Goal: Task Accomplishment & Management: Manage account settings

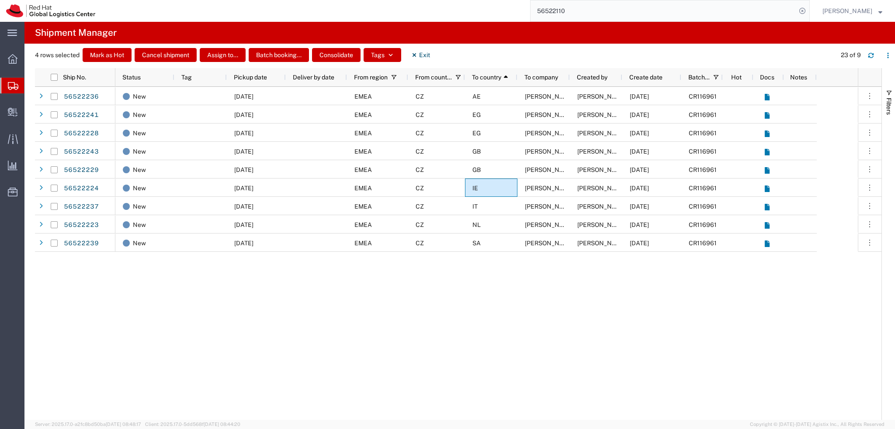
click at [657, 14] on input "56522110" at bounding box center [663, 10] width 266 height 21
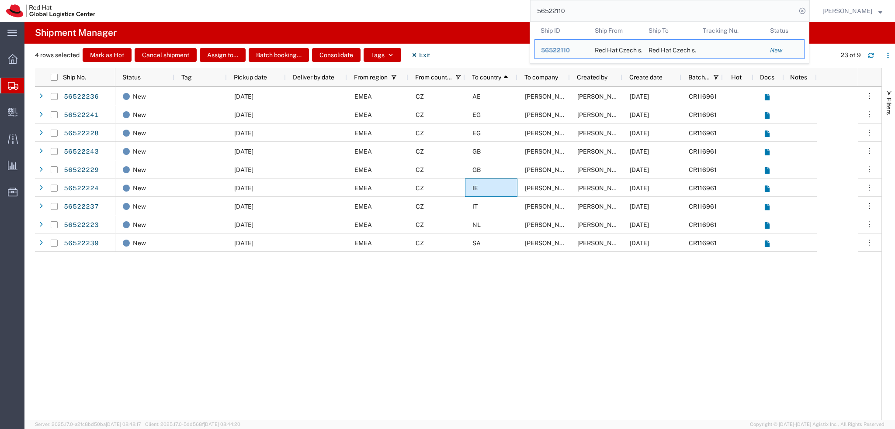
click at [657, 14] on input "56522110" at bounding box center [663, 10] width 266 height 21
paste input "315703"
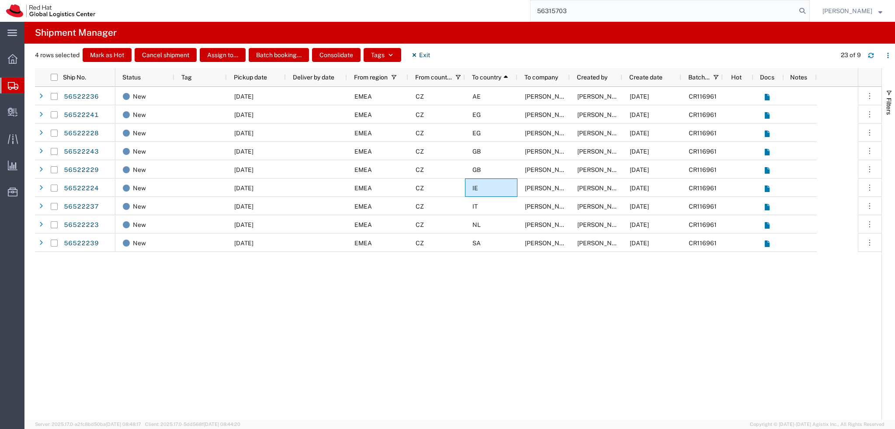
type input "56315703"
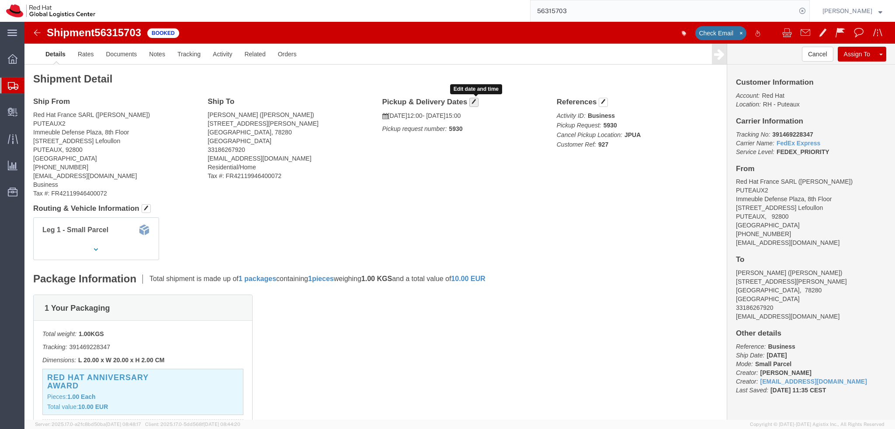
click span "button"
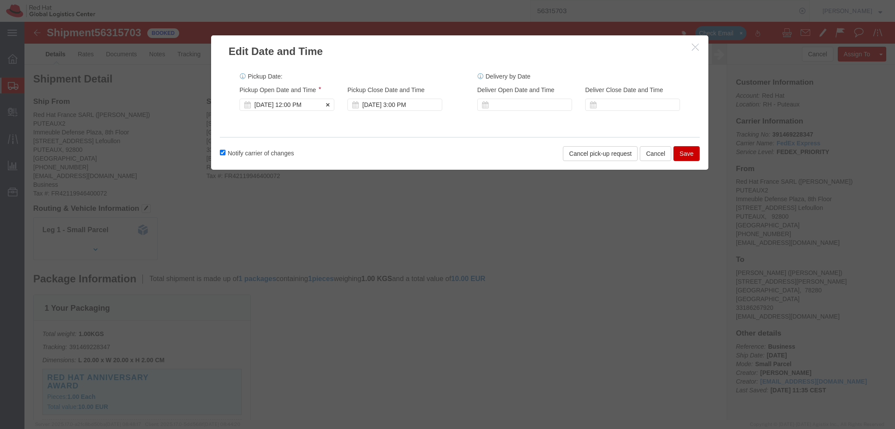
click div "Jul 28 2025 12:00 PM"
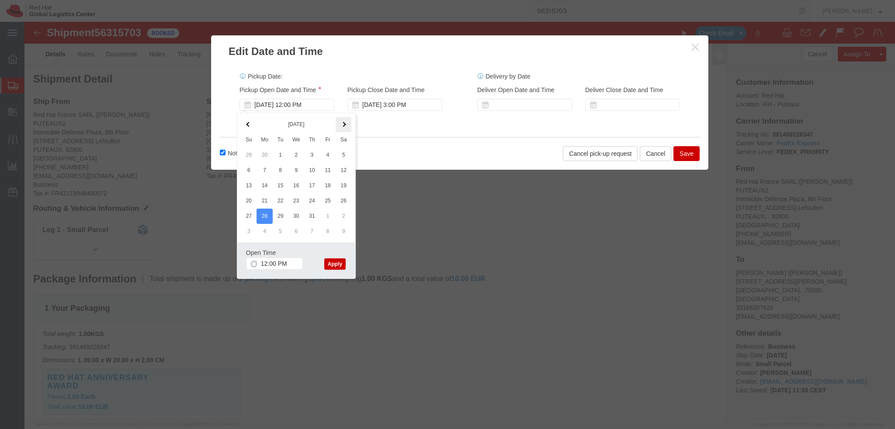
click th
click input "12:00 PM"
type input "9:00 AM"
click button "Apply"
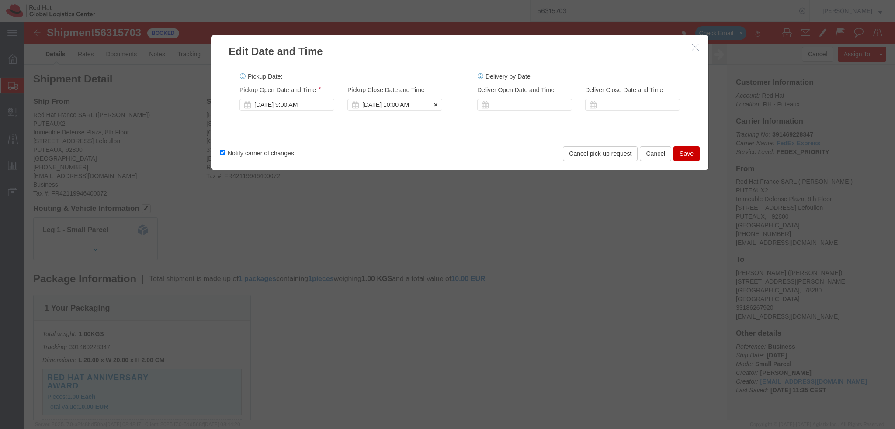
click div "Aug 19 2025 10:00 AM"
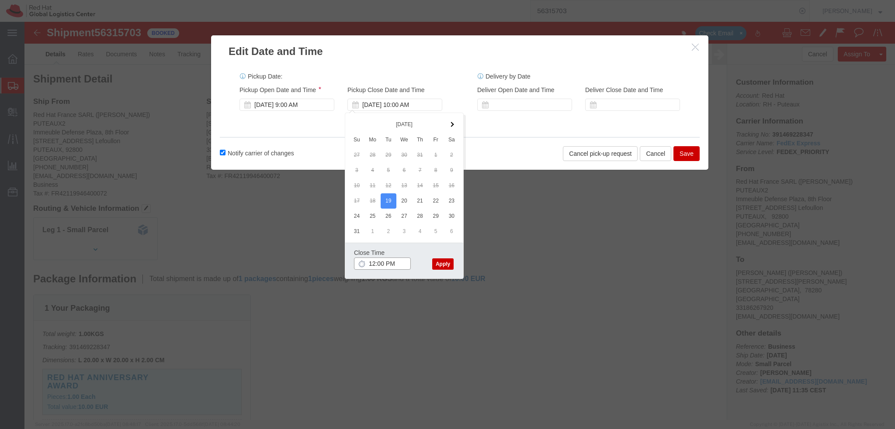
type input "12:00 PM"
click button "Apply"
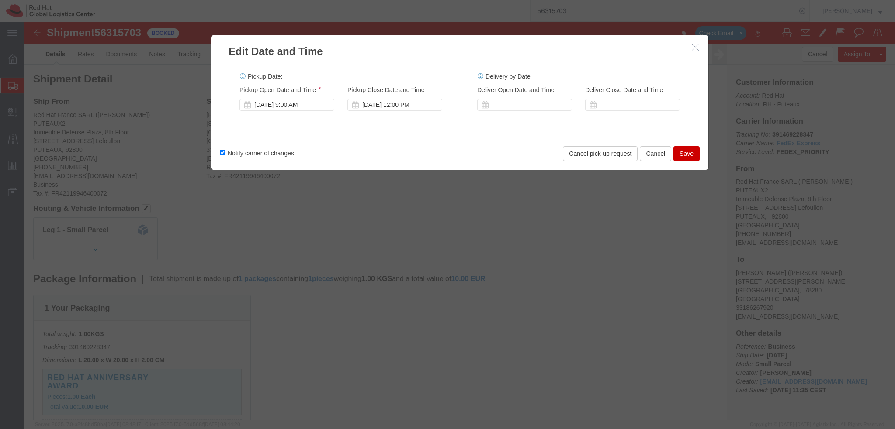
click button "Save"
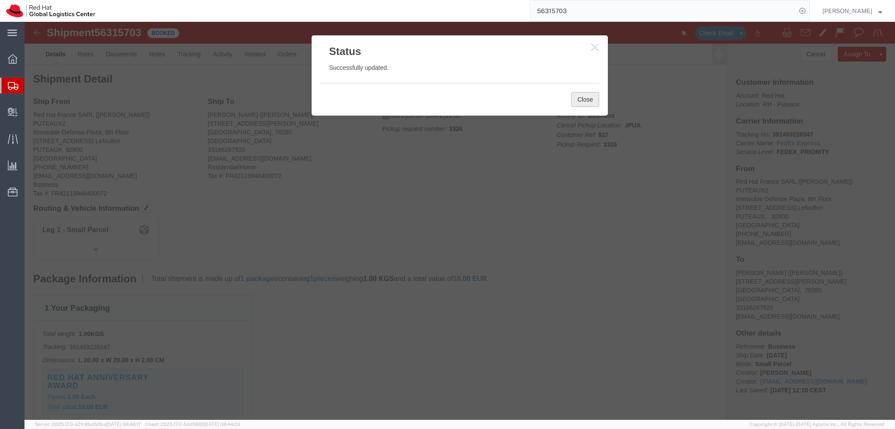
click button "Close"
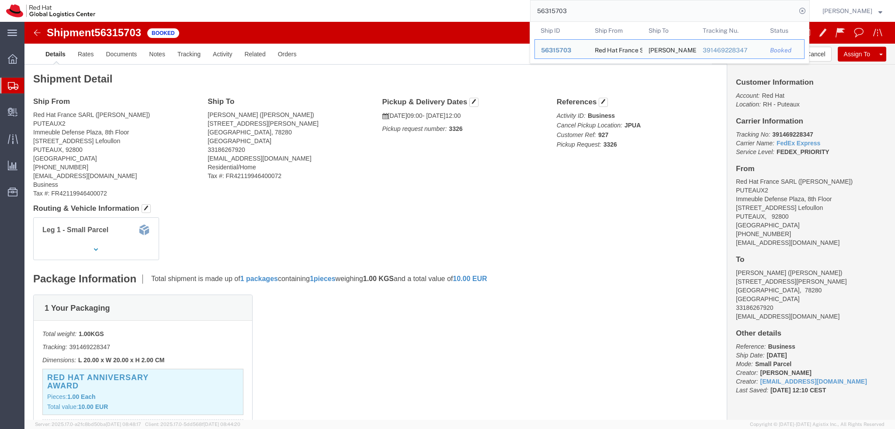
click at [612, 10] on input "56315703" at bounding box center [663, 10] width 266 height 21
paste input "5820375"
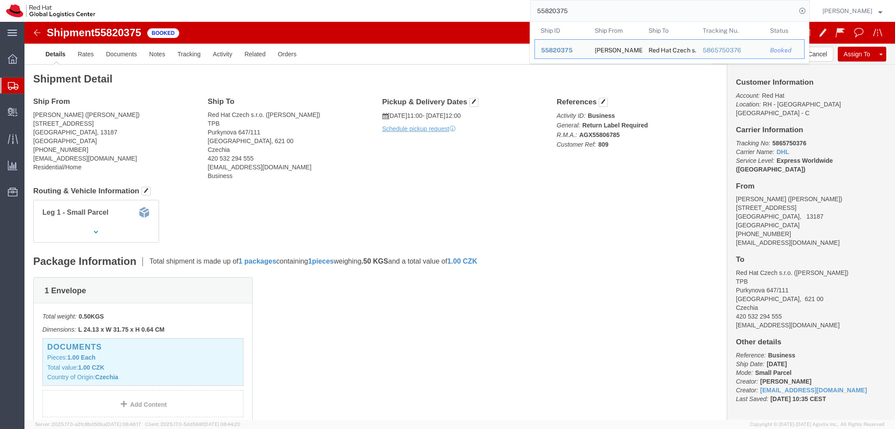
click p "Activity ID: Business General: Return Label Required R.M.A.: AGX55806785 Custom…"
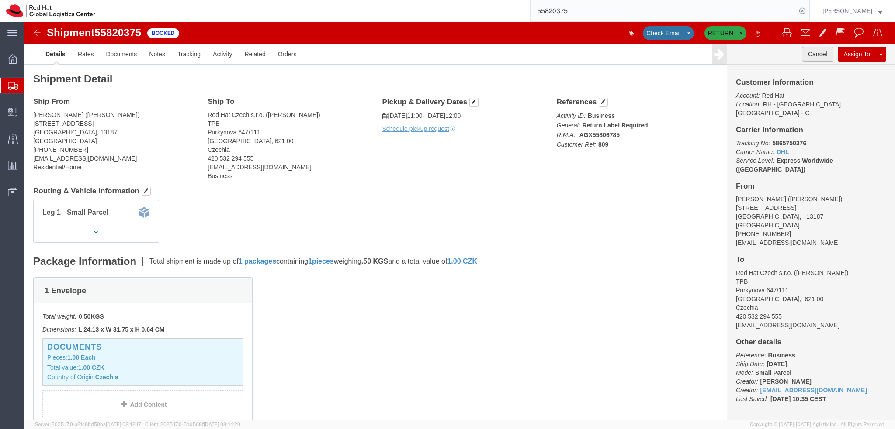
click button "Cancel"
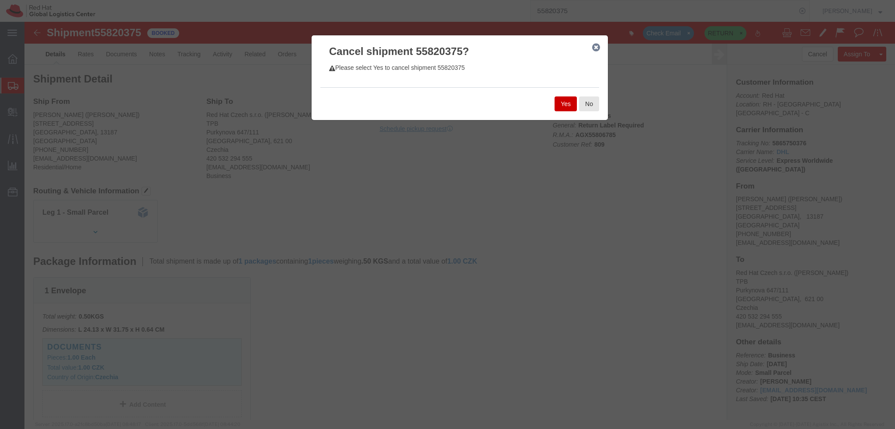
click button "Yes"
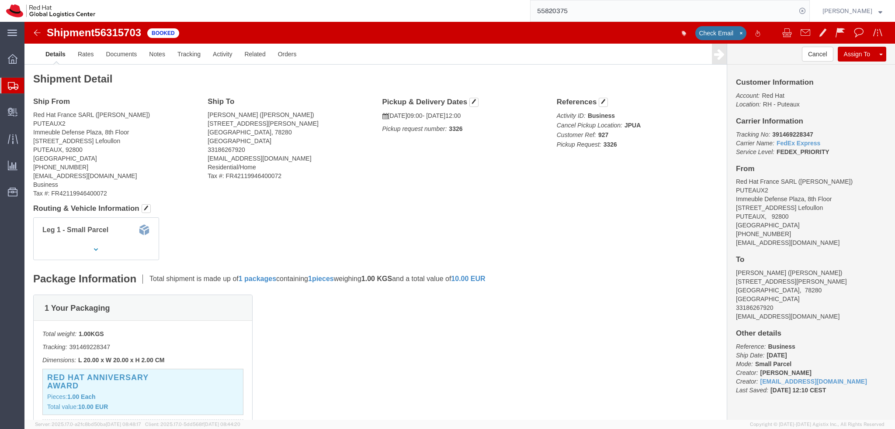
click at [593, 14] on input "55820375" at bounding box center [663, 10] width 266 height 21
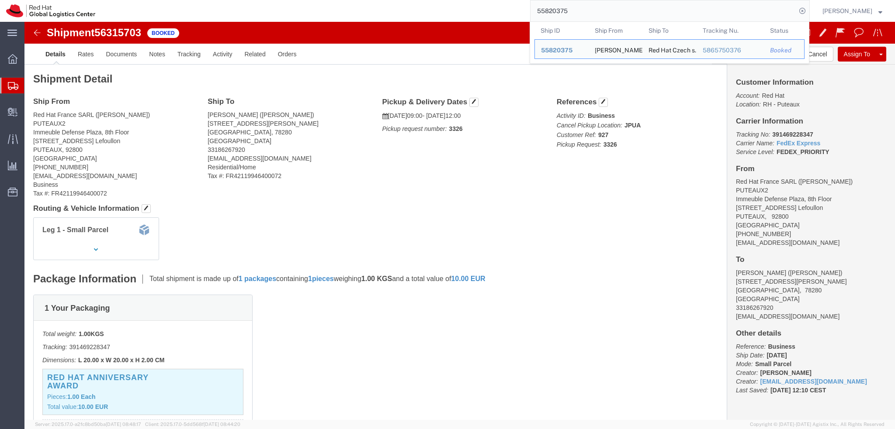
click at [593, 14] on input "55820375" at bounding box center [663, 10] width 266 height 21
paste input "993701"
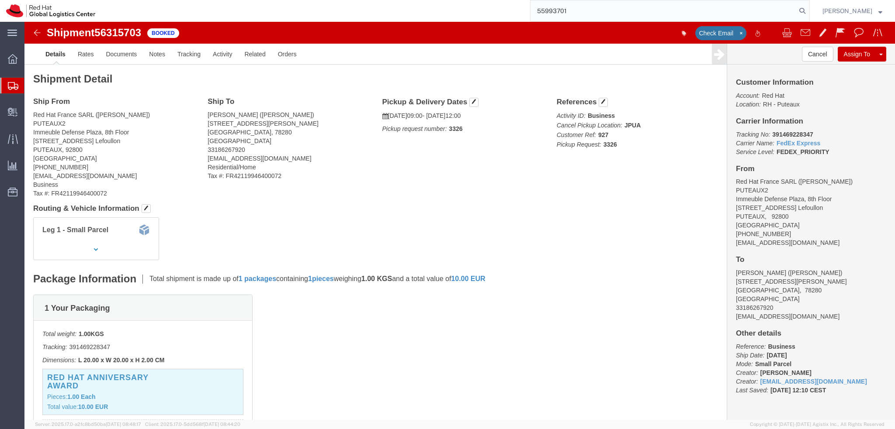
type input "55993701"
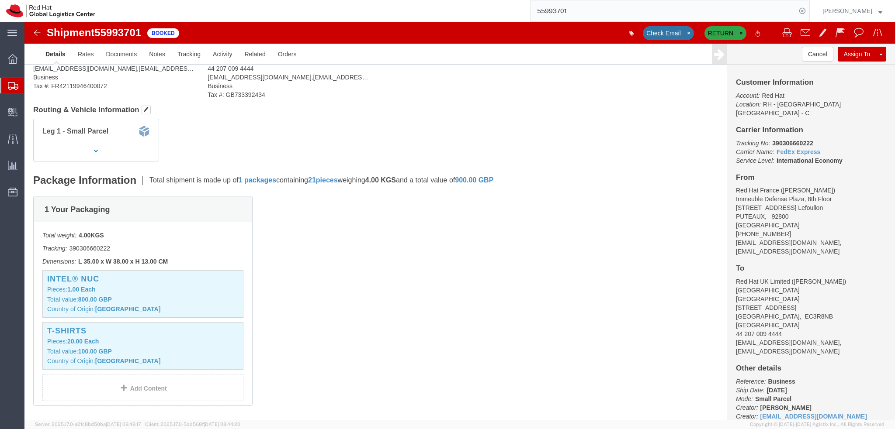
scroll to position [131, 0]
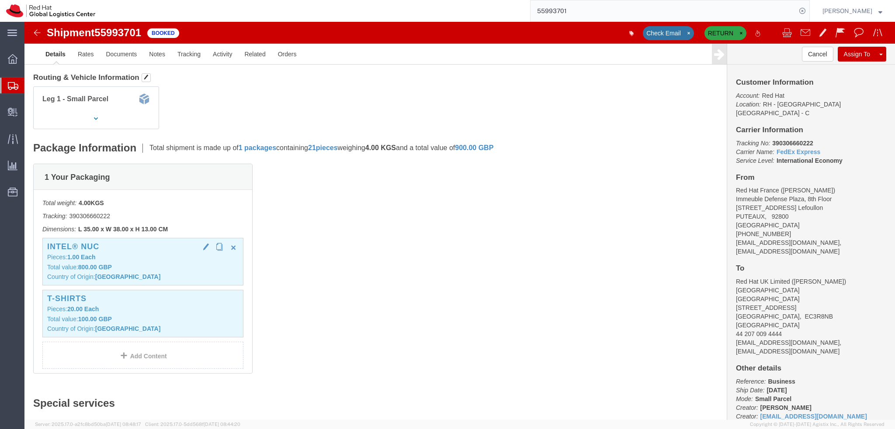
click div "Intel® NUC Pieces: 1.00 Each Total value: 800.00 GBP Country of Origin: China"
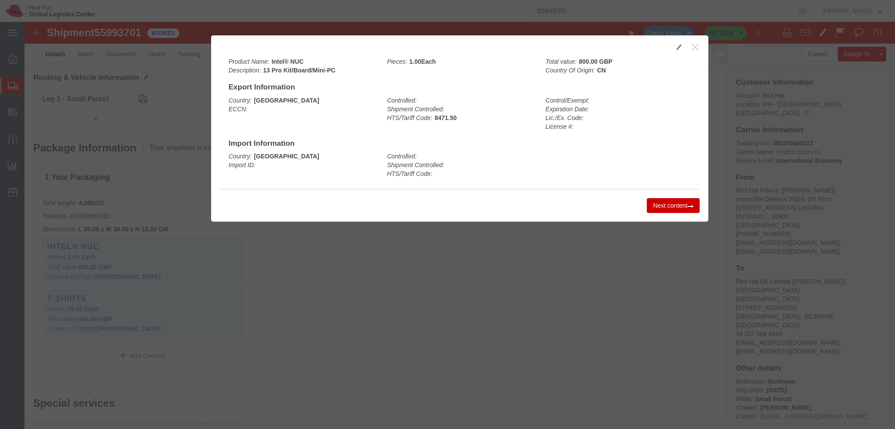
click icon "button"
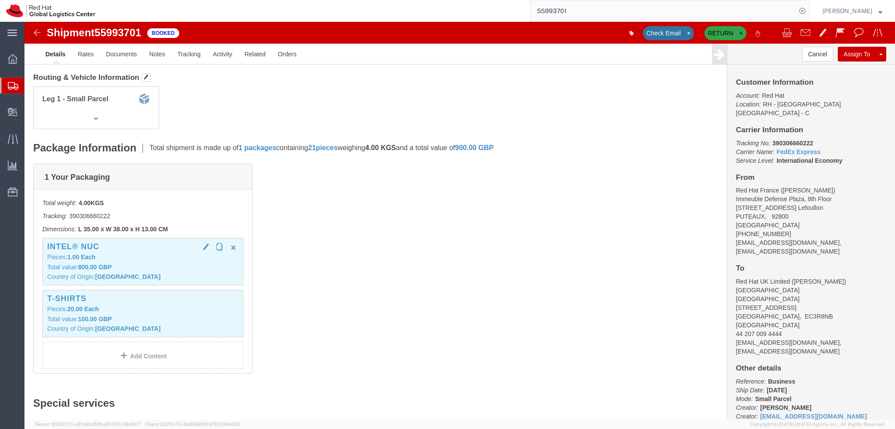
click p "Total value: 800.00 GBP"
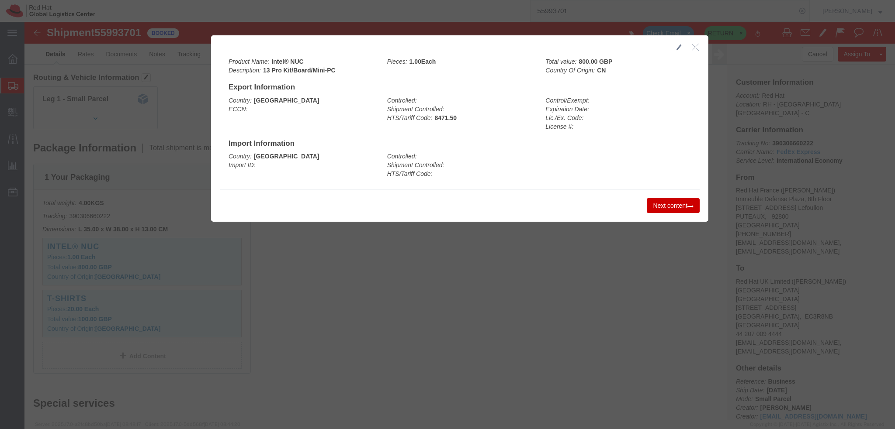
click button "Next content"
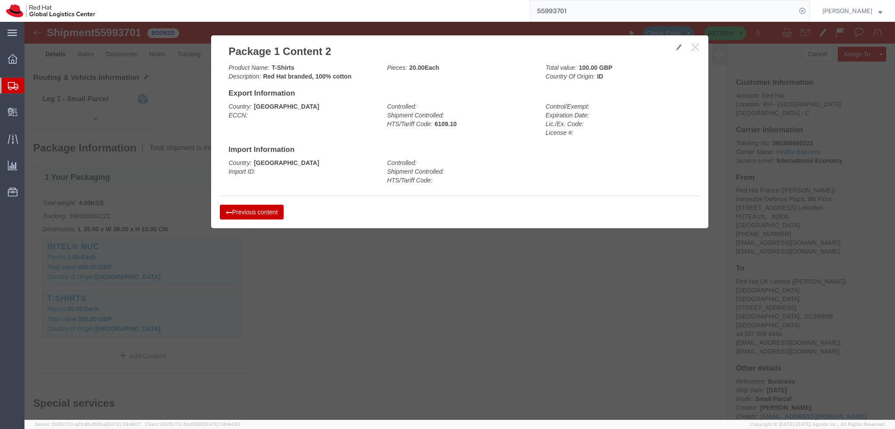
click button "button"
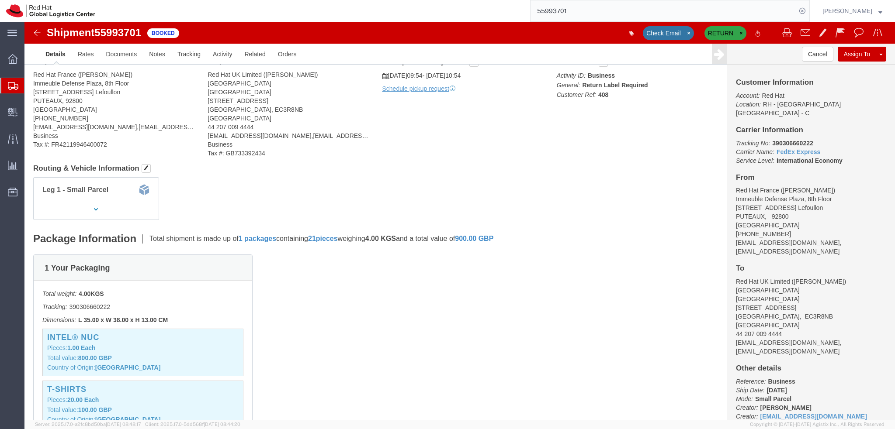
scroll to position [0, 0]
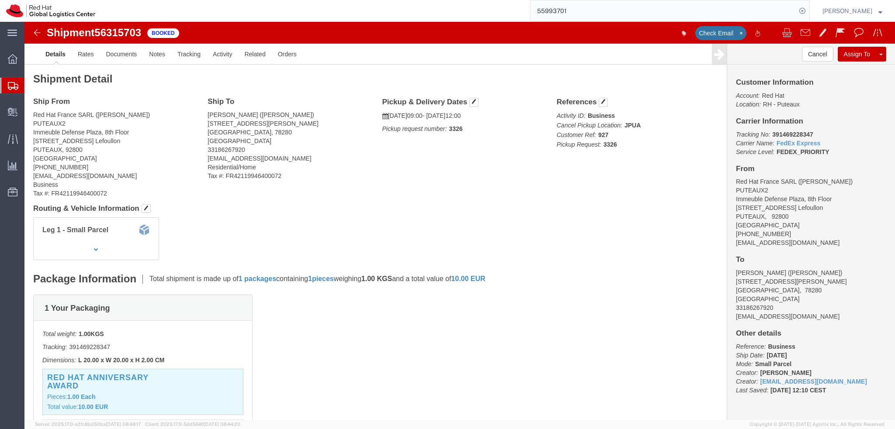
click img
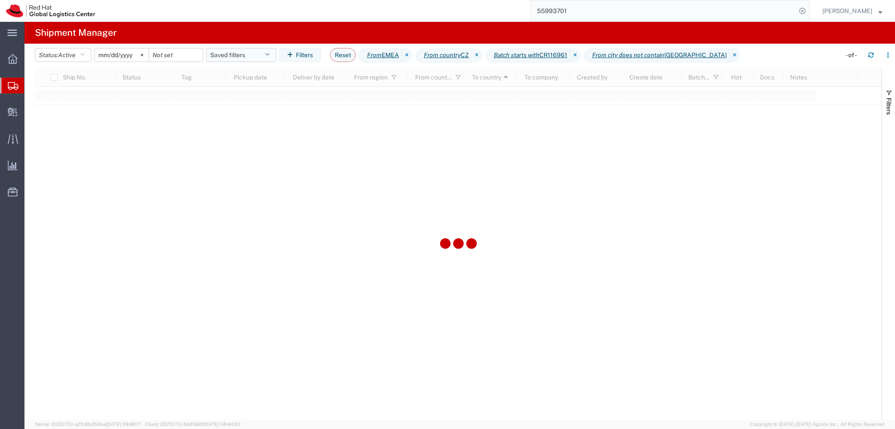
click at [226, 59] on button "Saved filters" at bounding box center [241, 55] width 70 height 14
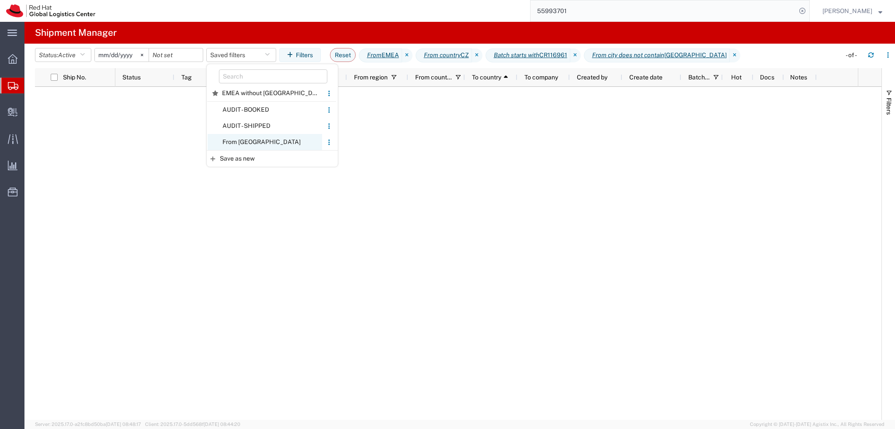
click at [273, 139] on span "From CZ" at bounding box center [265, 142] width 114 height 16
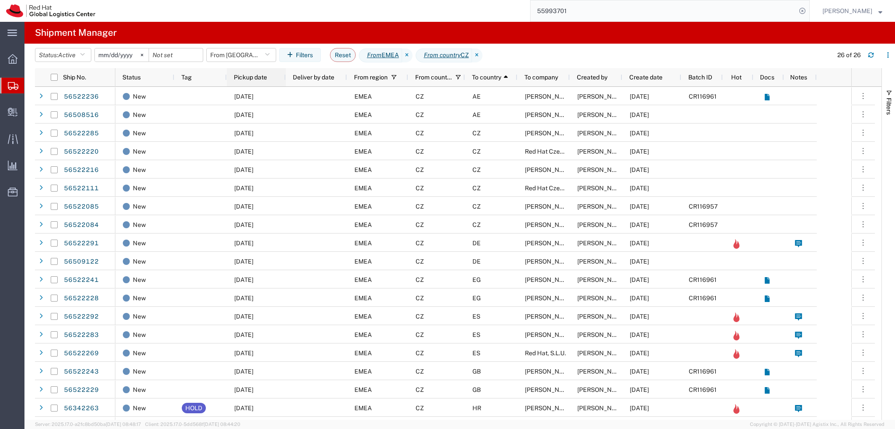
click at [260, 79] on span "Pickup date" at bounding box center [250, 77] width 33 height 7
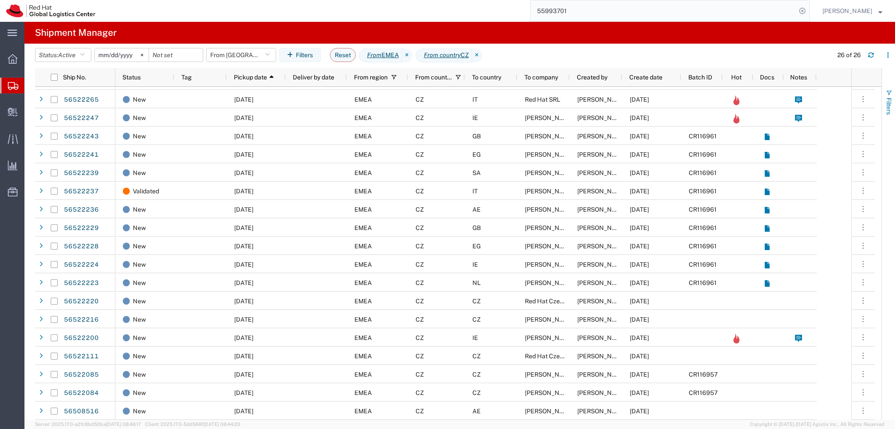
drag, startPoint x: 886, startPoint y: 101, endPoint x: 888, endPoint y: 109, distance: 8.1
click at [886, 101] on span "Filters" at bounding box center [888, 106] width 7 height 17
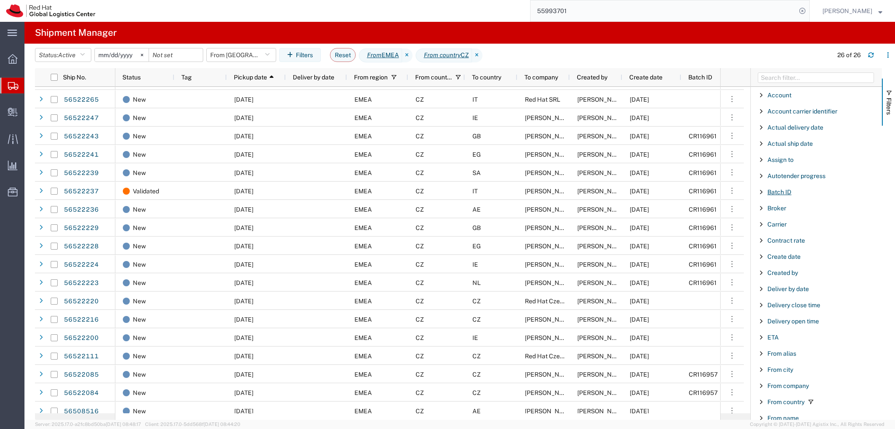
click at [775, 191] on span "Batch ID" at bounding box center [779, 192] width 24 height 7
click at [807, 230] on input "Filter Value" at bounding box center [819, 229] width 114 height 10
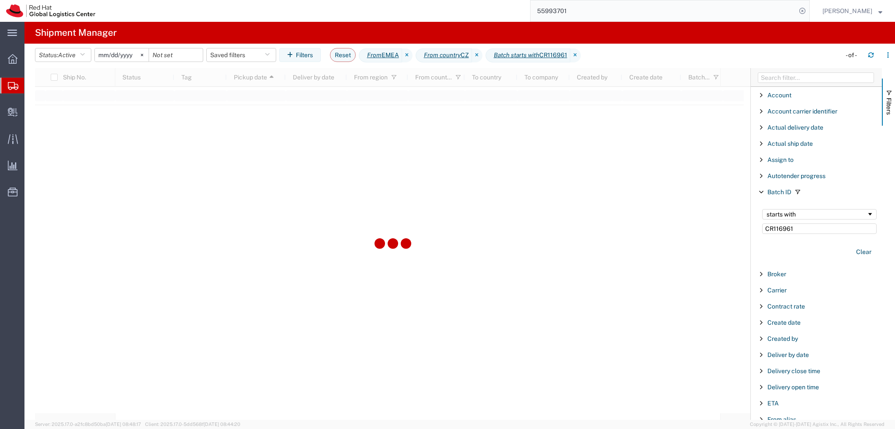
type input "CR116961"
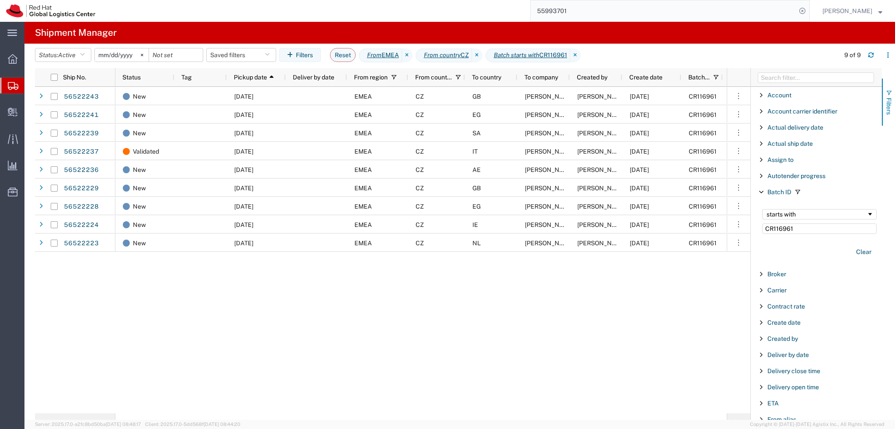
click at [892, 108] on span "Filters" at bounding box center [888, 106] width 7 height 17
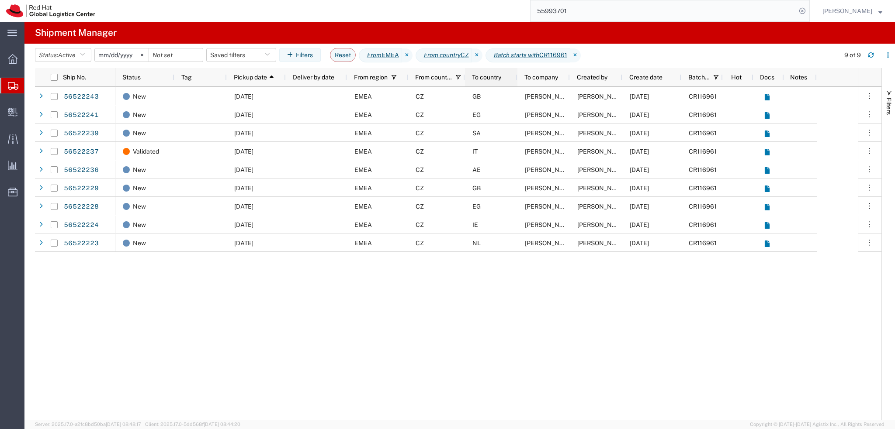
click at [489, 73] on div "To country" at bounding box center [493, 77] width 42 height 14
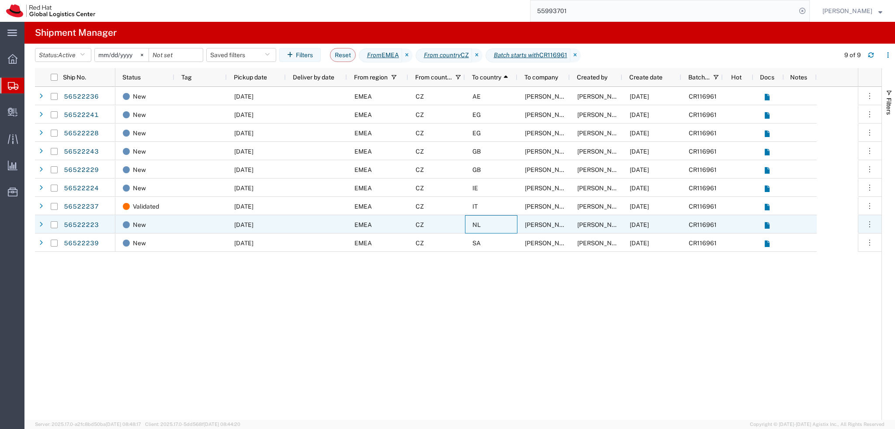
click at [496, 225] on div "NL" at bounding box center [491, 224] width 52 height 18
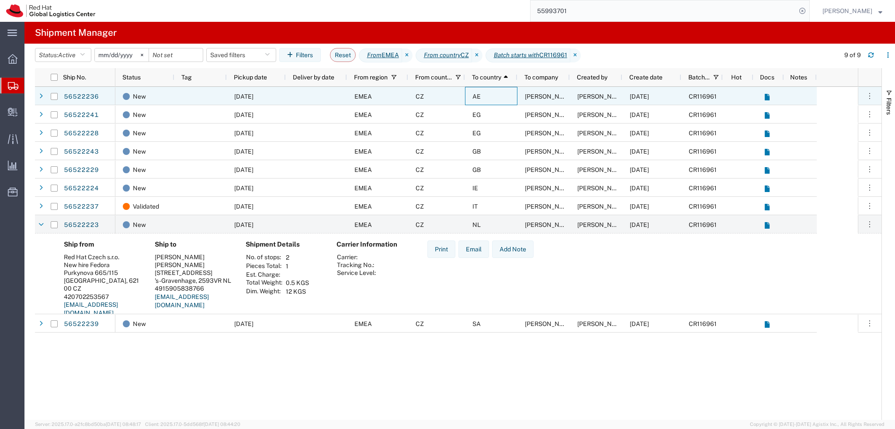
click at [491, 92] on div "AE" at bounding box center [491, 96] width 52 height 18
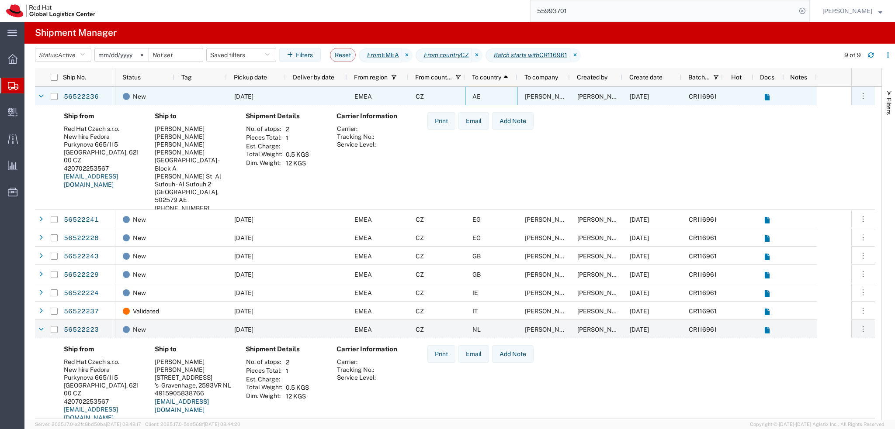
click at [491, 92] on div "AE" at bounding box center [491, 96] width 52 height 18
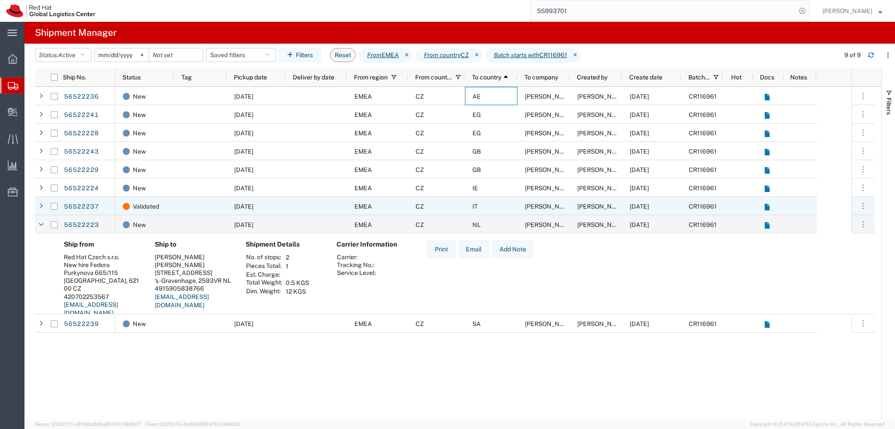
click at [496, 210] on div "IT" at bounding box center [491, 206] width 52 height 18
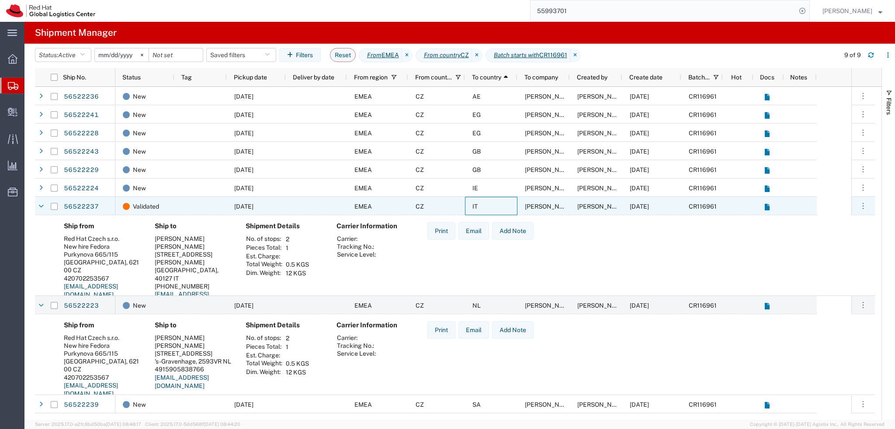
click at [496, 210] on div "IT" at bounding box center [491, 206] width 52 height 18
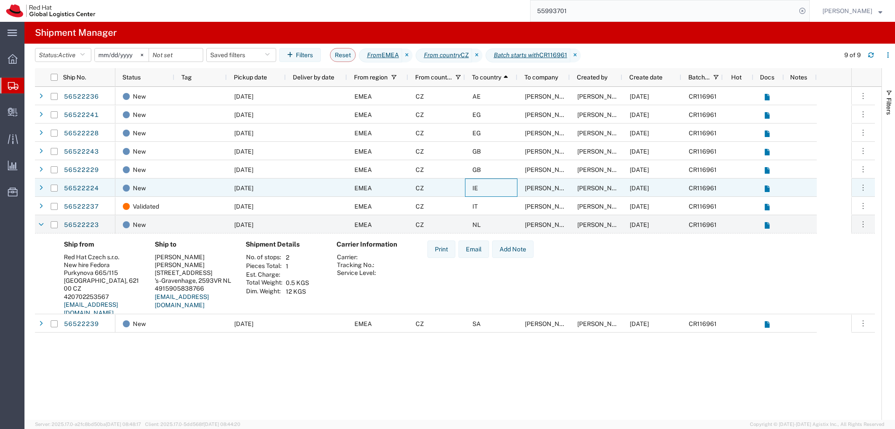
click at [496, 186] on div "IE" at bounding box center [491, 188] width 52 height 18
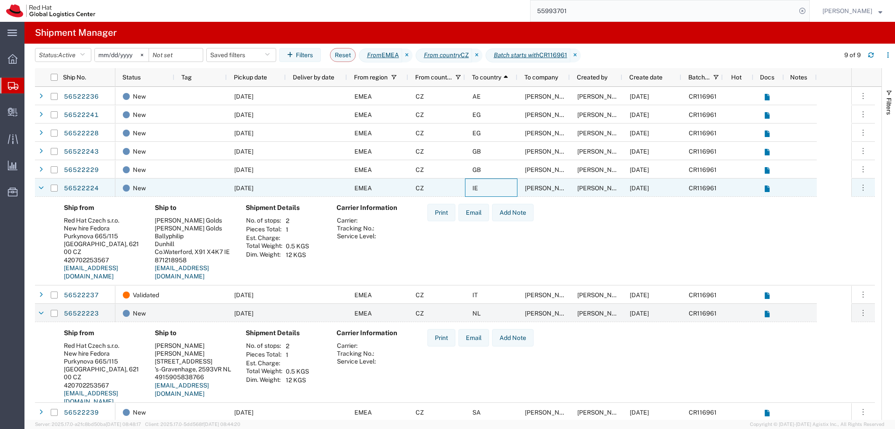
click at [496, 186] on div "IE" at bounding box center [491, 188] width 52 height 18
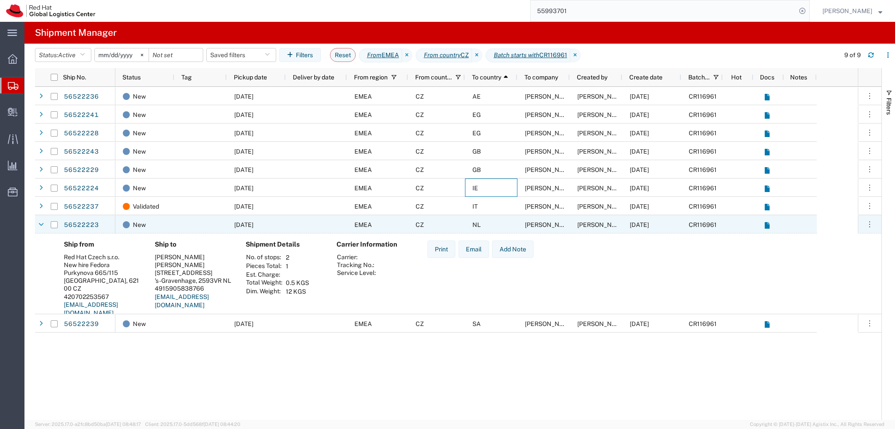
click at [493, 225] on div "NL" at bounding box center [491, 224] width 52 height 18
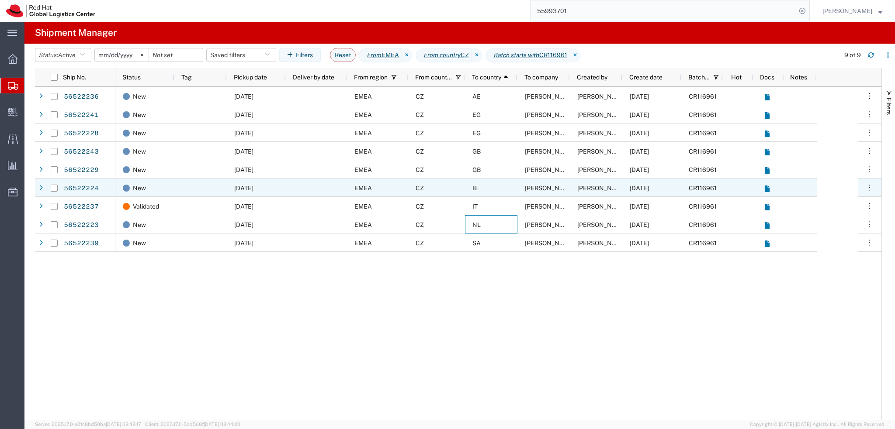
click at [56, 188] on input "Press Space to toggle row selection (unchecked)" at bounding box center [54, 188] width 7 height 7
checkbox input "true"
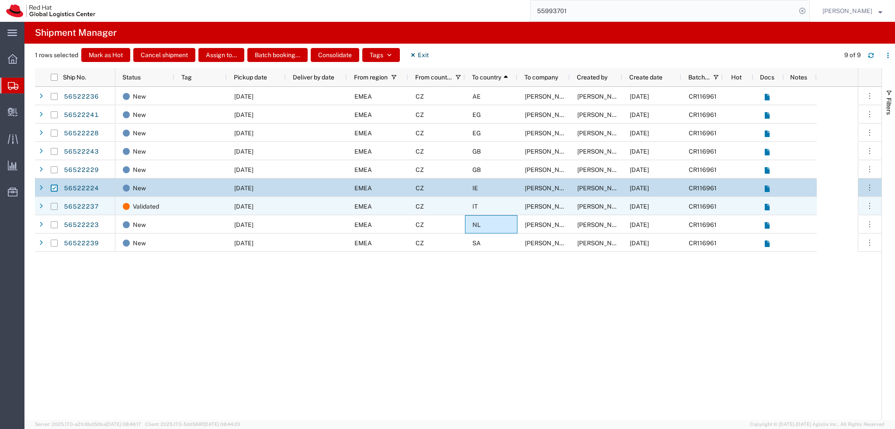
click at [55, 207] on input "Press Space to toggle row selection (unchecked)" at bounding box center [54, 206] width 7 height 7
checkbox input "true"
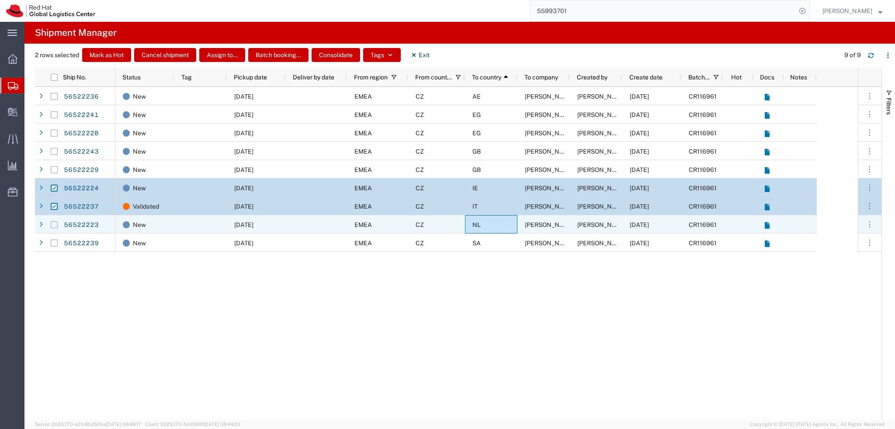
click at [55, 226] on input "Press Space to toggle row selection (unchecked)" at bounding box center [54, 225] width 7 height 7
checkbox input "true"
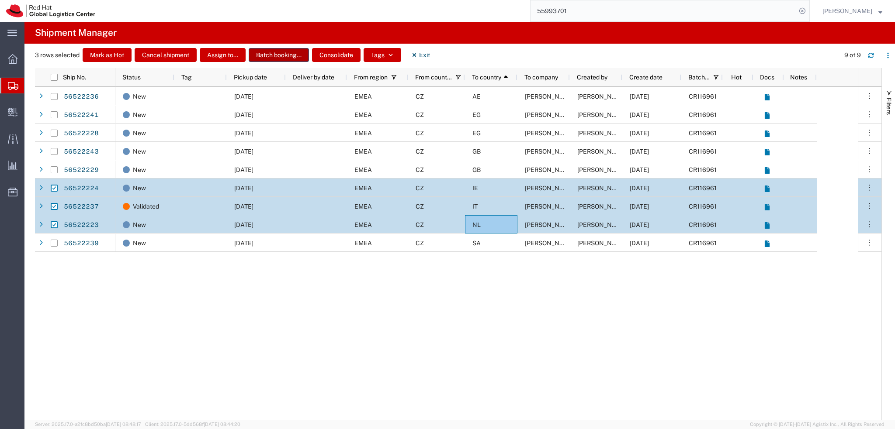
click at [281, 54] on button "Batch booking..." at bounding box center [279, 55] width 60 height 14
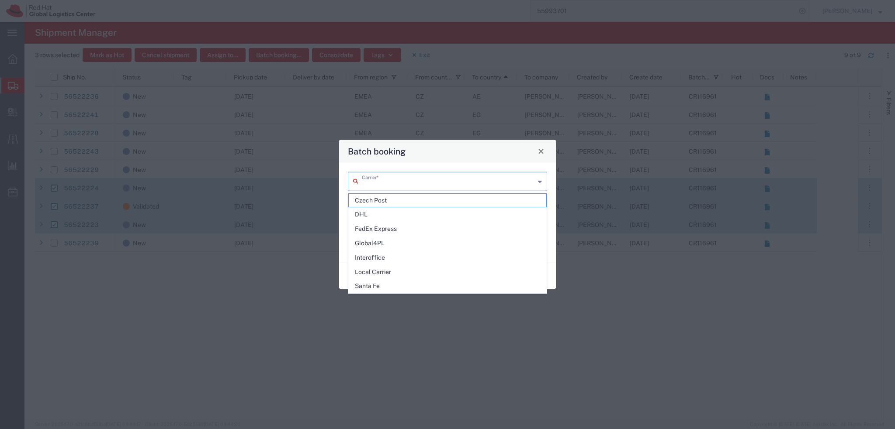
click at [432, 179] on input "text" at bounding box center [448, 180] width 173 height 15
click at [378, 229] on span "FedEx Express" at bounding box center [447, 229] width 197 height 14
type input "FedEx Express"
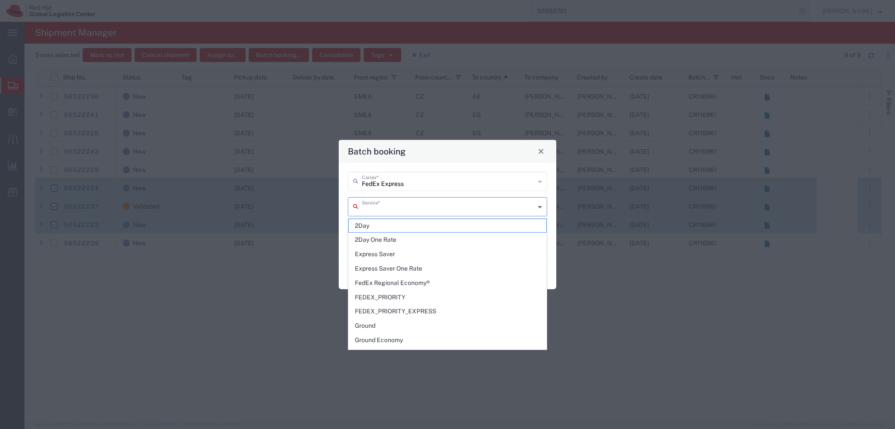
click at [416, 209] on input "text" at bounding box center [448, 205] width 173 height 15
click at [438, 281] on span "International Economy" at bounding box center [447, 282] width 197 height 14
type input "International Economy"
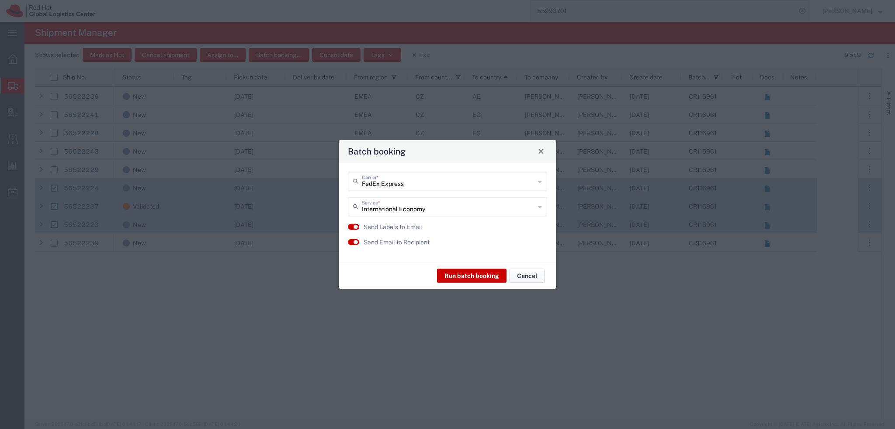
click at [528, 278] on button "Cancel" at bounding box center [526, 276] width 35 height 14
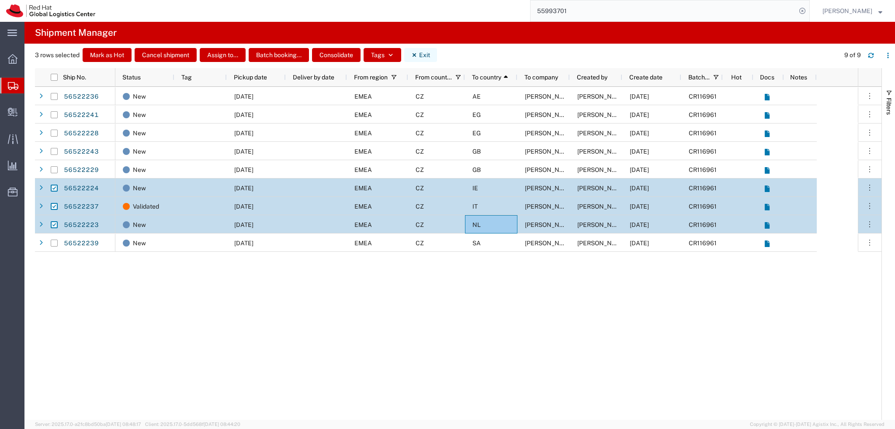
click at [418, 56] on button "Exit" at bounding box center [420, 55] width 33 height 14
checkbox input "false"
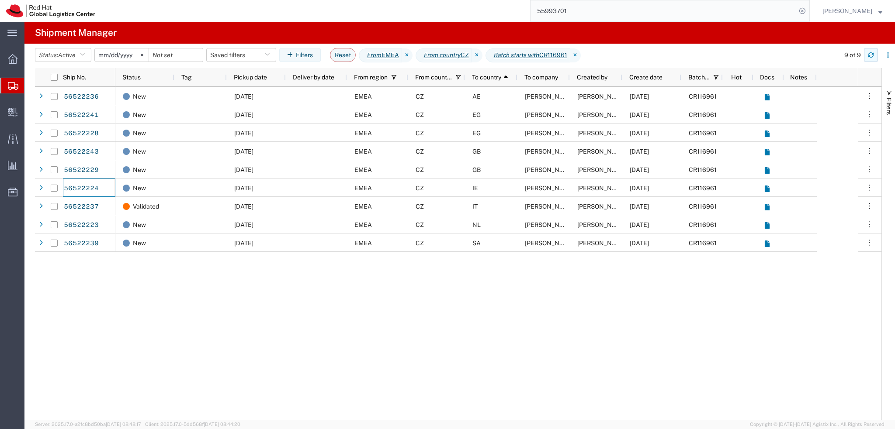
click at [873, 52] on icon "button" at bounding box center [871, 55] width 6 height 6
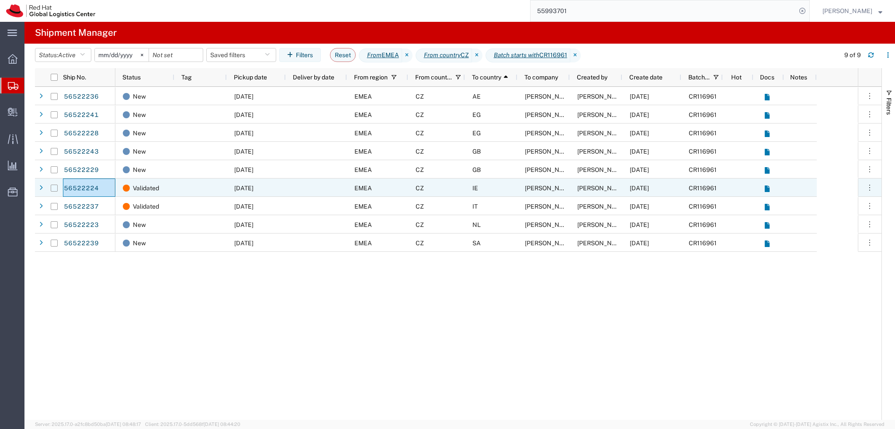
click at [55, 190] on input "Press Space to toggle row selection (unchecked)" at bounding box center [54, 188] width 7 height 7
checkbox input "true"
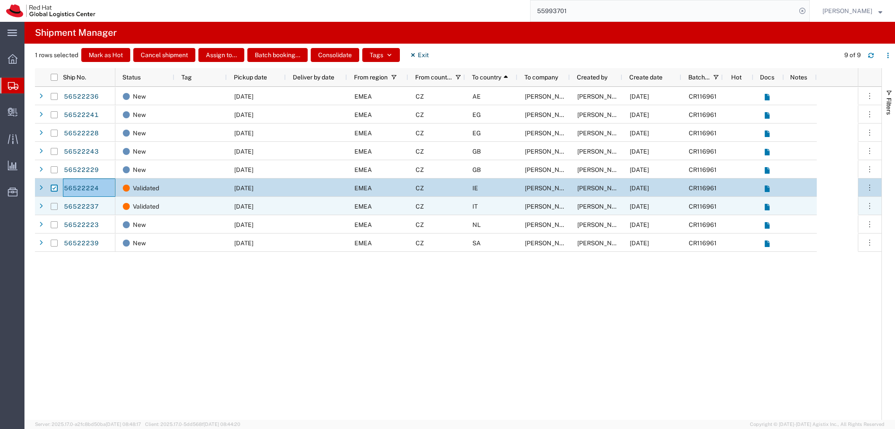
click at [54, 207] on input "Press Space to toggle row selection (unchecked)" at bounding box center [54, 206] width 7 height 7
checkbox input "true"
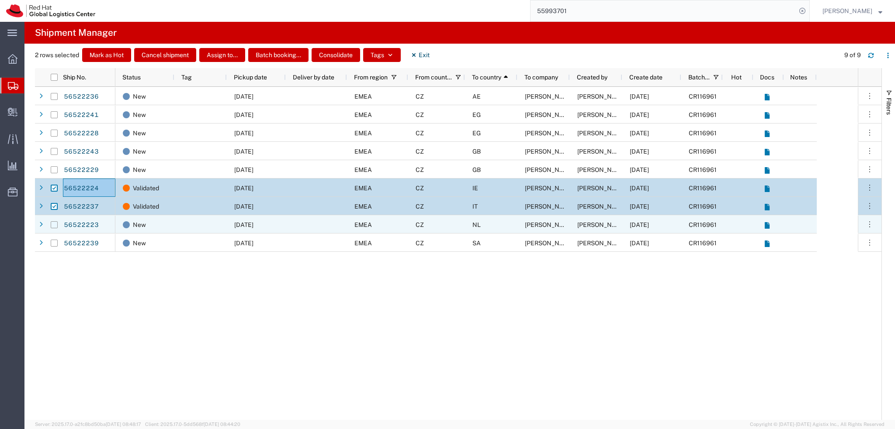
click at [55, 228] on input "Press Space to toggle row selection (unchecked)" at bounding box center [54, 225] width 7 height 7
checkbox input "true"
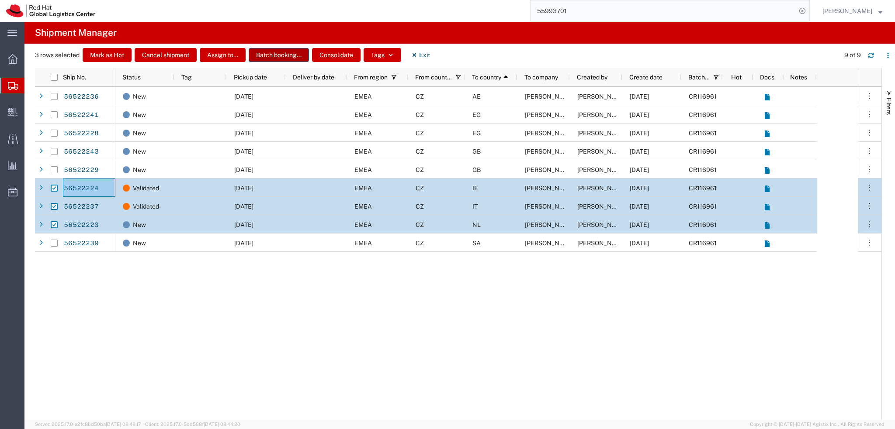
click at [281, 54] on button "Batch booking..." at bounding box center [279, 55] width 60 height 14
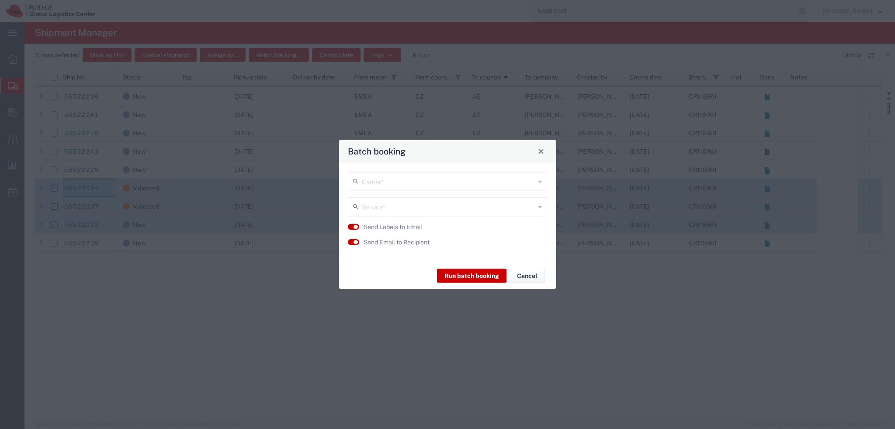
click at [408, 182] on input "text" at bounding box center [448, 180] width 173 height 15
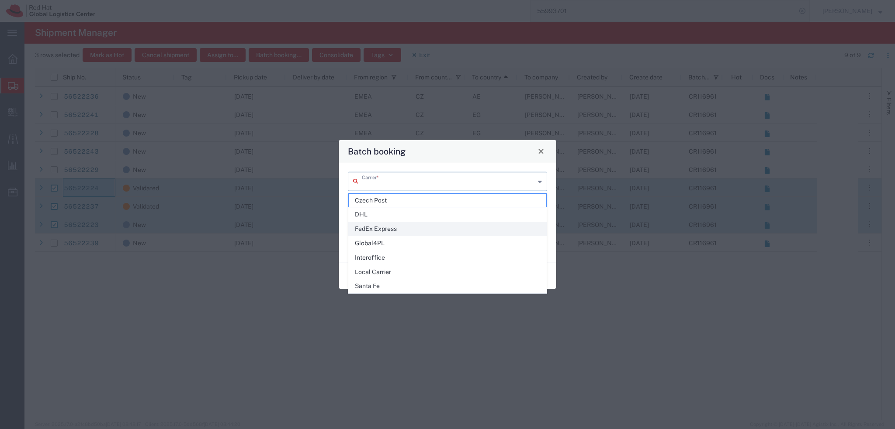
click at [403, 225] on span "FedEx Express" at bounding box center [447, 229] width 197 height 14
type input "FedEx Express"
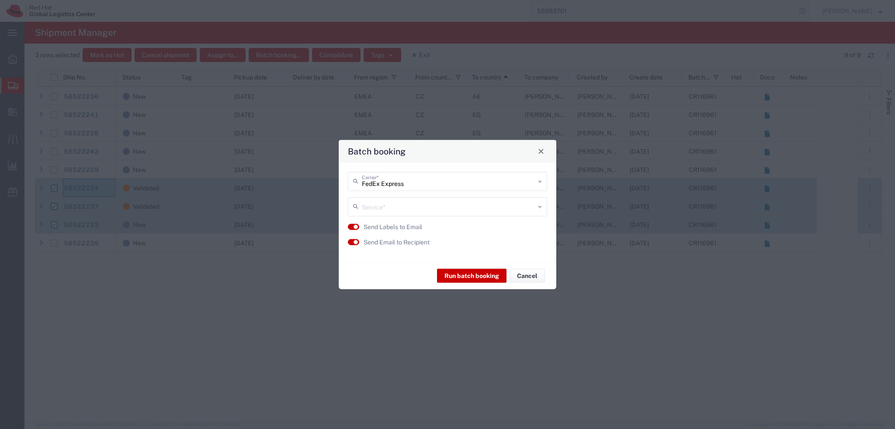
click at [391, 208] on input "text" at bounding box center [448, 205] width 173 height 15
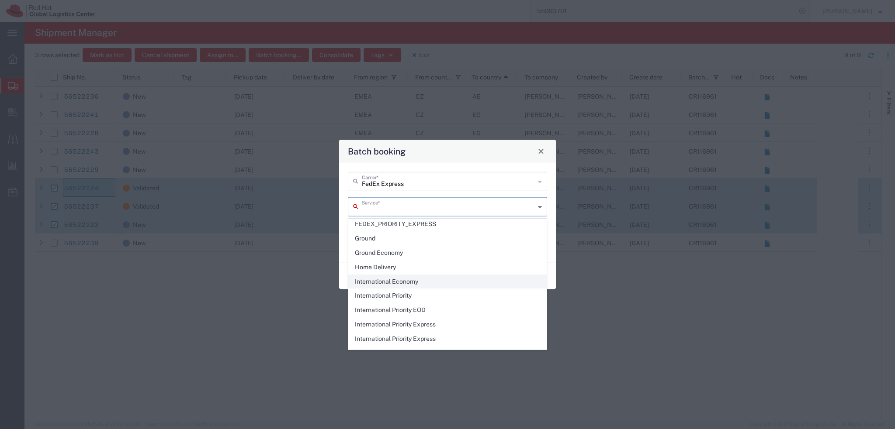
click at [438, 279] on span "International Economy" at bounding box center [447, 282] width 197 height 14
type input "International Economy"
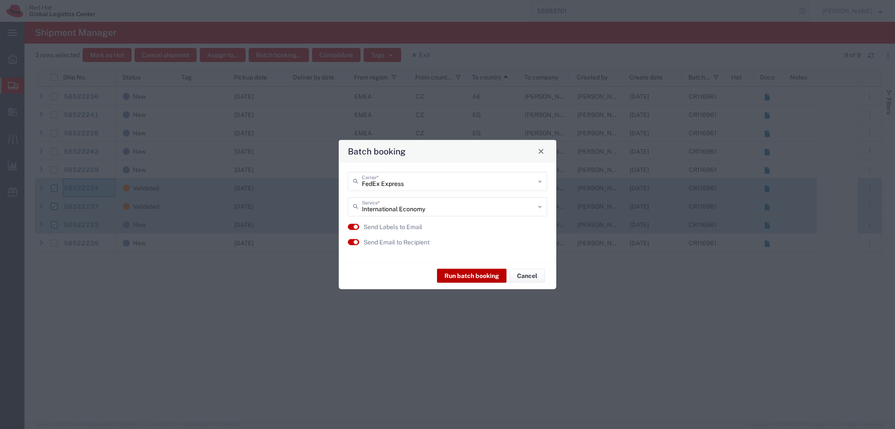
click at [475, 278] on button "Run batch booking" at bounding box center [471, 276] width 69 height 14
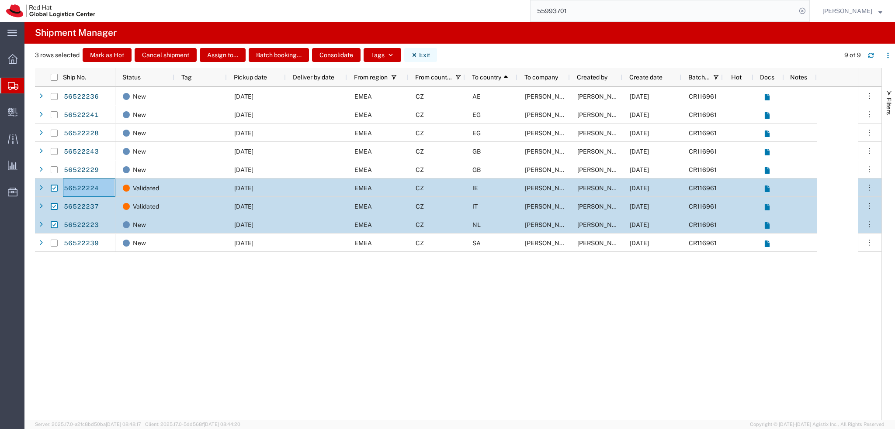
click at [421, 55] on button "Exit" at bounding box center [420, 55] width 33 height 14
checkbox input "false"
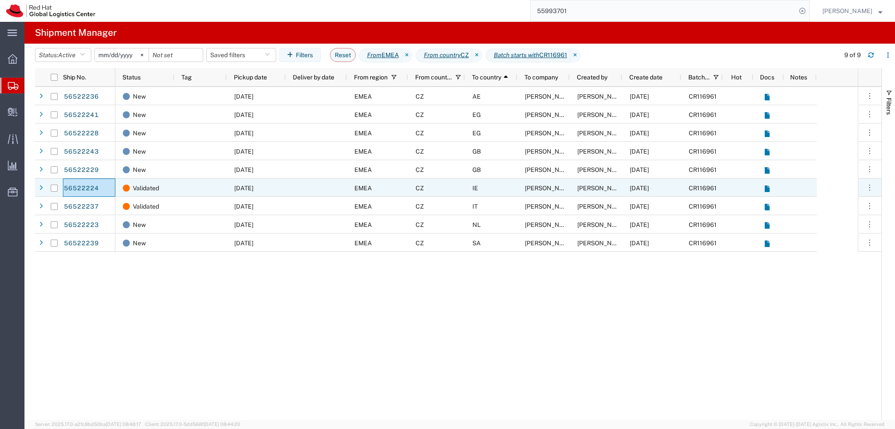
click at [55, 189] on input "Press Space to toggle row selection (unchecked)" at bounding box center [54, 188] width 7 height 7
checkbox input "true"
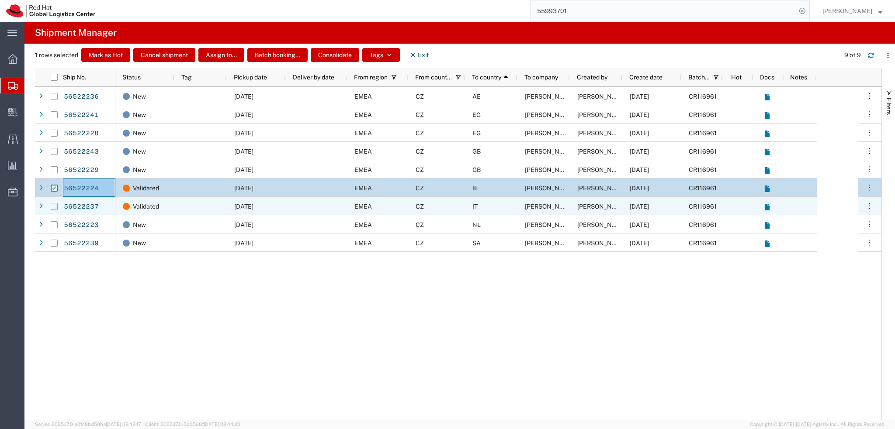
click at [56, 208] on input "Press Space to toggle row selection (unchecked)" at bounding box center [54, 206] width 7 height 7
checkbox input "true"
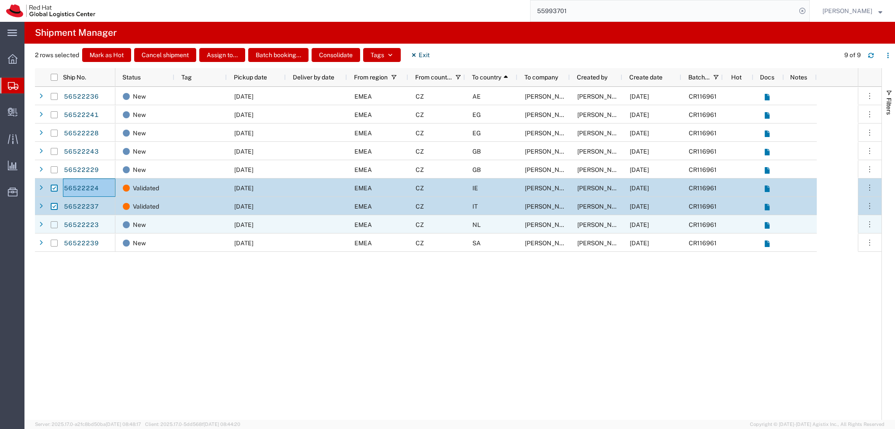
click at [52, 227] on input "Press Space to toggle row selection (unchecked)" at bounding box center [54, 225] width 7 height 7
checkbox input "true"
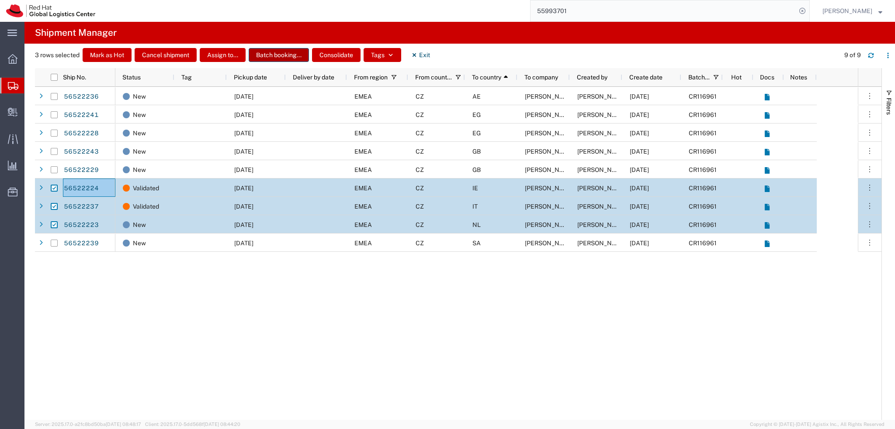
click at [281, 57] on button "Batch booking..." at bounding box center [279, 55] width 60 height 14
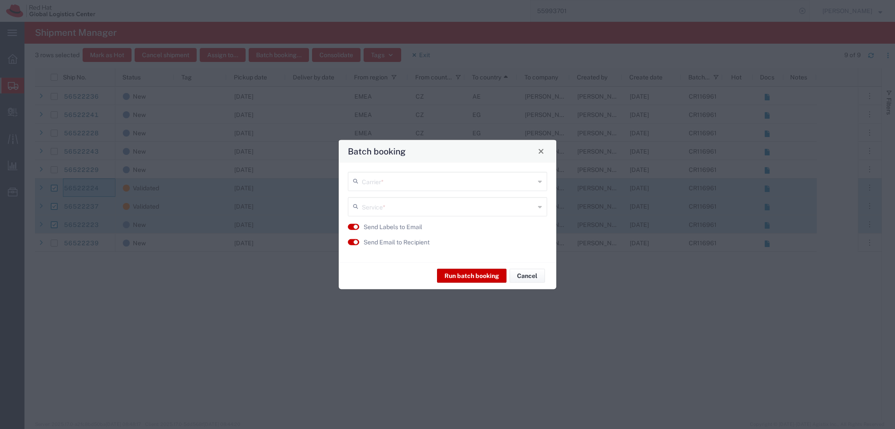
click at [406, 184] on input "text" at bounding box center [448, 180] width 173 height 15
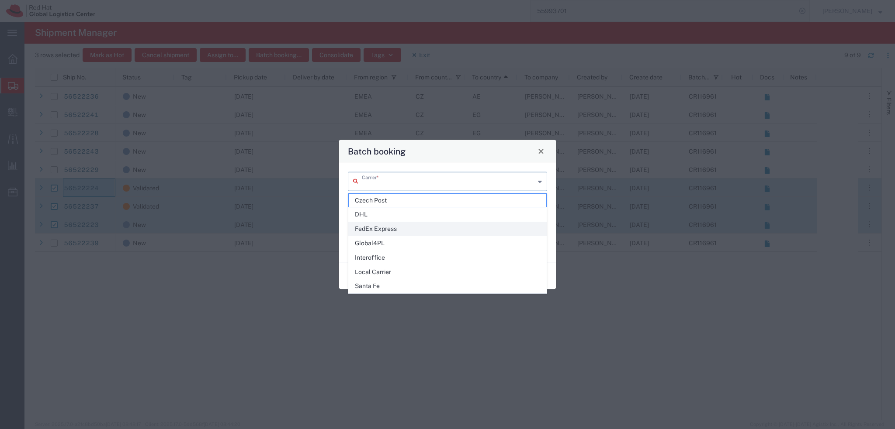
click at [395, 230] on span "FedEx Express" at bounding box center [447, 229] width 197 height 14
type input "FedEx Express"
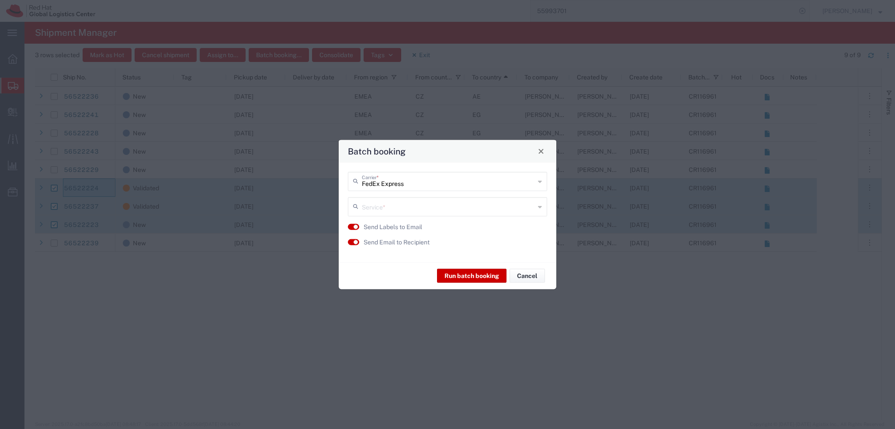
click at [395, 211] on input "text" at bounding box center [448, 205] width 173 height 15
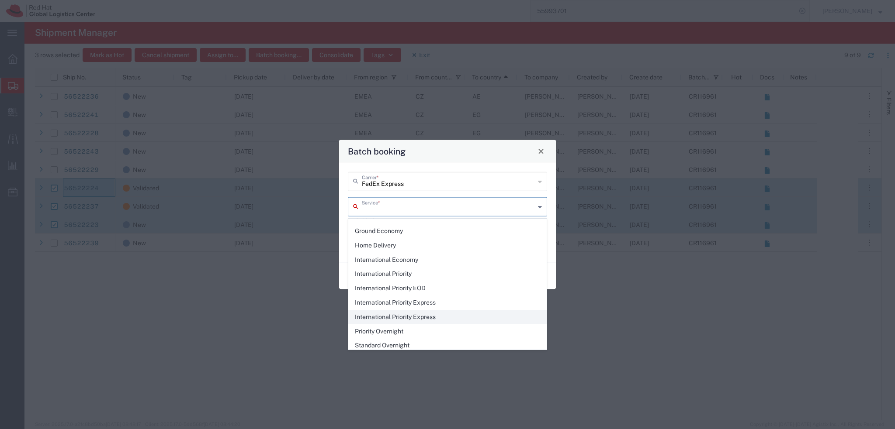
scroll to position [66, 0]
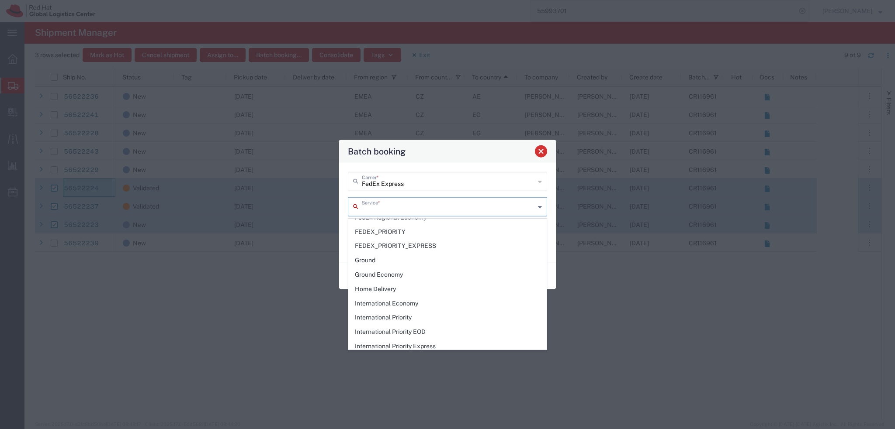
click at [540, 156] on button "Close" at bounding box center [541, 151] width 12 height 12
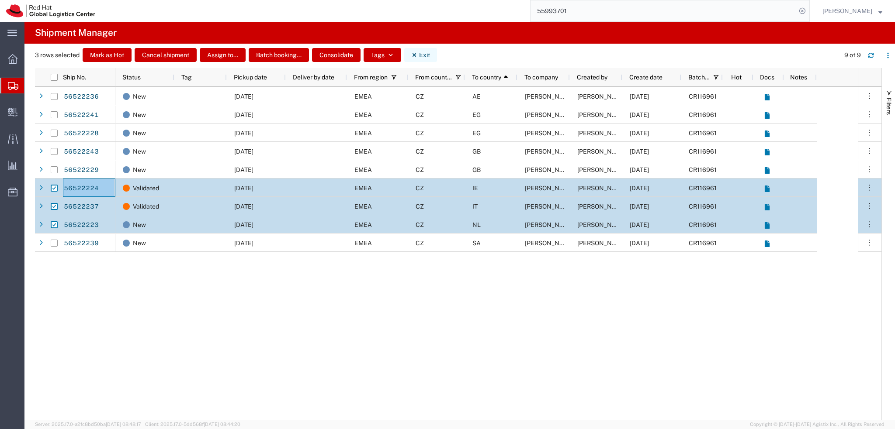
click at [425, 54] on button "Exit" at bounding box center [420, 55] width 33 height 14
checkbox input "false"
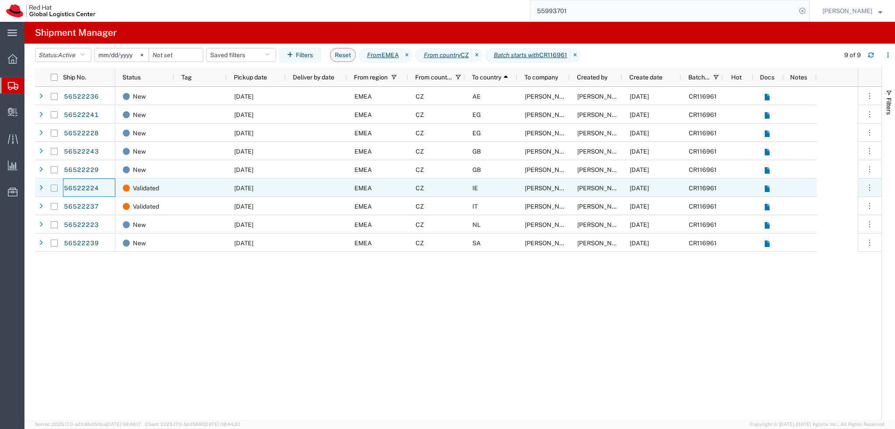
click at [53, 191] on input "Press Space to toggle row selection (unchecked)" at bounding box center [54, 188] width 7 height 7
checkbox input "true"
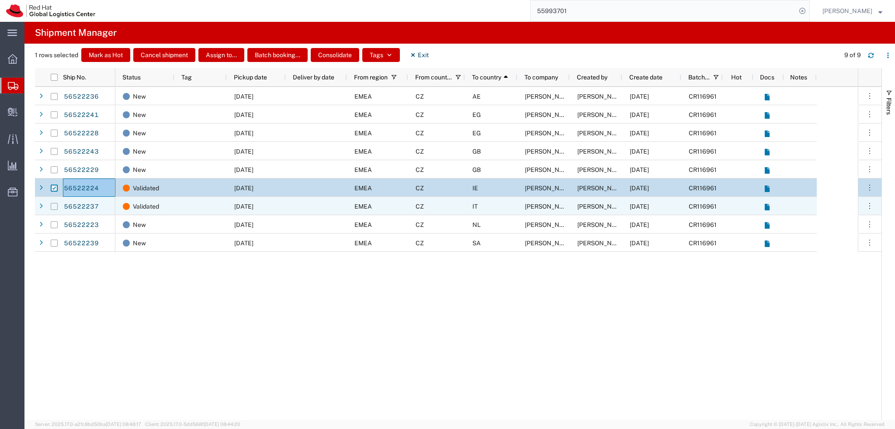
click at [53, 206] on input "Press Space to toggle row selection (unchecked)" at bounding box center [54, 206] width 7 height 7
checkbox input "true"
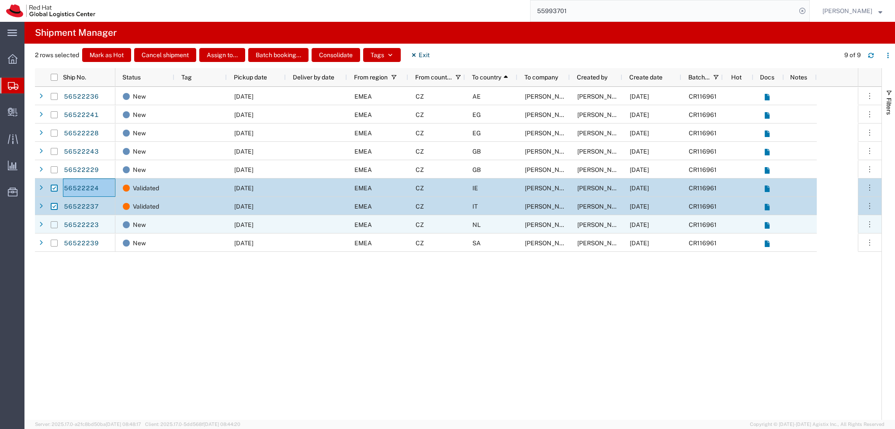
click at [55, 226] on input "Press Space to toggle row selection (unchecked)" at bounding box center [54, 225] width 7 height 7
checkbox input "true"
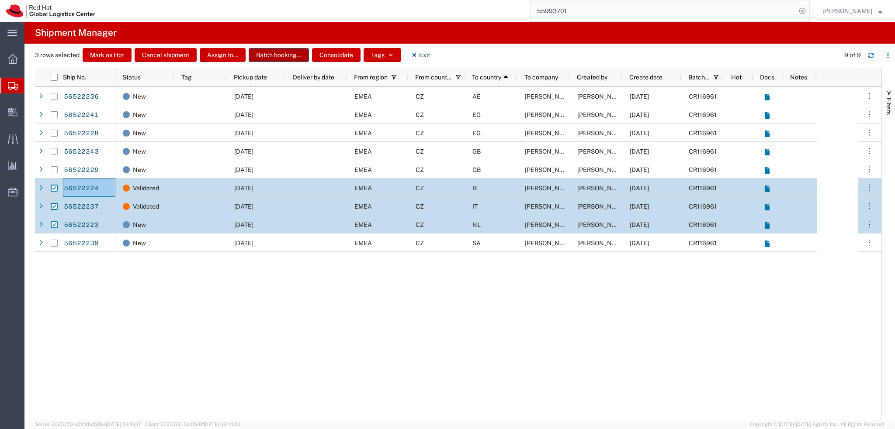
click at [288, 56] on button "Batch booking..." at bounding box center [279, 55] width 60 height 14
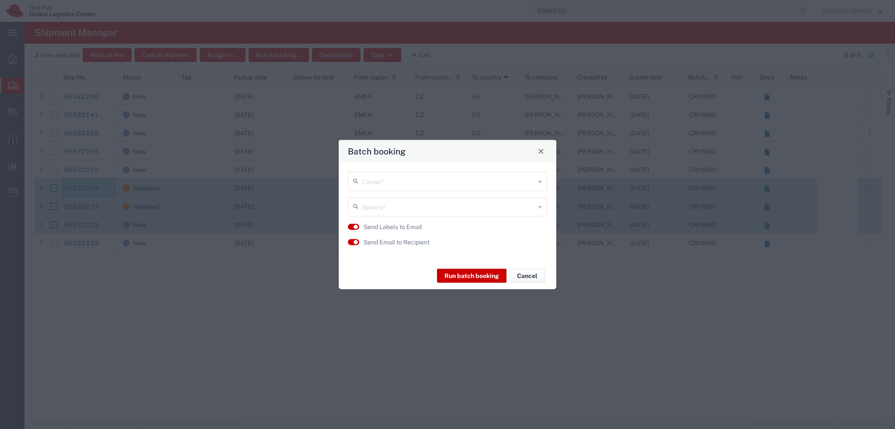
click at [412, 180] on input "text" at bounding box center [448, 180] width 173 height 15
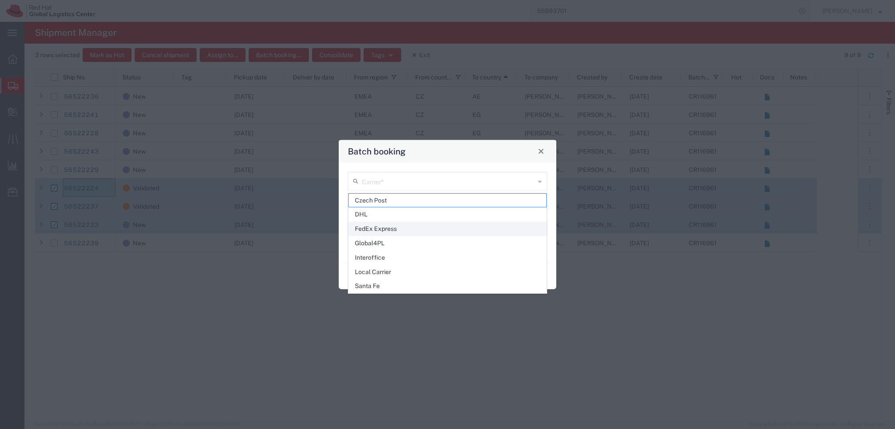
click at [403, 225] on span "FedEx Express" at bounding box center [447, 229] width 197 height 14
type input "FedEx Express"
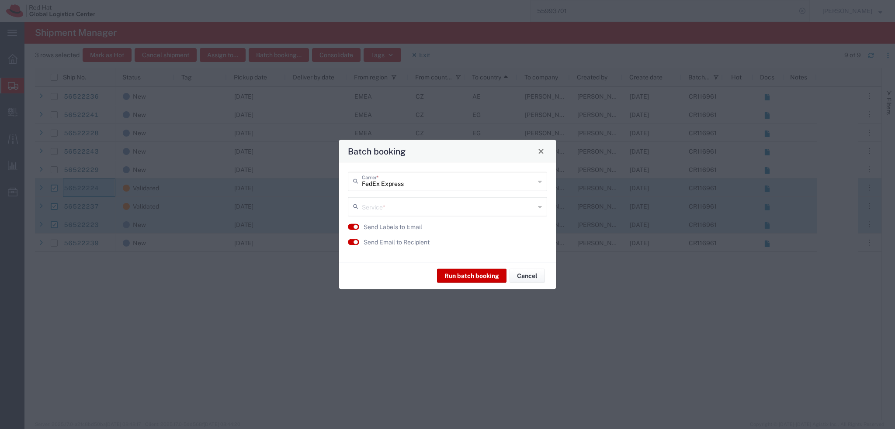
click at [409, 214] on input "text" at bounding box center [448, 205] width 173 height 15
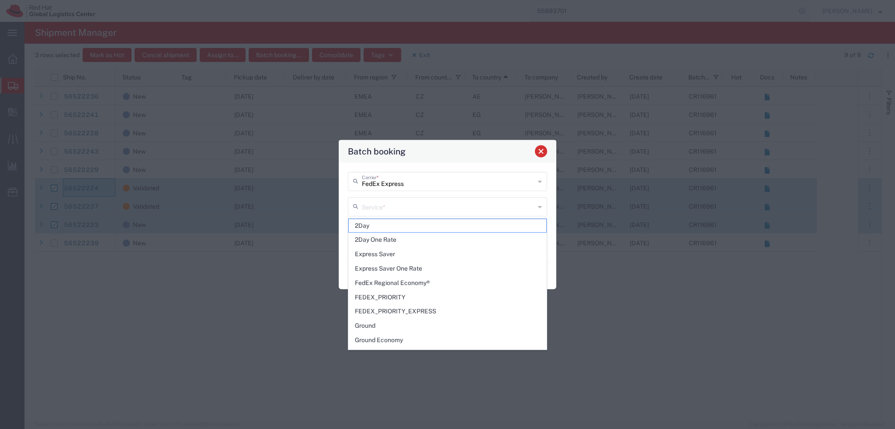
click at [538, 153] on span "Close" at bounding box center [541, 152] width 6 height 6
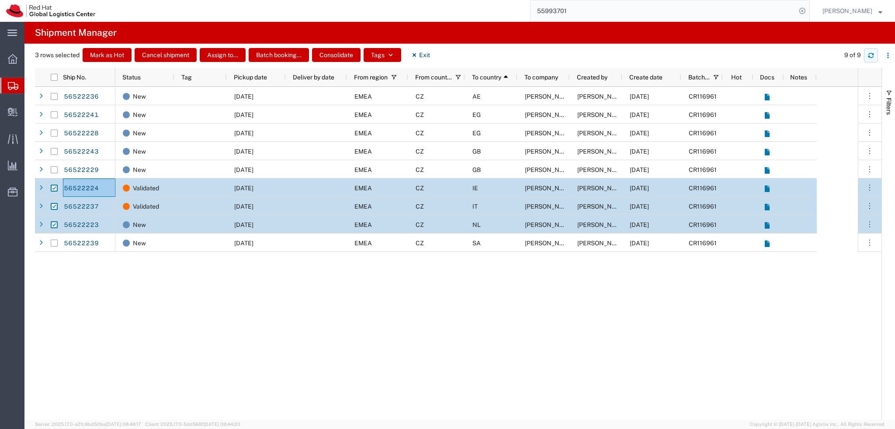
click at [873, 57] on icon "button" at bounding box center [871, 55] width 6 height 6
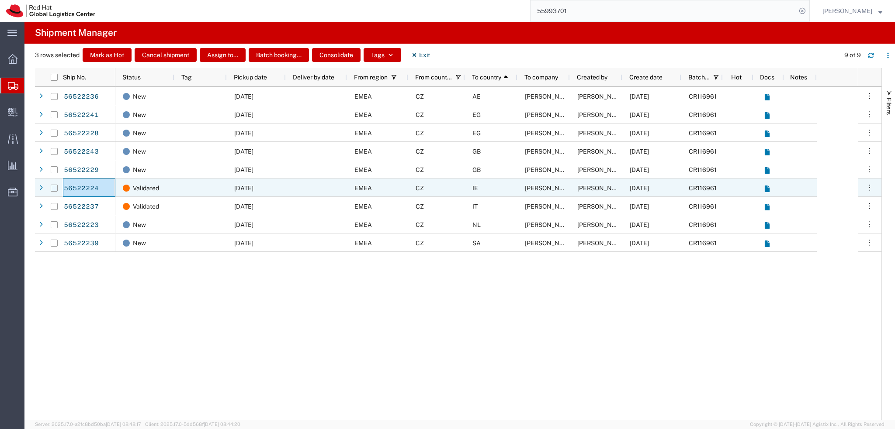
click at [52, 189] on input "Press Space to toggle row selection (unchecked)" at bounding box center [54, 188] width 7 height 7
checkbox input "true"
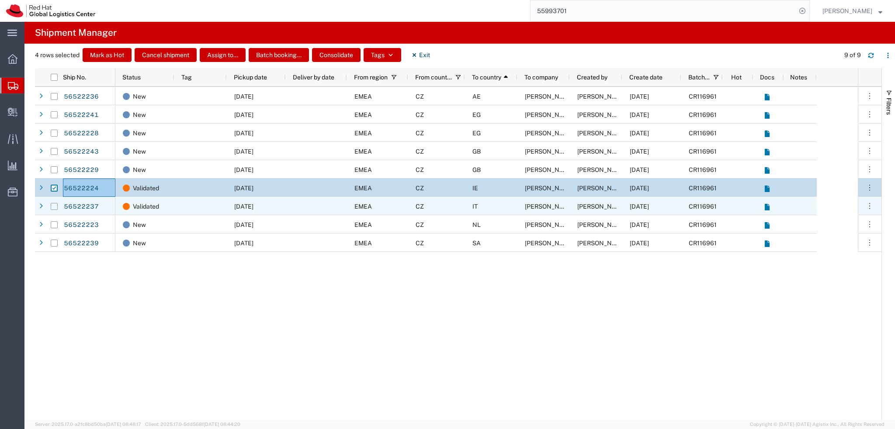
click at [54, 207] on input "Press Space to toggle row selection (unchecked)" at bounding box center [54, 206] width 7 height 7
checkbox input "true"
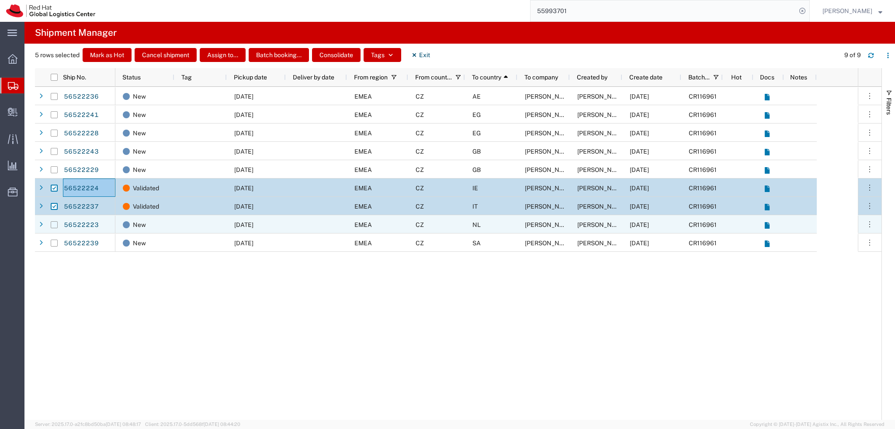
click at [55, 227] on input "Press Space to toggle row selection (unchecked)" at bounding box center [54, 225] width 7 height 7
checkbox input "true"
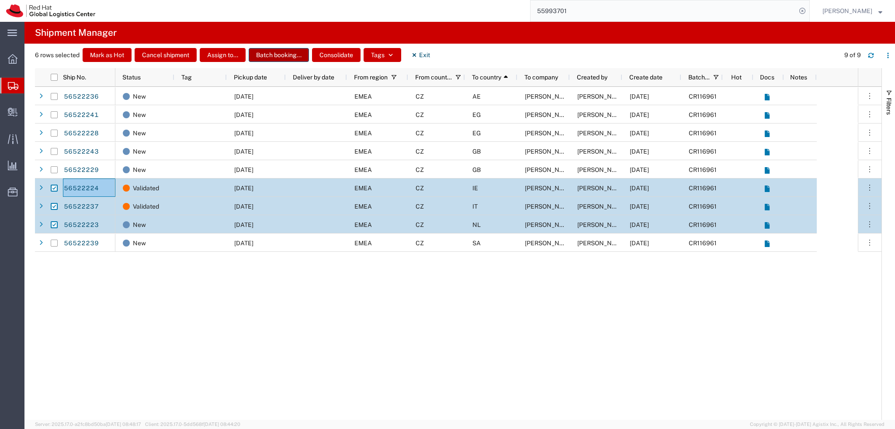
click at [261, 57] on button "Batch booking..." at bounding box center [279, 55] width 60 height 14
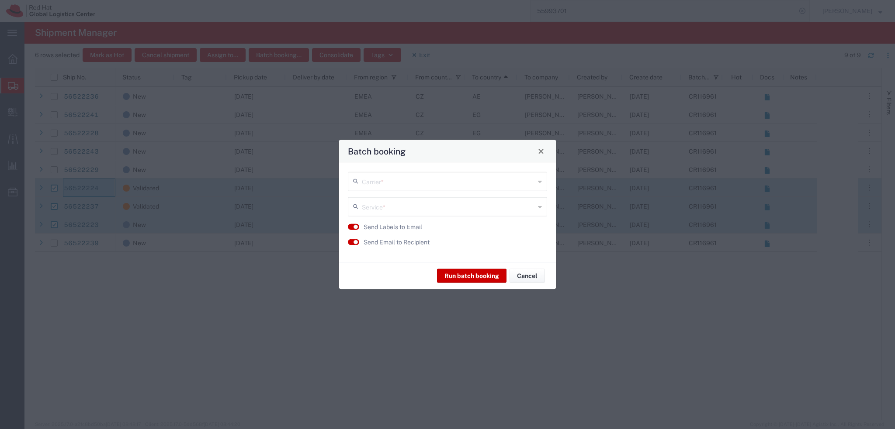
click at [421, 180] on input "text" at bounding box center [448, 180] width 173 height 15
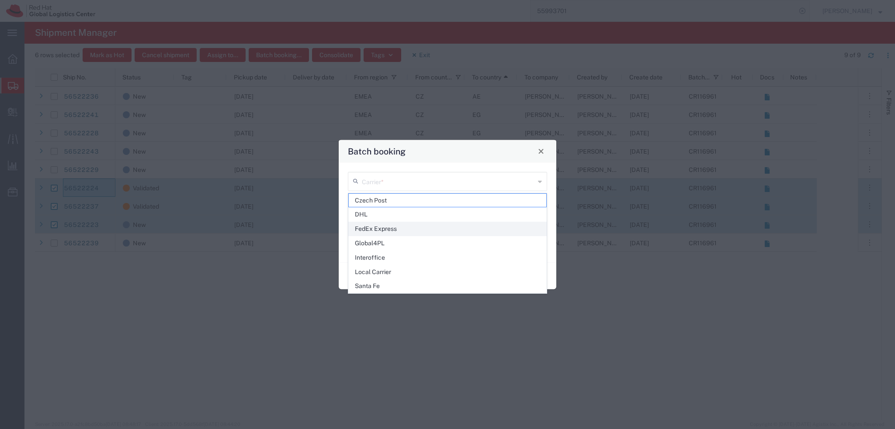
click at [409, 228] on span "FedEx Express" at bounding box center [447, 229] width 197 height 14
type input "FedEx Express"
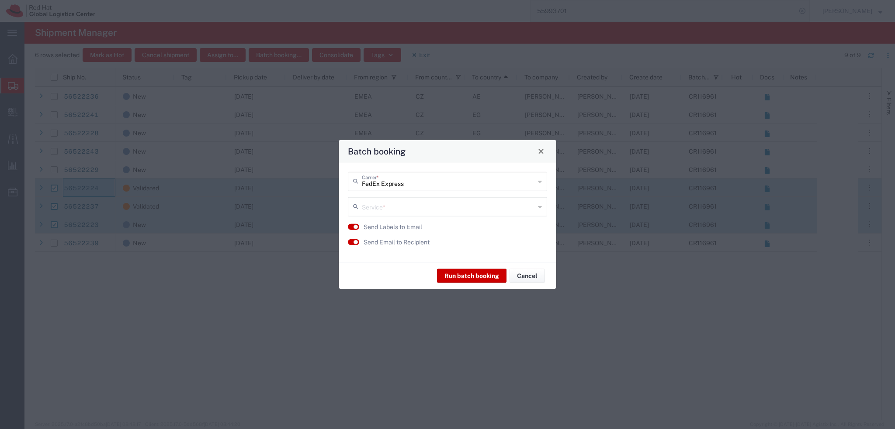
click at [398, 211] on input "text" at bounding box center [448, 205] width 173 height 15
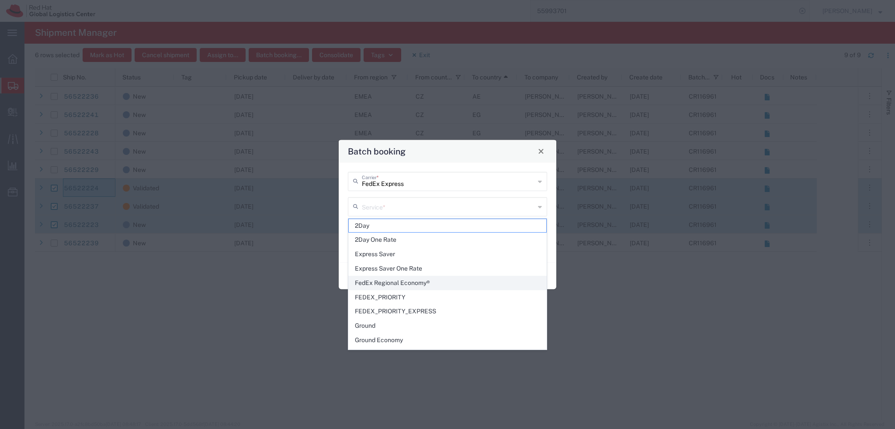
click at [438, 279] on span "FedEx Regional Economy®" at bounding box center [447, 284] width 197 height 14
type input "FedEx Regional Economy®"
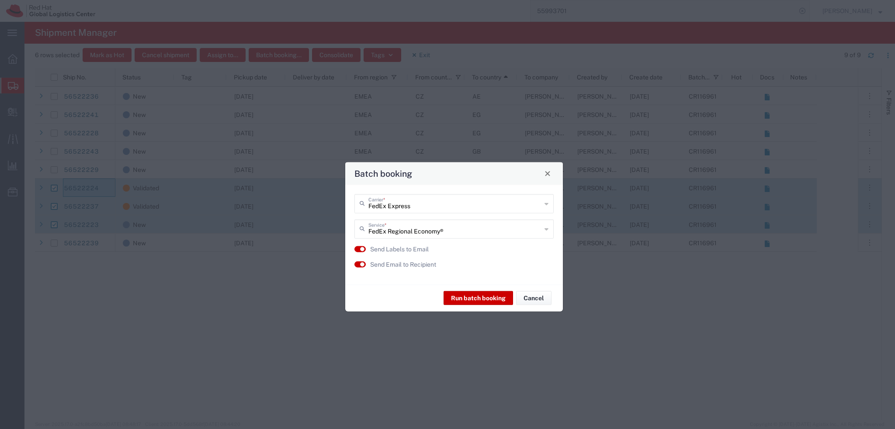
drag, startPoint x: 461, startPoint y: 147, endPoint x: 464, endPoint y: 163, distance: 16.5
click at [464, 163] on div "Batch booking" at bounding box center [454, 173] width 218 height 23
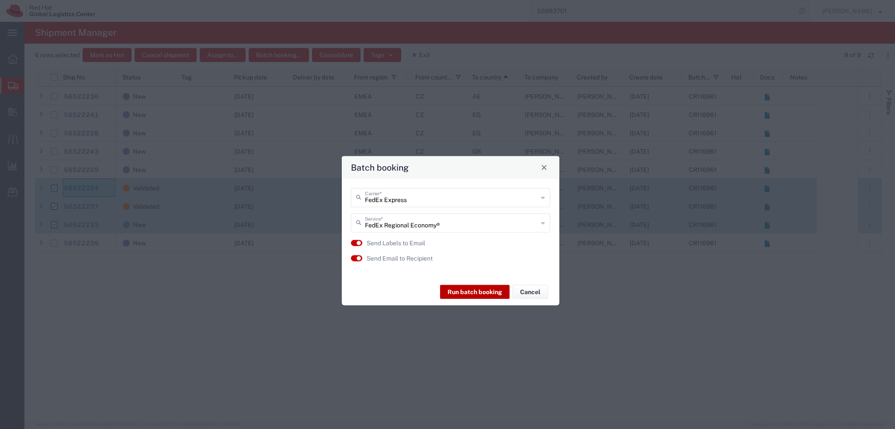
click at [481, 288] on button "Run batch booking" at bounding box center [474, 292] width 69 height 14
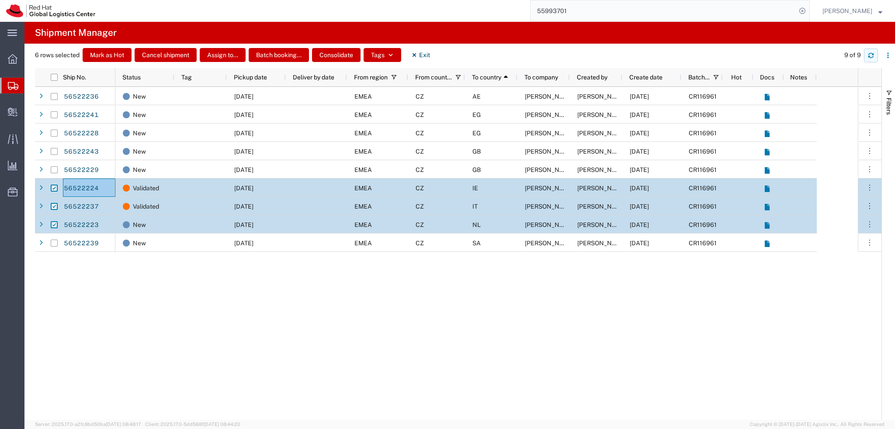
click at [873, 55] on icon "button" at bounding box center [870, 56] width 5 height 2
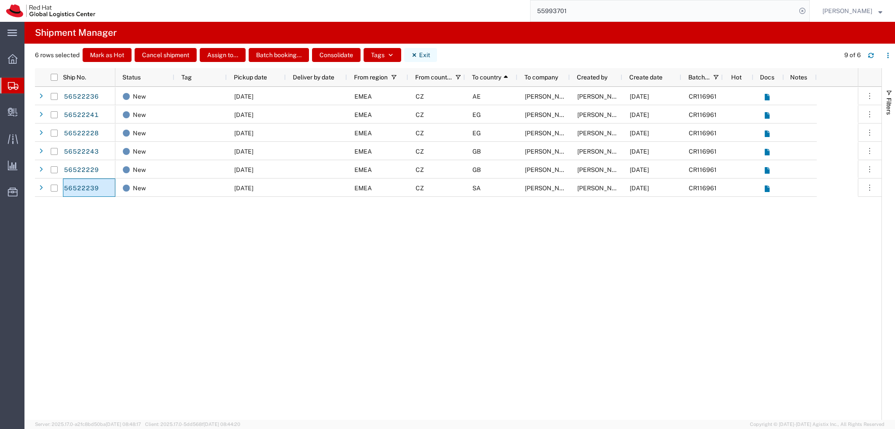
click at [415, 56] on icon "button" at bounding box center [413, 54] width 3 height 3
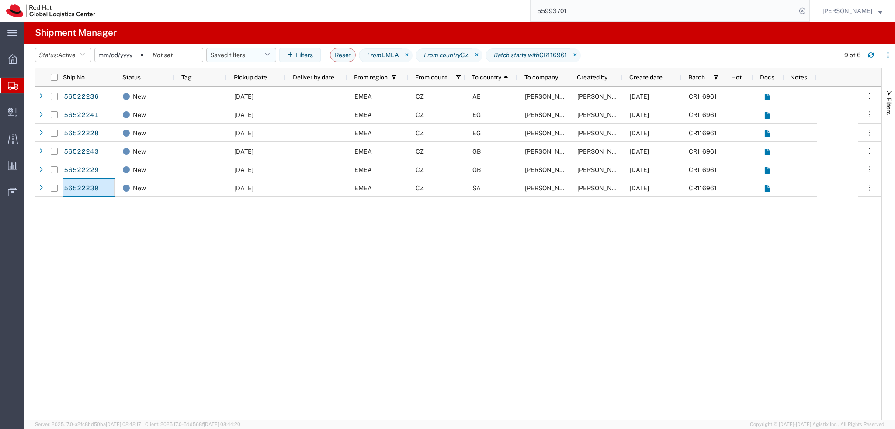
click at [258, 60] on button "Saved filters" at bounding box center [241, 55] width 70 height 14
click at [251, 55] on button "Saved filters" at bounding box center [241, 55] width 70 height 14
click at [242, 59] on button "Saved filters" at bounding box center [241, 55] width 70 height 14
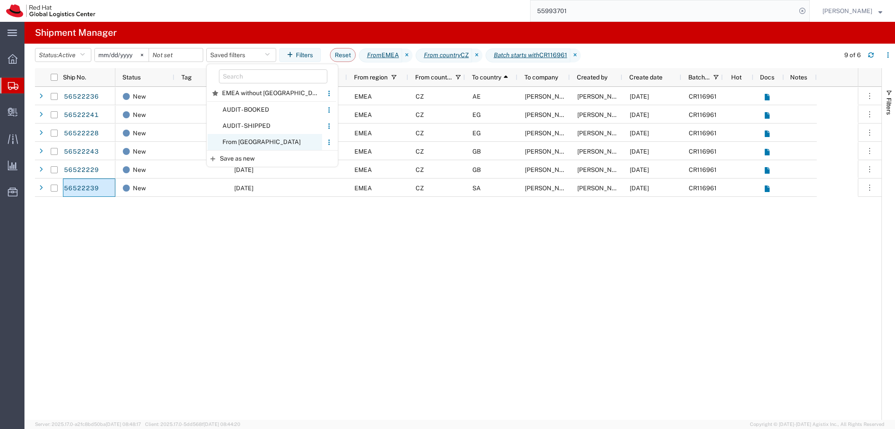
click at [271, 141] on span "From CZ" at bounding box center [265, 142] width 114 height 16
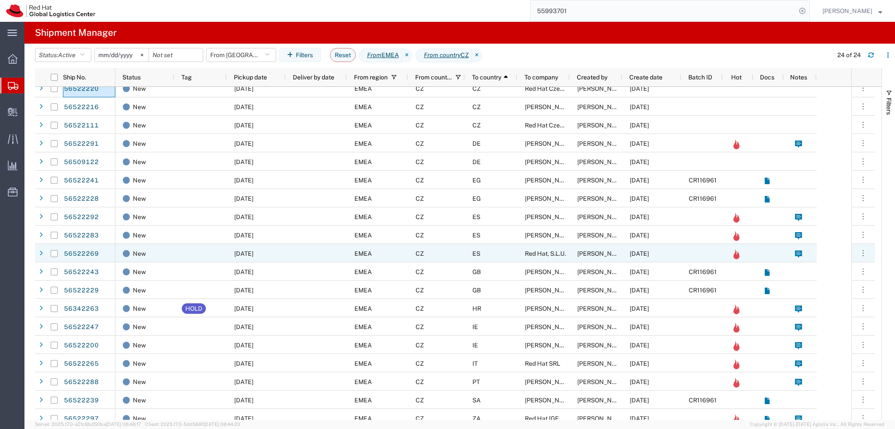
scroll to position [107, 0]
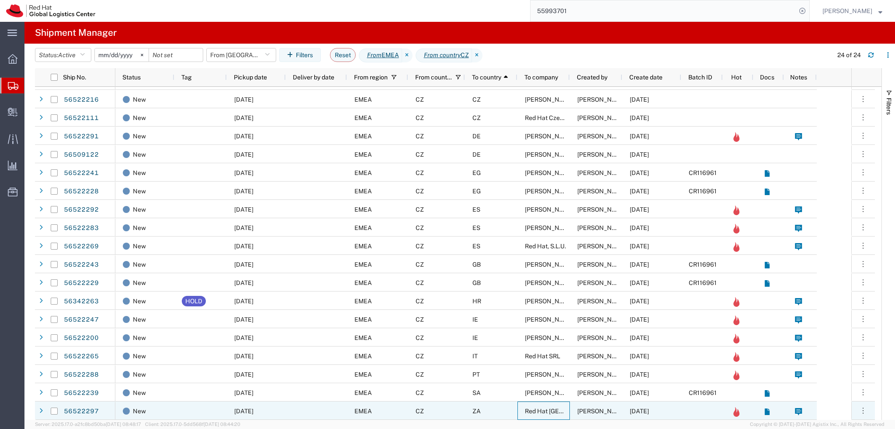
click at [518, 412] on div "Red Hat South Africa (Pty) LTD" at bounding box center [543, 411] width 52 height 18
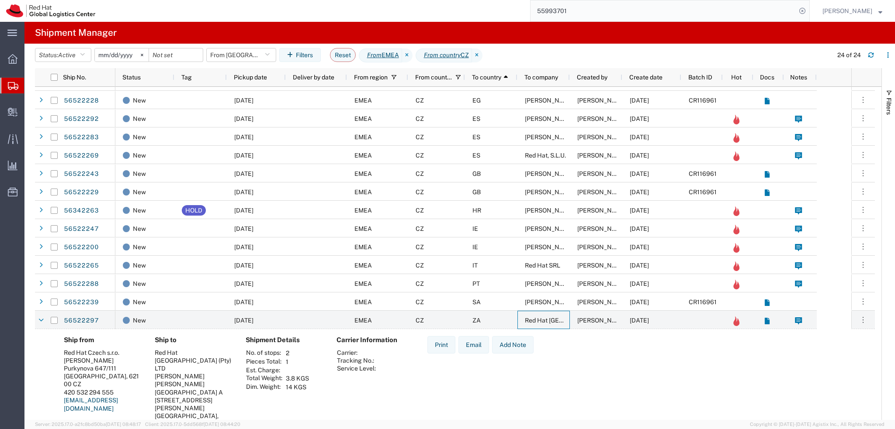
scroll to position [205, 0]
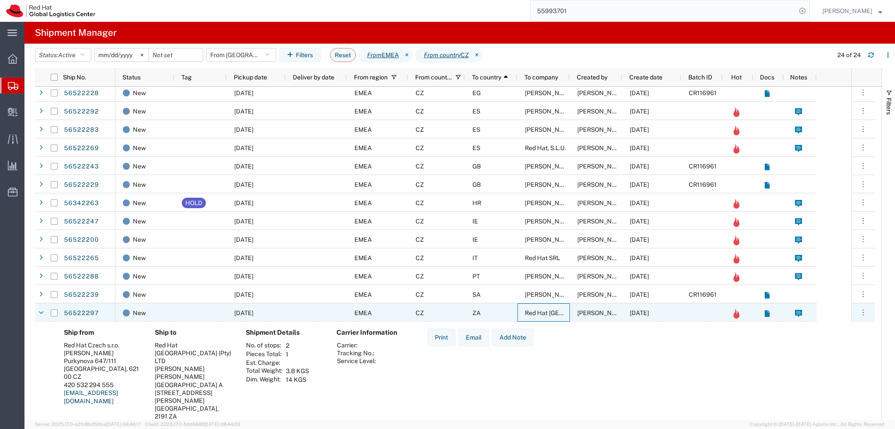
click at [502, 312] on div "ZA" at bounding box center [491, 313] width 52 height 18
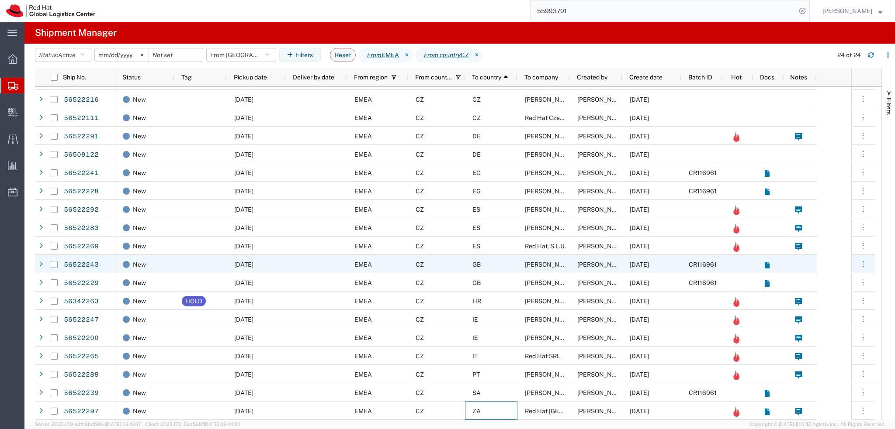
scroll to position [0, 0]
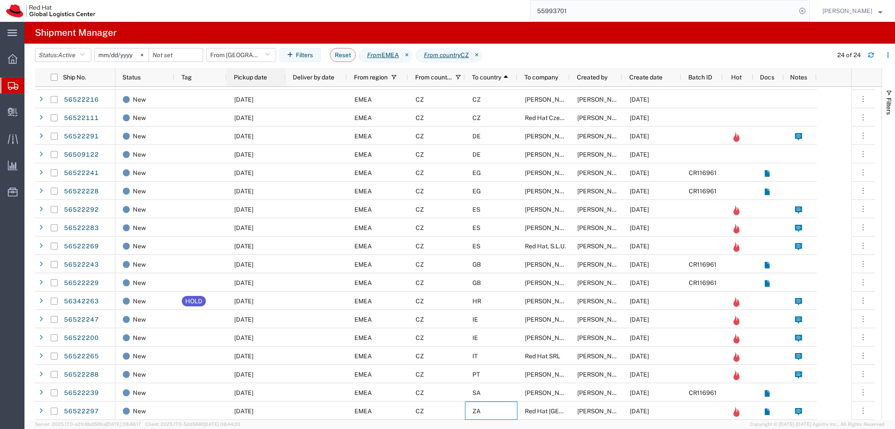
click at [264, 80] on span "Pickup date" at bounding box center [250, 77] width 33 height 7
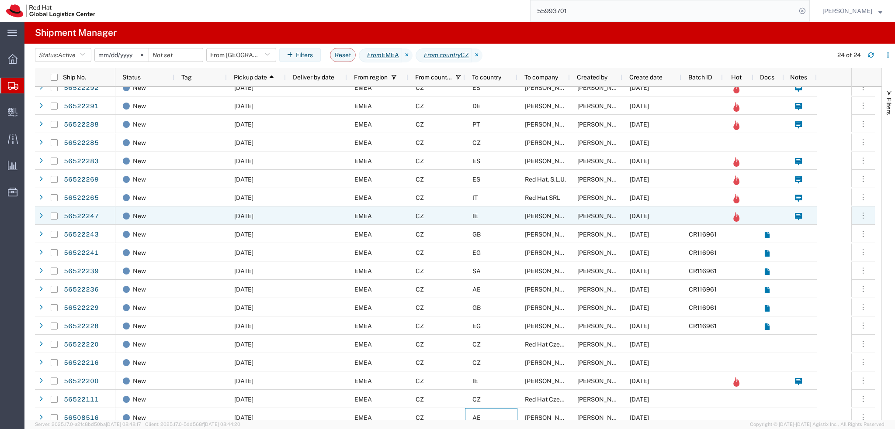
scroll to position [107, 0]
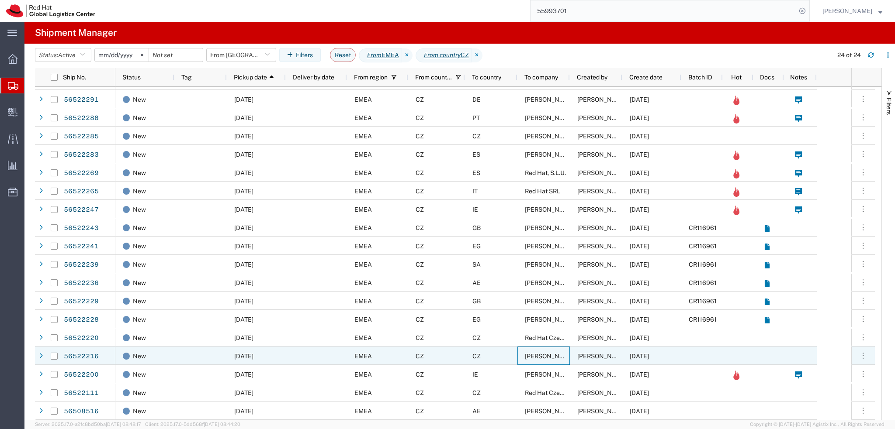
click at [561, 356] on span "Martina Lanska" at bounding box center [550, 356] width 50 height 7
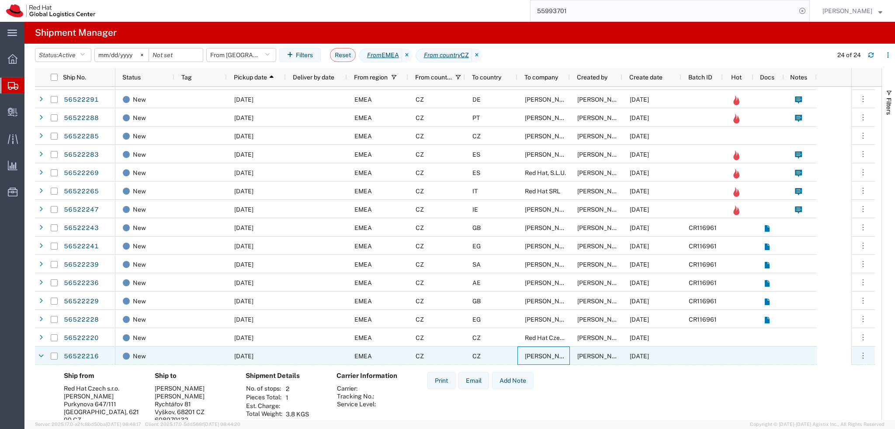
click at [561, 356] on span "Martina Lanska" at bounding box center [550, 356] width 50 height 7
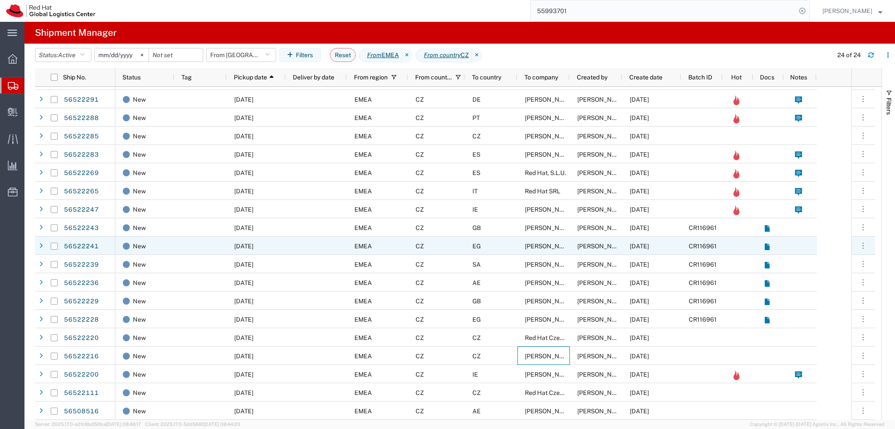
scroll to position [0, 0]
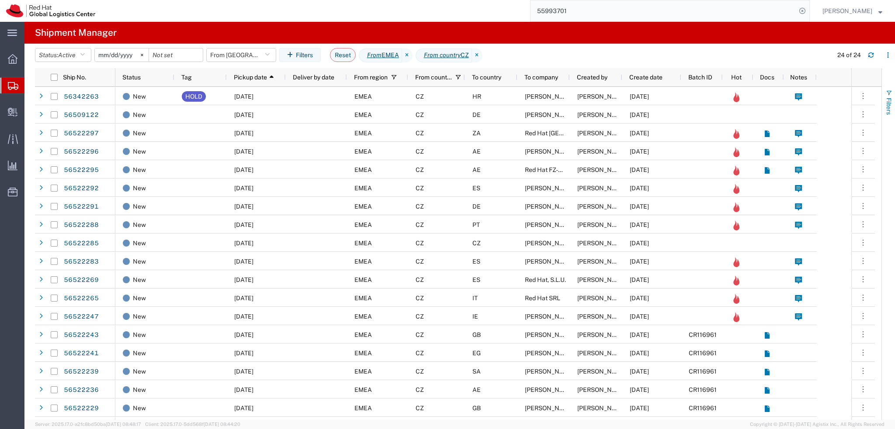
click at [888, 99] on span "Filters" at bounding box center [888, 106] width 7 height 17
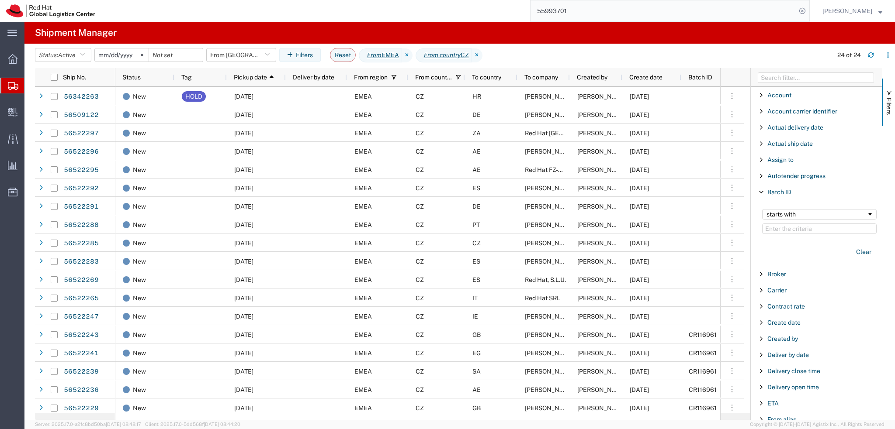
click at [758, 192] on span "Filter List 66 Filters" at bounding box center [761, 192] width 7 height 7
click at [760, 272] on span "Filter List 66 Filters" at bounding box center [761, 273] width 7 height 7
click at [797, 305] on input "Filter Value" at bounding box center [819, 310] width 114 height 10
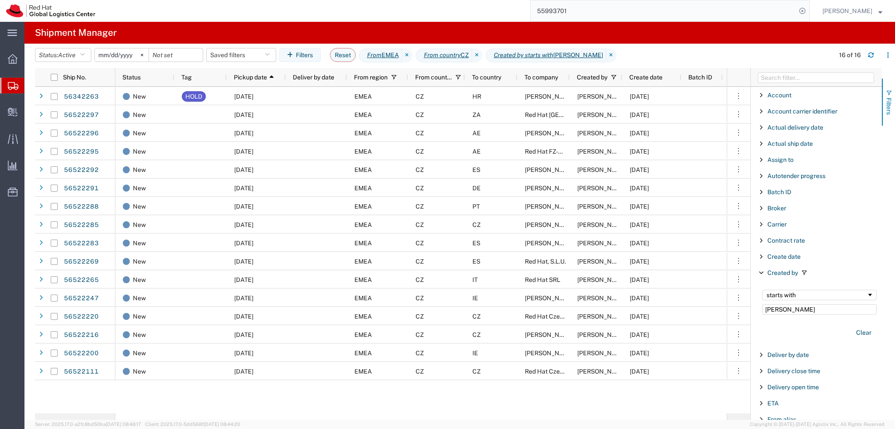
type input "Dominik"
click at [889, 94] on span "button" at bounding box center [888, 93] width 7 height 7
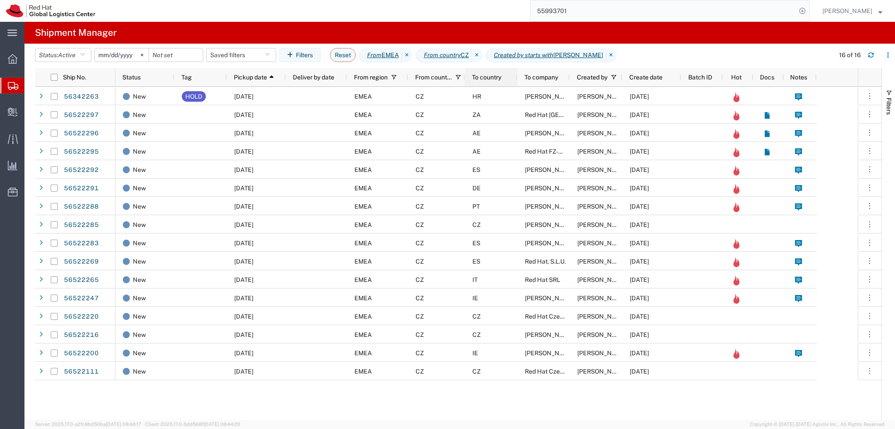
click at [488, 80] on span "To country" at bounding box center [486, 77] width 29 height 7
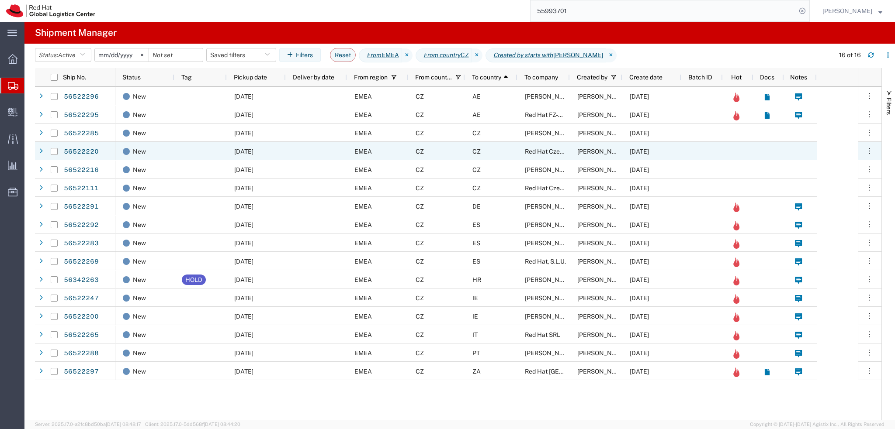
click at [498, 152] on div "CZ" at bounding box center [491, 151] width 52 height 18
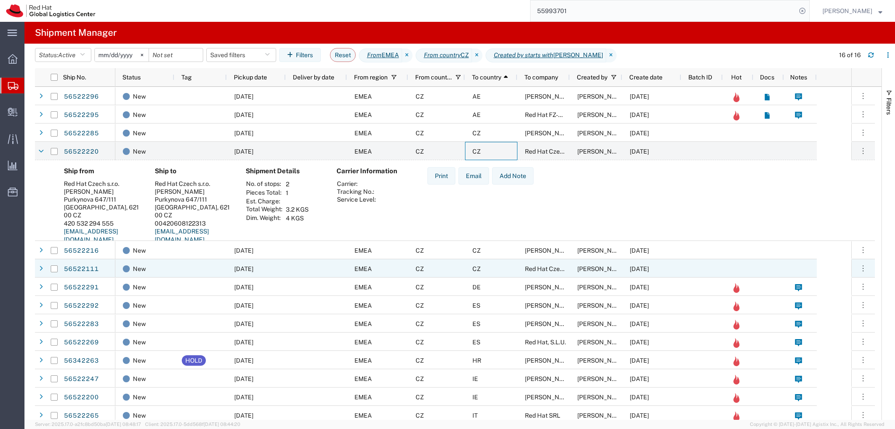
click at [502, 274] on div "CZ" at bounding box center [491, 269] width 52 height 18
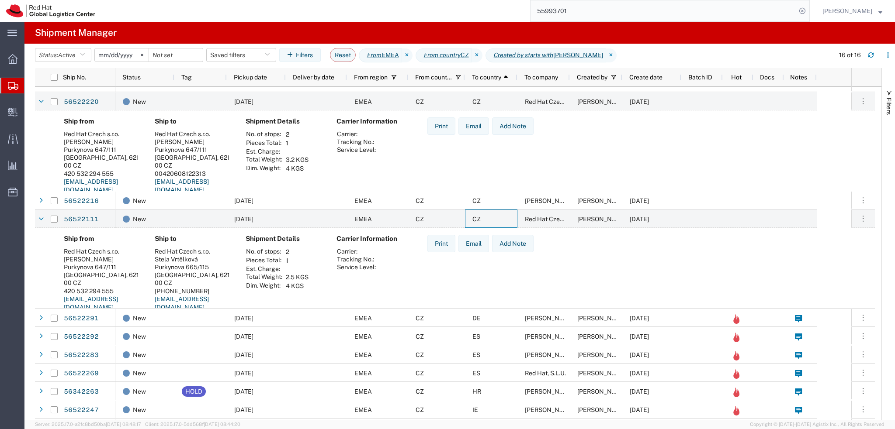
scroll to position [35, 0]
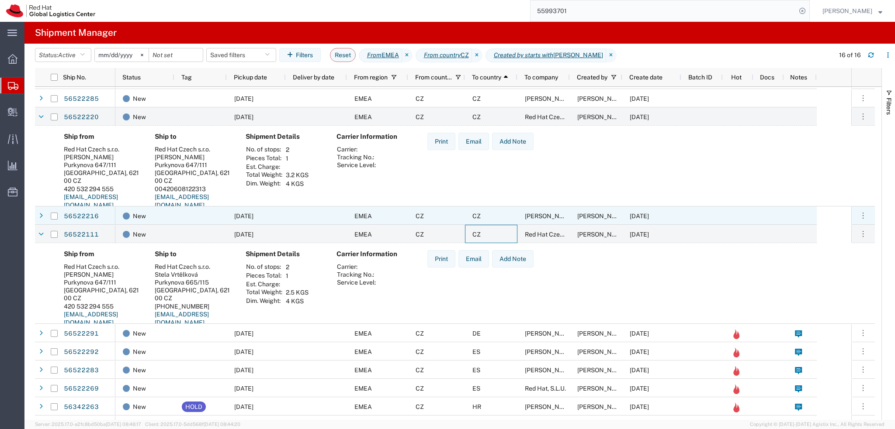
click at [495, 214] on div "CZ" at bounding box center [491, 216] width 52 height 18
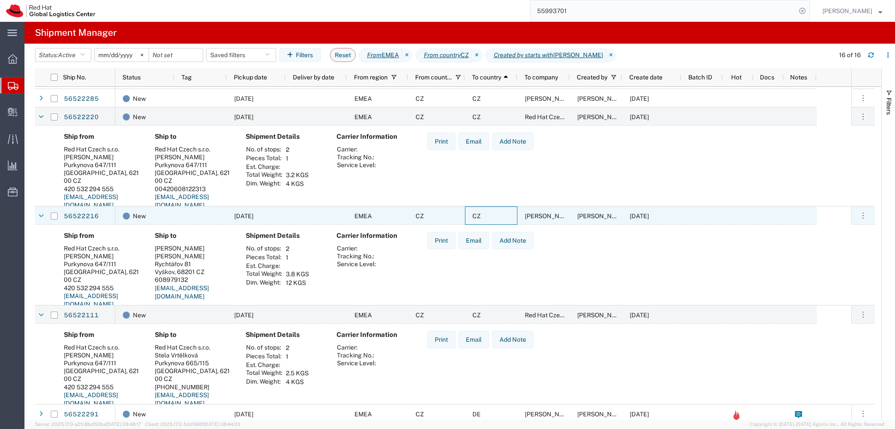
click at [496, 214] on div "CZ" at bounding box center [491, 216] width 52 height 18
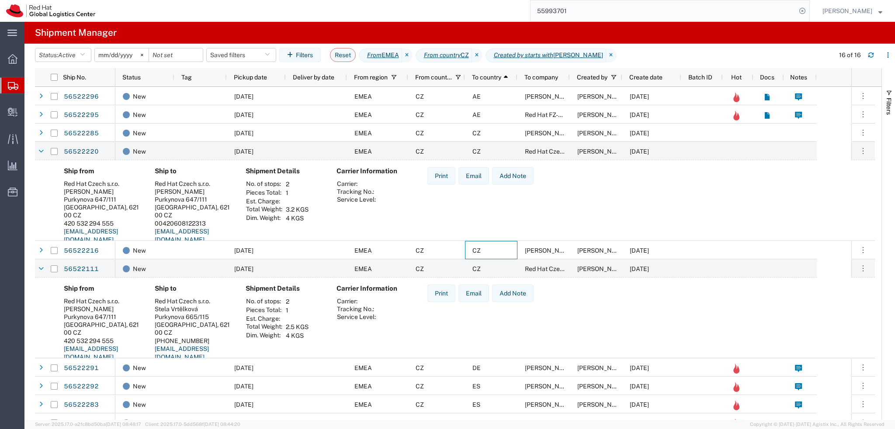
scroll to position [30, 0]
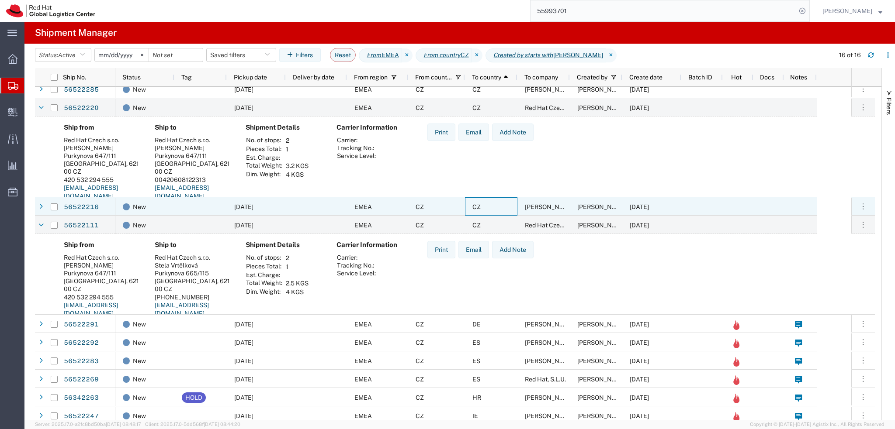
click at [495, 211] on div "CZ" at bounding box center [491, 206] width 52 height 18
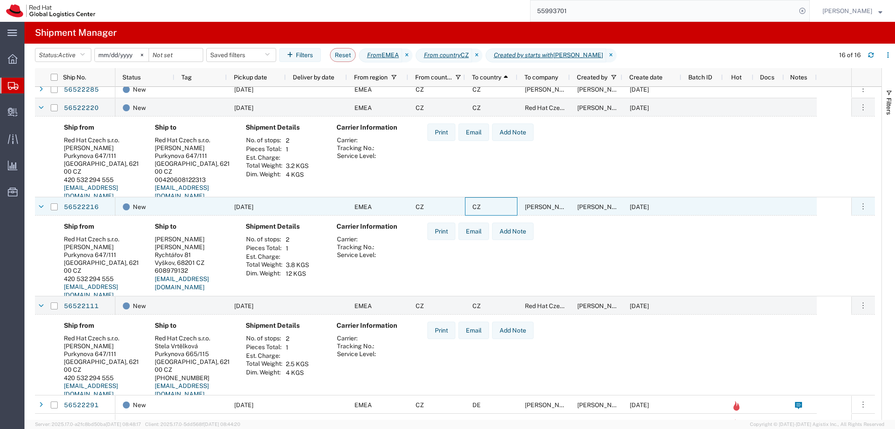
click at [495, 211] on div "CZ" at bounding box center [491, 206] width 52 height 18
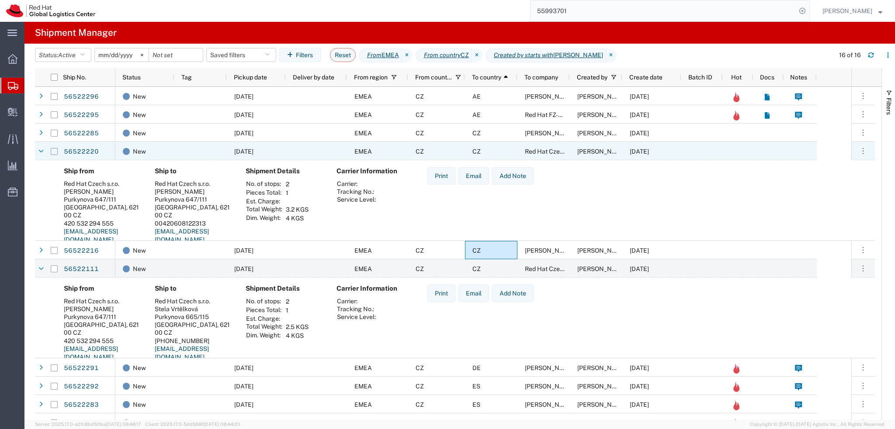
click at [52, 151] on input "Press Space to toggle row selection (unchecked)" at bounding box center [54, 151] width 7 height 7
checkbox input "true"
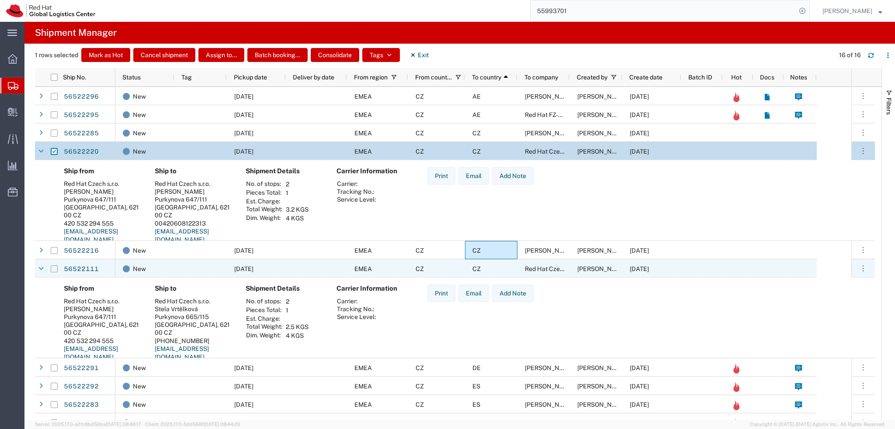
click at [51, 271] on input "Press Space to toggle row selection (unchecked)" at bounding box center [54, 269] width 7 height 7
checkbox input "true"
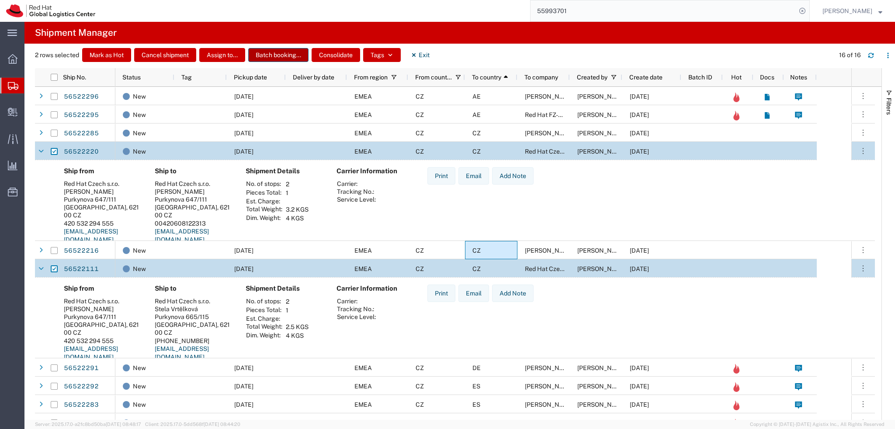
click at [274, 56] on button "Batch booking..." at bounding box center [278, 55] width 60 height 14
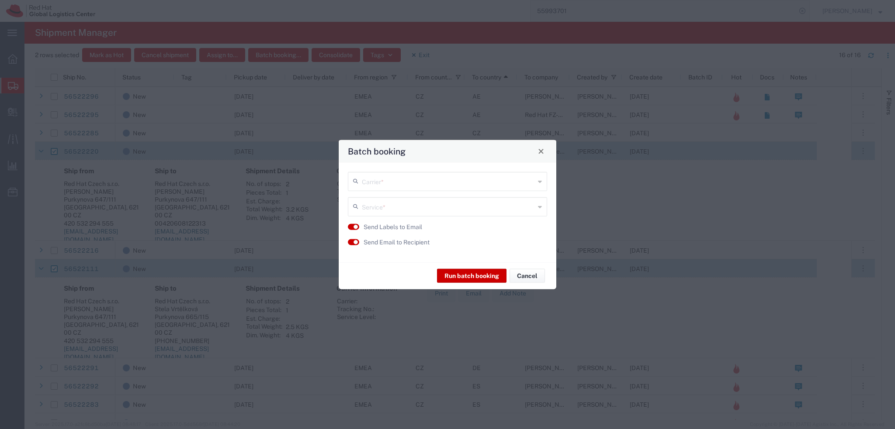
click at [404, 185] on input "text" at bounding box center [448, 180] width 173 height 15
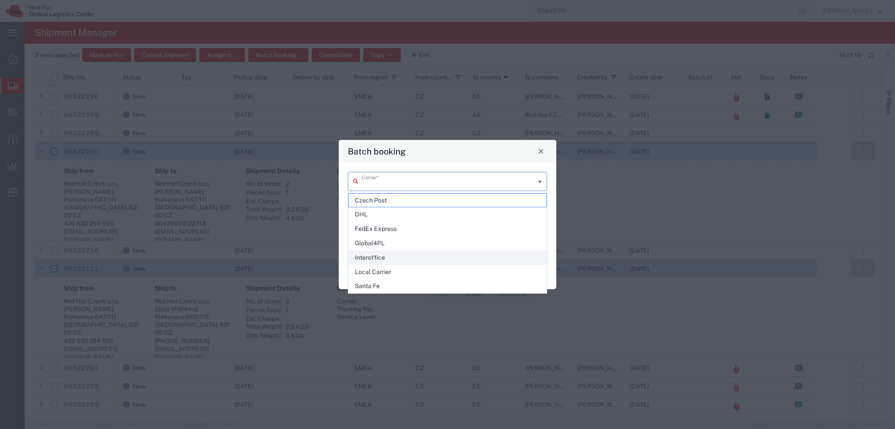
click at [398, 256] on span "Interoffice" at bounding box center [447, 258] width 197 height 14
type input "Interoffice"
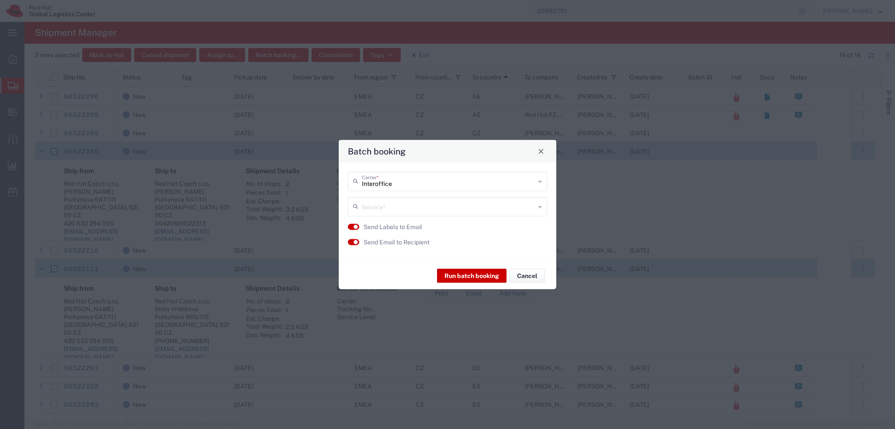
click at [384, 210] on input "text" at bounding box center [448, 205] width 173 height 15
click at [395, 226] on span "IO_Ground" at bounding box center [447, 226] width 197 height 14
type input "IO_Ground"
click at [355, 245] on button "button" at bounding box center [353, 242] width 11 height 6
click at [481, 277] on button "Run batch booking" at bounding box center [471, 276] width 69 height 14
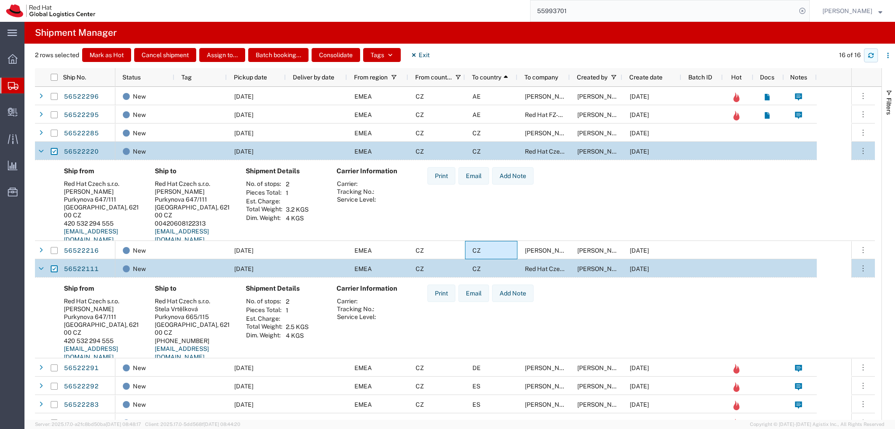
click at [869, 55] on icon "button" at bounding box center [871, 55] width 6 height 6
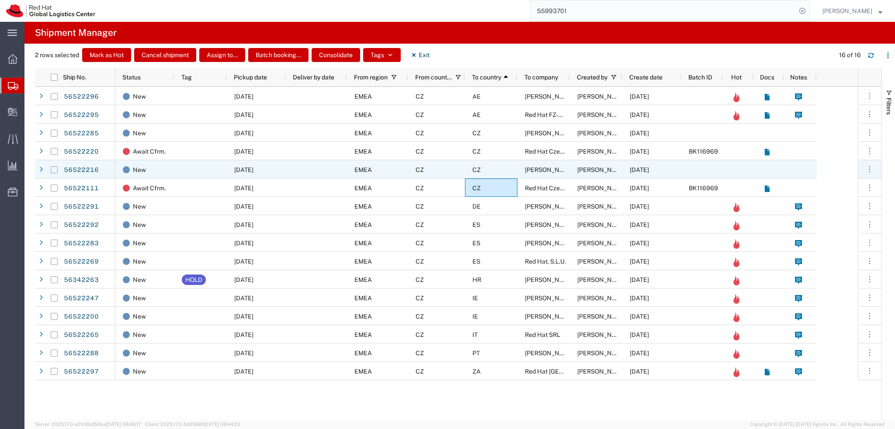
click at [53, 171] on input "Press Space to toggle row selection (unchecked)" at bounding box center [54, 169] width 7 height 7
checkbox input "true"
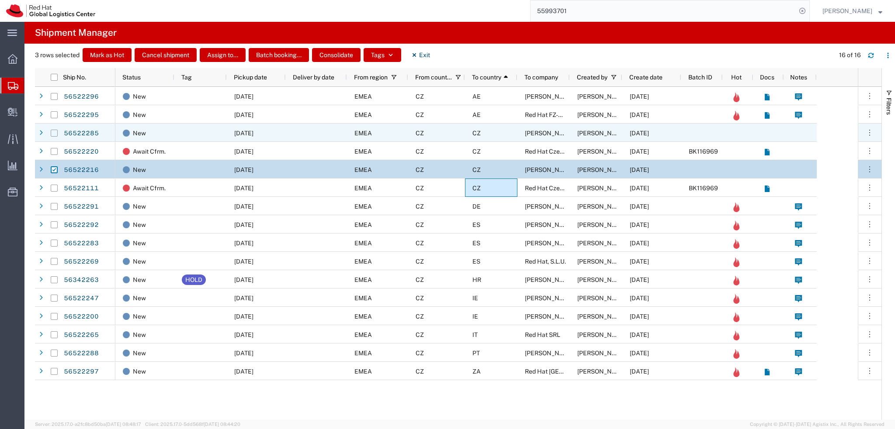
click at [53, 133] on input "Press Space to toggle row selection (unchecked)" at bounding box center [54, 133] width 7 height 7
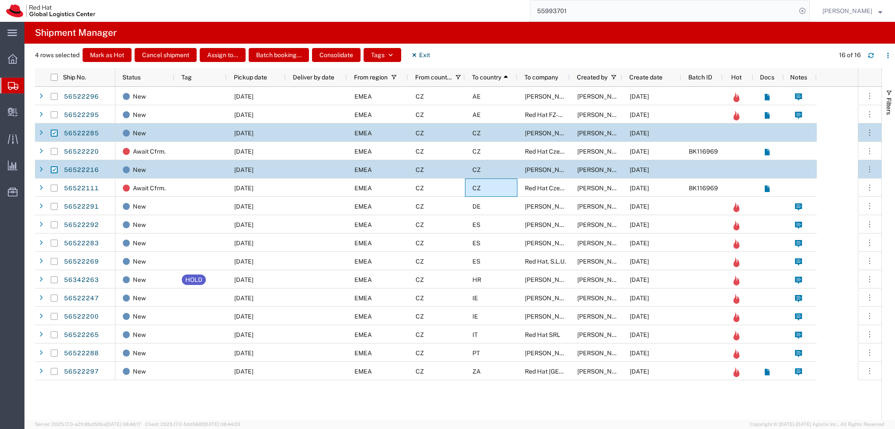
click at [438, 47] on header "4 rows selected Mark as Hot Cancel shipment Assign to... Batch booking... Conso…" at bounding box center [465, 56] width 860 height 24
click at [427, 48] on button "Exit" at bounding box center [420, 55] width 33 height 14
checkbox input "false"
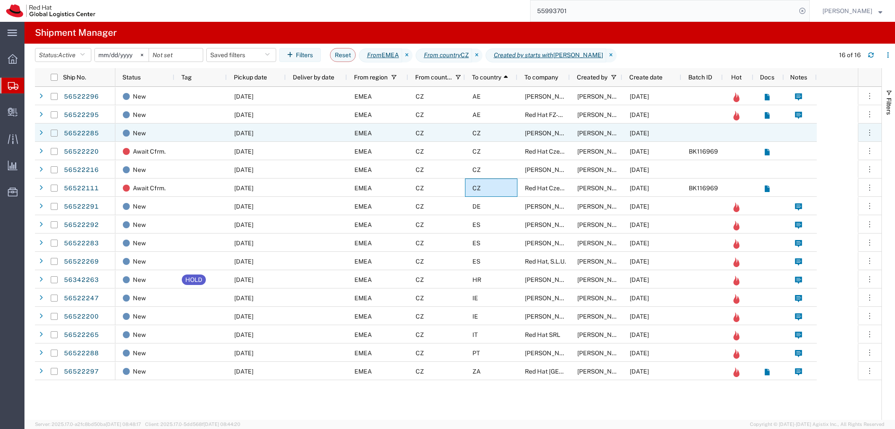
click at [53, 134] on input "Press Space to toggle row selection (unchecked)" at bounding box center [54, 133] width 7 height 7
checkbox input "true"
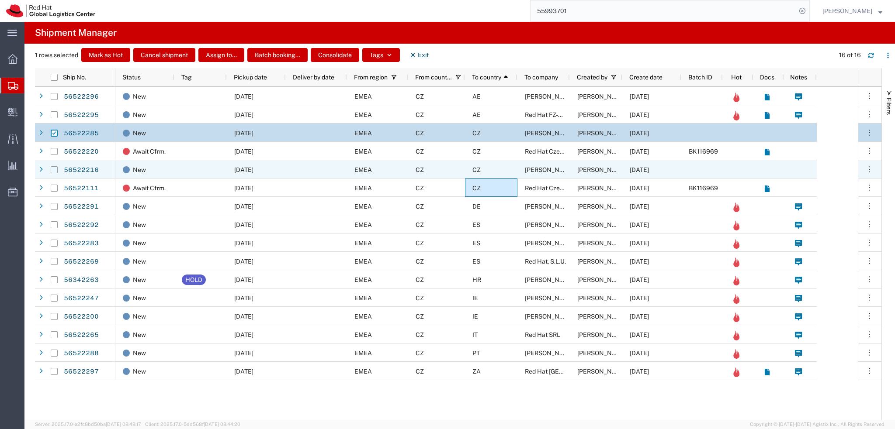
click at [56, 169] on input "Press Space to toggle row selection (unchecked)" at bounding box center [54, 169] width 7 height 7
checkbox input "true"
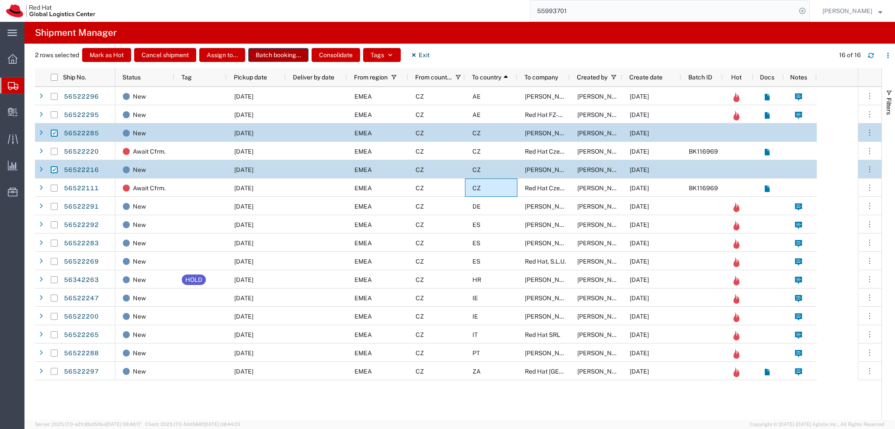
click at [286, 50] on button "Batch booking..." at bounding box center [278, 55] width 60 height 14
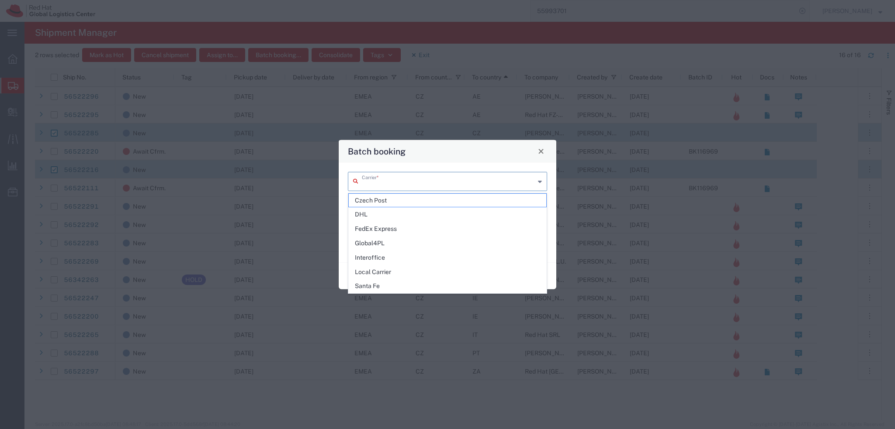
click at [402, 188] on input "text" at bounding box center [448, 180] width 173 height 15
click at [393, 215] on span "DHL" at bounding box center [447, 215] width 197 height 14
type input "DHL"
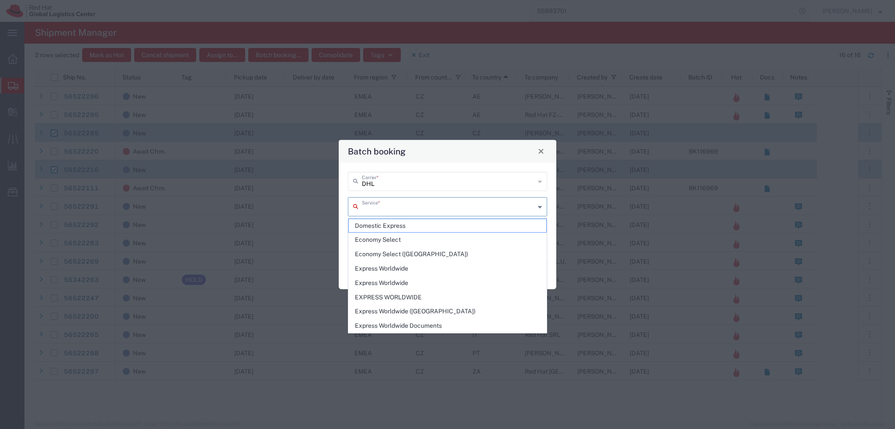
click at [389, 210] on input "text" at bounding box center [448, 205] width 173 height 15
click at [392, 223] on span "Domestic Express" at bounding box center [447, 226] width 197 height 14
type input "Domestic Express"
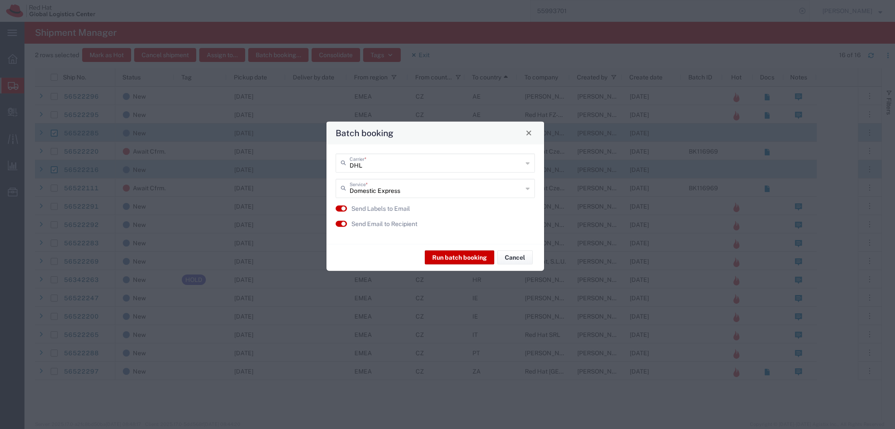
drag, startPoint x: 457, startPoint y: 155, endPoint x: 445, endPoint y: 137, distance: 22.1
click at [445, 137] on div "Batch booking" at bounding box center [435, 132] width 218 height 23
click at [455, 259] on button "Run batch booking" at bounding box center [459, 258] width 69 height 14
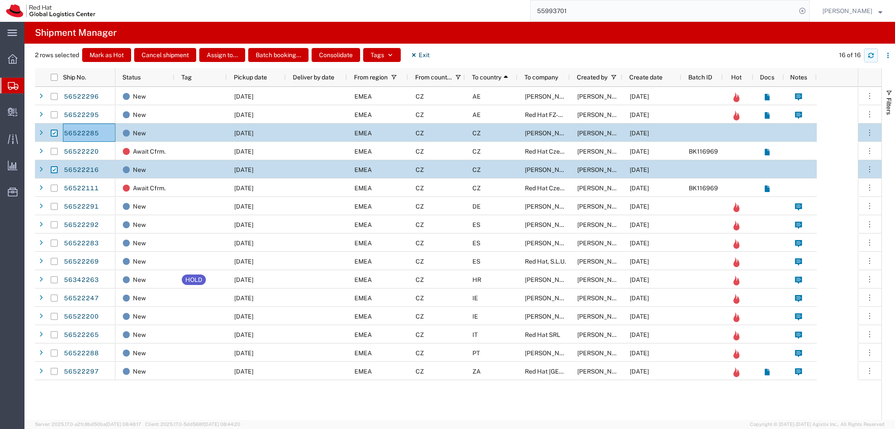
click at [869, 54] on icon "button" at bounding box center [871, 55] width 6 height 6
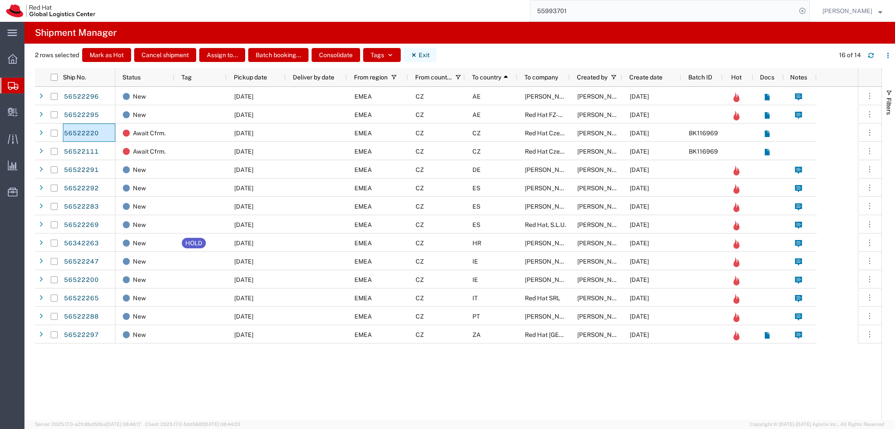
click at [421, 56] on button "Exit" at bounding box center [420, 55] width 33 height 14
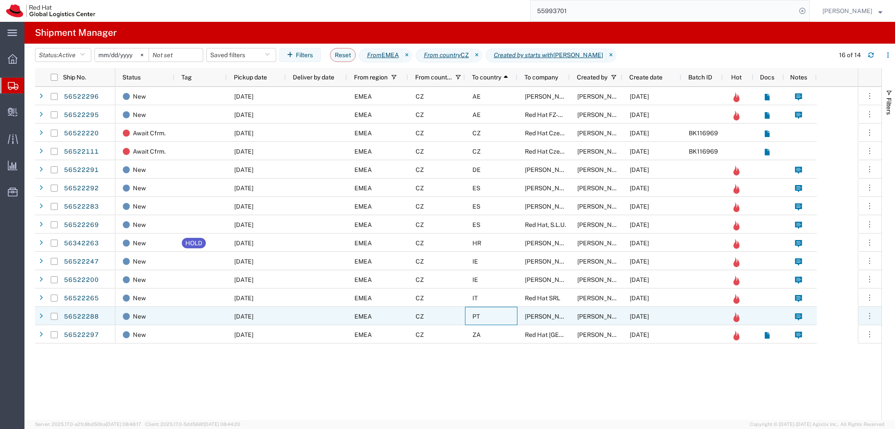
click at [491, 318] on div "PT" at bounding box center [491, 316] width 52 height 18
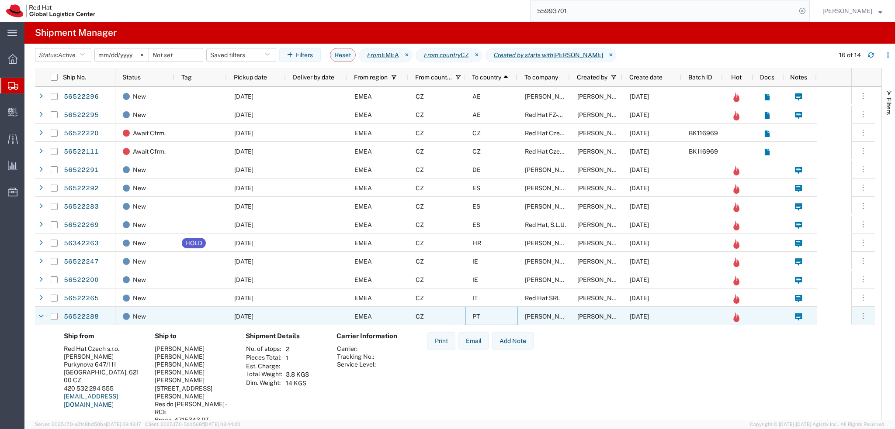
click at [491, 318] on div "PT" at bounding box center [491, 316] width 52 height 18
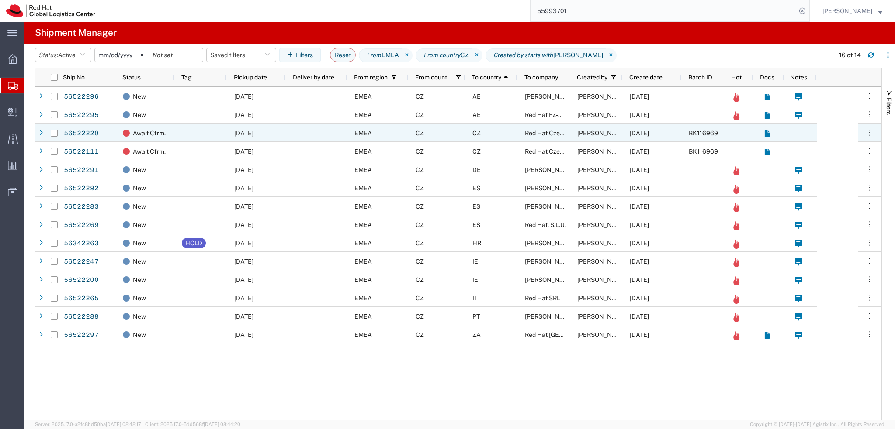
click at [493, 116] on div "AE" at bounding box center [491, 114] width 52 height 18
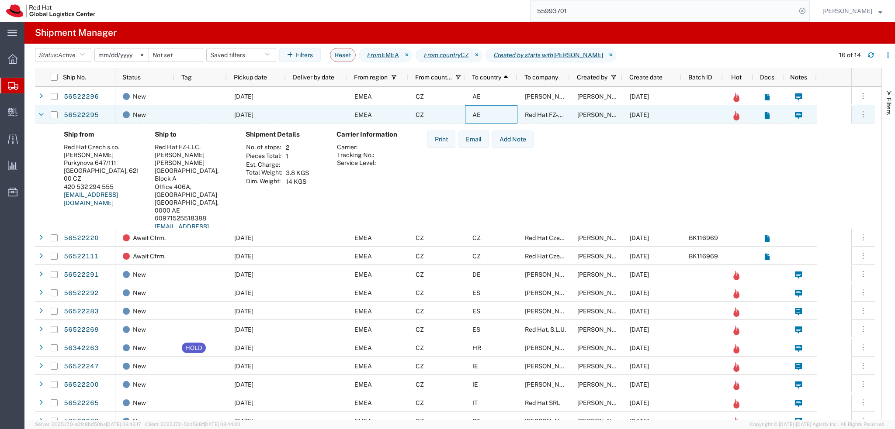
click at [493, 116] on div "AE" at bounding box center [491, 114] width 52 height 18
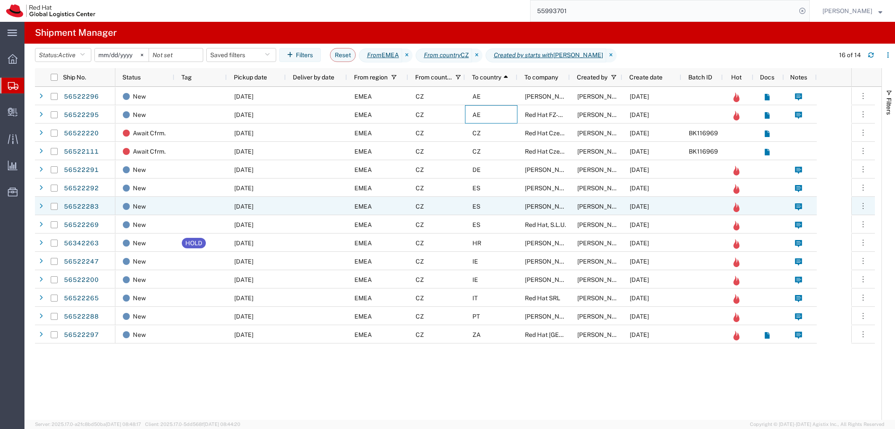
click at [309, 195] on div at bounding box center [316, 188] width 61 height 18
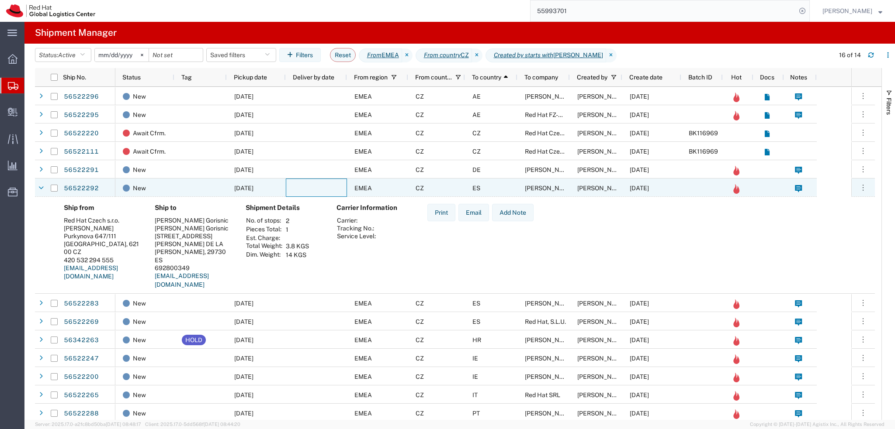
click at [314, 190] on div at bounding box center [316, 188] width 61 height 18
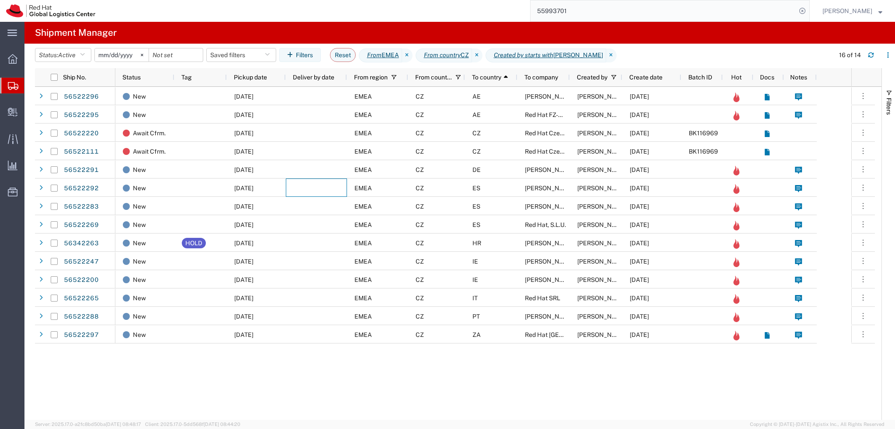
click at [319, 210] on div at bounding box center [316, 206] width 61 height 18
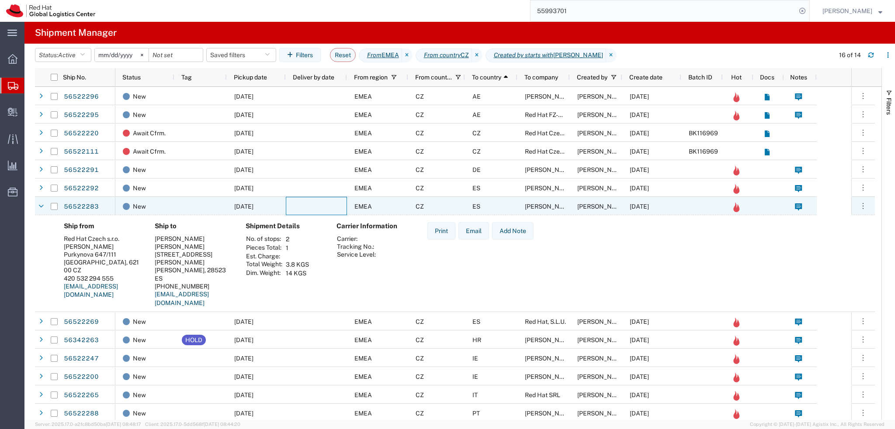
click at [319, 210] on div at bounding box center [316, 206] width 61 height 18
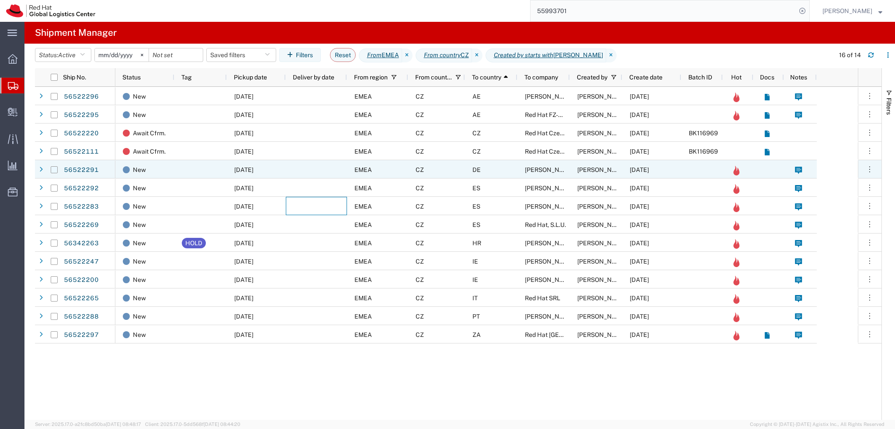
click at [52, 171] on input "Press Space to toggle row selection (unchecked)" at bounding box center [54, 169] width 7 height 7
checkbox input "true"
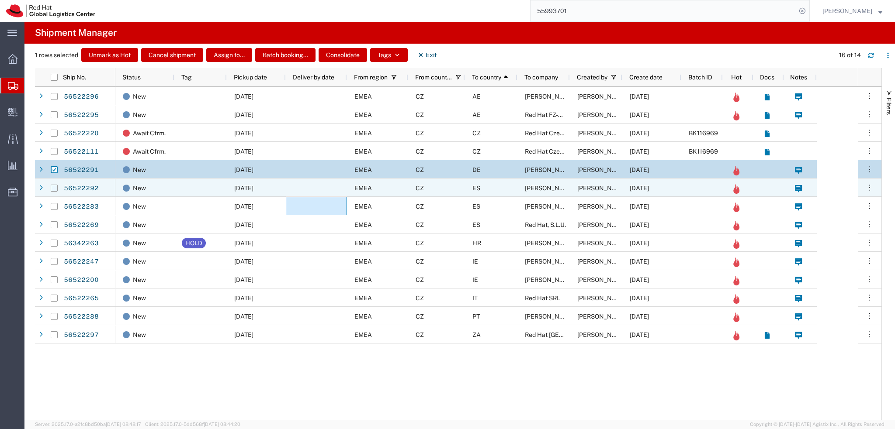
click at [55, 190] on input "Press Space to toggle row selection (unchecked)" at bounding box center [54, 188] width 7 height 7
checkbox input "true"
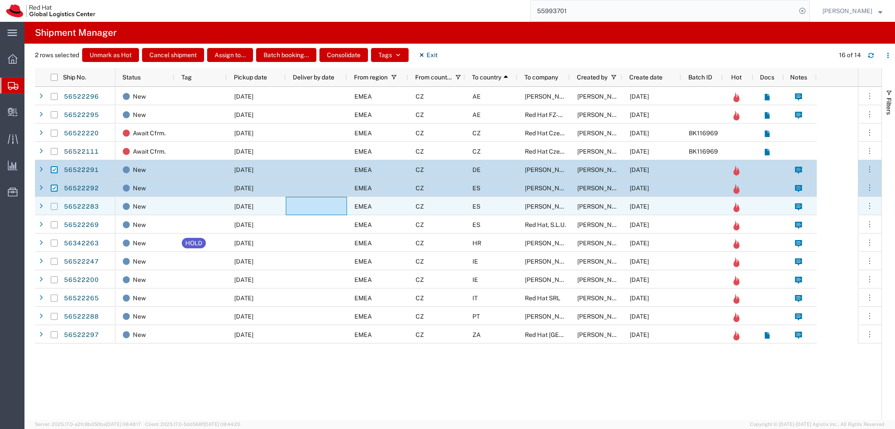
click at [55, 208] on input "Press Space to toggle row selection (unchecked)" at bounding box center [54, 206] width 7 height 7
checkbox input "true"
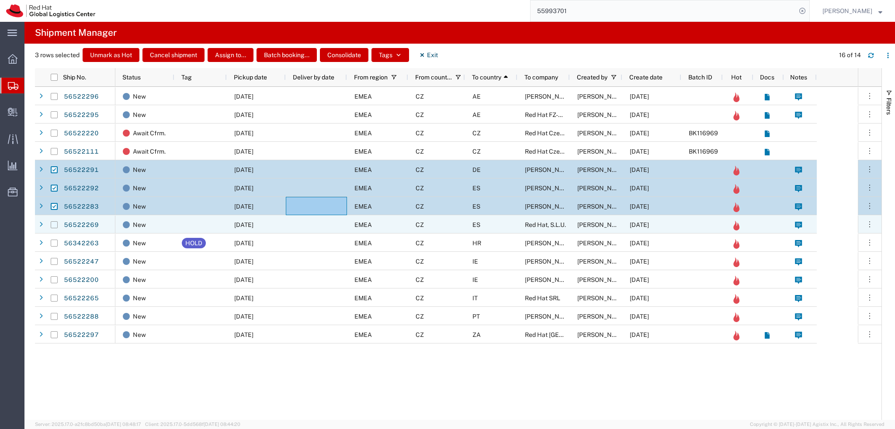
click at [54, 227] on input "Press Space to toggle row selection (unchecked)" at bounding box center [54, 225] width 7 height 7
checkbox input "true"
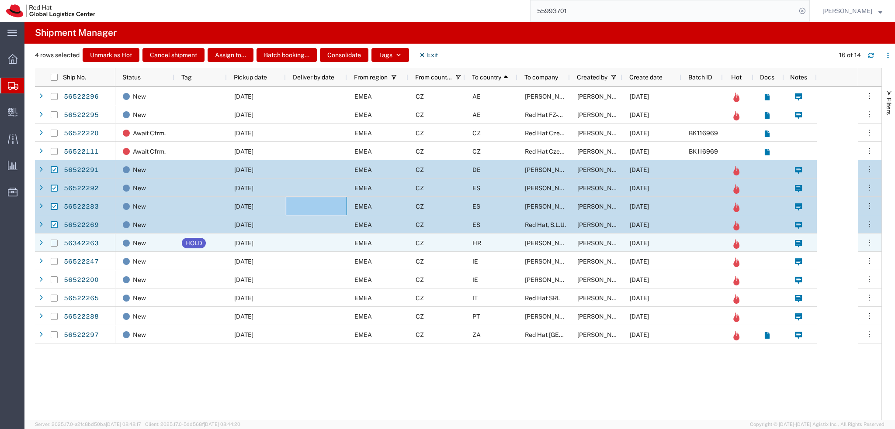
click at [55, 242] on input "Press Space to toggle row selection (unchecked)" at bounding box center [54, 243] width 7 height 7
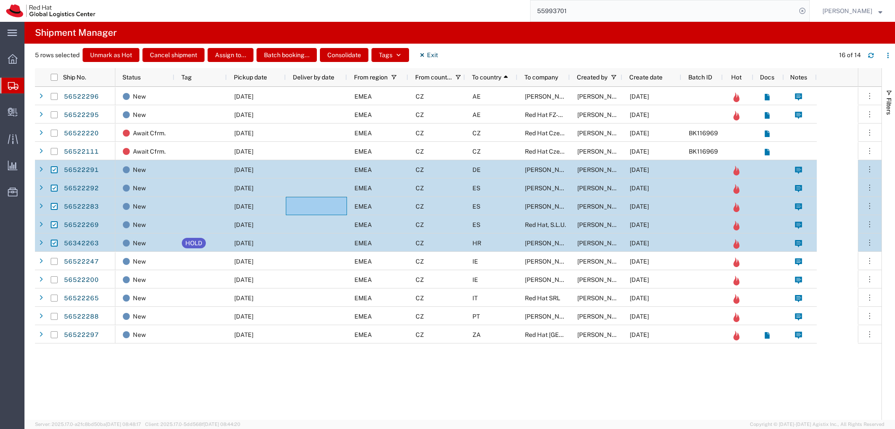
click at [54, 242] on input "Press Space to toggle row selection (checked)" at bounding box center [54, 243] width 7 height 7
checkbox input "false"
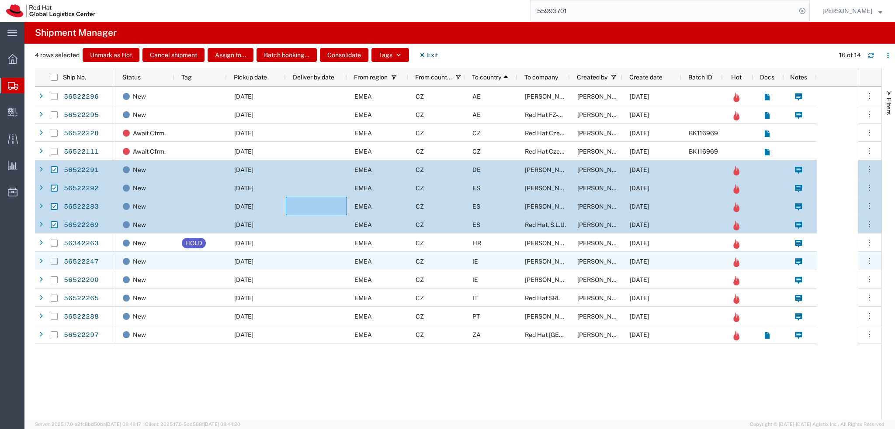
click at [55, 261] on input "Press Space to toggle row selection (unchecked)" at bounding box center [54, 261] width 7 height 7
checkbox input "true"
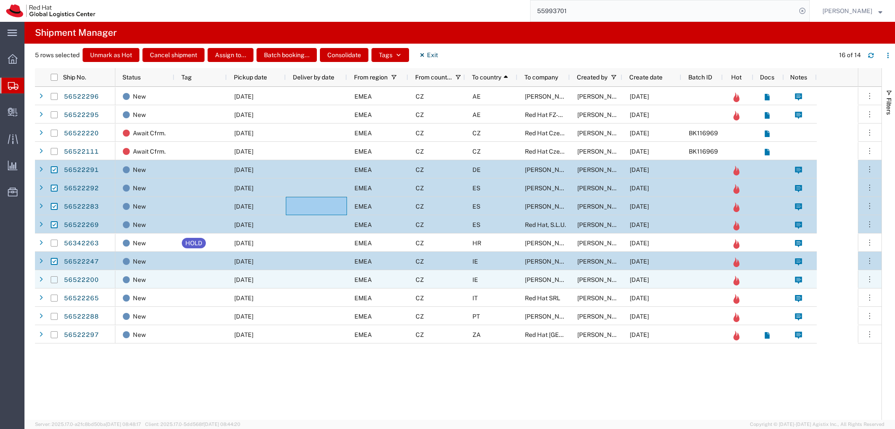
click at [56, 280] on input "Press Space to toggle row selection (unchecked)" at bounding box center [54, 280] width 7 height 7
checkbox input "true"
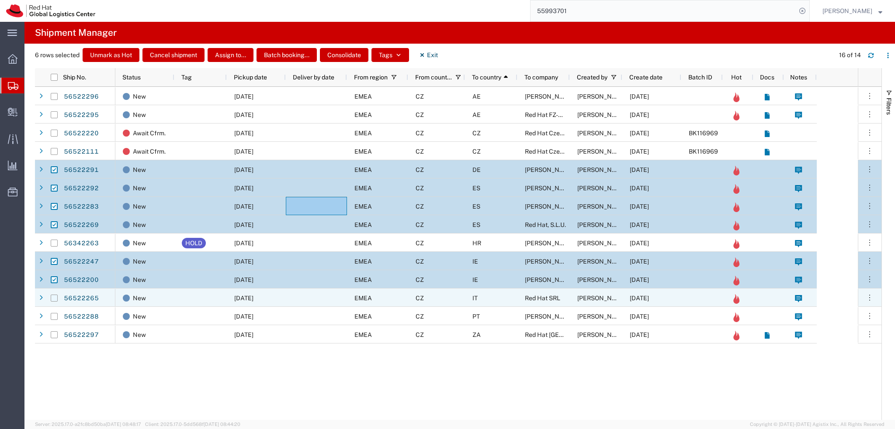
click at [54, 298] on input "Press Space to toggle row selection (unchecked)" at bounding box center [54, 298] width 7 height 7
checkbox input "true"
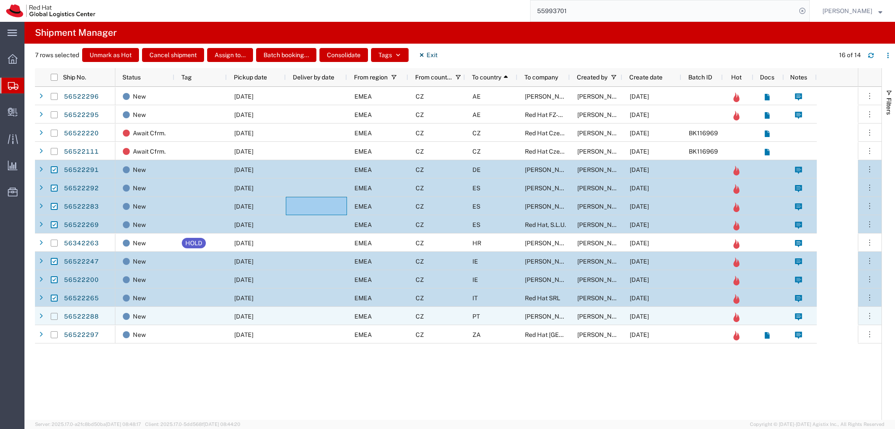
click at [52, 319] on input "Press Space to toggle row selection (unchecked)" at bounding box center [54, 316] width 7 height 7
checkbox input "true"
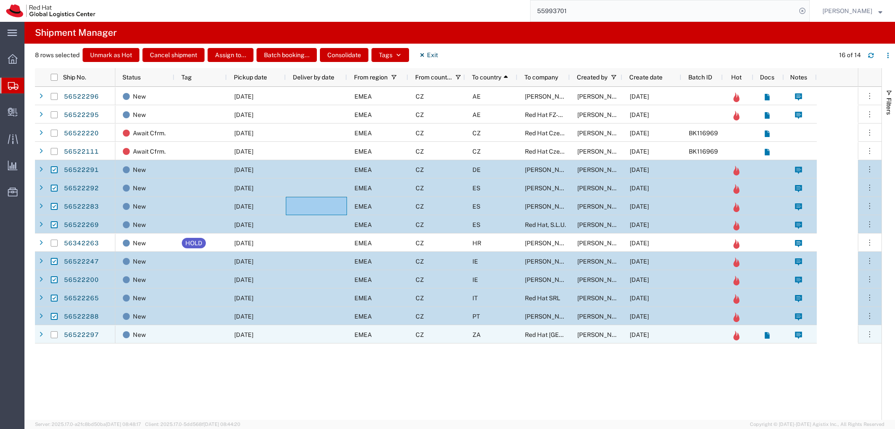
click at [487, 335] on div "ZA" at bounding box center [491, 335] width 52 height 18
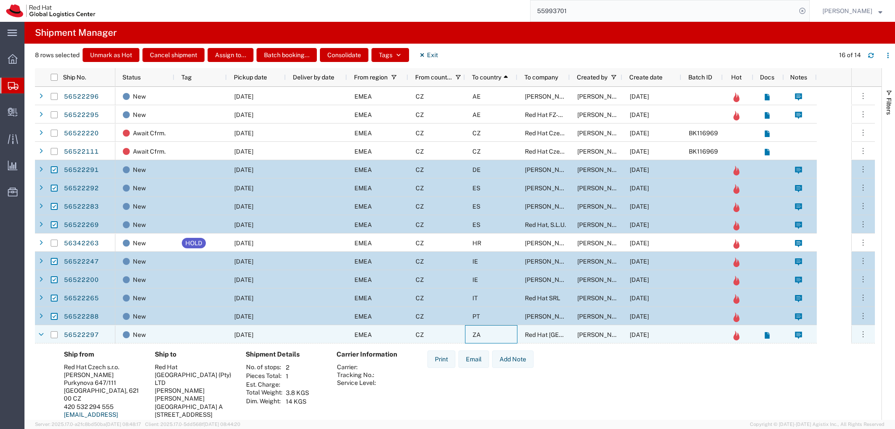
click at [498, 336] on div "ZA" at bounding box center [491, 335] width 52 height 18
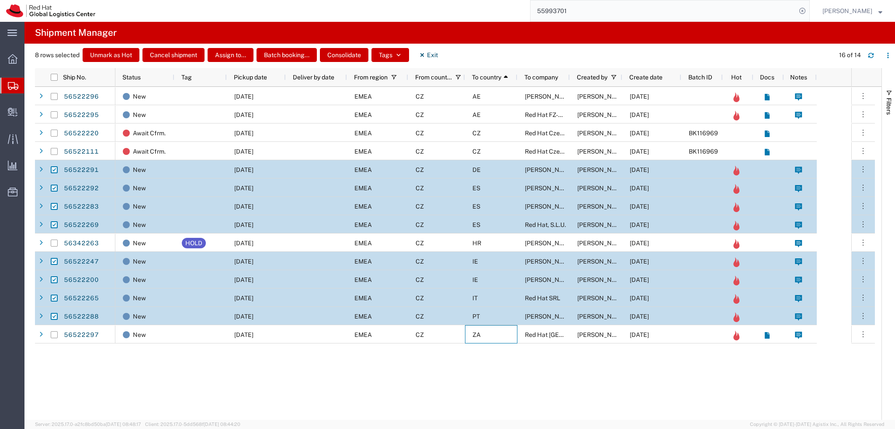
click at [497, 316] on div "PT" at bounding box center [491, 316] width 52 height 18
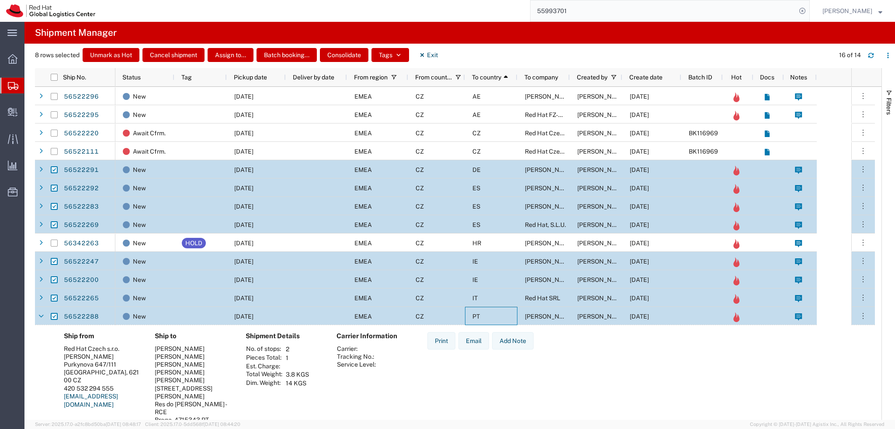
click at [497, 316] on div "PT" at bounding box center [491, 316] width 52 height 18
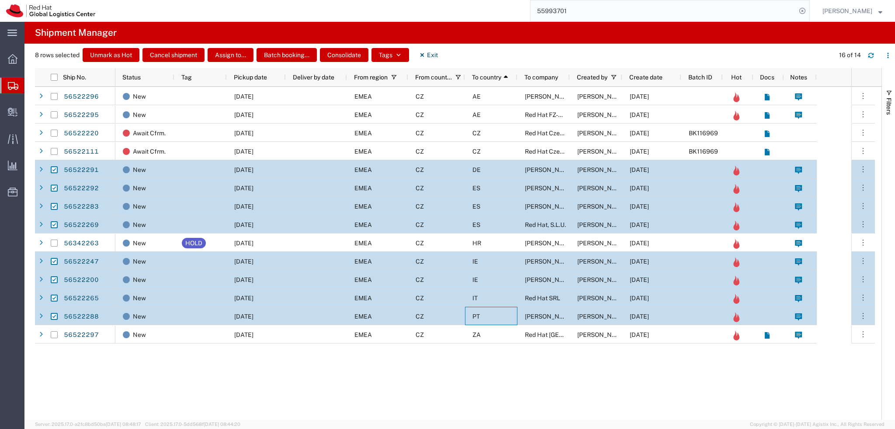
click at [498, 295] on div "IT" at bounding box center [491, 298] width 52 height 18
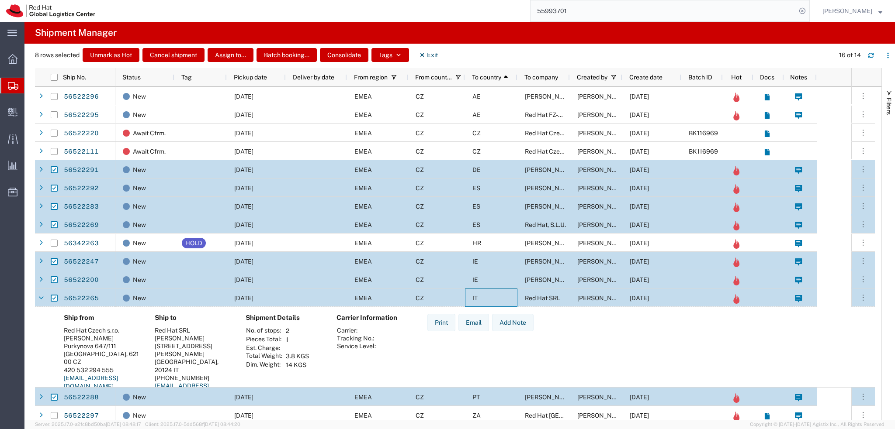
click at [498, 295] on div "IT" at bounding box center [491, 298] width 52 height 18
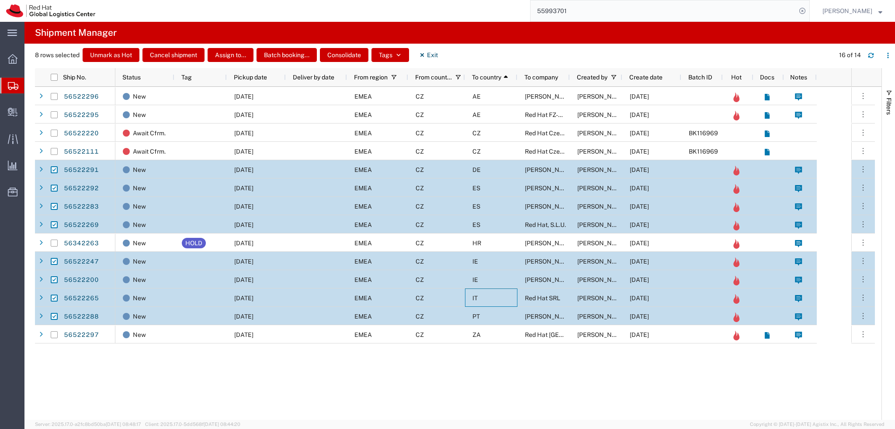
click at [489, 274] on div "IE" at bounding box center [491, 279] width 52 height 18
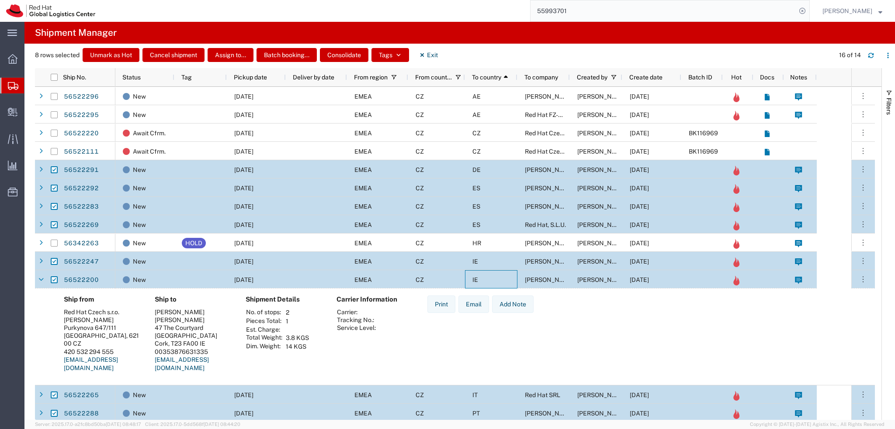
click at [491, 276] on div "IE" at bounding box center [491, 279] width 52 height 18
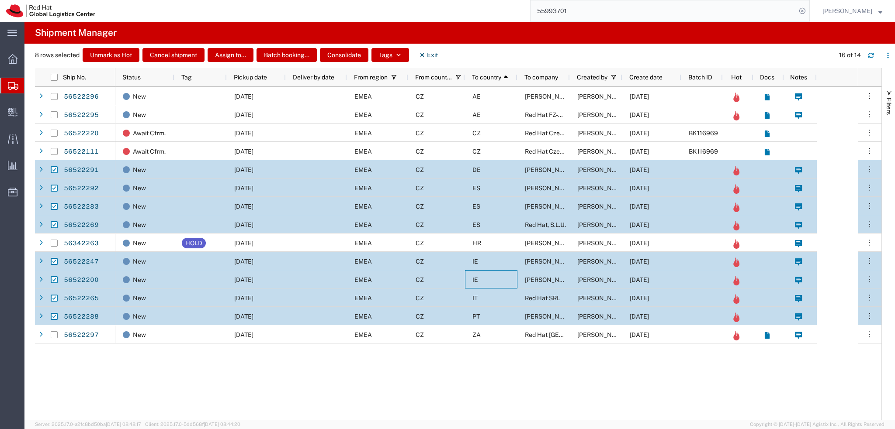
click at [486, 262] on div "IE" at bounding box center [491, 261] width 52 height 18
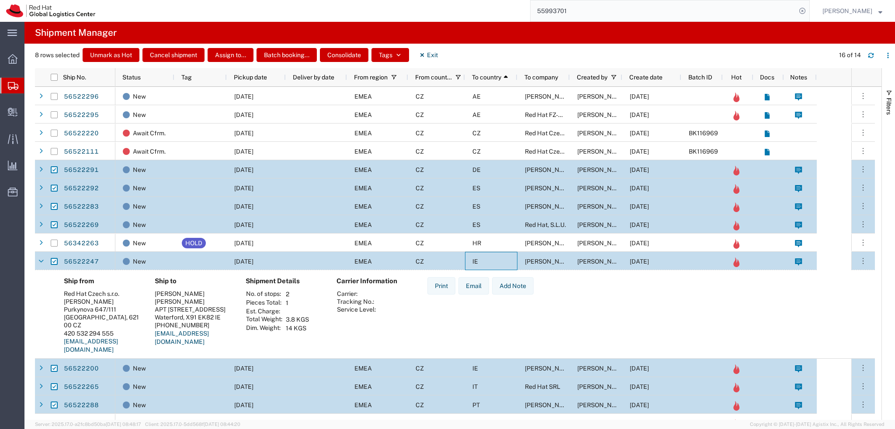
click at [486, 262] on div "IE" at bounding box center [491, 261] width 52 height 18
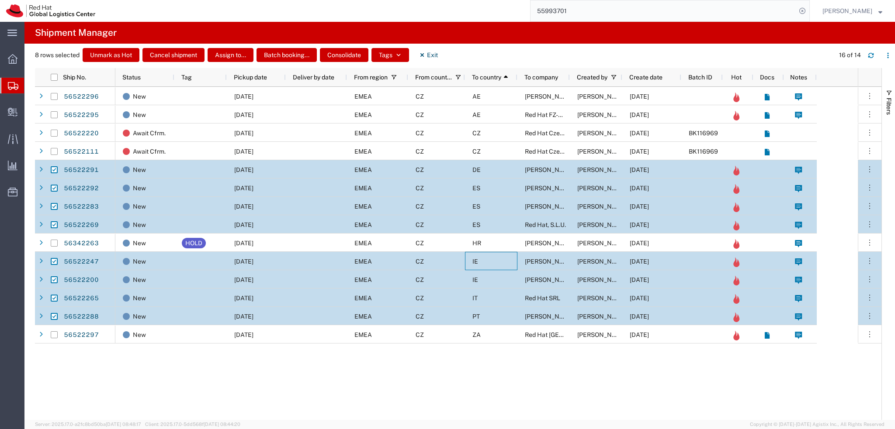
click at [488, 222] on div "ES" at bounding box center [491, 224] width 52 height 18
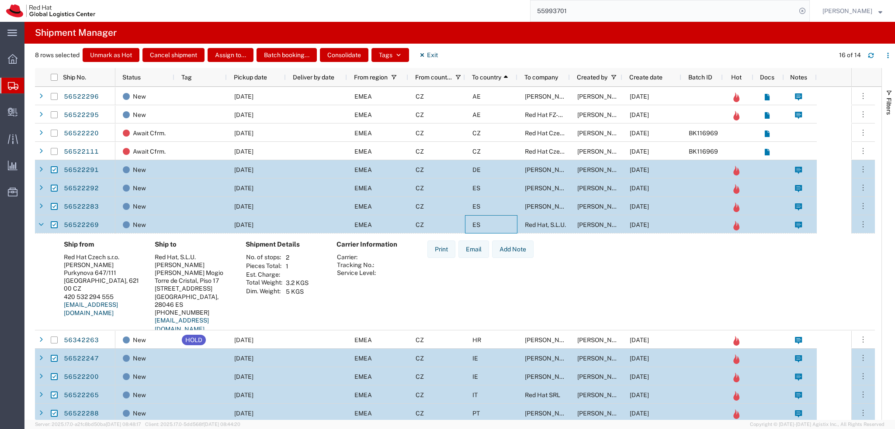
click at [488, 222] on div "ES" at bounding box center [491, 224] width 52 height 18
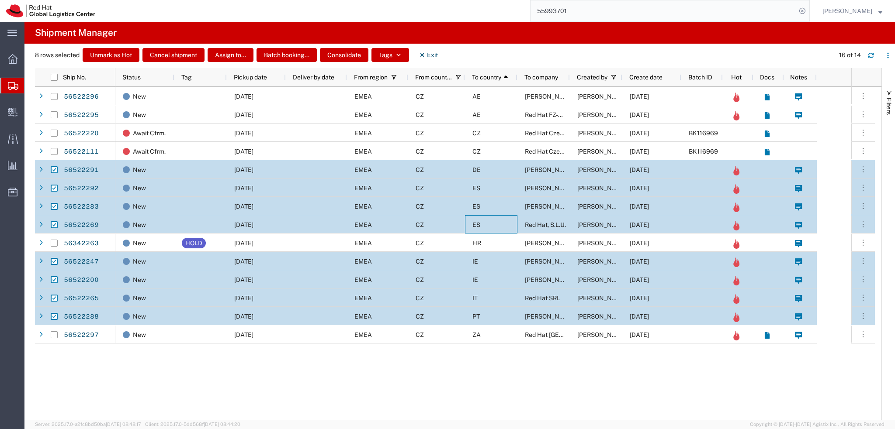
click at [492, 204] on div "ES" at bounding box center [491, 206] width 52 height 18
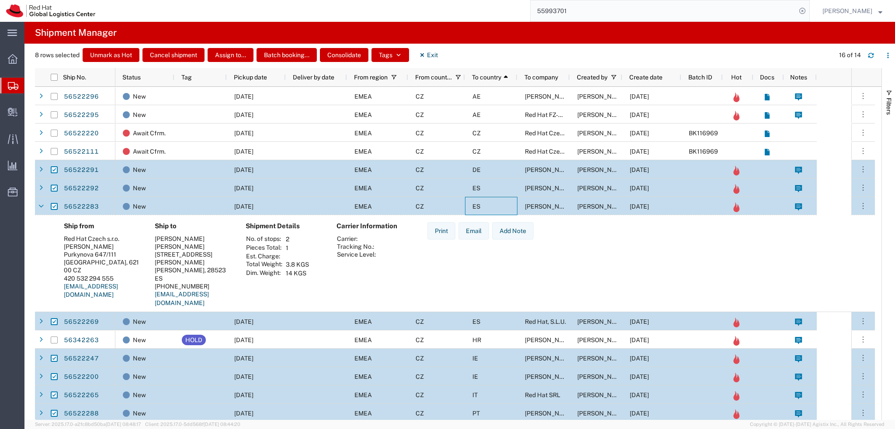
click at [492, 204] on div "ES" at bounding box center [491, 206] width 52 height 18
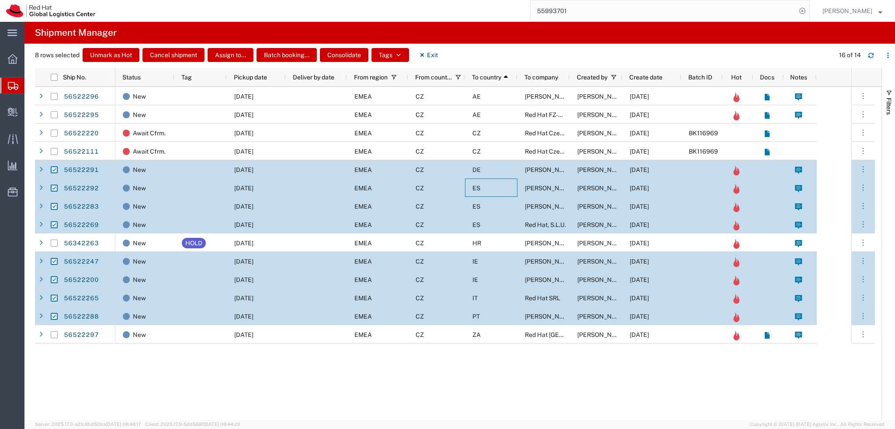
click at [498, 186] on div "ES" at bounding box center [491, 188] width 52 height 18
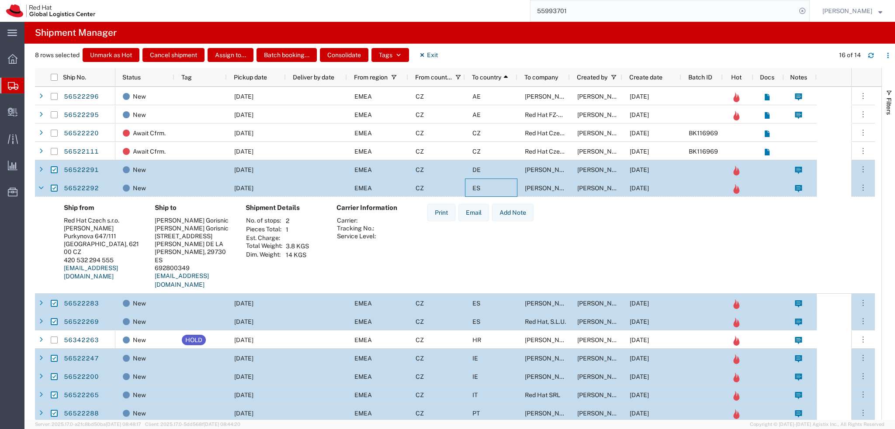
click at [498, 186] on div "ES" at bounding box center [491, 188] width 52 height 18
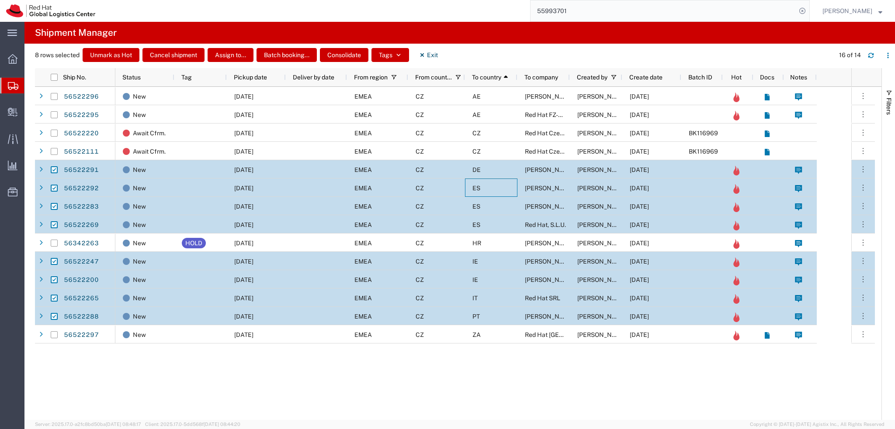
click at [498, 171] on div "DE" at bounding box center [491, 169] width 52 height 18
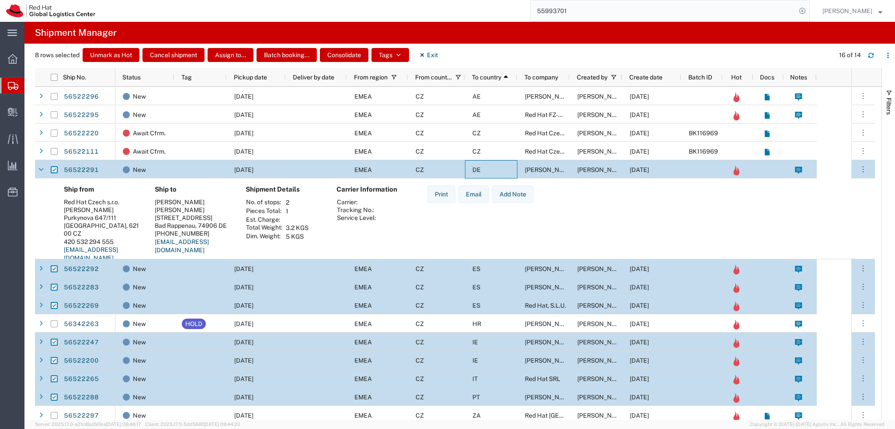
click at [498, 171] on div "DE" at bounding box center [491, 169] width 52 height 18
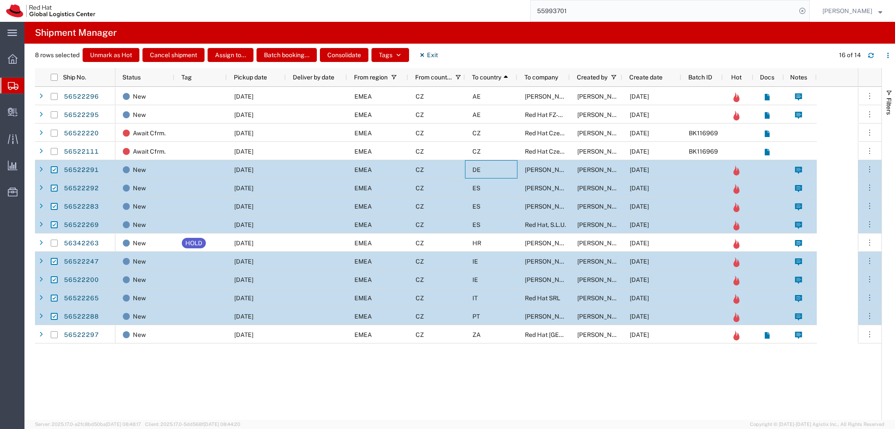
click at [351, 170] on div "EMEA" at bounding box center [377, 169] width 61 height 18
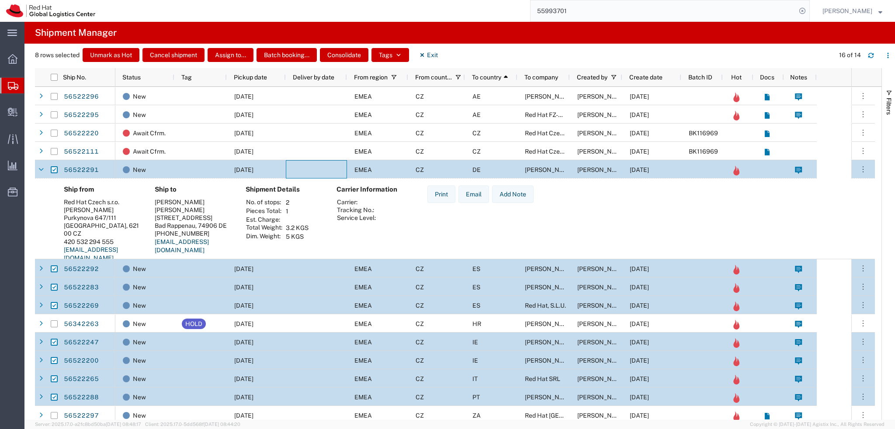
click at [338, 170] on div at bounding box center [316, 169] width 61 height 18
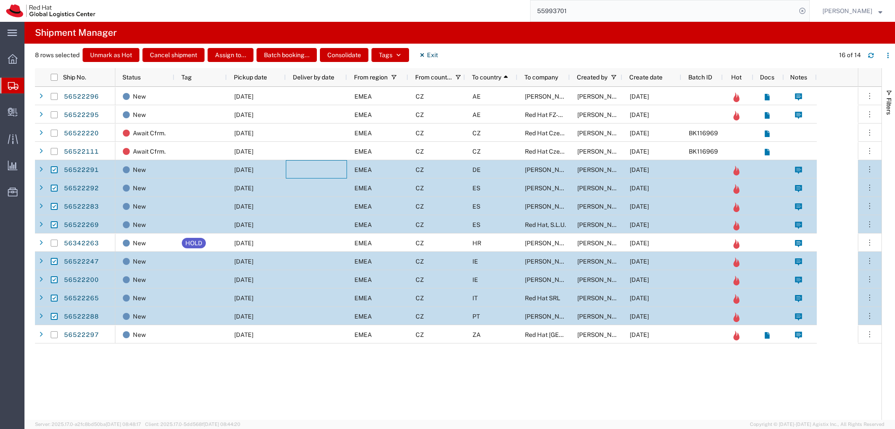
click at [335, 181] on div at bounding box center [316, 188] width 61 height 18
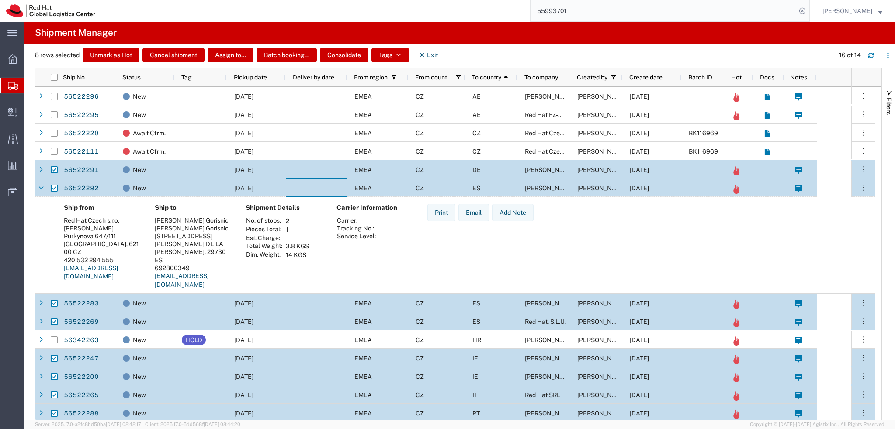
click at [335, 181] on div at bounding box center [316, 188] width 61 height 18
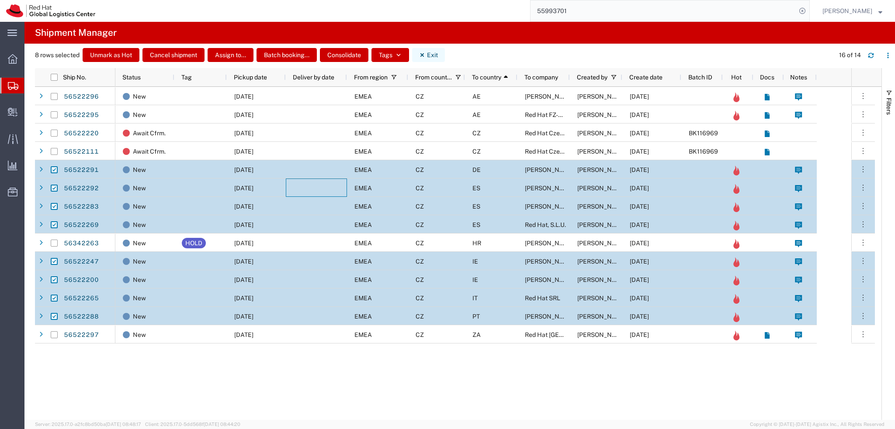
click at [433, 55] on button "Exit" at bounding box center [428, 55] width 33 height 14
checkbox input "false"
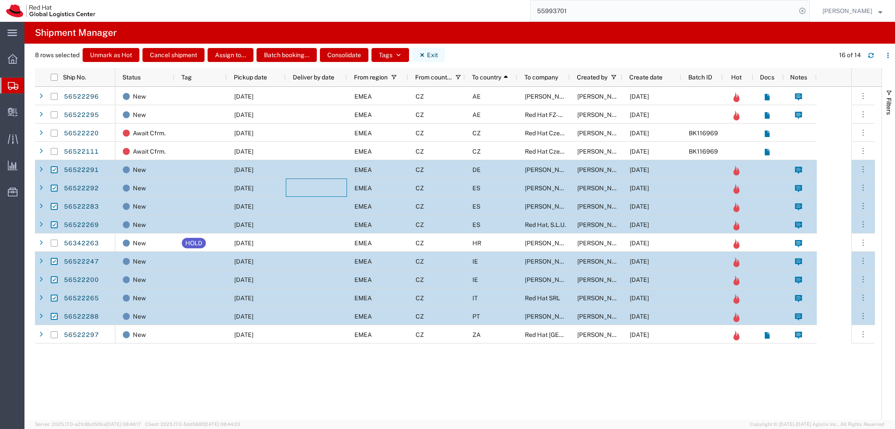
checkbox input "false"
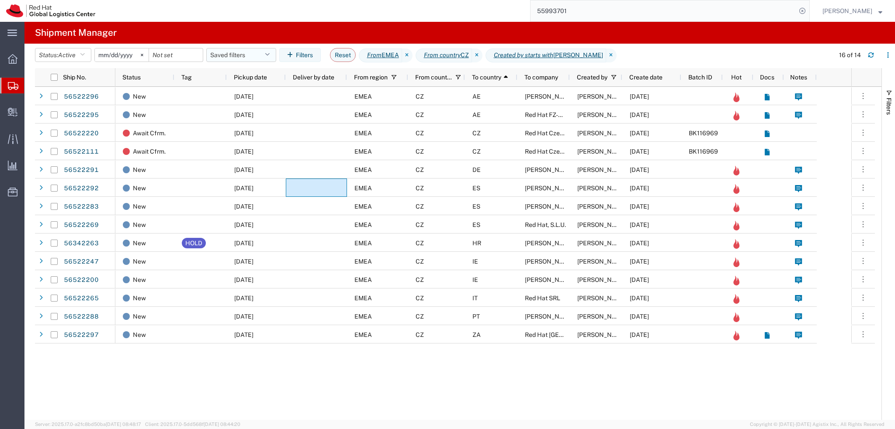
click at [251, 59] on button "Saved filters" at bounding box center [241, 55] width 70 height 14
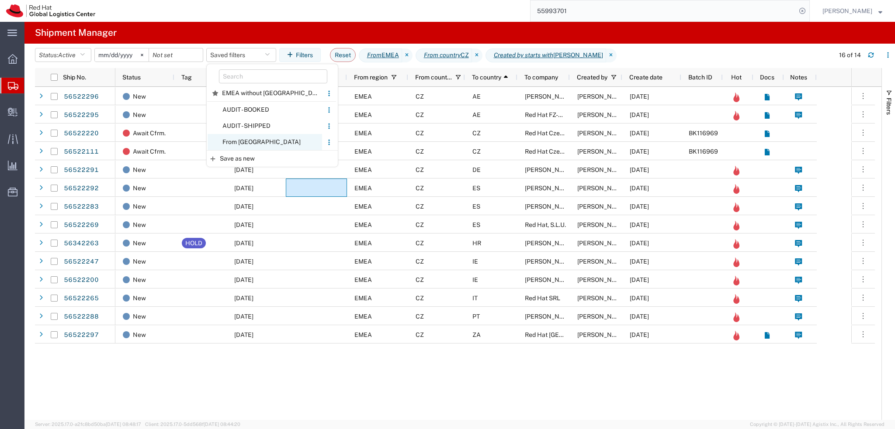
click at [261, 143] on span "From CZ" at bounding box center [265, 142] width 114 height 16
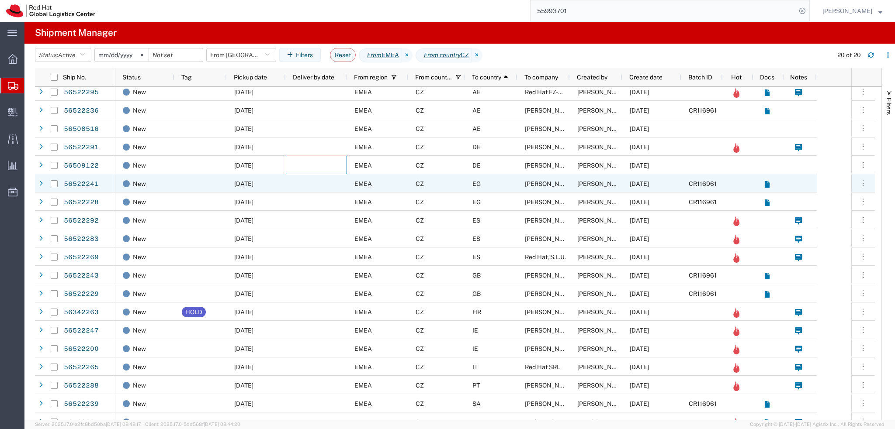
scroll to position [33, 0]
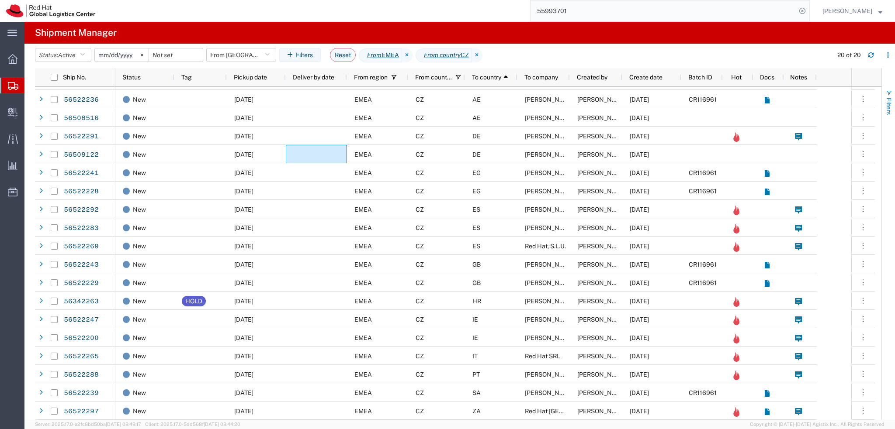
click at [890, 104] on span "Filters" at bounding box center [888, 106] width 7 height 17
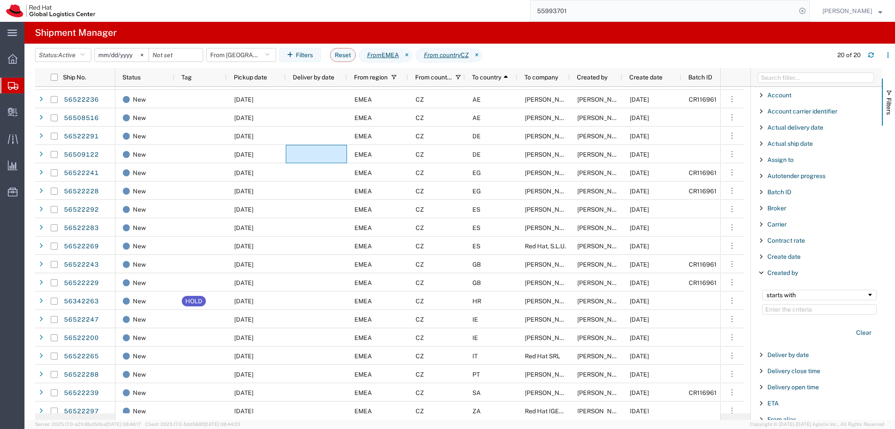
click at [764, 272] on span "Filter List 66 Filters" at bounding box center [761, 273] width 7 height 7
click at [758, 190] on span "Filter List 66 Filters" at bounding box center [761, 192] width 7 height 7
click at [793, 230] on input "Filter Value" at bounding box center [819, 229] width 114 height 10
type input "CR116961"
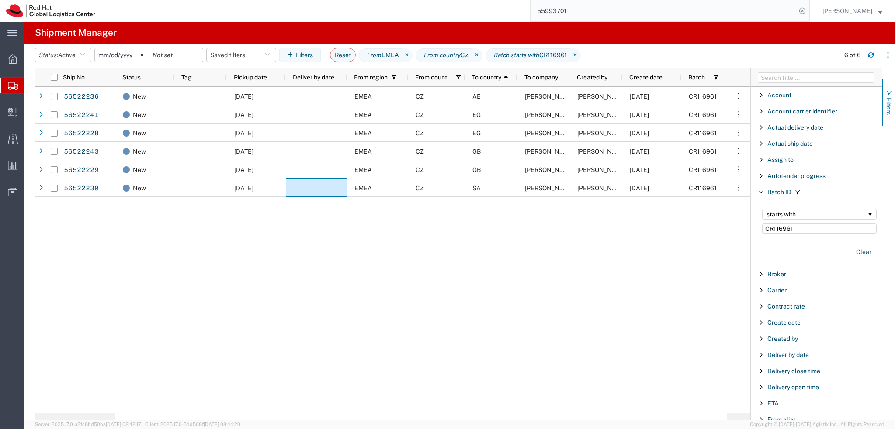
click at [887, 100] on span "Filters" at bounding box center [888, 106] width 7 height 17
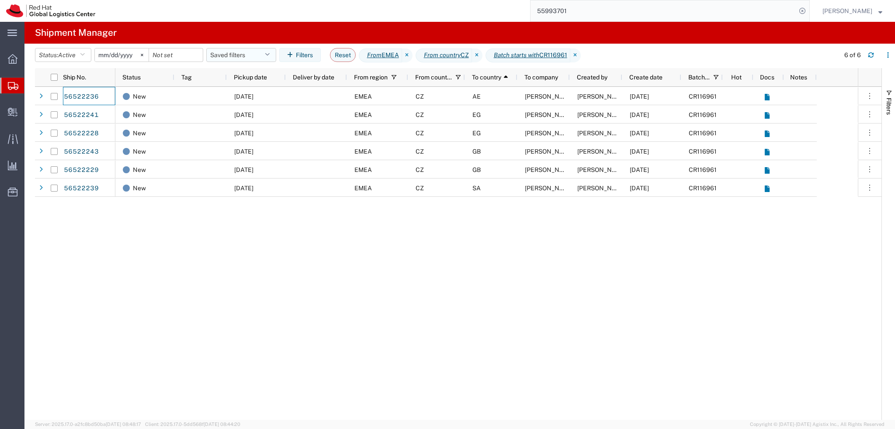
click at [232, 55] on button "Saved filters" at bounding box center [241, 55] width 70 height 14
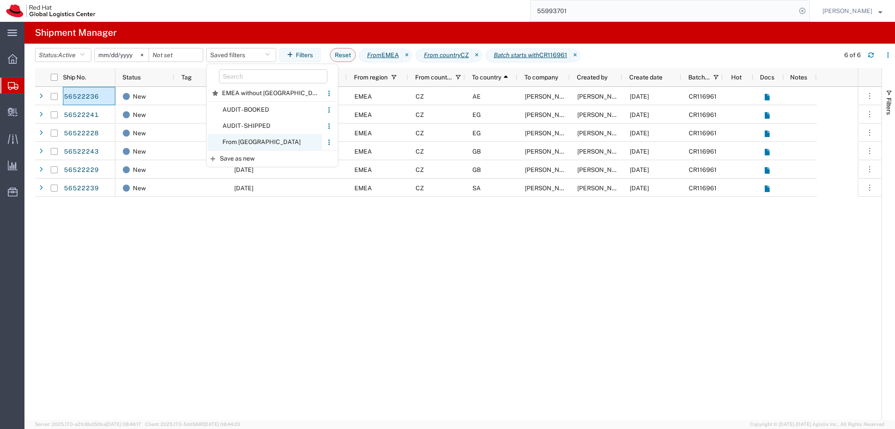
click at [274, 142] on span "From CZ" at bounding box center [265, 142] width 114 height 16
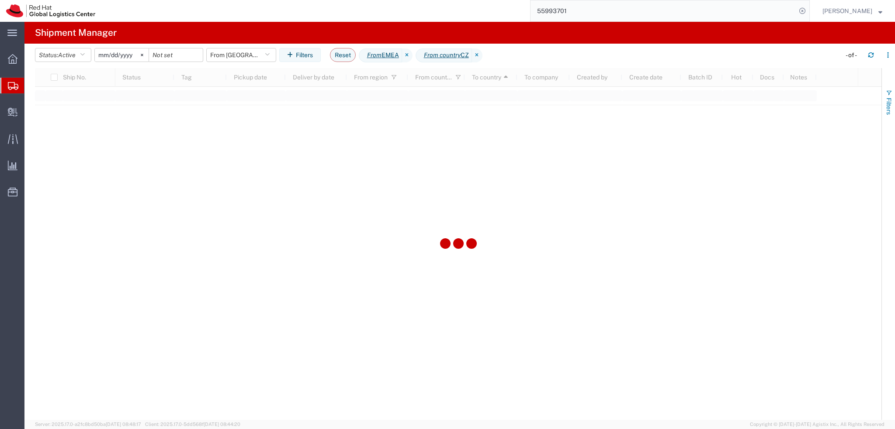
click at [886, 102] on span "Filters" at bounding box center [888, 106] width 7 height 17
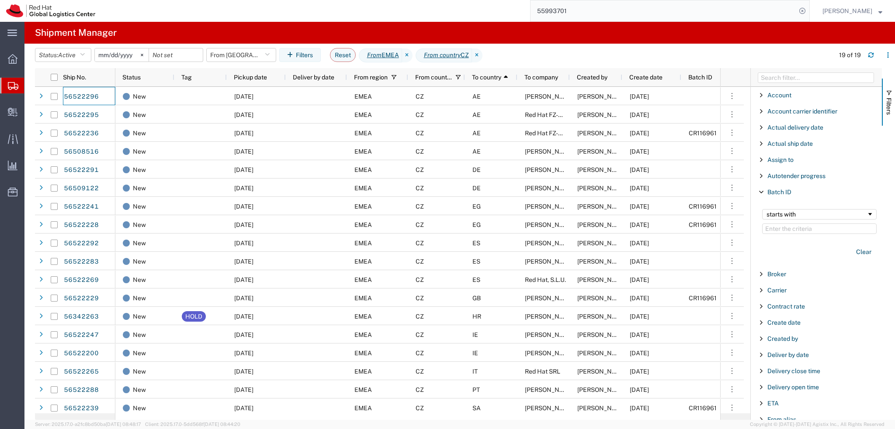
click at [763, 192] on span "Filter List 66 Filters" at bounding box center [761, 192] width 7 height 7
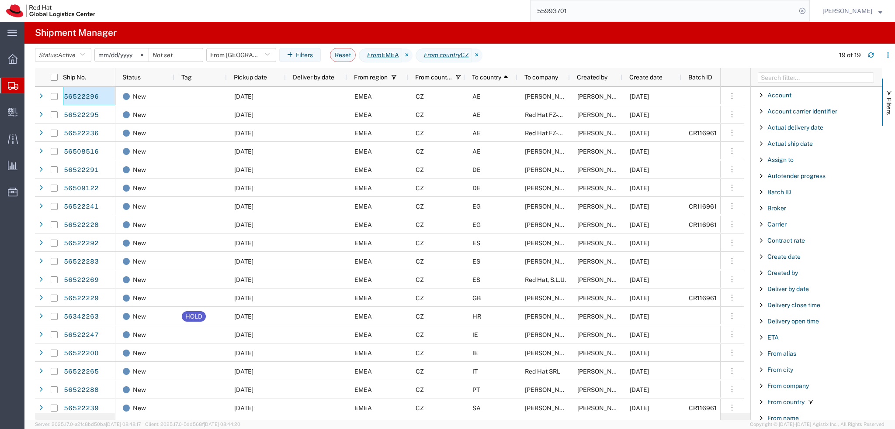
click at [779, 276] on div "Created by" at bounding box center [816, 273] width 131 height 16
click at [777, 273] on span "Created by" at bounding box center [782, 273] width 31 height 7
click at [777, 274] on span "Created by" at bounding box center [782, 273] width 31 height 7
drag, startPoint x: 795, startPoint y: 307, endPoint x: 802, endPoint y: 312, distance: 8.2
click at [795, 307] on input "Filter Value" at bounding box center [819, 310] width 114 height 10
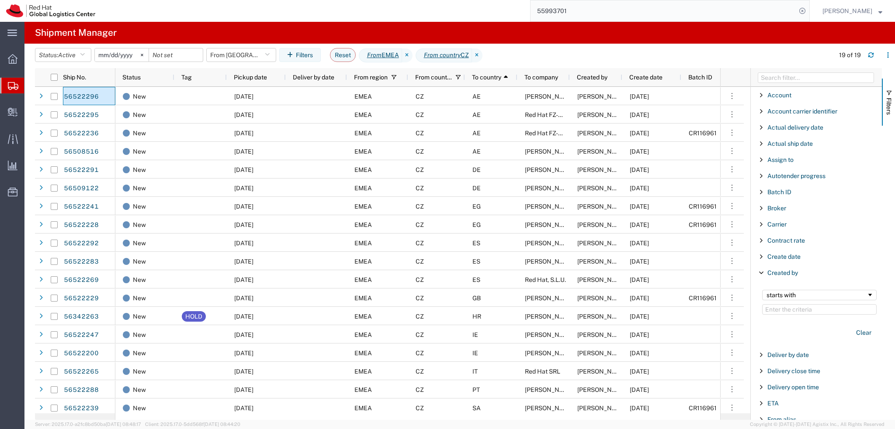
type input "Dominik"
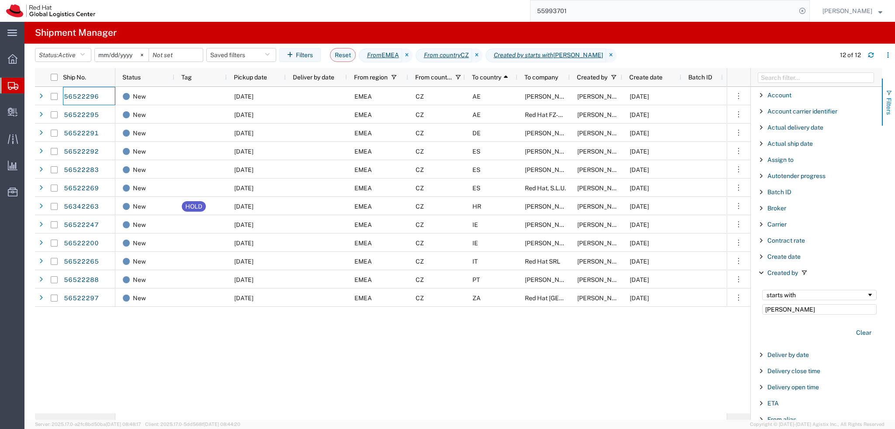
click at [890, 115] on button "Filters" at bounding box center [888, 102] width 13 height 47
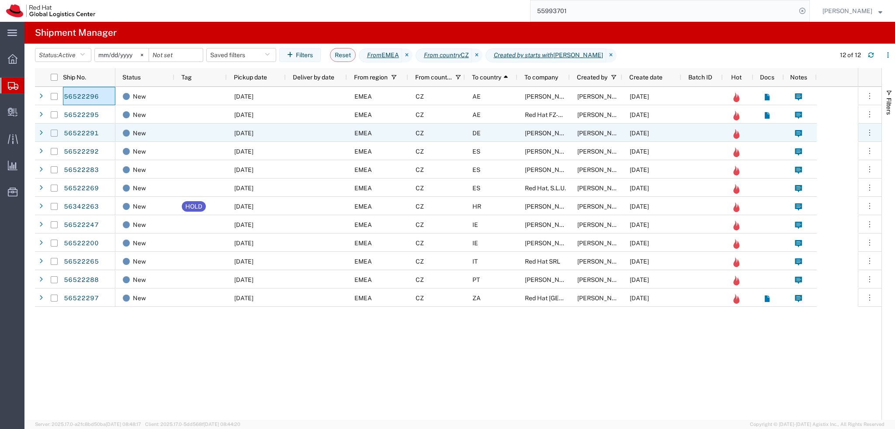
click at [54, 134] on input "Press Space to toggle row selection (unchecked)" at bounding box center [54, 133] width 7 height 7
checkbox input "true"
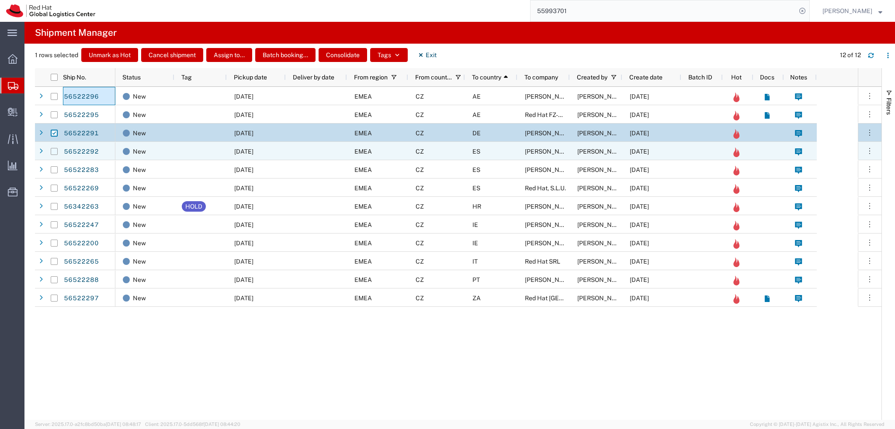
click at [53, 153] on input "Press Space to toggle row selection (unchecked)" at bounding box center [54, 151] width 7 height 7
checkbox input "true"
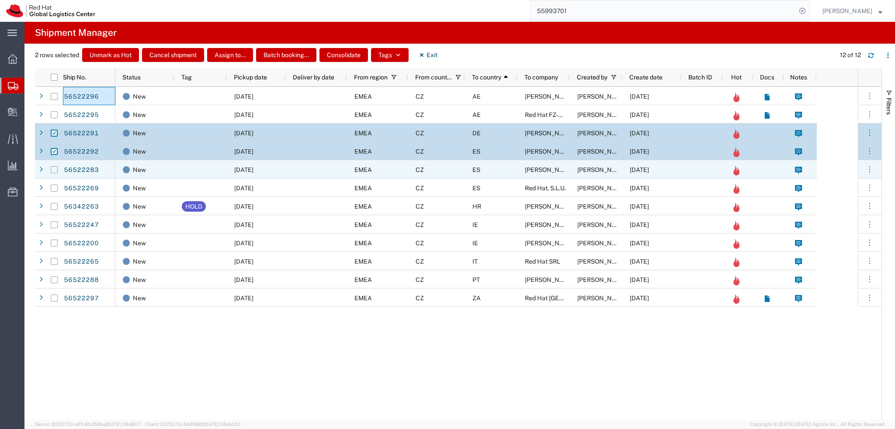
click at [55, 170] on input "Press Space to toggle row selection (unchecked)" at bounding box center [54, 169] width 7 height 7
checkbox input "true"
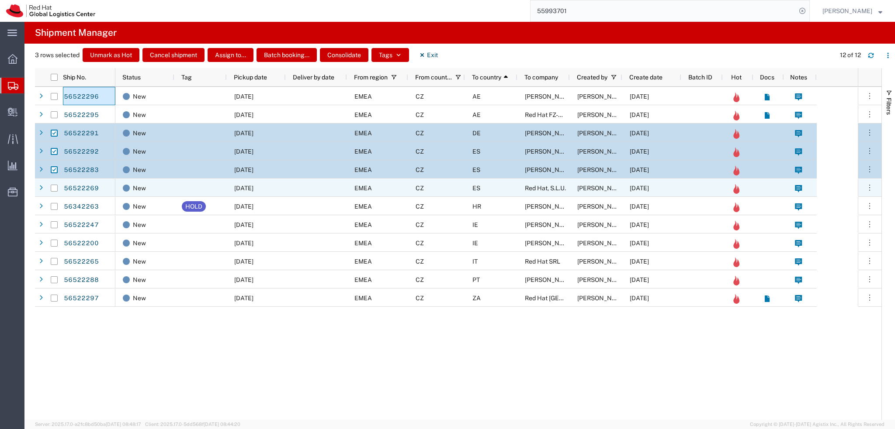
click at [55, 192] on div at bounding box center [54, 188] width 7 height 18
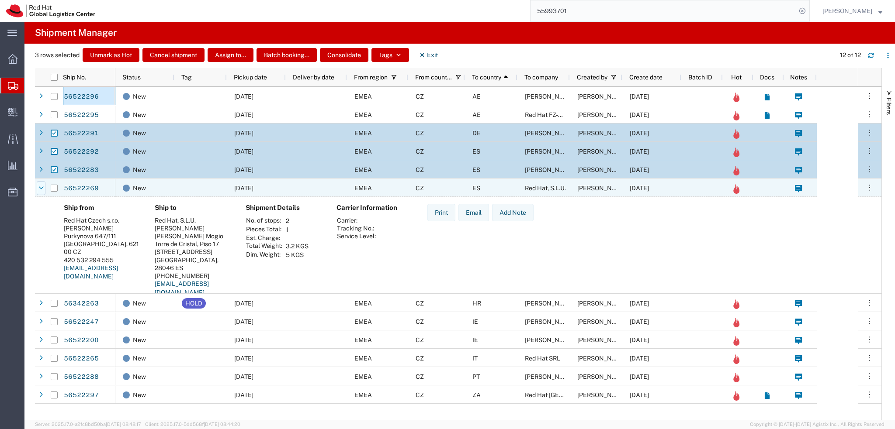
click at [44, 189] on div at bounding box center [41, 188] width 9 height 14
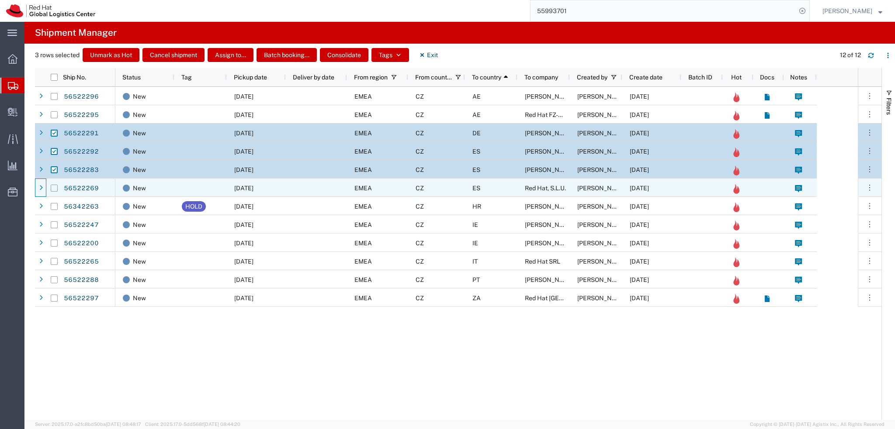
click at [55, 189] on input "Press Space to toggle row selection (unchecked)" at bounding box center [54, 188] width 7 height 7
checkbox input "true"
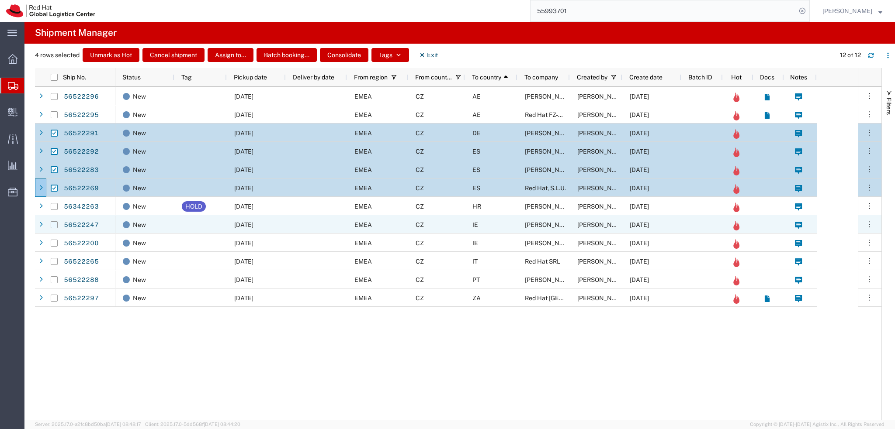
click at [54, 227] on input "Press Space to toggle row selection (unchecked)" at bounding box center [54, 225] width 7 height 7
checkbox input "true"
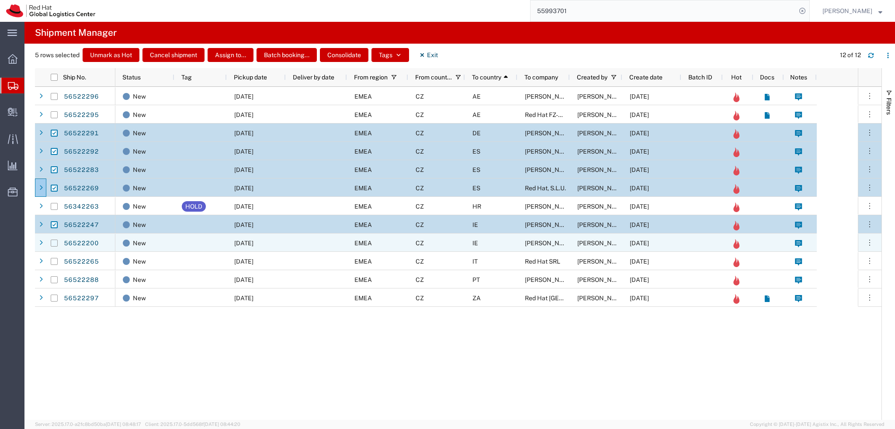
click at [55, 242] on input "Press Space to toggle row selection (unchecked)" at bounding box center [54, 243] width 7 height 7
checkbox input "true"
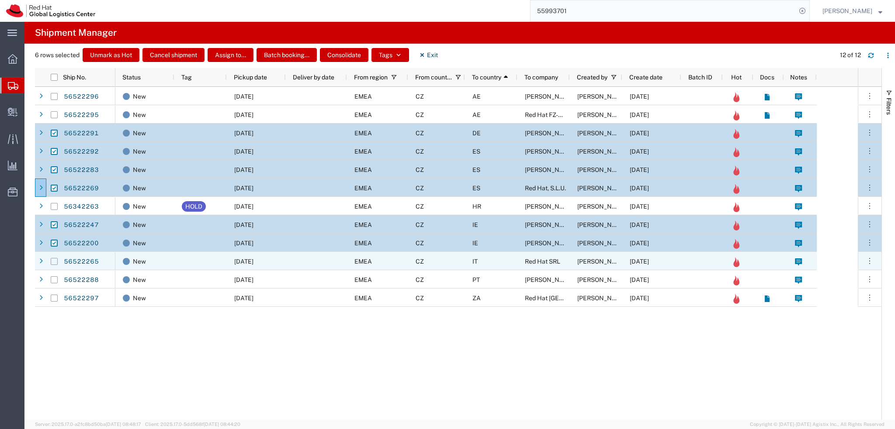
click at [52, 265] on input "Press Space to toggle row selection (unchecked)" at bounding box center [54, 261] width 7 height 7
checkbox input "true"
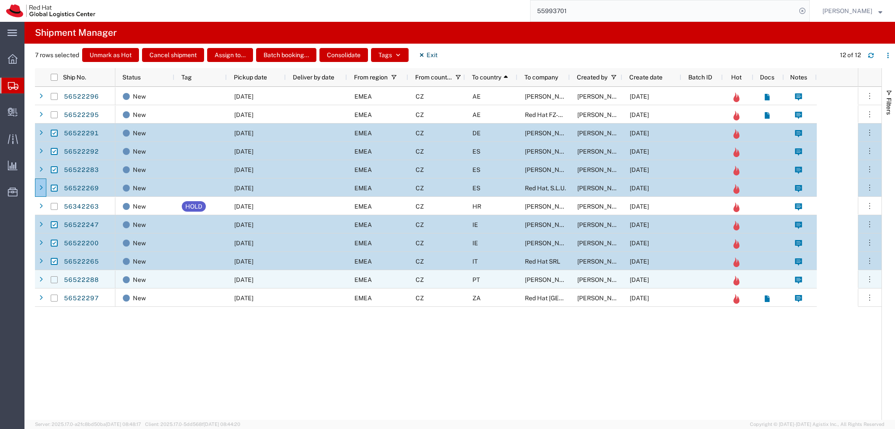
click at [55, 280] on input "Press Space to toggle row selection (unchecked)" at bounding box center [54, 280] width 7 height 7
checkbox input "true"
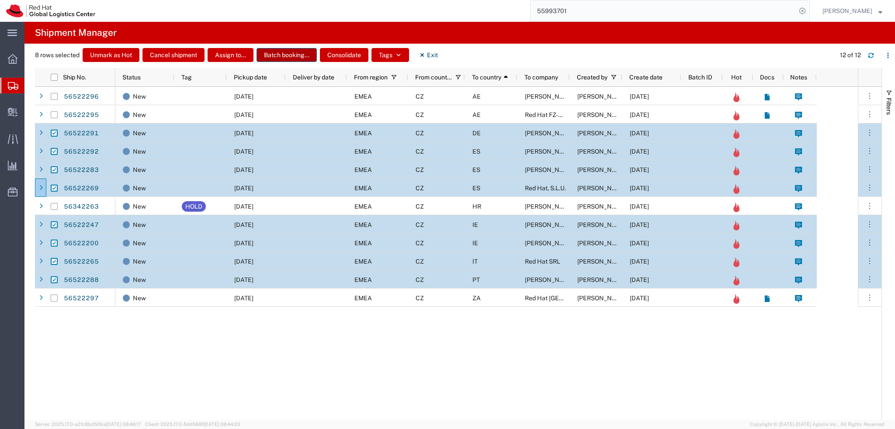
click at [281, 57] on button "Batch booking..." at bounding box center [286, 55] width 60 height 14
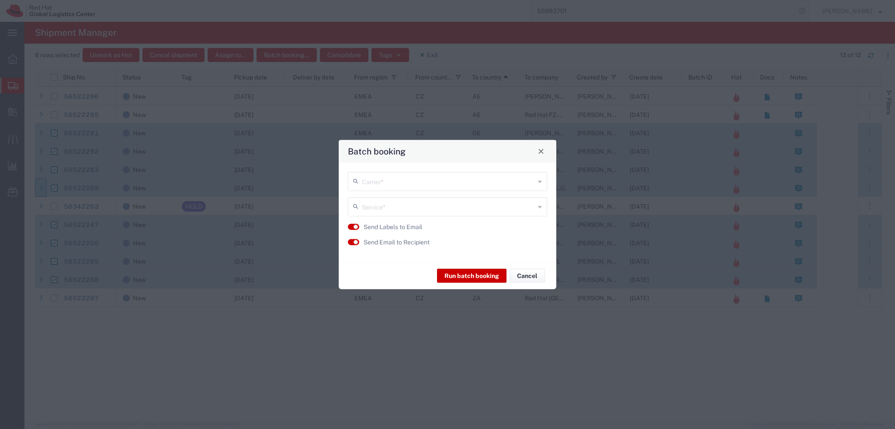
click at [401, 188] on div "Carrier *" at bounding box center [447, 181] width 199 height 19
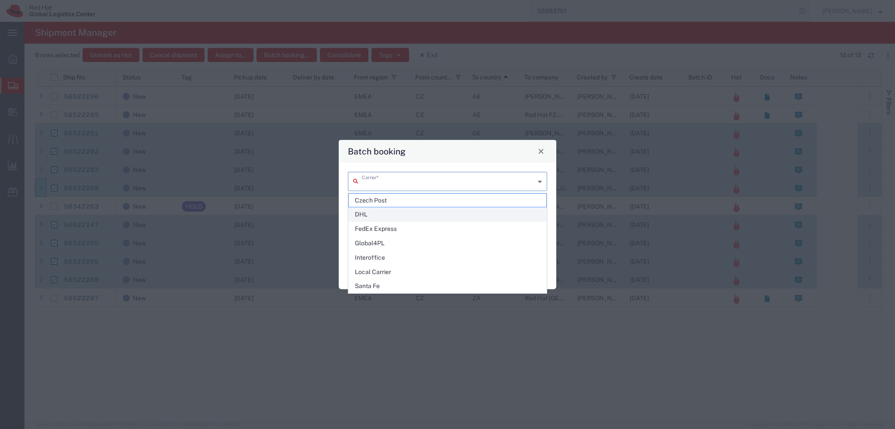
click at [383, 213] on span "DHL" at bounding box center [447, 215] width 197 height 14
type input "DHL"
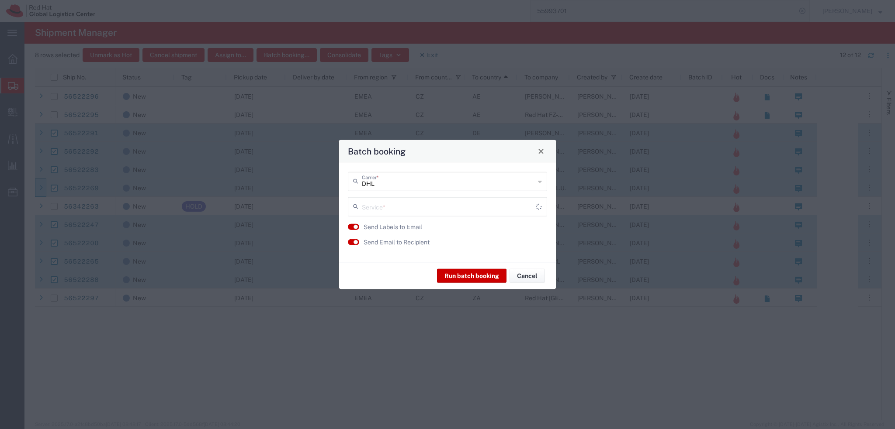
click at [402, 211] on input "text" at bounding box center [449, 205] width 174 height 15
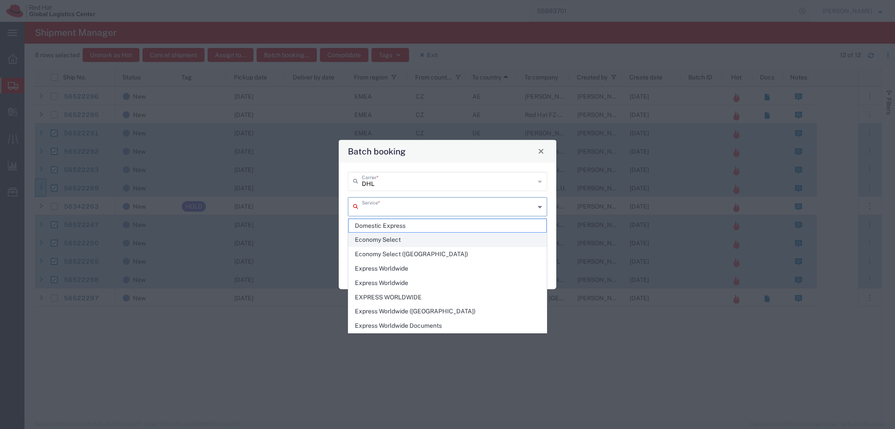
click at [411, 239] on span "Economy Select" at bounding box center [447, 240] width 197 height 14
type input "Economy Select"
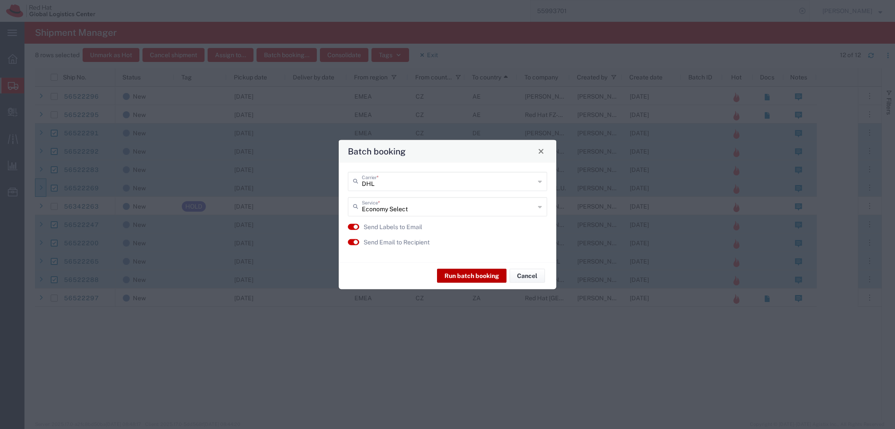
click at [475, 274] on button "Run batch booking" at bounding box center [471, 276] width 69 height 14
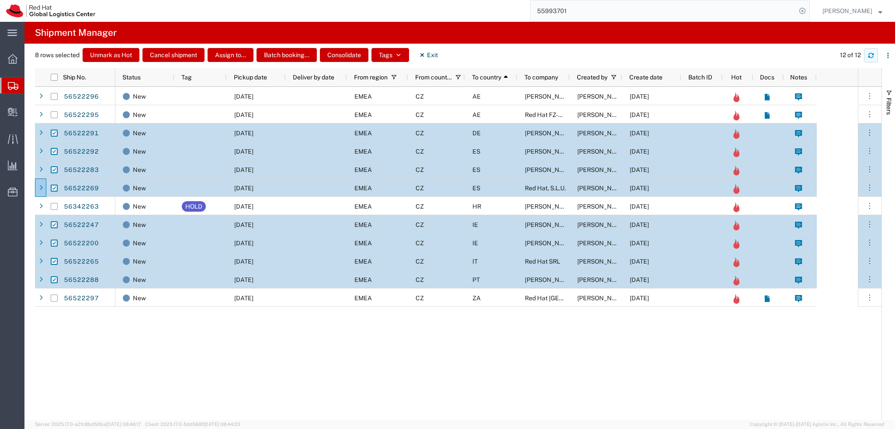
click at [869, 56] on icon "button" at bounding box center [870, 56] width 5 height 2
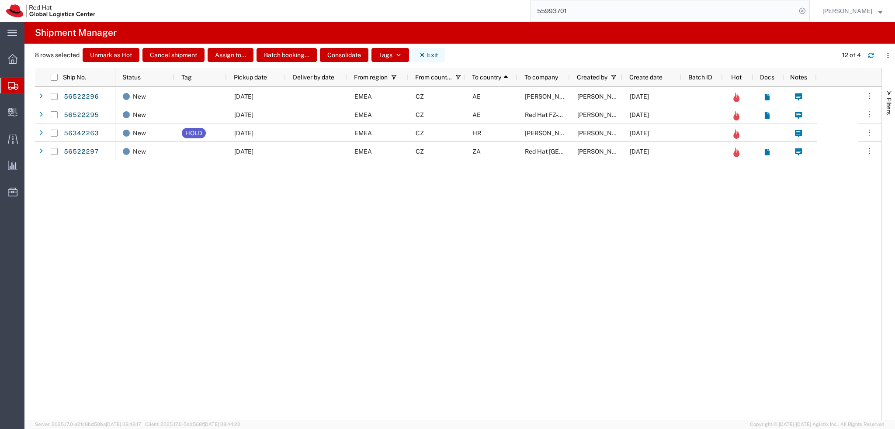
click at [434, 54] on button "Exit" at bounding box center [428, 55] width 33 height 14
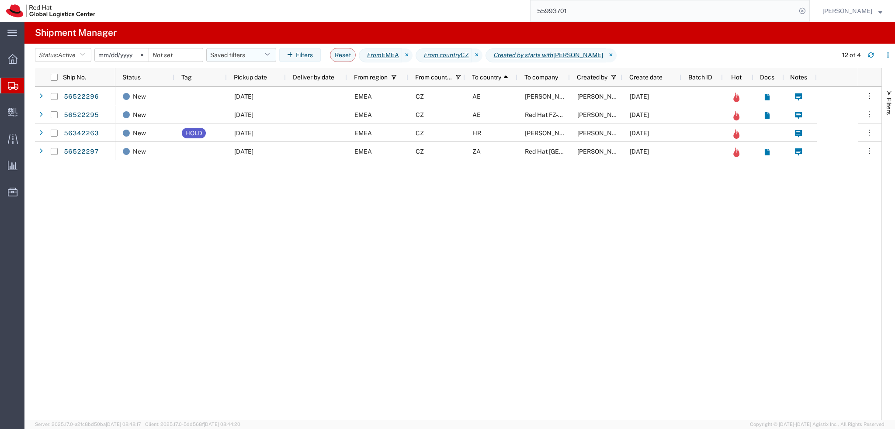
click at [246, 55] on button "Saved filters" at bounding box center [241, 55] width 70 height 14
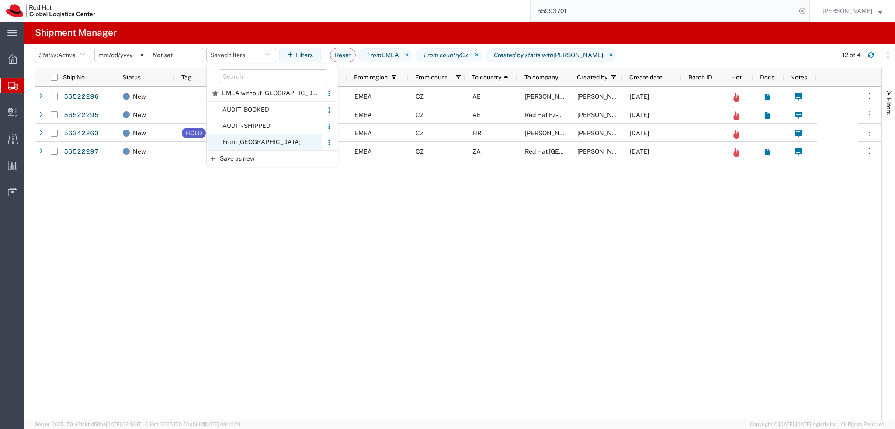
click at [263, 148] on span "From CZ" at bounding box center [265, 142] width 114 height 16
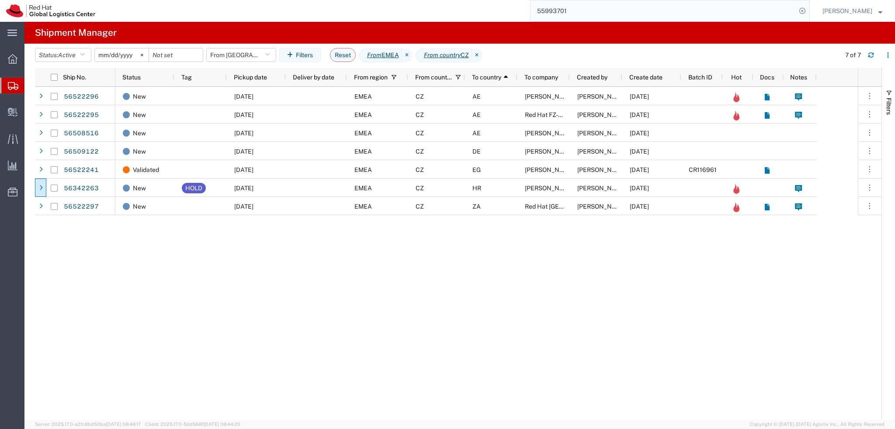
click at [655, 10] on input "55993701" at bounding box center [663, 10] width 266 height 21
click at [263, 275] on div "New 08/18/2025 EMEA CZ AE Feras Al Taher Dominik Galovic 08/18/2025 New 08/18/2…" at bounding box center [486, 253] width 742 height 333
click at [808, 14] on icon at bounding box center [802, 11] width 12 height 12
click at [727, 10] on input "search" at bounding box center [663, 10] width 266 height 21
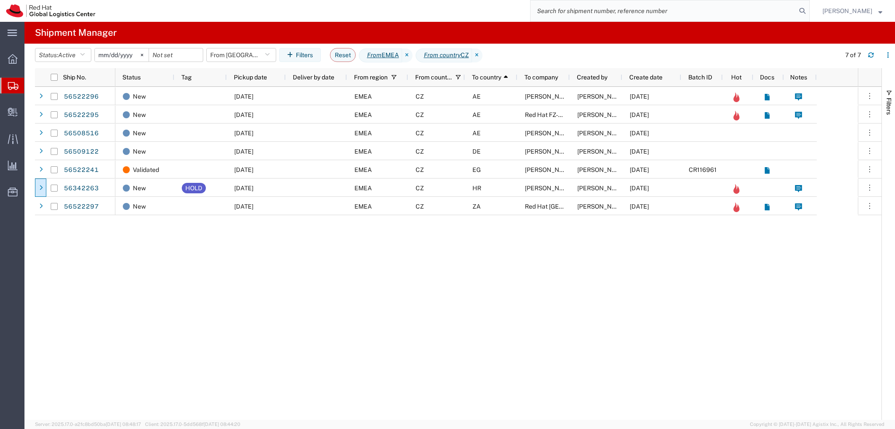
paste input "56522241"
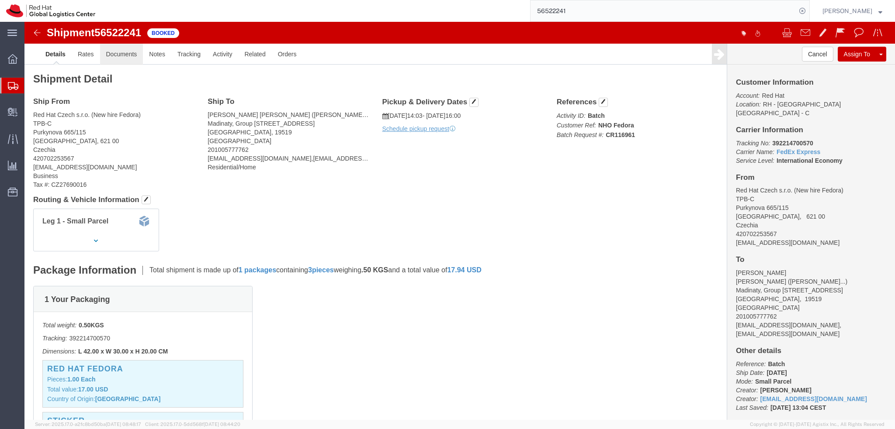
click link "Documents"
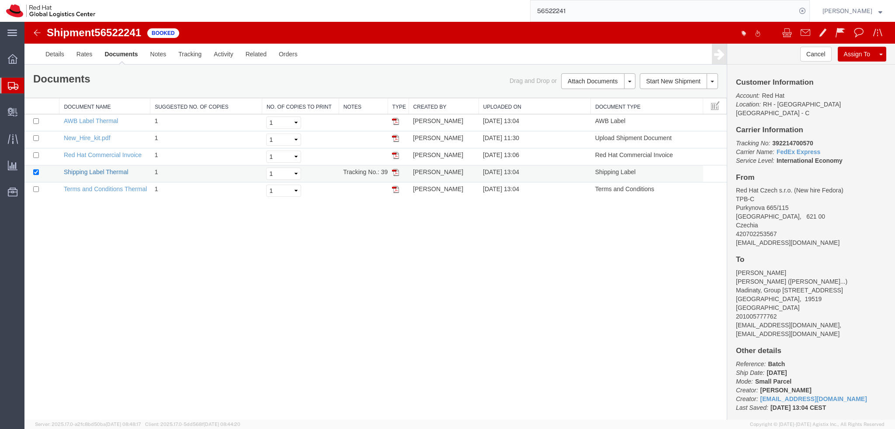
click at [112, 173] on link "Shipping Label Thermal" at bounding box center [96, 172] width 65 height 7
click at [40, 35] on img at bounding box center [37, 33] width 10 height 10
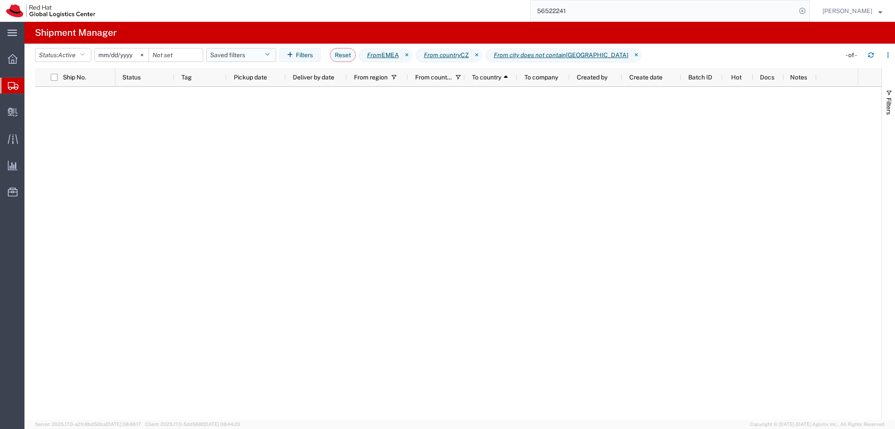
click at [261, 56] on button "Saved filters" at bounding box center [241, 55] width 70 height 14
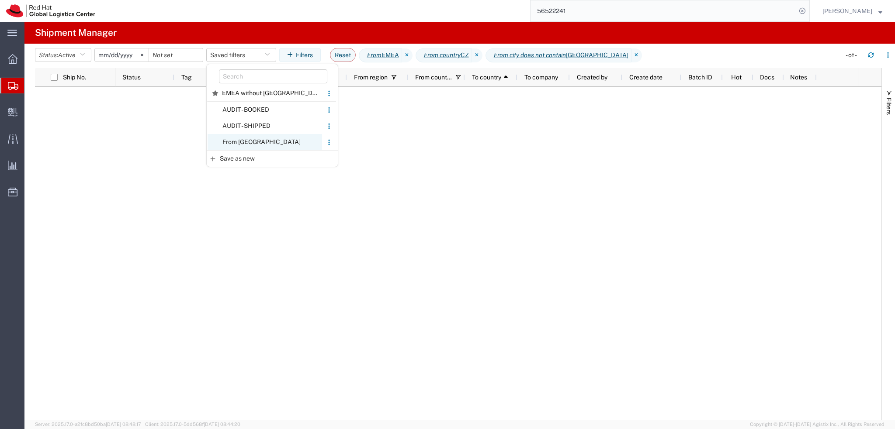
click at [275, 140] on span "From CZ" at bounding box center [265, 142] width 114 height 16
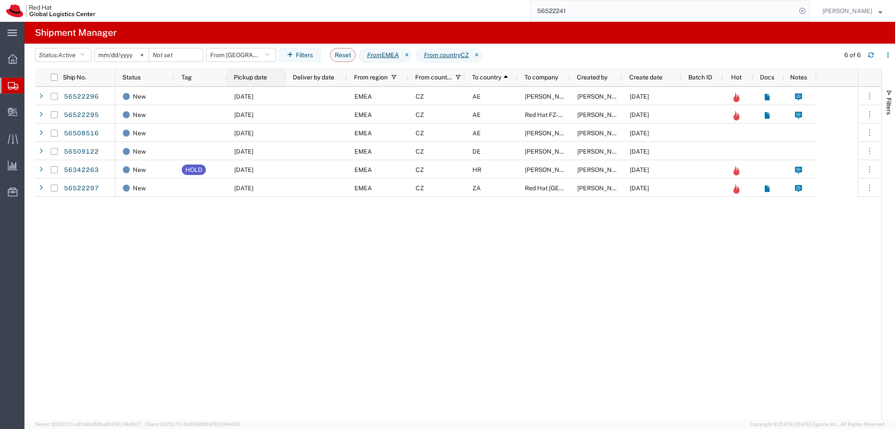
click at [259, 86] on div "Pickup date" at bounding box center [258, 77] width 48 height 18
click at [252, 79] on span "Pickup date" at bounding box center [250, 77] width 33 height 7
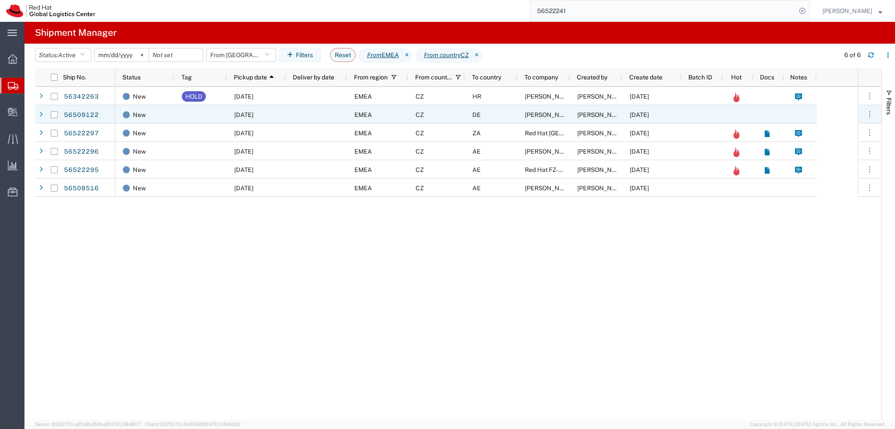
click at [492, 118] on div "DE" at bounding box center [491, 114] width 52 height 18
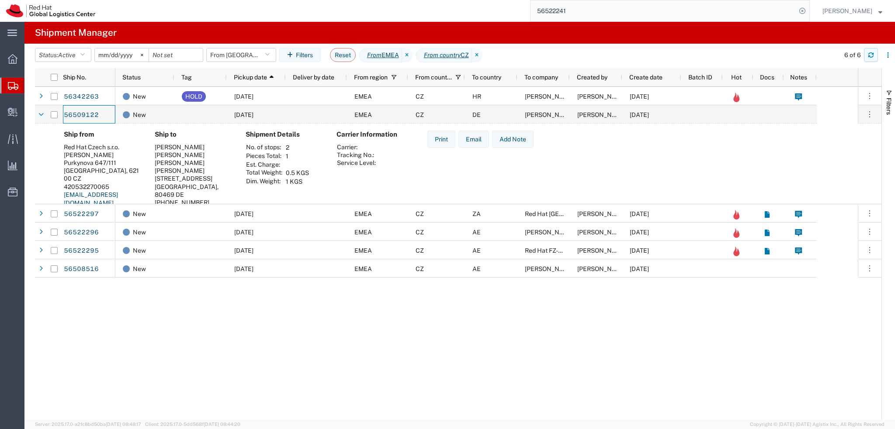
click at [870, 56] on icon "button" at bounding box center [871, 55] width 6 height 6
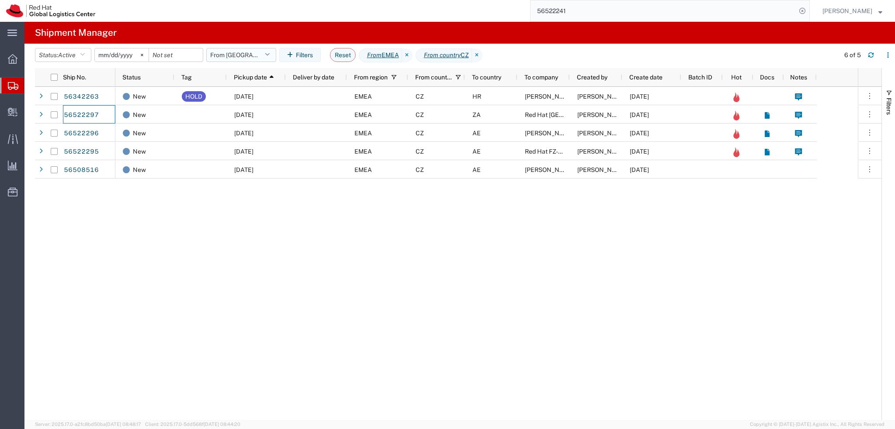
click at [245, 61] on button "From CZ" at bounding box center [241, 55] width 70 height 14
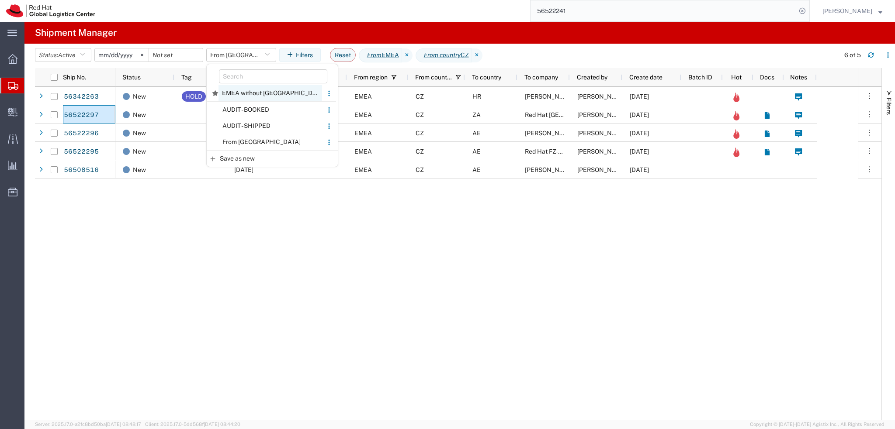
click at [253, 95] on span "EMEA without Brno" at bounding box center [270, 93] width 104 height 16
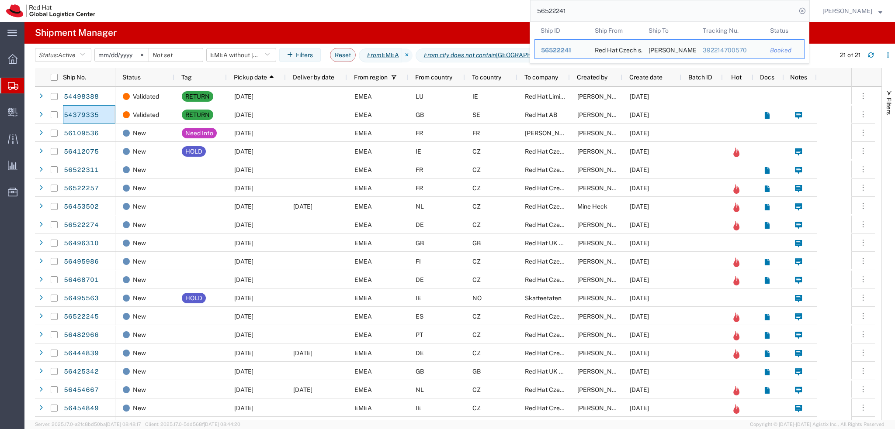
click at [644, 12] on input "56522241" at bounding box center [663, 10] width 266 height 21
paste input "348585938"
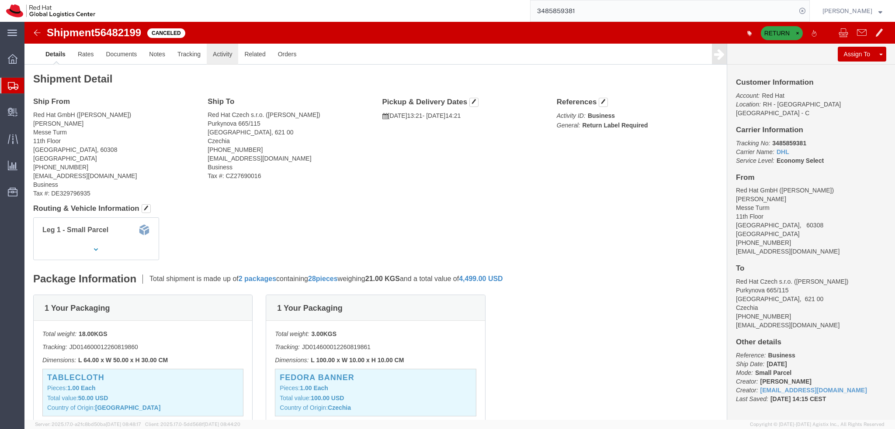
click link "Activity"
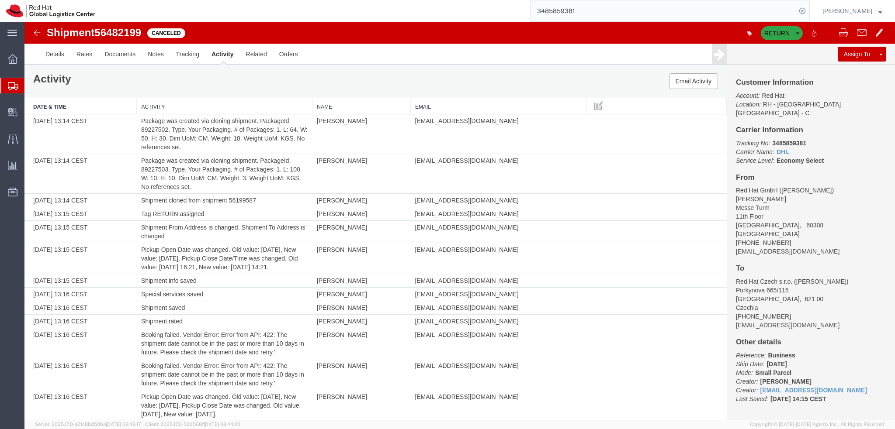
click at [110, 36] on span "56482199" at bounding box center [117, 33] width 47 height 12
copy span "56482199"
click at [244, 201] on td "Shipment cloned from shipment 56199587" at bounding box center [225, 201] width 176 height 14
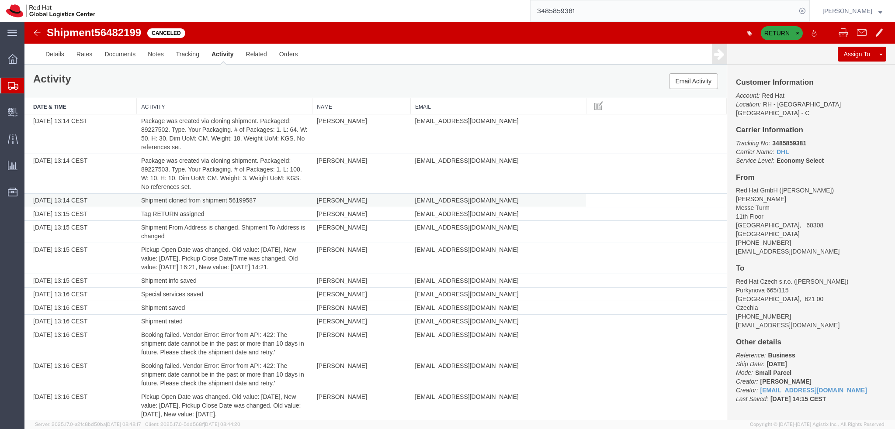
copy td "56199587"
click at [621, 10] on input "3485859381" at bounding box center [663, 10] width 266 height 21
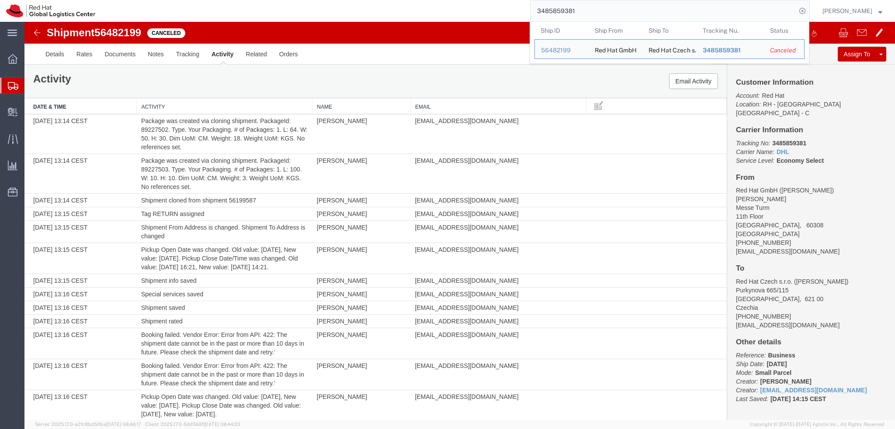
click at [621, 10] on input "3485859381" at bounding box center [663, 10] width 266 height 21
paste input "56199587"
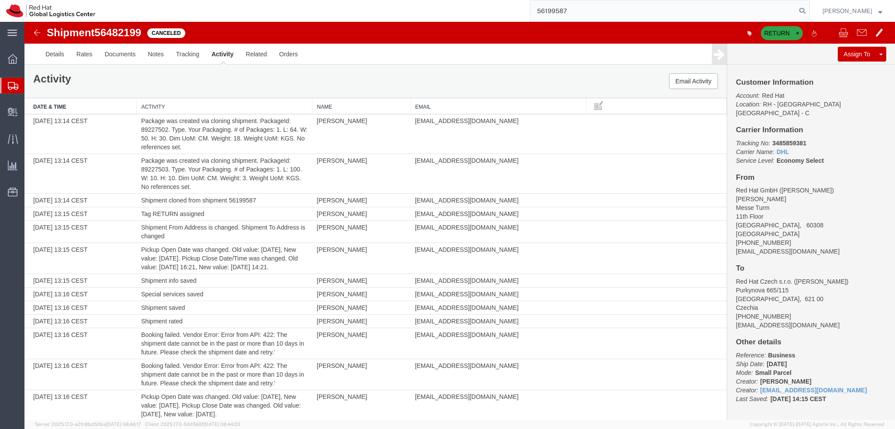
type input "56199587"
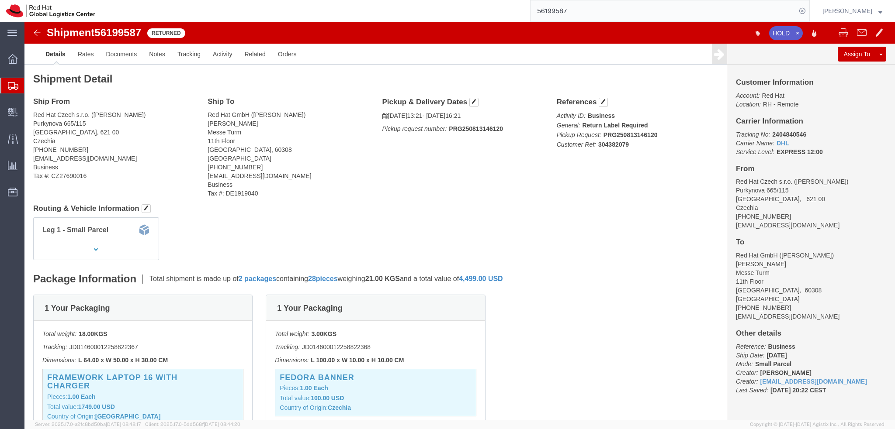
drag, startPoint x: 315, startPoint y: 197, endPoint x: 315, endPoint y: 188, distance: 8.3
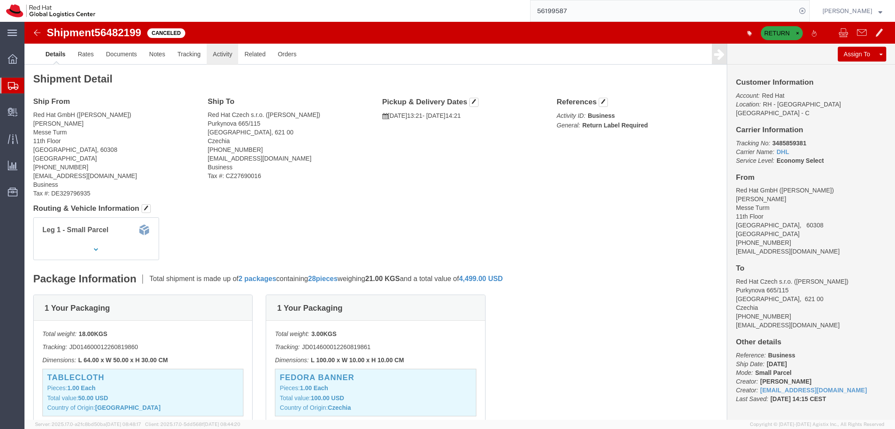
click link "Activity"
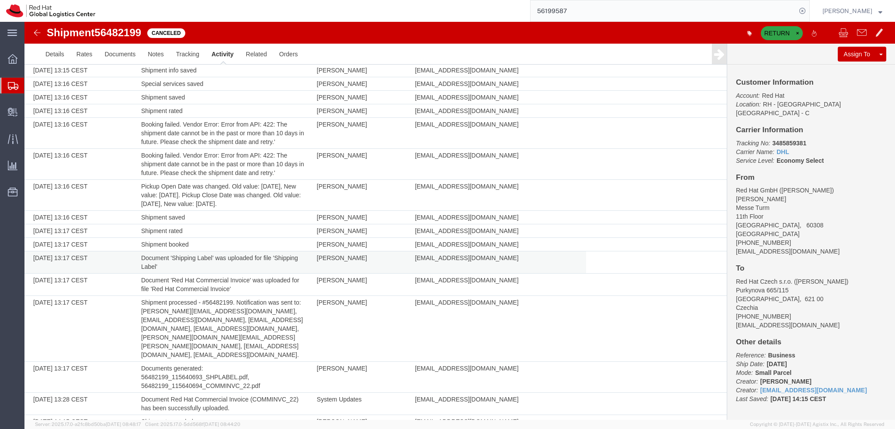
scroll to position [196, 0]
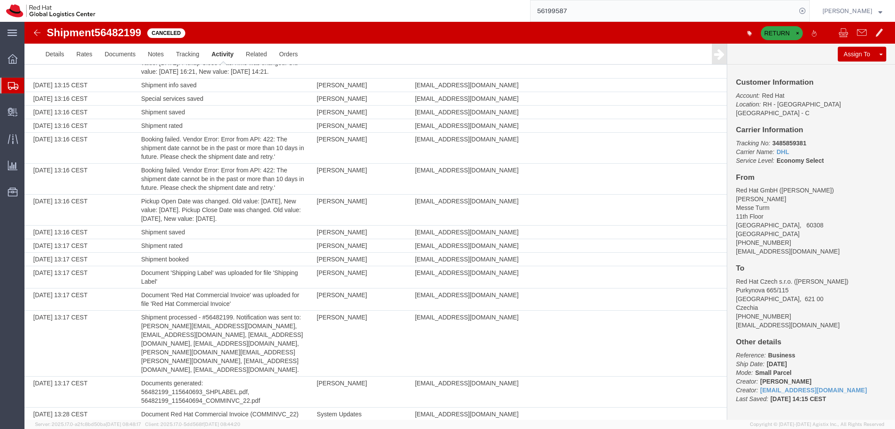
click at [801, 277] on address "Red Hat Czech s.r.o. (Dorota Volavkova) Purkynova 665/115 BRNO, 621 00 Czechia …" at bounding box center [811, 303] width 150 height 52
copy address "Dorota"
click at [38, 35] on img at bounding box center [37, 33] width 10 height 10
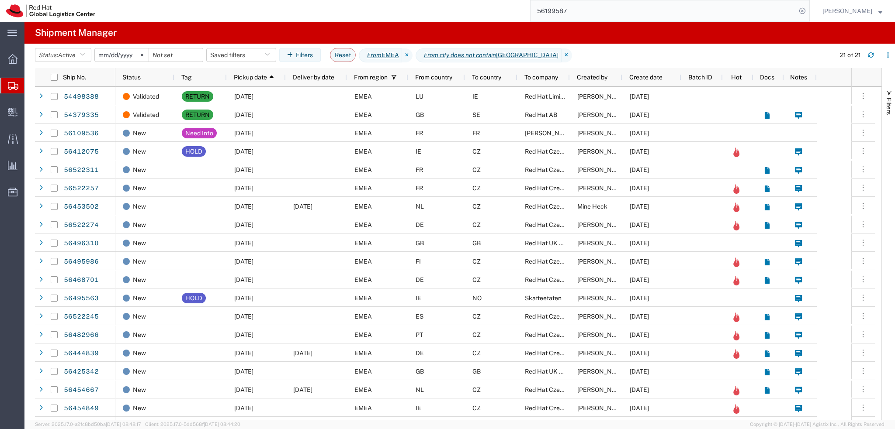
click at [115, 53] on input "2025-01-05" at bounding box center [122, 54] width 54 height 13
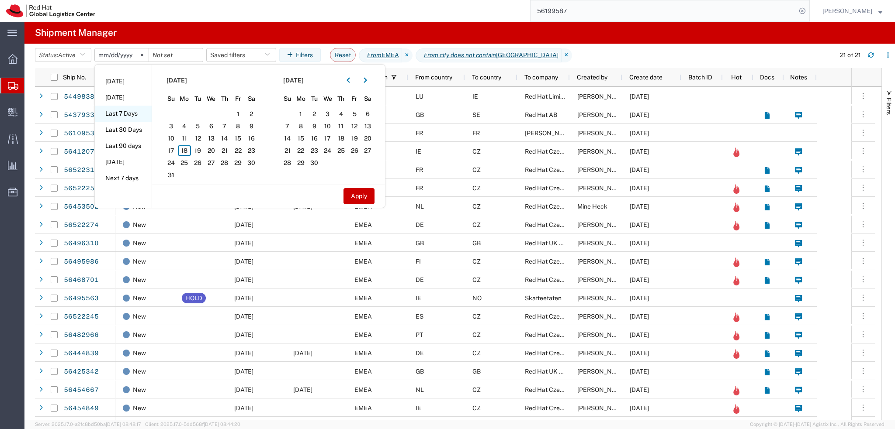
click at [126, 113] on li "Last 7 Days" at bounding box center [123, 114] width 57 height 16
type input "2025-08-12"
type input "2025-08-18"
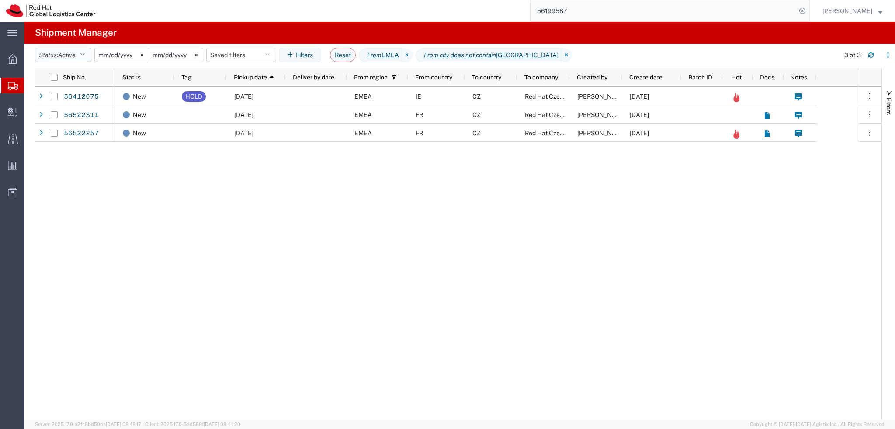
click at [80, 56] on button "Status: Active" at bounding box center [63, 55] width 56 height 14
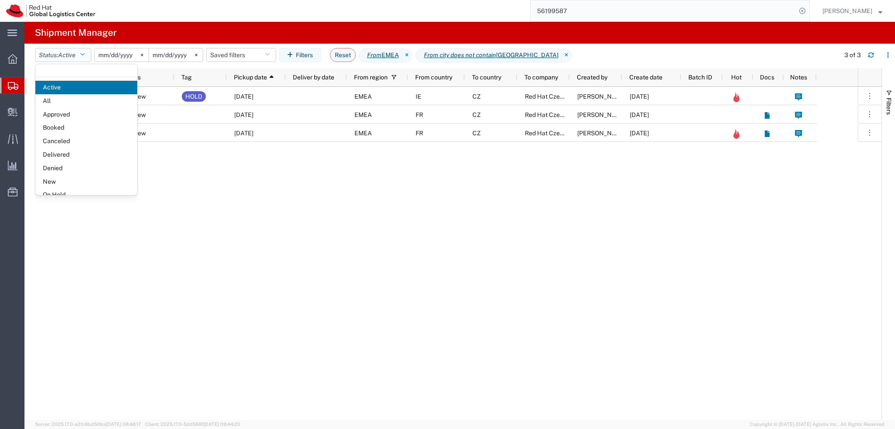
click at [65, 55] on span "Active" at bounding box center [66, 55] width 17 height 7
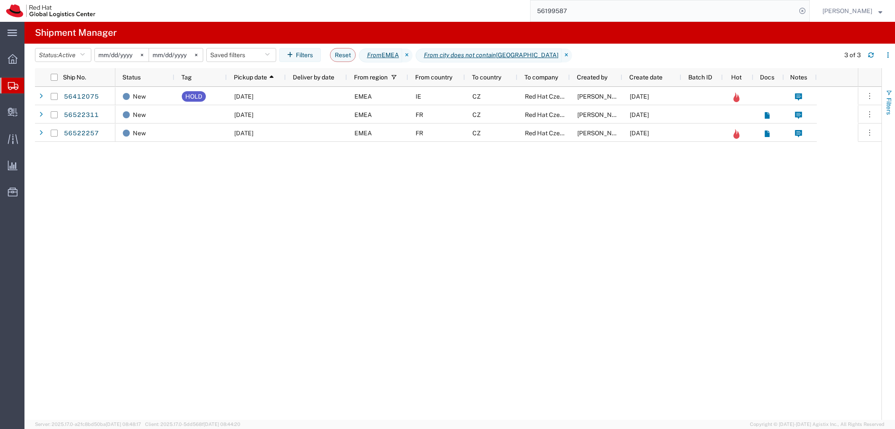
click at [886, 105] on span "Filters" at bounding box center [888, 106] width 7 height 17
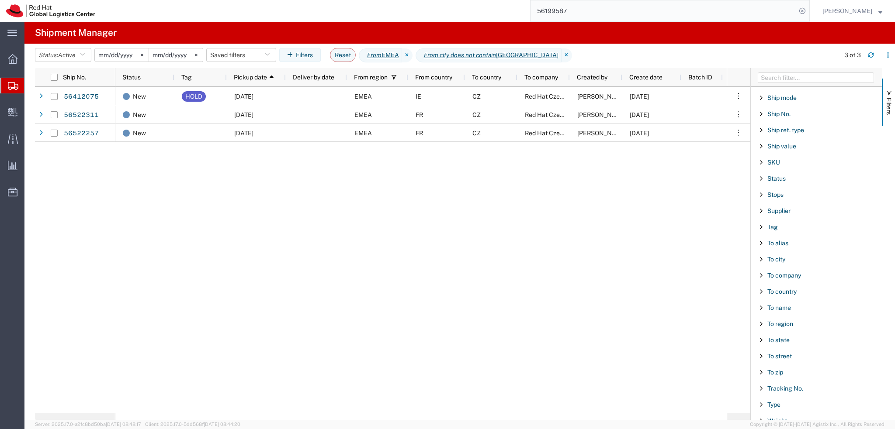
scroll to position [727, 0]
click at [771, 302] on span "To name" at bounding box center [779, 305] width 24 height 7
click at [801, 337] on input "Filter Value" at bounding box center [819, 342] width 114 height 10
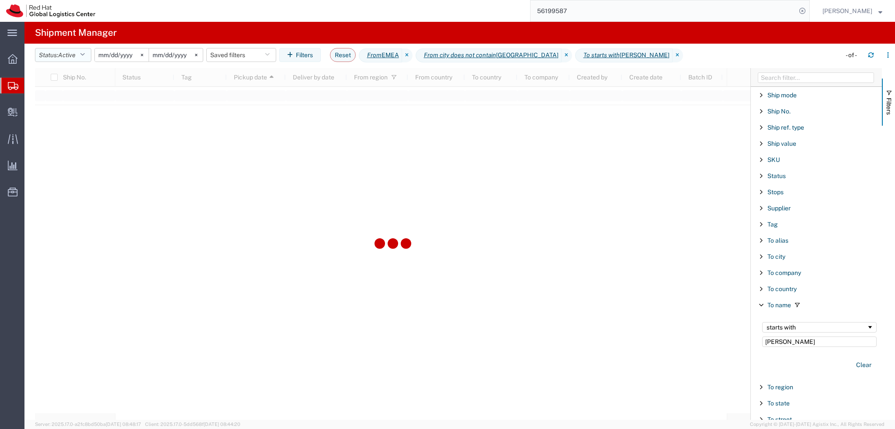
type input "Dorota"
click at [68, 55] on span "Active" at bounding box center [66, 55] width 17 height 7
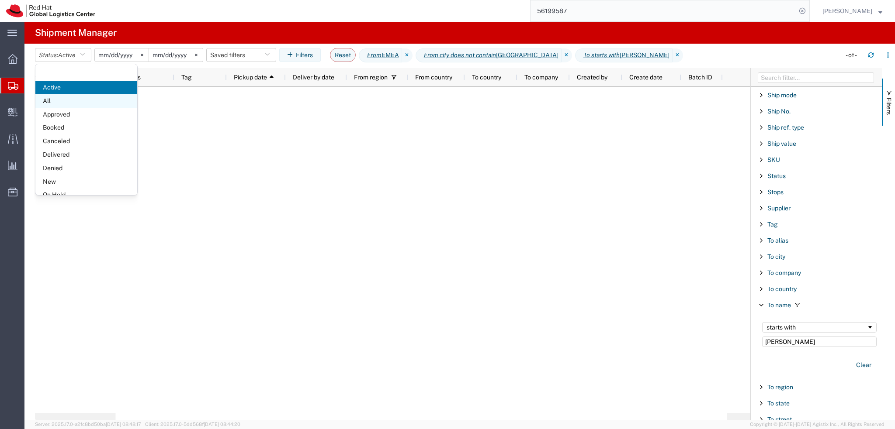
click at [70, 99] on span "All" at bounding box center [86, 101] width 102 height 14
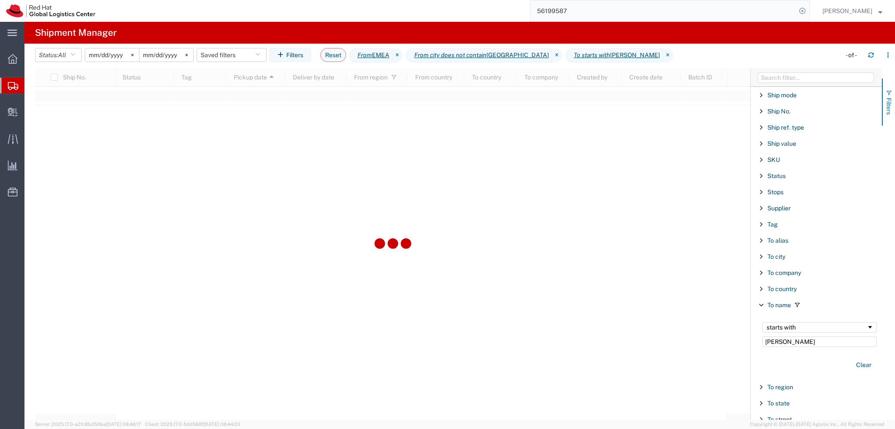
click at [888, 99] on span "Filters" at bounding box center [888, 106] width 7 height 17
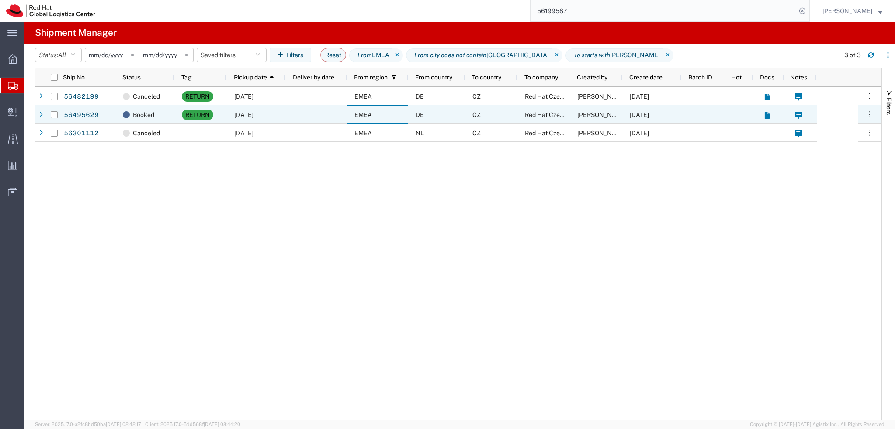
click at [382, 112] on div "EMEA" at bounding box center [377, 114] width 61 height 18
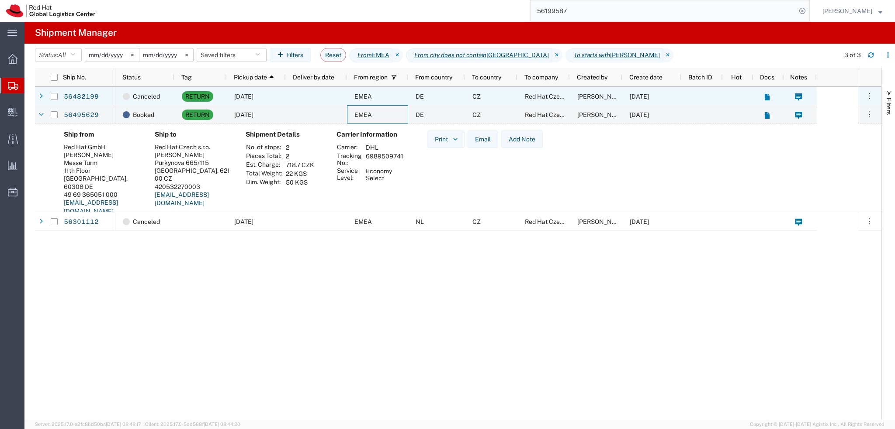
click at [323, 99] on div at bounding box center [316, 96] width 61 height 18
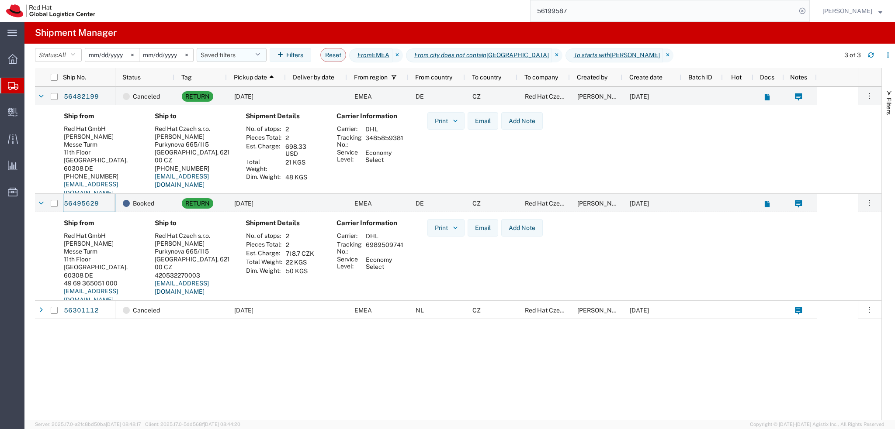
click at [223, 54] on button "Saved filters" at bounding box center [232, 55] width 70 height 14
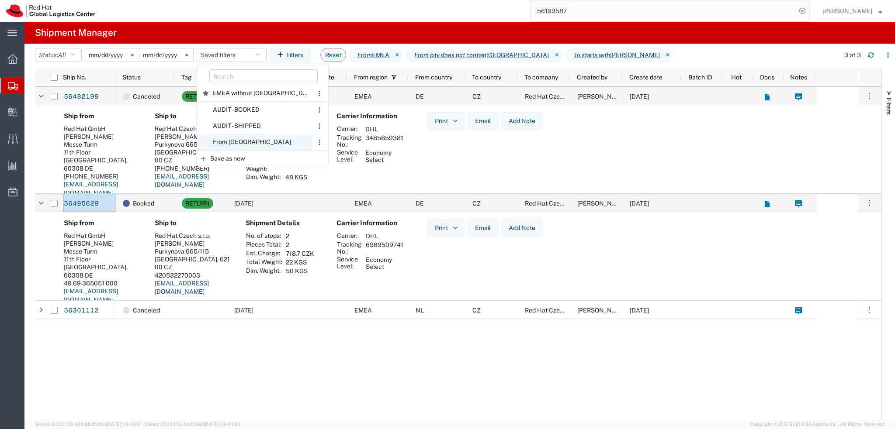
click at [254, 137] on span "From CZ" at bounding box center [255, 142] width 114 height 16
type input "2025-01-05"
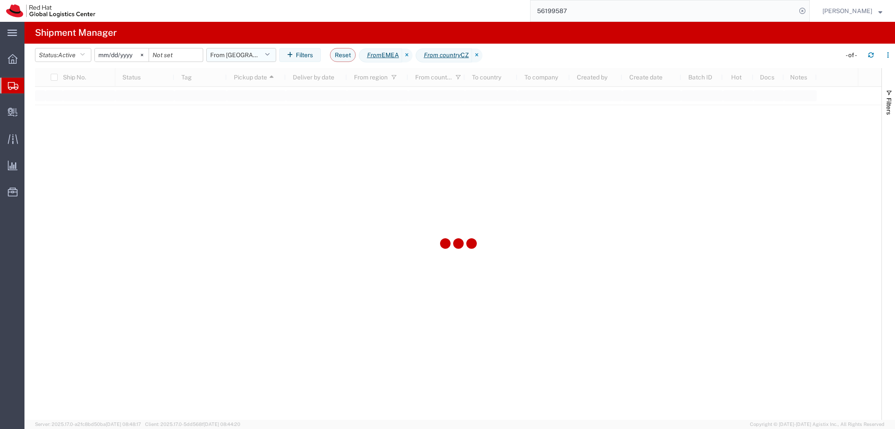
click at [254, 57] on button "From CZ" at bounding box center [241, 55] width 70 height 14
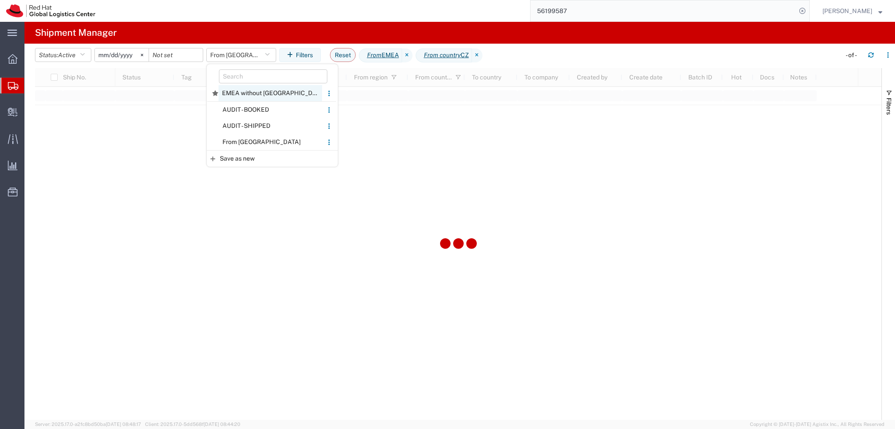
click at [268, 90] on span "EMEA without Brno" at bounding box center [270, 93] width 104 height 16
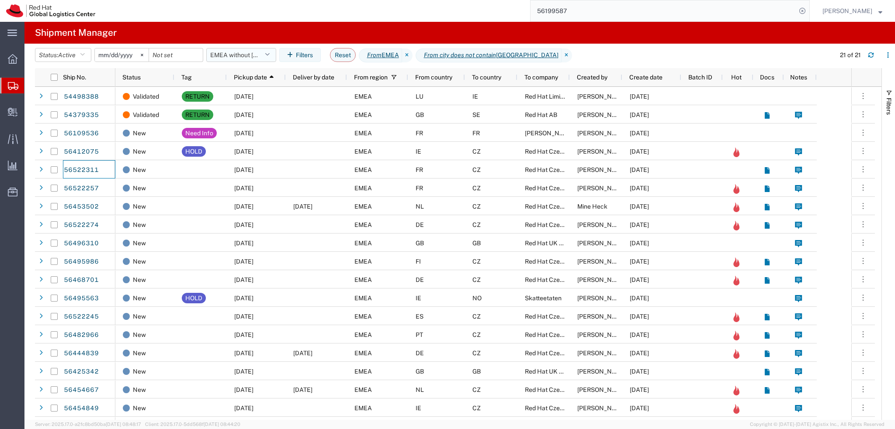
click at [256, 60] on button "EMEA without Brno" at bounding box center [241, 55] width 70 height 14
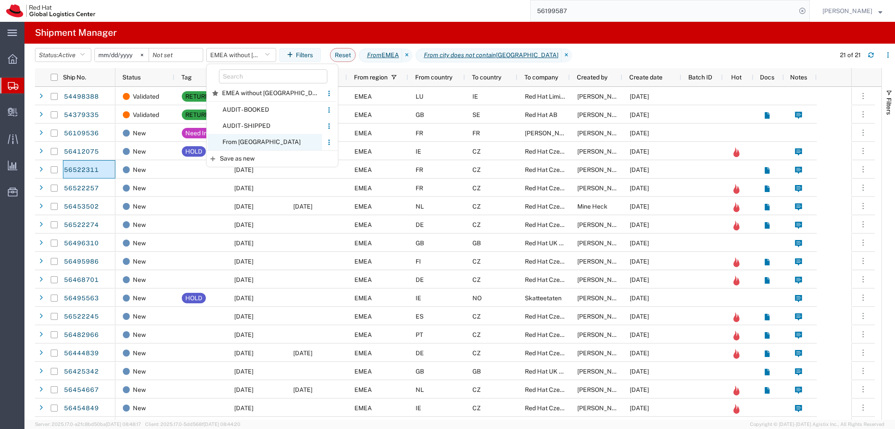
click at [273, 141] on span "From CZ" at bounding box center [265, 142] width 114 height 16
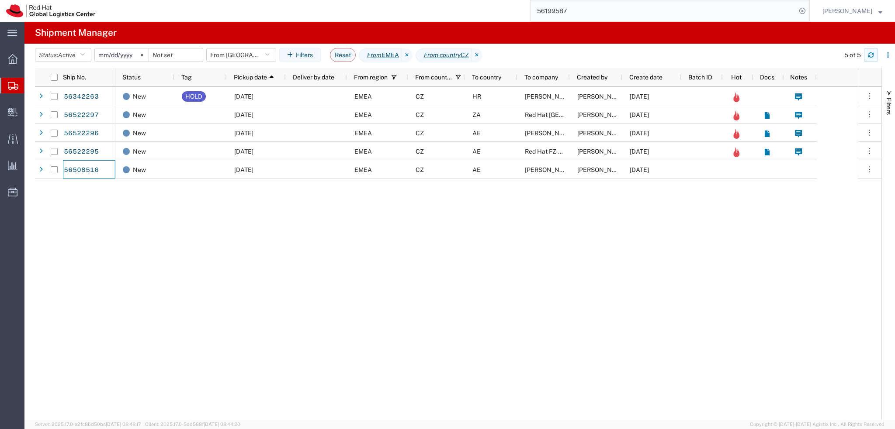
click at [877, 57] on button "button" at bounding box center [871, 55] width 14 height 14
click at [871, 55] on icon "button" at bounding box center [871, 55] width 6 height 6
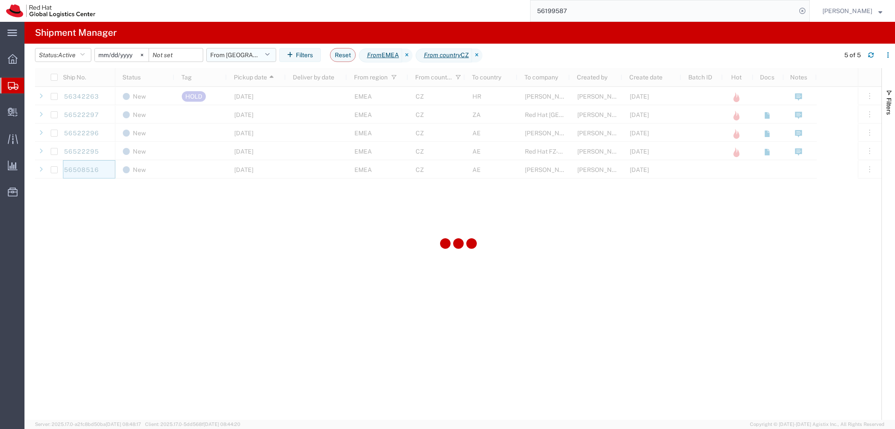
click at [253, 50] on button "From CZ" at bounding box center [241, 55] width 70 height 14
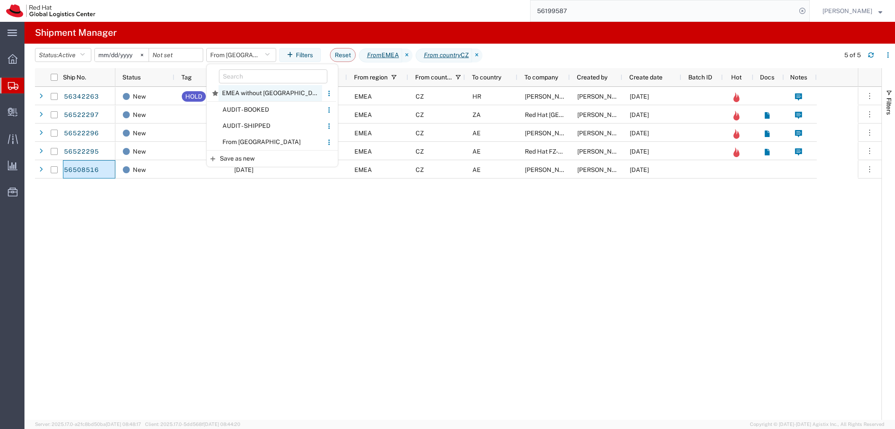
click at [262, 92] on span "EMEA without Brno" at bounding box center [270, 93] width 104 height 16
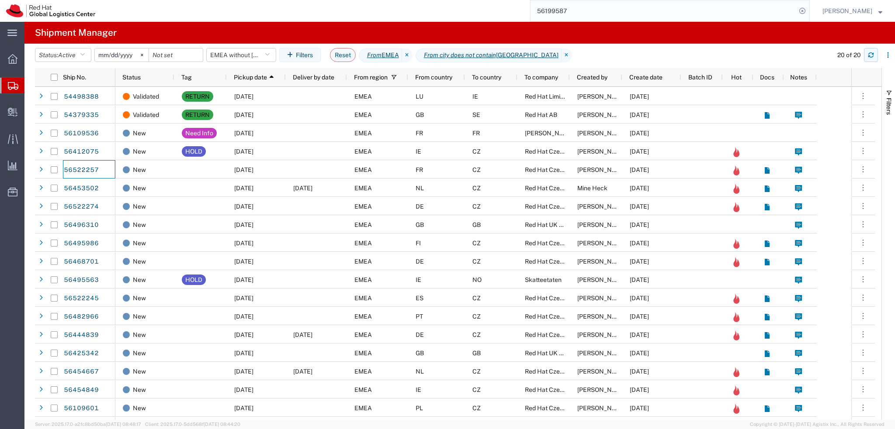
click at [870, 57] on icon "button" at bounding box center [870, 56] width 5 height 2
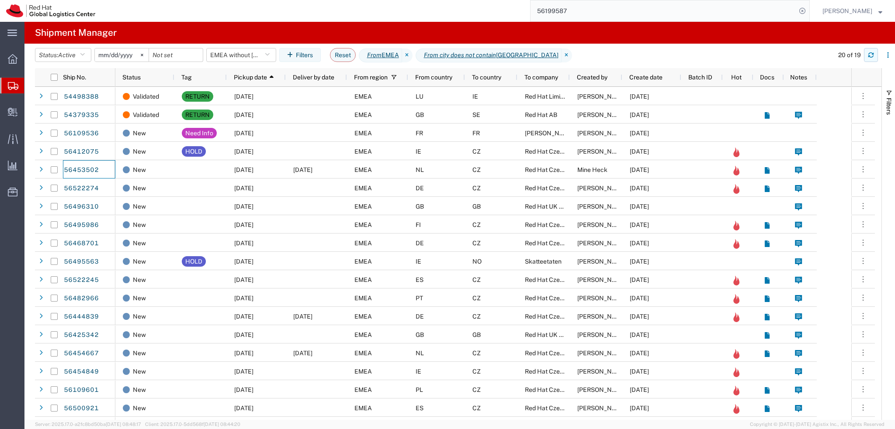
click at [870, 61] on button "button" at bounding box center [871, 55] width 14 height 14
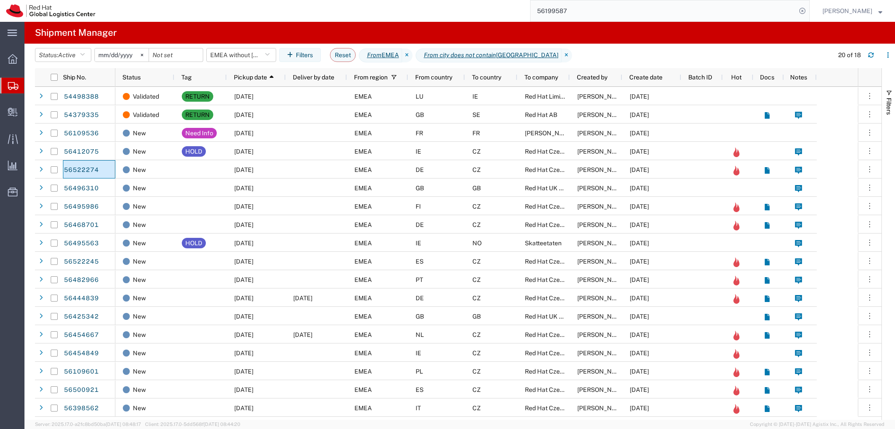
click at [609, 14] on input "56199587" at bounding box center [663, 10] width 266 height 21
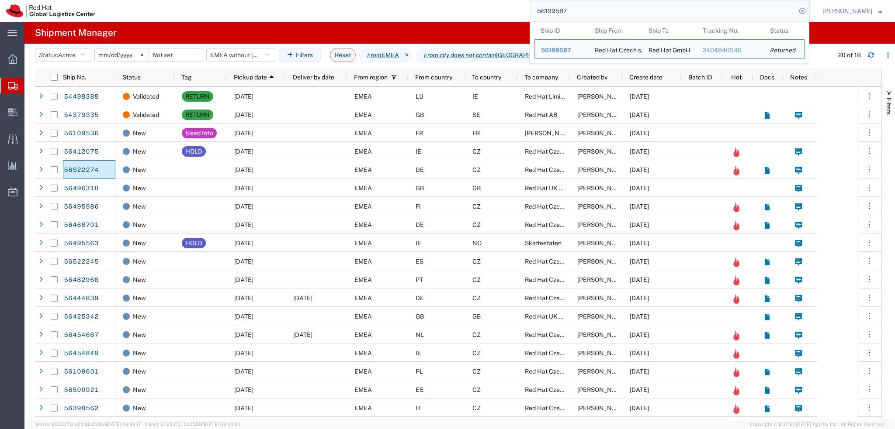
click at [609, 14] on input "56199587" at bounding box center [663, 10] width 266 height 21
paste input "522288"
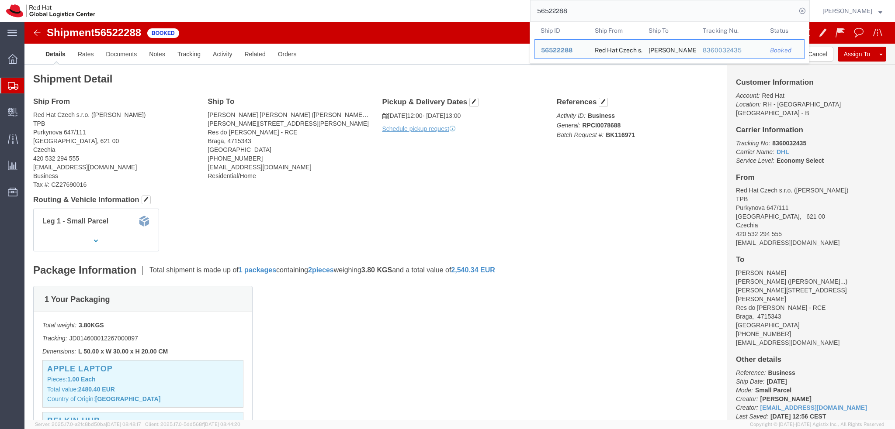
click p "Activity ID: Business General: RPCI0078688 Batch Request #: BK116971"
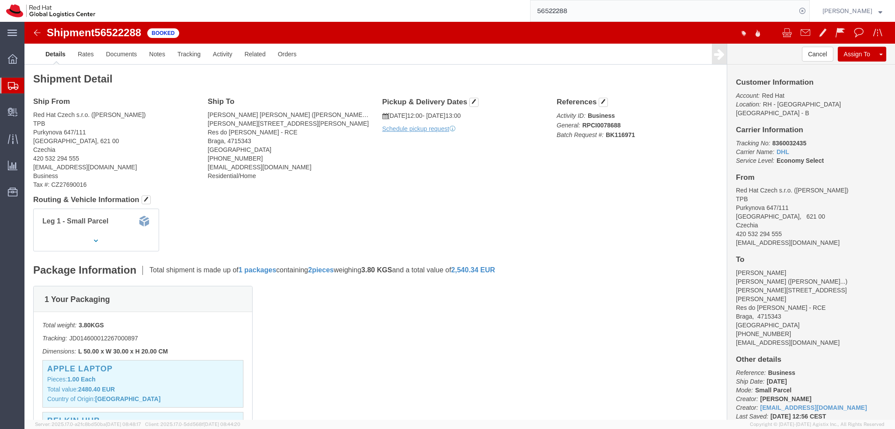
click address "Lucas Bacciotti Moreira (Lucas Bacciotti Moreira) Rua Jose Antonio Cruz 160 Res…"
click button "Cancel"
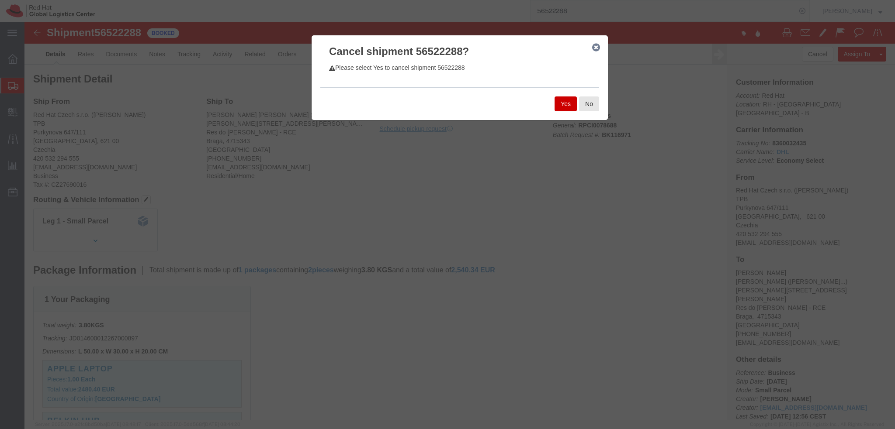
click button "Yes"
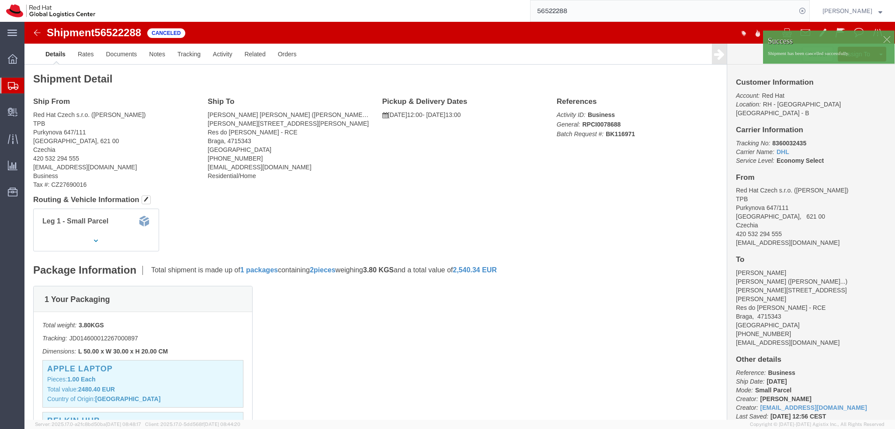
click address "Red Hat Czech s.r.o. (Dominik Galovic) TPB Purkynova 647/111 BRNO, 621 00 Czech…"
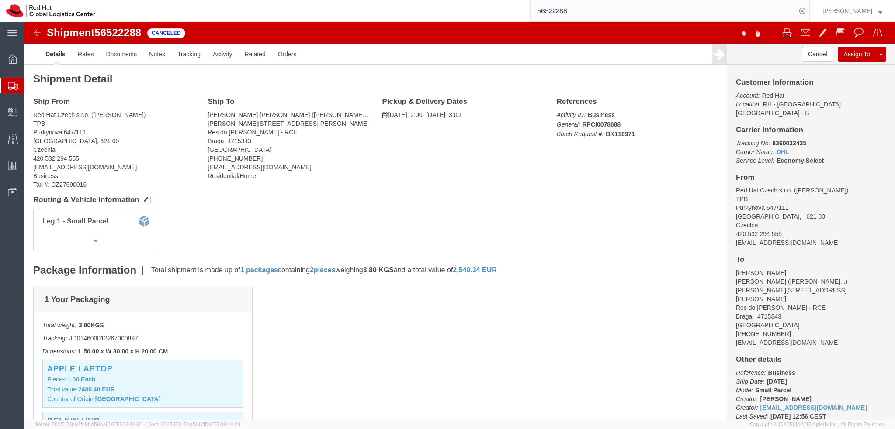
click address "Red Hat Czech s.r.o. (Dominik Galovic) TPB Purkynova 647/111 BRNO, 621 00 Czech…"
drag, startPoint x: 17, startPoint y: 13, endPoint x: 57, endPoint y: 12, distance: 40.2
click img
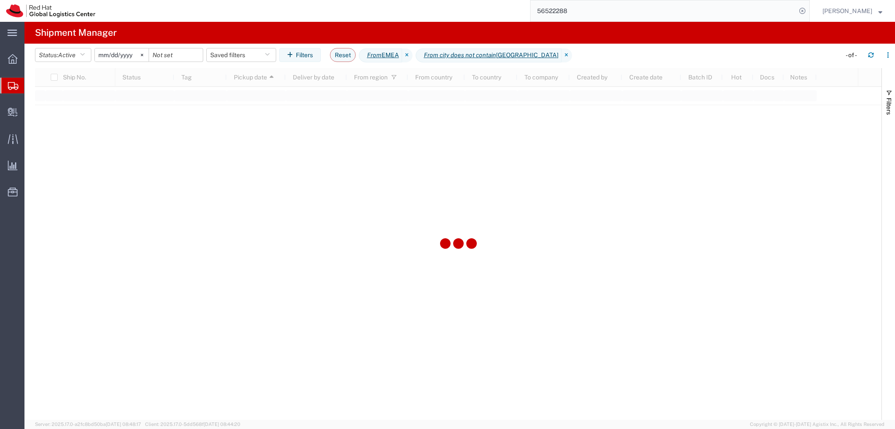
click at [612, 11] on input "56522288" at bounding box center [663, 10] width 266 height 21
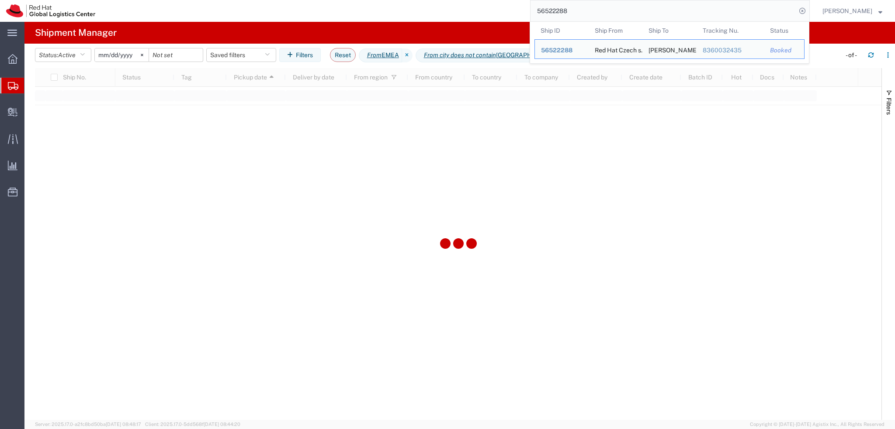
click at [612, 11] on input "56522288" at bounding box center [663, 10] width 266 height 21
paste input "781"
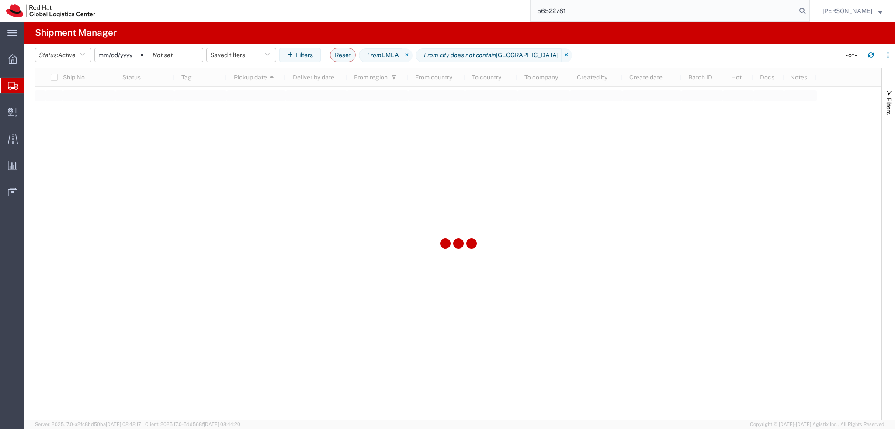
type input "56522781"
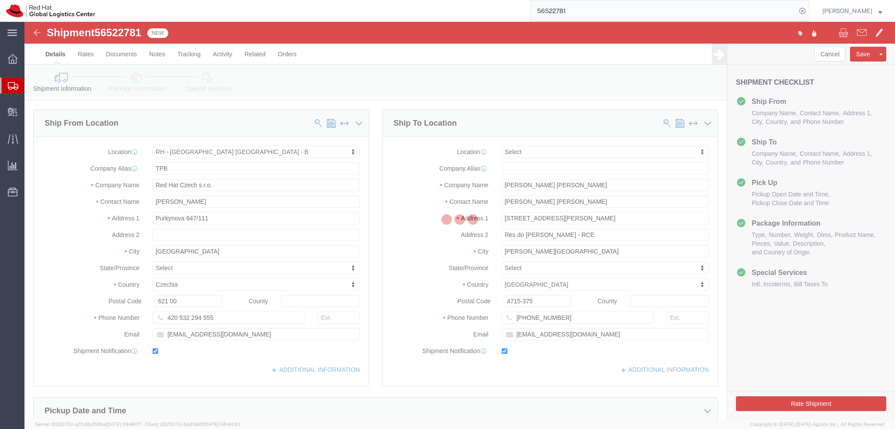
select select "38036"
select select
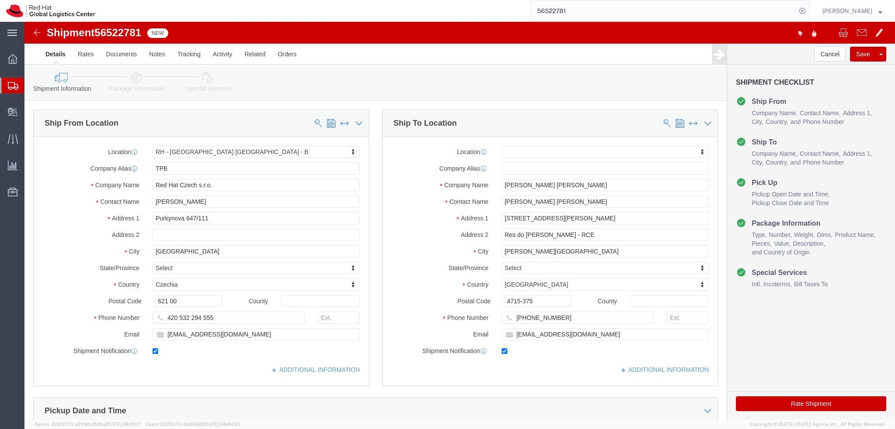
click icon
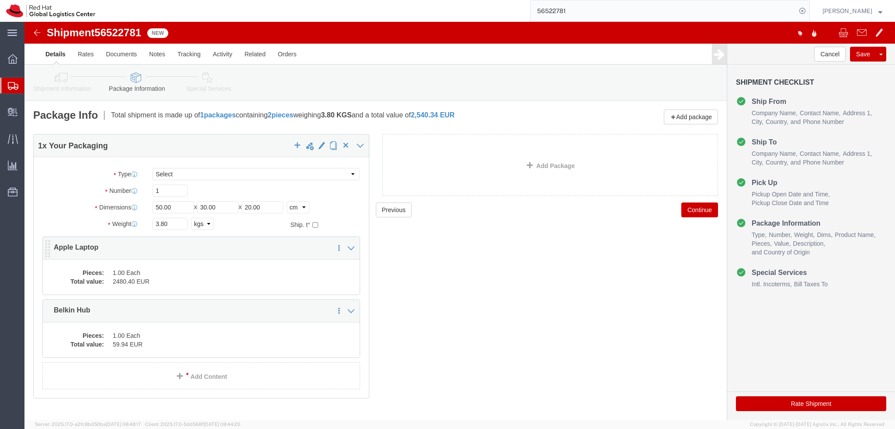
click dd "2480.40 EUR"
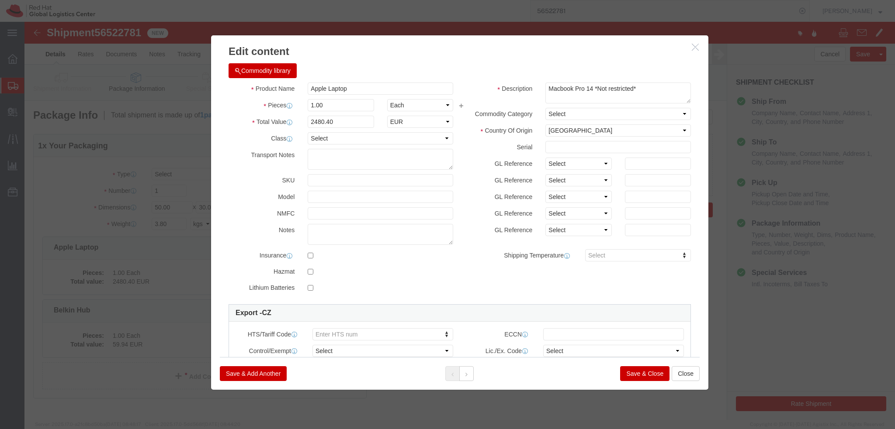
click button "Save & Close"
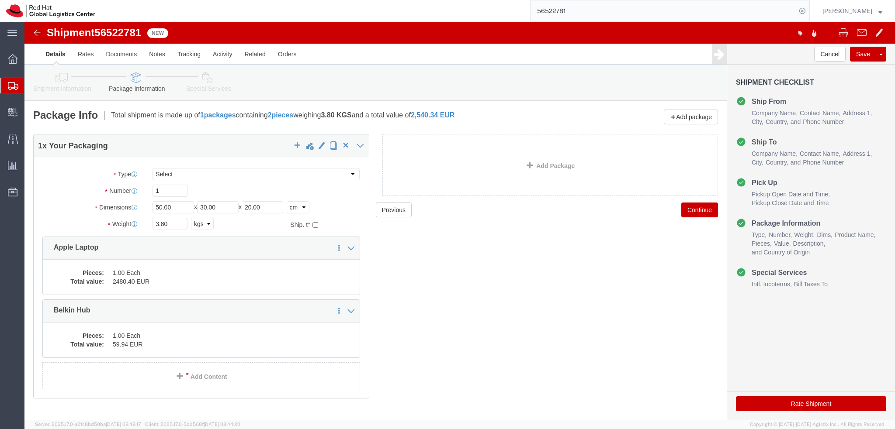
click icon
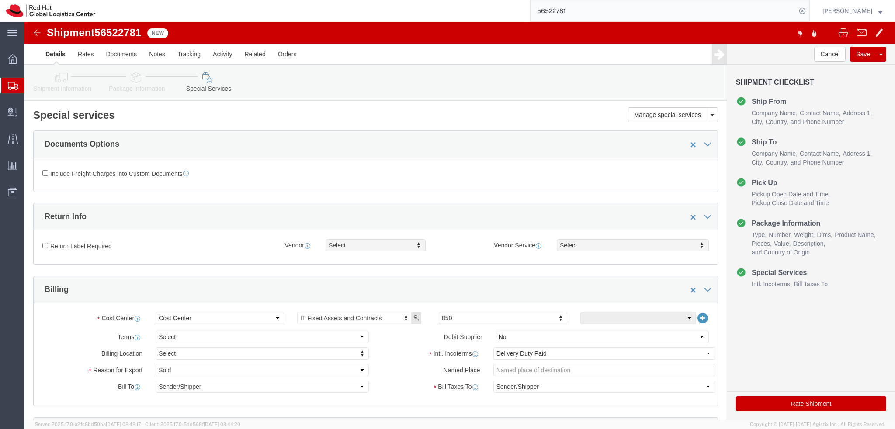
scroll to position [131, 0]
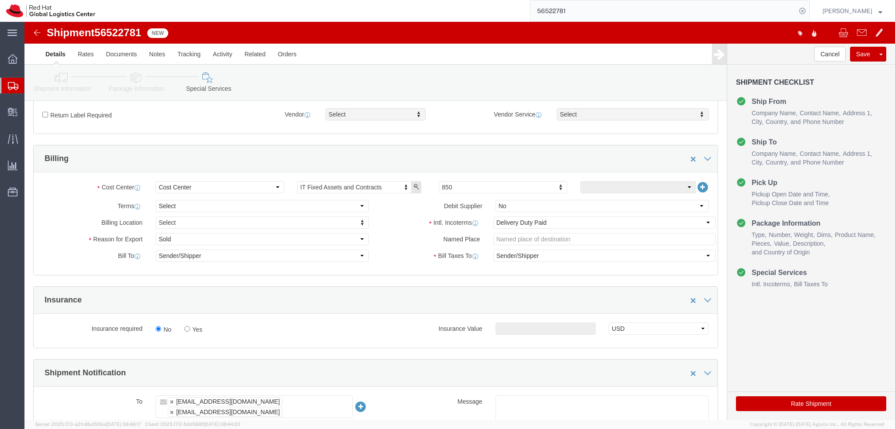
click button "Rate Shipment"
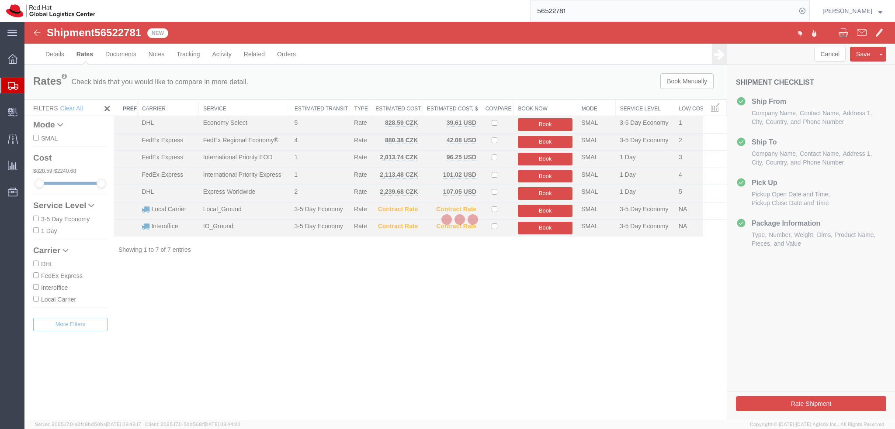
scroll to position [0, 0]
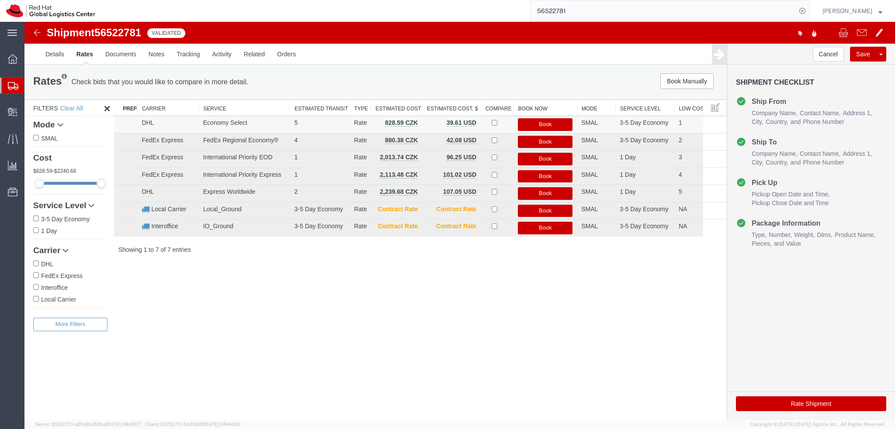
click at [542, 124] on button "Book" at bounding box center [545, 124] width 55 height 13
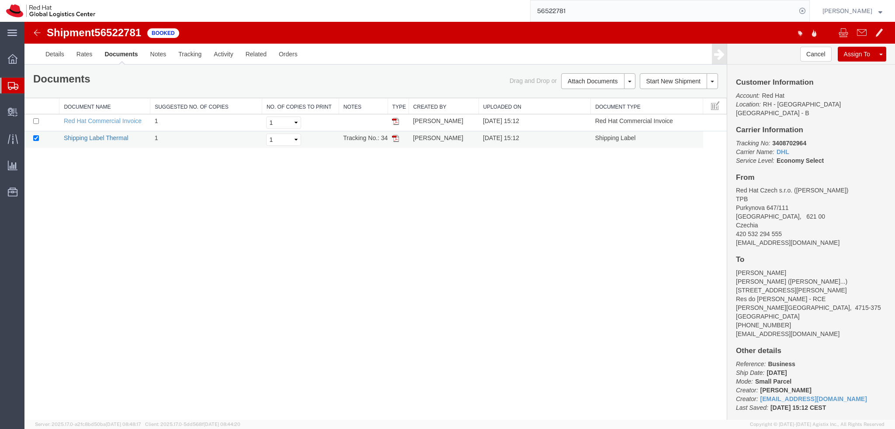
click at [94, 139] on link "Shipping Label Thermal" at bounding box center [96, 138] width 65 height 7
click at [307, 253] on div "Shipment 56522781 2 of 2 Booked Details Rates Documents Notes Tracking Activity…" at bounding box center [459, 221] width 870 height 398
click at [59, 52] on link "Details" at bounding box center [54, 54] width 31 height 21
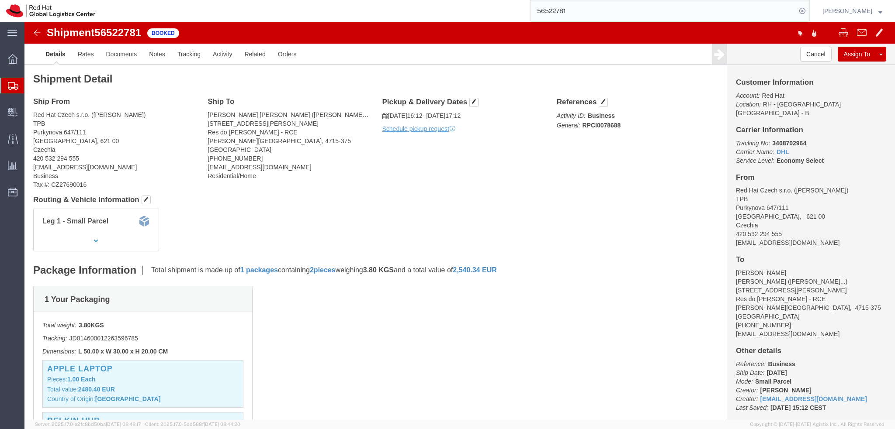
click img
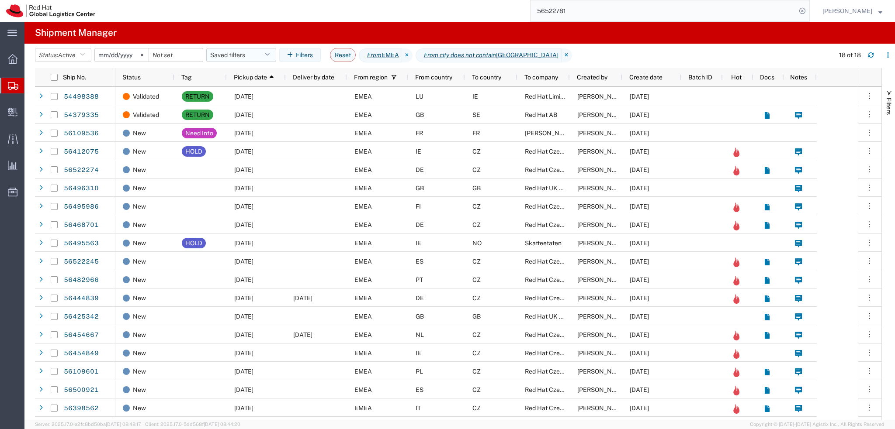
click at [261, 57] on button "Saved filters" at bounding box center [241, 55] width 70 height 14
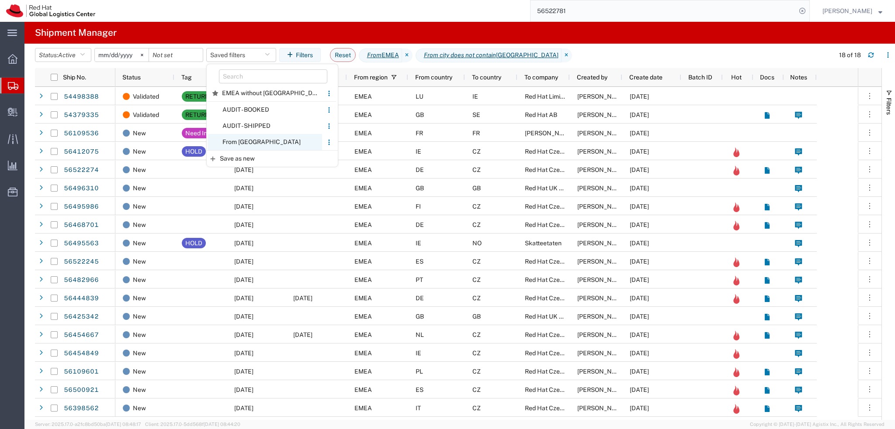
click at [257, 146] on span "From CZ" at bounding box center [265, 142] width 114 height 16
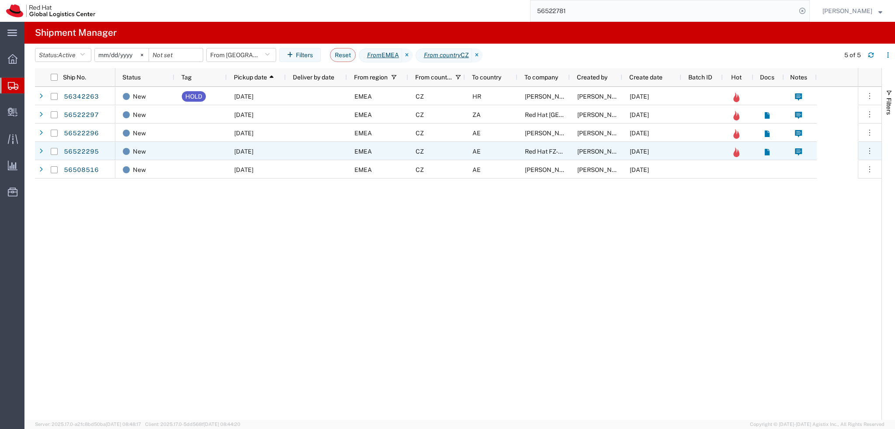
click at [202, 150] on div at bounding box center [200, 151] width 52 height 18
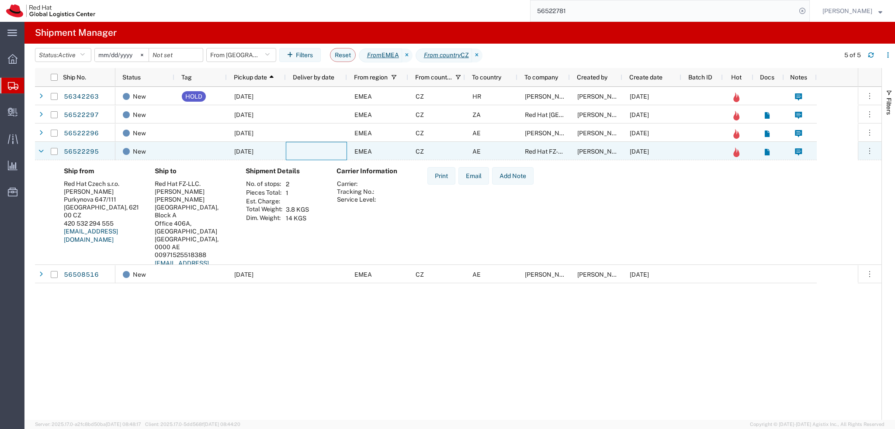
click at [320, 153] on div at bounding box center [316, 151] width 61 height 18
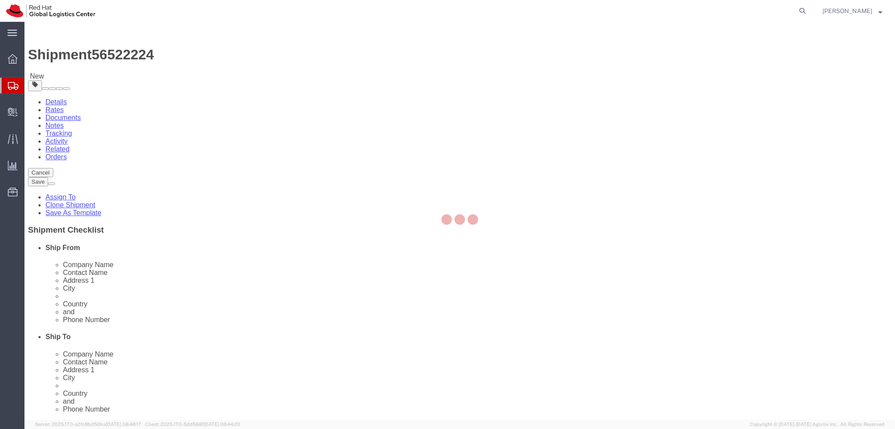
select select "38037"
select select
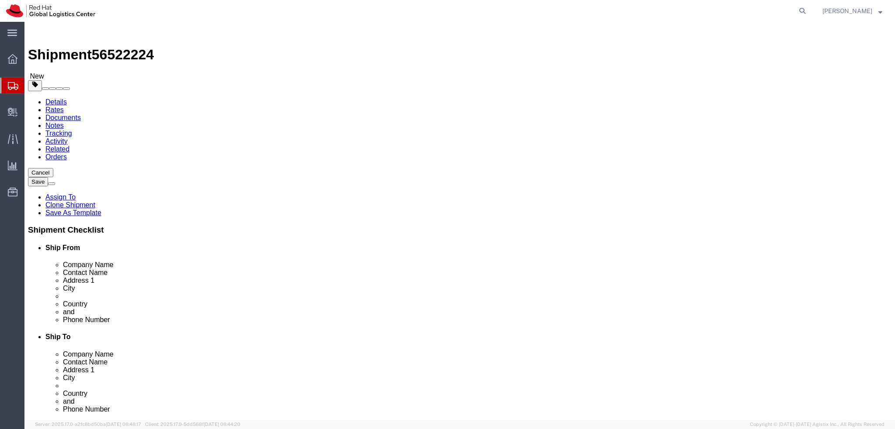
click button "Rate Shipment"
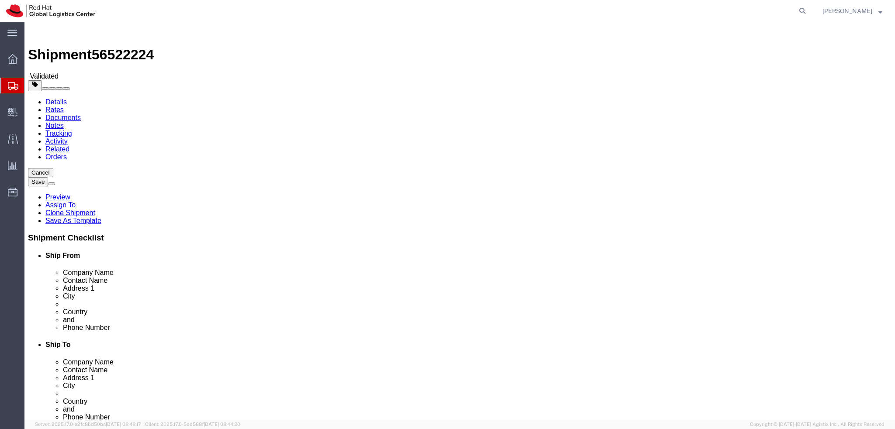
select select "38037"
select select
click icon
click button "Rate Shipment"
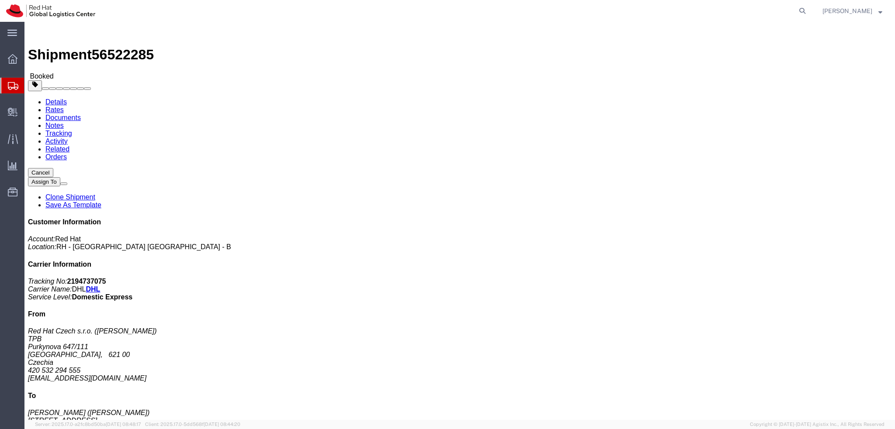
click span "button"
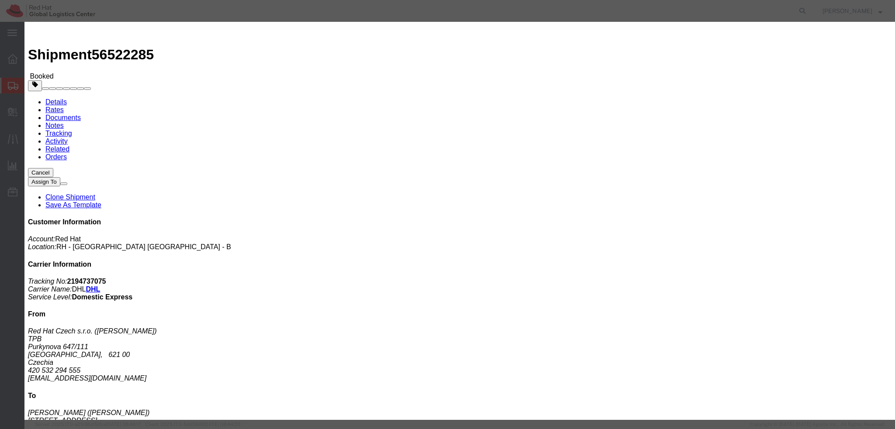
click div "Aug 18 2025 12:00 PM"
type input "2:00 PM"
click button "Apply"
click div "Aug 18 2025 3:00 PM"
type input "4:01 PM"
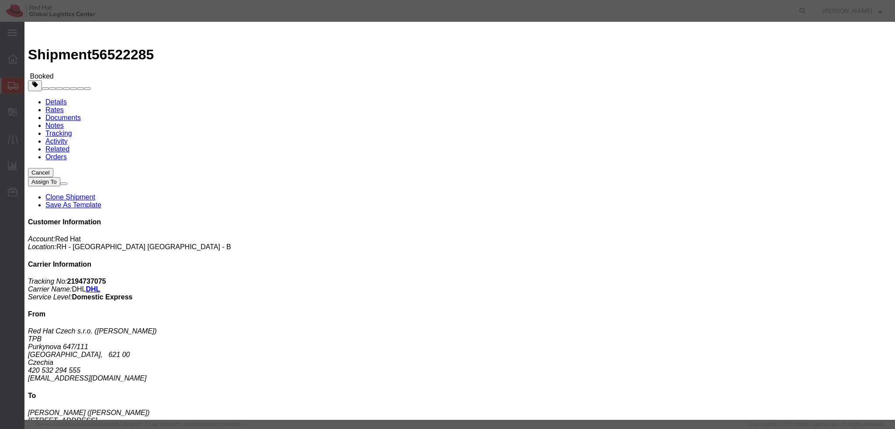
click button "Apply"
click button "Save"
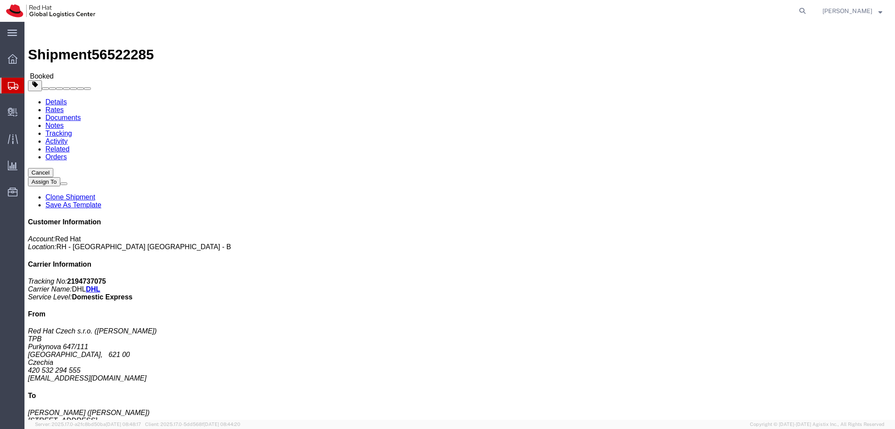
click button "Close"
click at [807, 7] on agx-global-search at bounding box center [670, 11] width 280 height 22
click at [808, 8] on icon at bounding box center [802, 11] width 12 height 12
paste input "56522233"
type input "56522233"
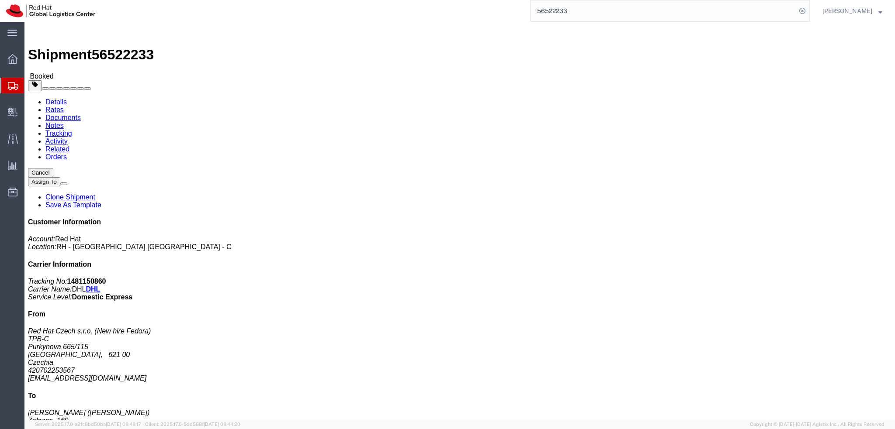
click span "button"
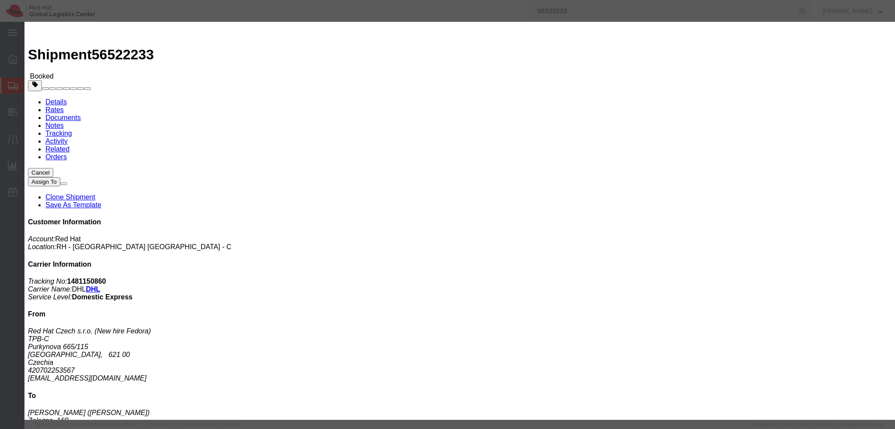
click div "Aug 18 2025 12:00 PM"
type input "2:00 PM"
click button "Apply"
click div "Aug 18 2025 3:00 PM"
type input "4:01 PM"
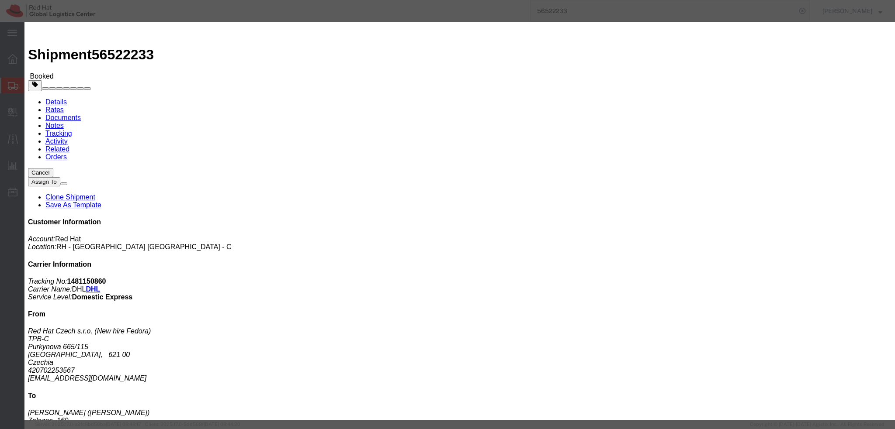
click button "Apply"
click button "Save"
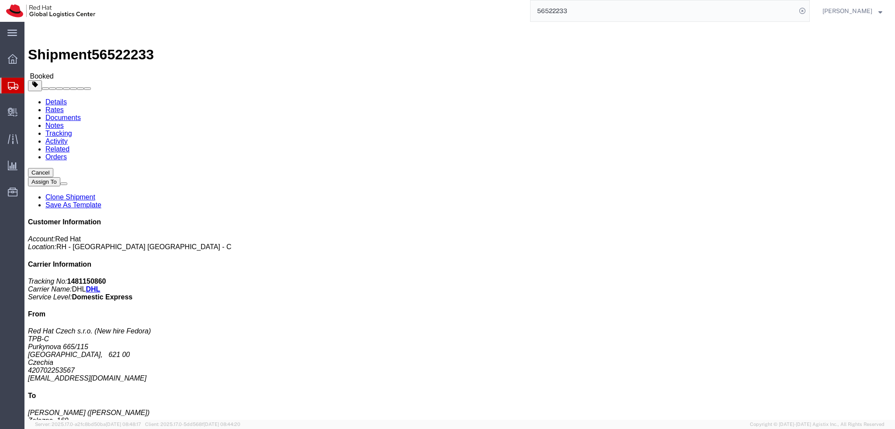
click button "Close"
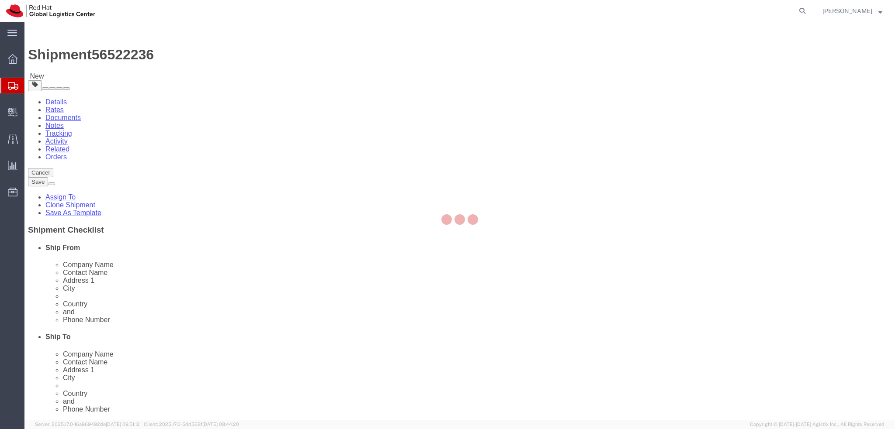
select select "38037"
select select
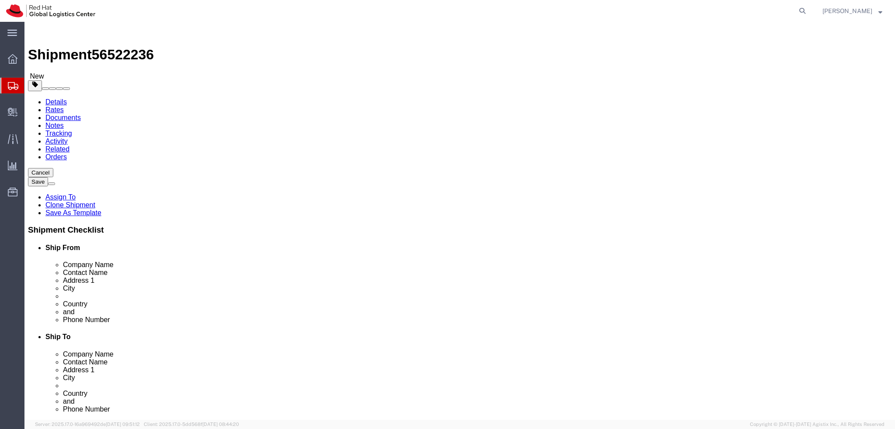
drag, startPoint x: 635, startPoint y: 218, endPoint x: 453, endPoint y: 220, distance: 182.2
click div "Location My Profile Location RH - Amsterdam - MSO RH - Amsterdam Data Center RH…"
click input "Abdullah Omran Taryam St - Al Sufouh - Al Sufouh 2"
drag, startPoint x: 634, startPoint y: 214, endPoint x: 444, endPoint y: 214, distance: 190.1
click div "Address 2 Abdullah Omran Taryam St - Al Sufouh - Al Sufouh 2"
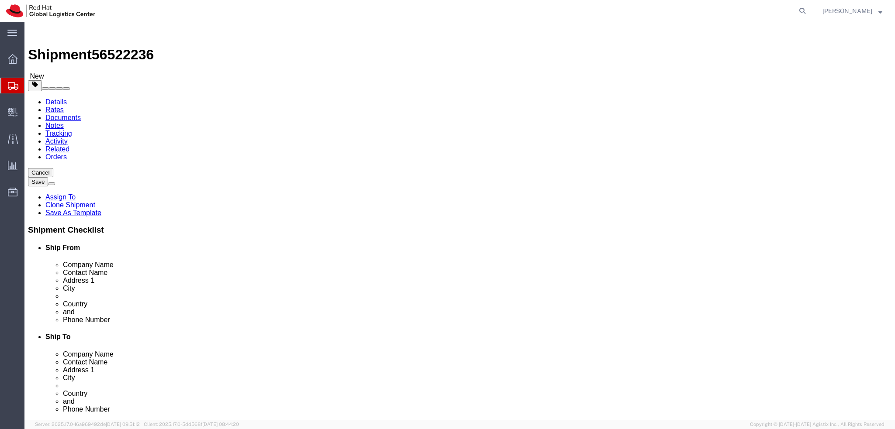
paste input "Office 406A, [GEOGRAPHIC_DATA]"
type input "Office 406A, [GEOGRAPHIC_DATA]"
click label "Address 2"
drag, startPoint x: 553, startPoint y: 163, endPoint x: 399, endPoint y: 167, distance: 154.3
click div "Company Name Ashok Kumar Samal"
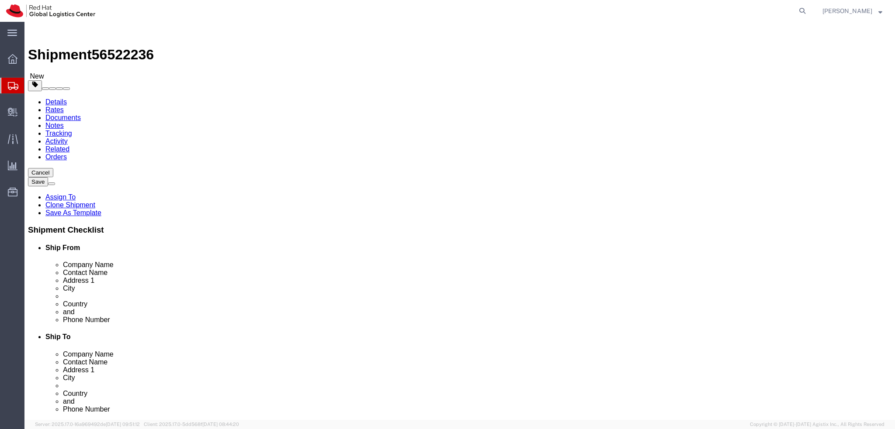
paste input "Red Hat FZ-LLC."
type input "Red Hat FZ-LLC."
click label "Contact Name"
drag, startPoint x: 508, startPoint y: 284, endPoint x: 442, endPoint y: 284, distance: 66.0
click div "Postal Code 502579"
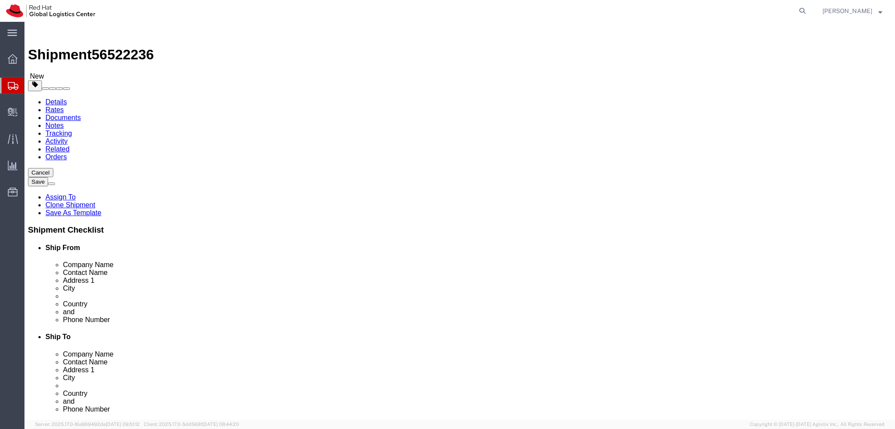
type input "00000"
click label "State/Province"
click icon
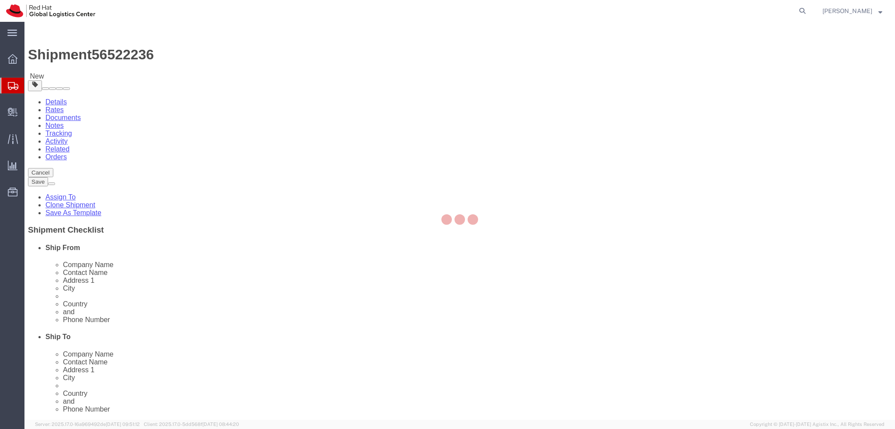
select select "COSTCENTER"
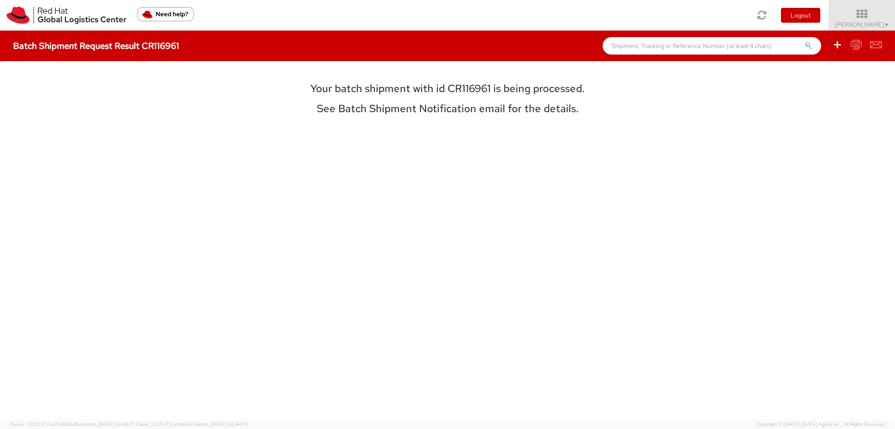
select select
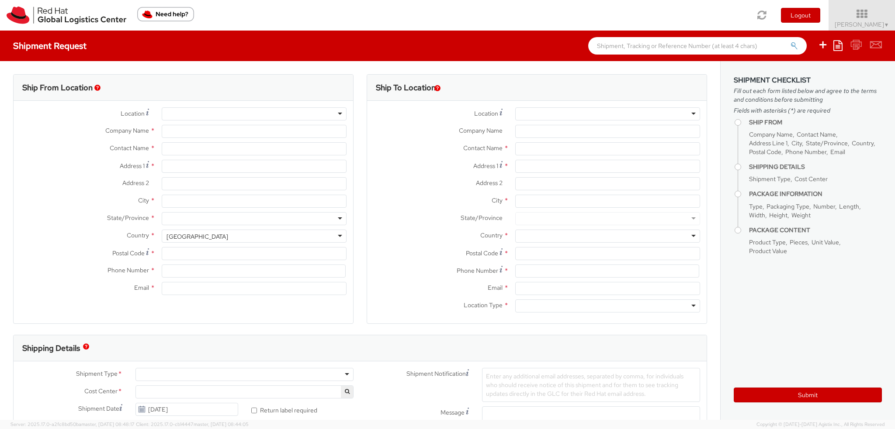
select select "901"
type input "Red Hat Czech s.r.o."
type input "[PERSON_NAME]"
type input "Purkynova 665/115"
type input "[GEOGRAPHIC_DATA]"
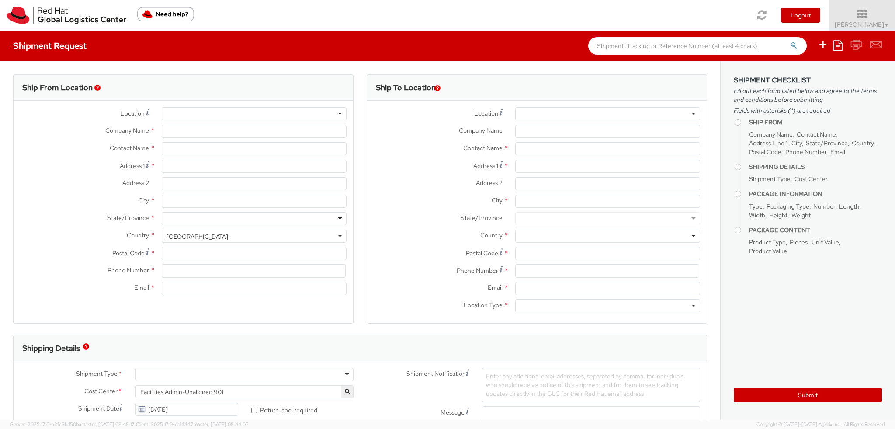
type input "621 00"
type input "420 532 294 555"
type input "[EMAIL_ADDRESS][DOMAIN_NAME]"
select select "CM"
select select "KGS"
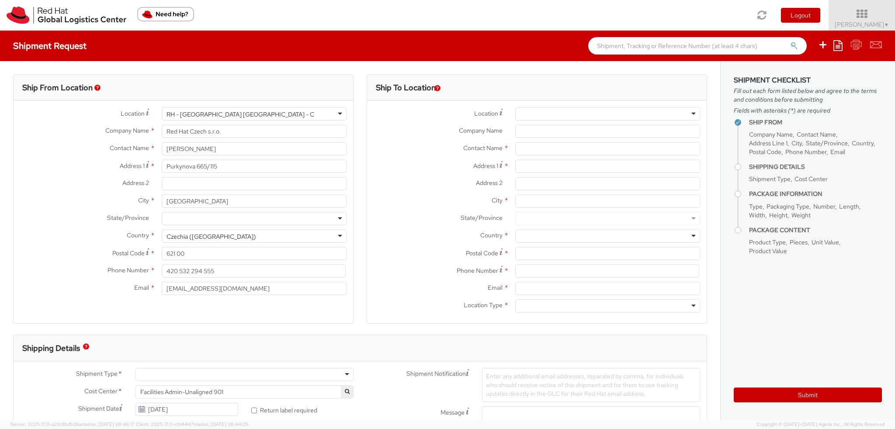
click at [624, 118] on div at bounding box center [607, 113] width 185 height 13
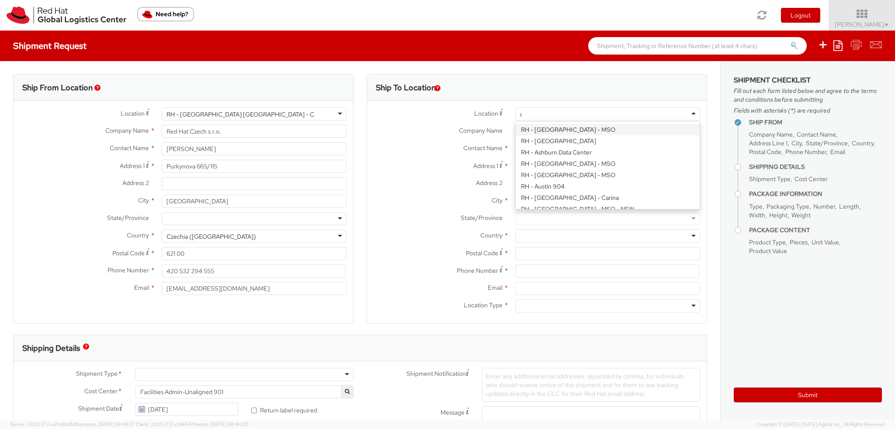
scroll to position [101, 0]
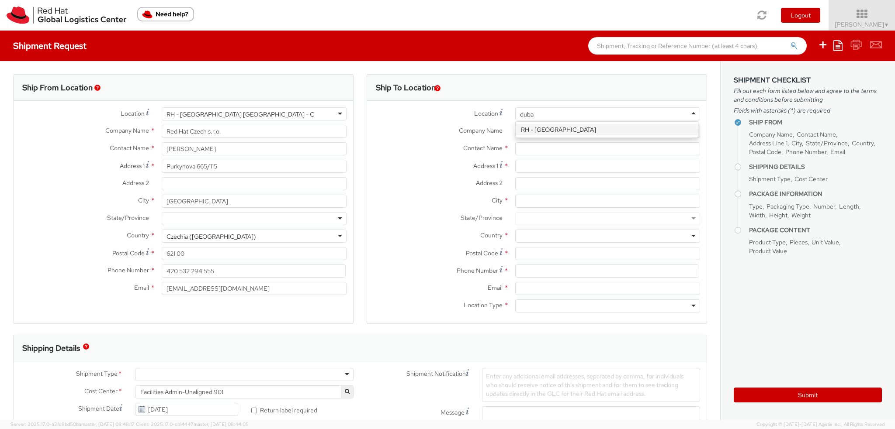
type input "dubai"
type input "Red Hat FZ-LLC."
type input "Office Park Building, Block A"
type input "Office 406A, Dubai Knowledge Village"
type input "DUBAI"
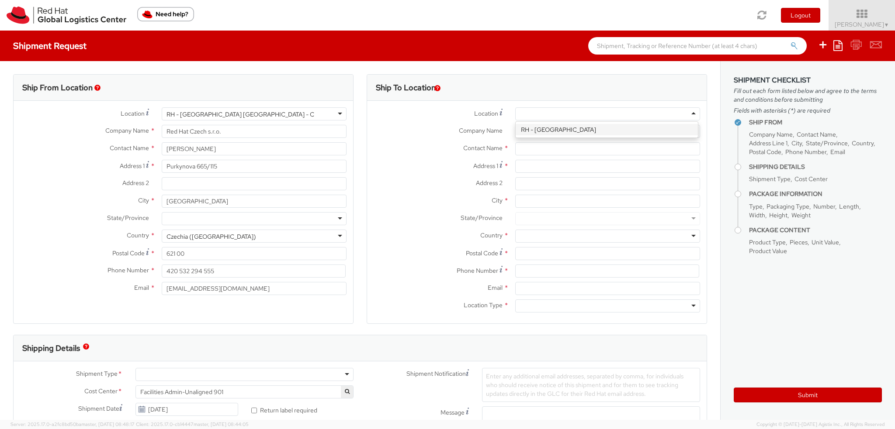
type input "971 4 4494 100"
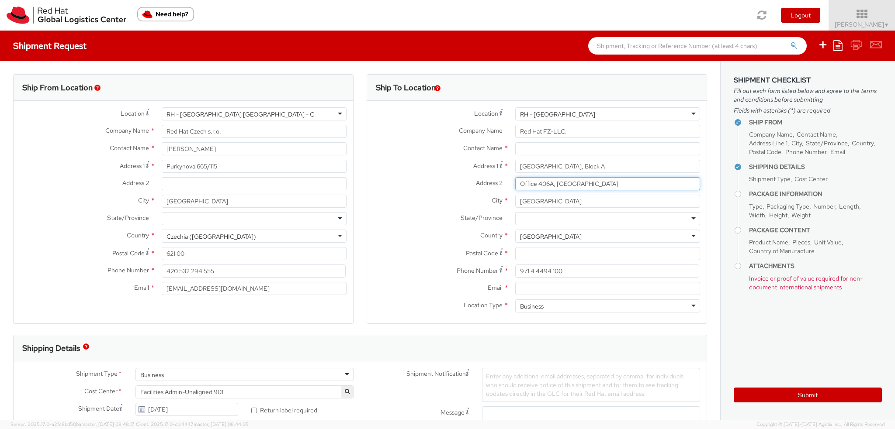
click at [640, 187] on input "Office 406A, Dubai Knowledge Village" at bounding box center [607, 183] width 185 height 13
drag, startPoint x: 652, startPoint y: 185, endPoint x: 432, endPoint y: 188, distance: 220.7
click at [432, 188] on div "Address 2 * Office 406A, Dubai Knowledge Village" at bounding box center [536, 183] width 339 height 13
click at [567, 129] on input "Red Hat FZ-LLC." at bounding box center [607, 131] width 185 height 13
drag, startPoint x: 566, startPoint y: 129, endPoint x: 440, endPoint y: 134, distance: 125.9
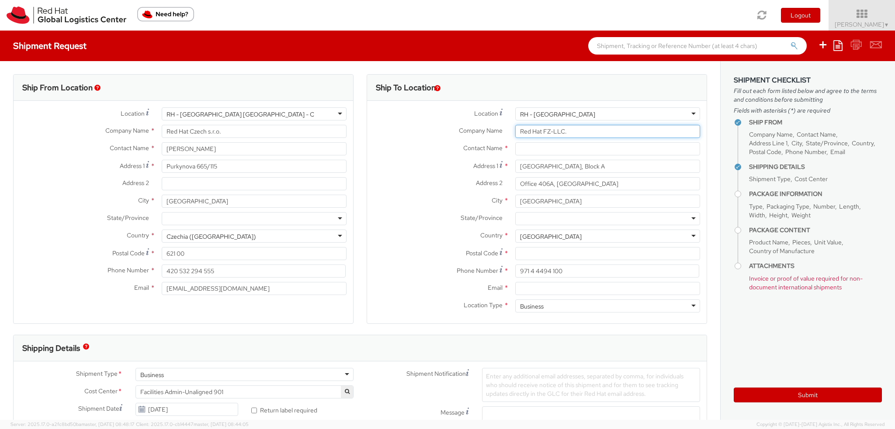
click at [440, 134] on div "Company Name * Red Hat FZ-LLC." at bounding box center [536, 131] width 339 height 13
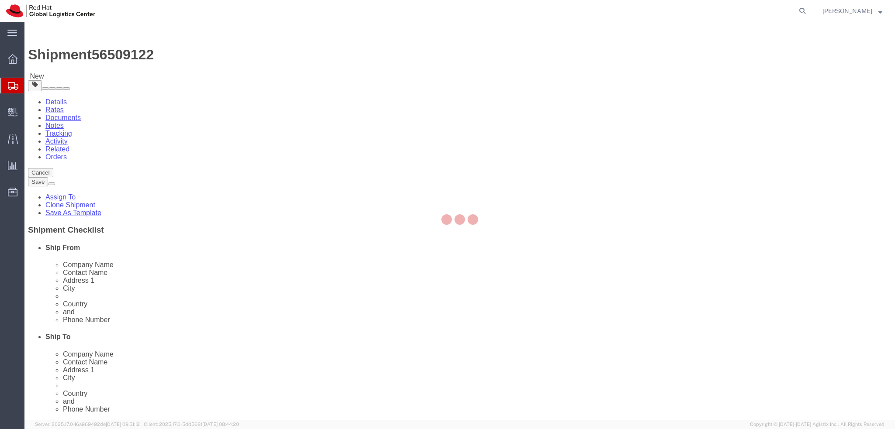
select select "38036"
select select
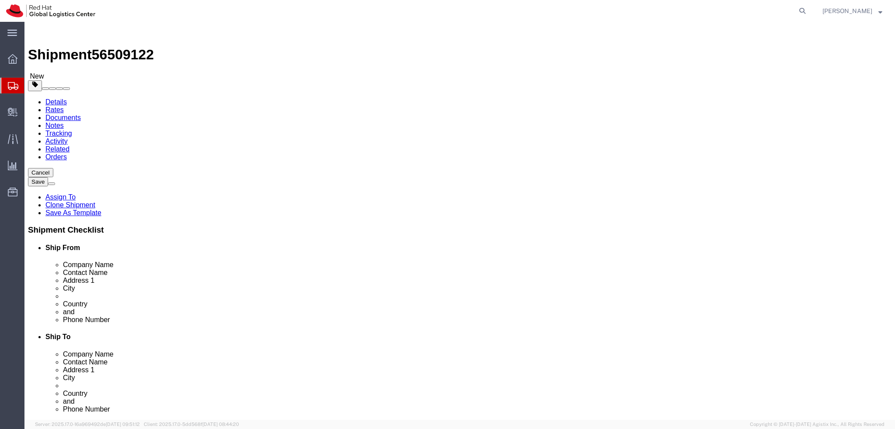
click icon
click dd "1.00 CZK"
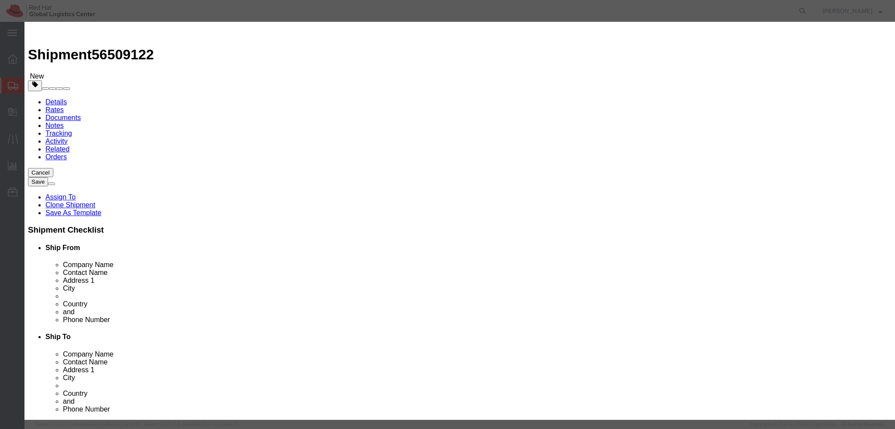
click textarea
type textarea "Documents"
click button "Save & Close"
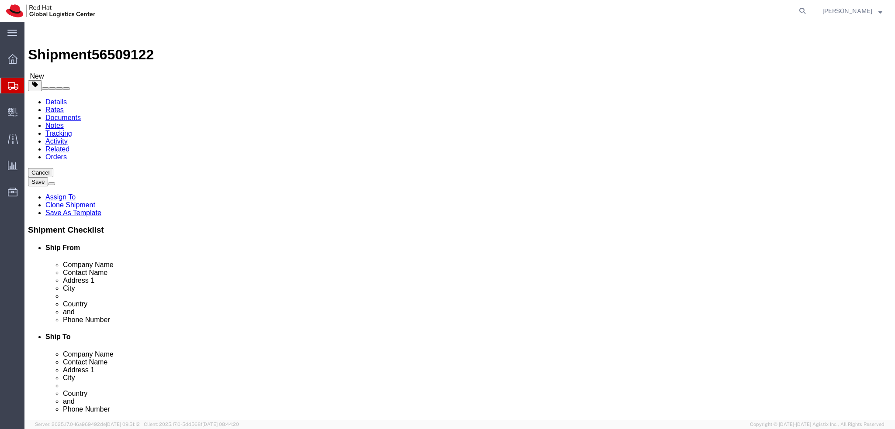
click icon
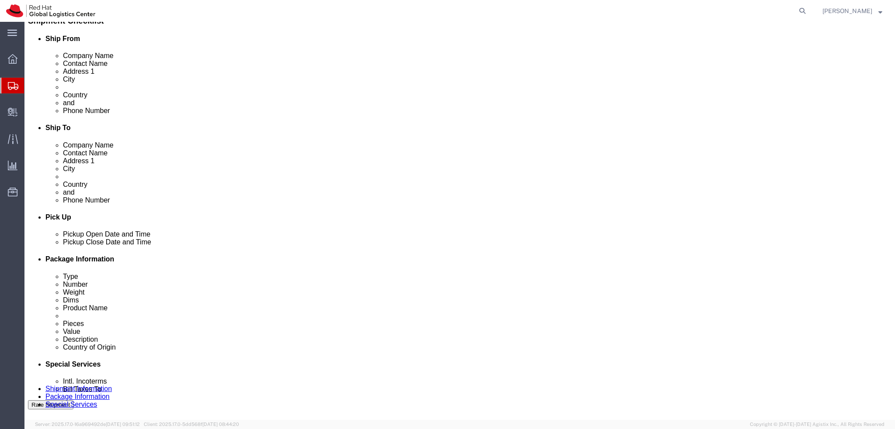
scroll to position [218, 0]
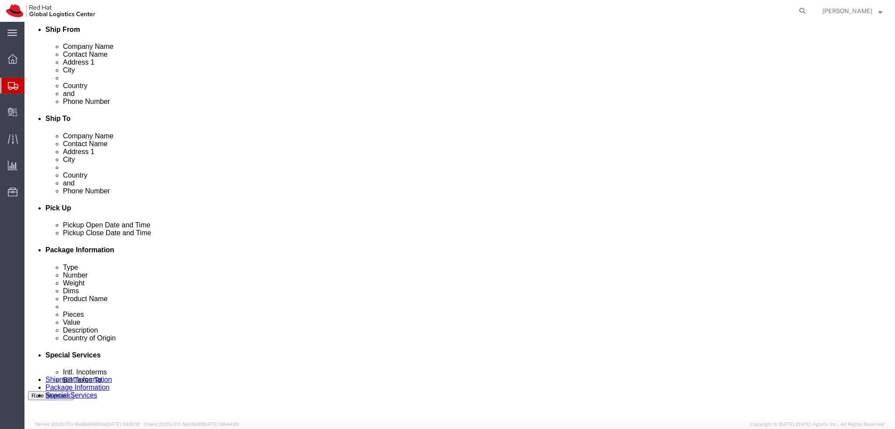
click button "Rate Shipment"
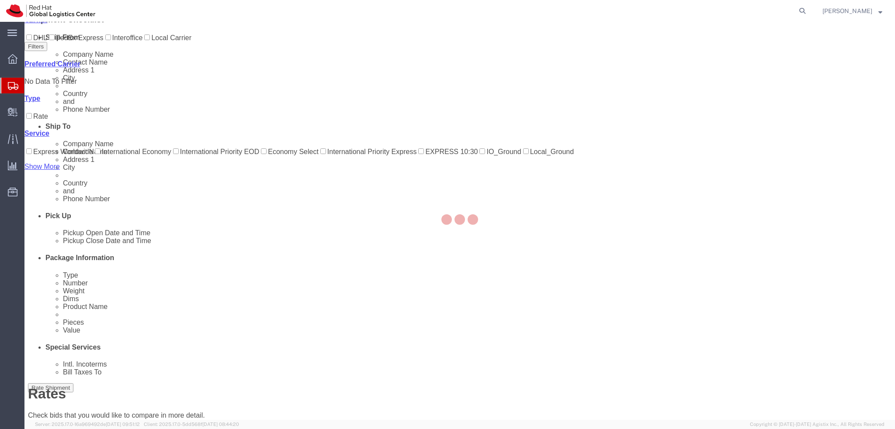
scroll to position [0, 0]
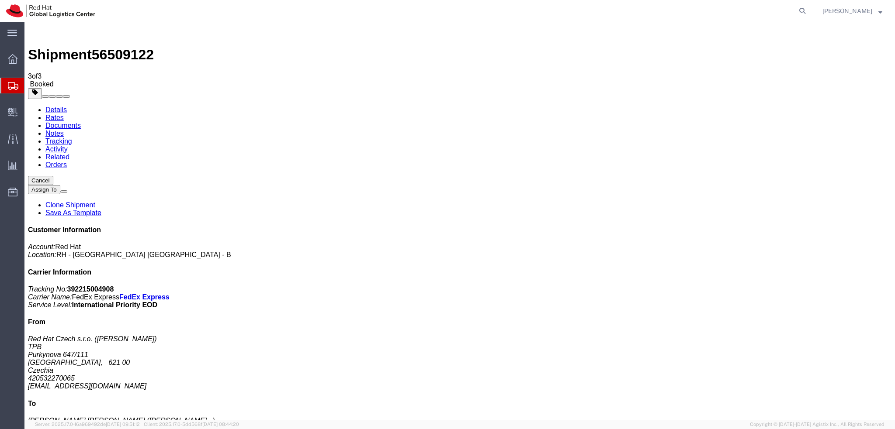
drag, startPoint x: 118, startPoint y: 136, endPoint x: 270, endPoint y: 263, distance: 198.8
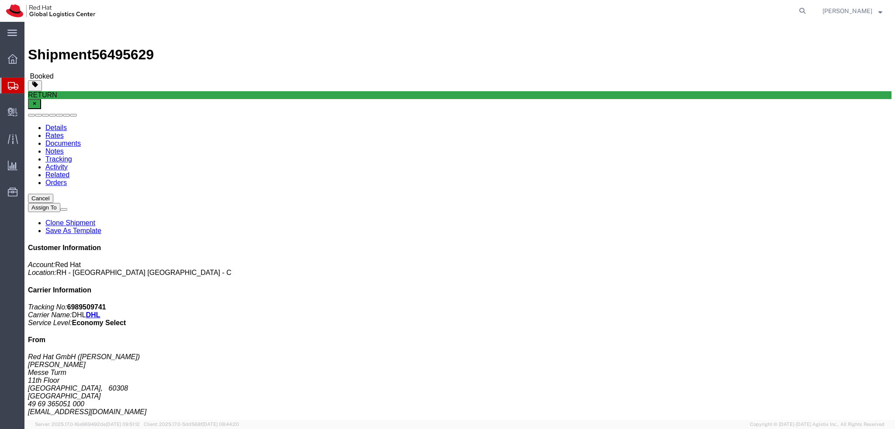
click link "Activity"
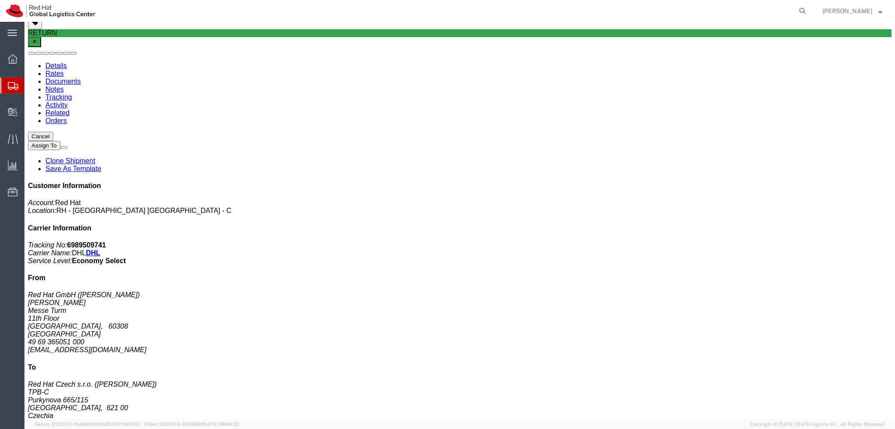
scroll to position [98, 0]
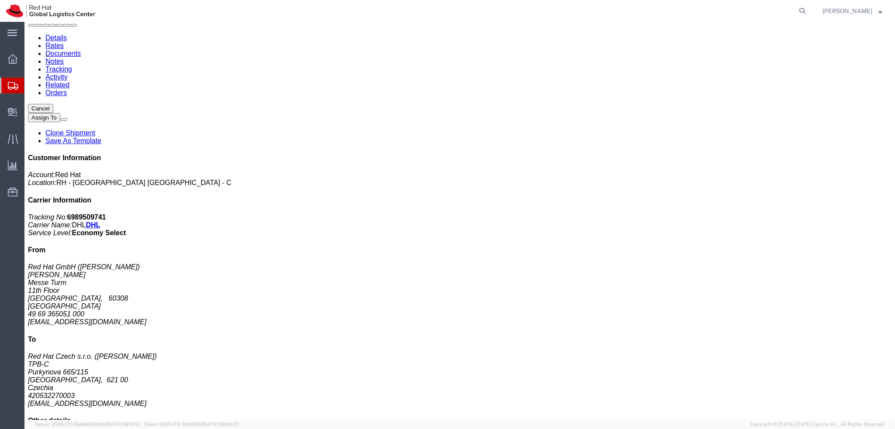
click at [53, 42] on link "Details" at bounding box center [55, 37] width 21 height 7
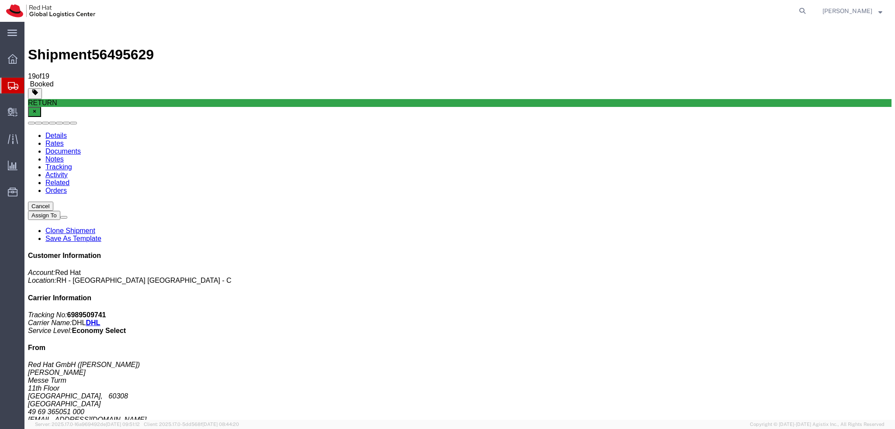
click button "button"
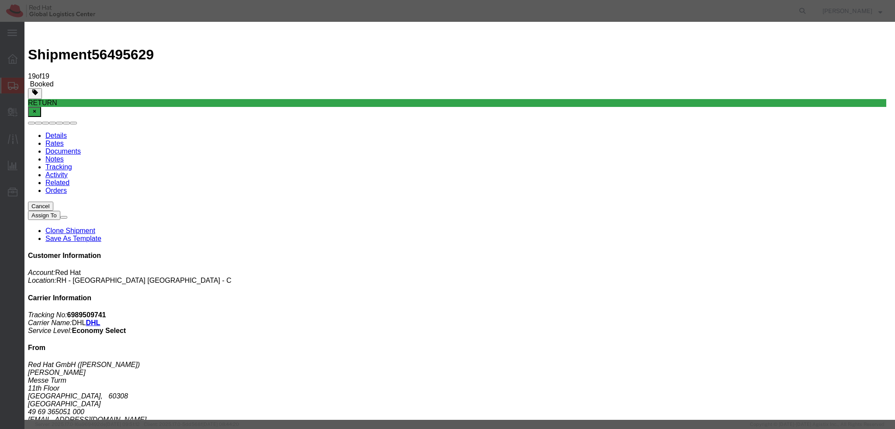
click div "Aug 14 2025 3:12 PM"
click input "3:12 PM"
type input "12:00 PM"
click button "Apply"
click div "Aug 19 2025 1:00 PM"
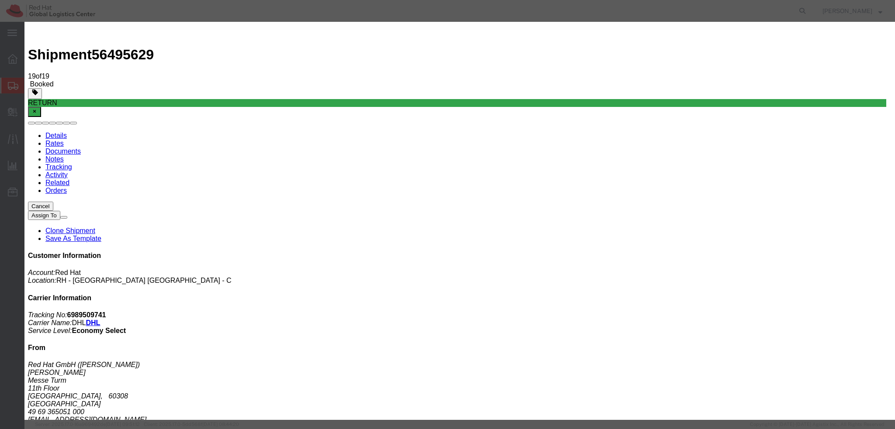
type input "4:00 PM"
click button "Apply"
click button "Save"
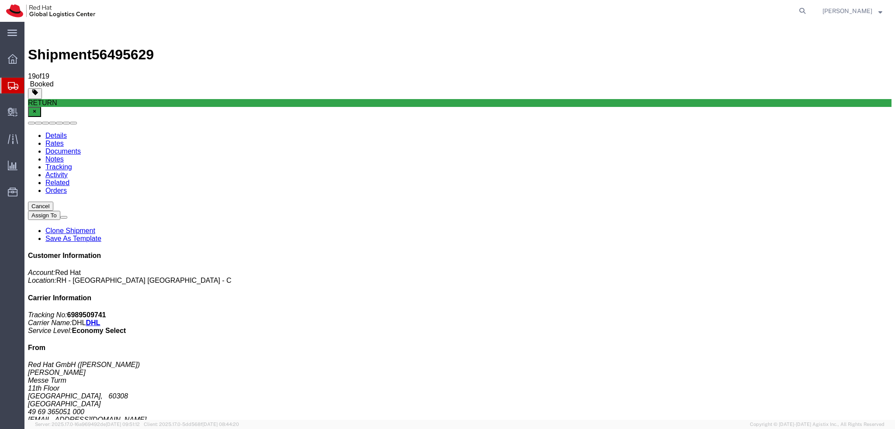
click button "Close"
click div "Ship From Red Hat GmbH (Julia Bley) FRANK Messe Turm 11th Floor FRANKFURT, 6030…"
drag, startPoint x: 10, startPoint y: 12, endPoint x: 14, endPoint y: 11, distance: 4.8
click img
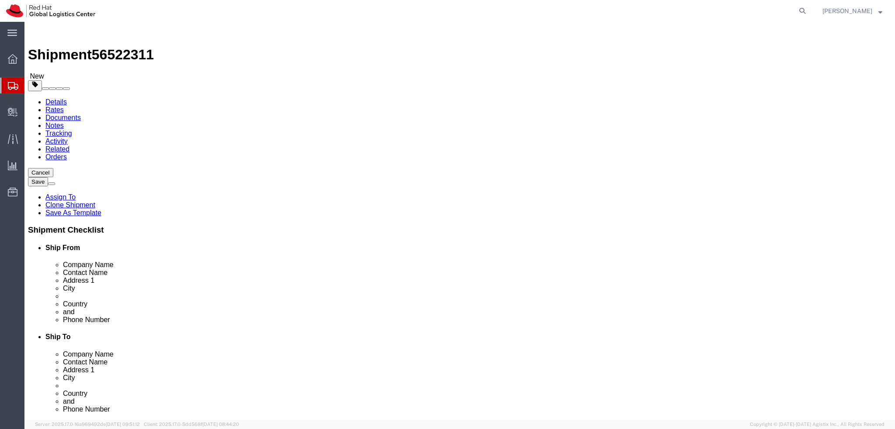
select select
drag, startPoint x: 212, startPoint y: 184, endPoint x: 114, endPoint y: 181, distance: 98.8
click div "Contact Name Katia Aresti Gonzalez"
paste input "Katia Aresti Gonzalez"
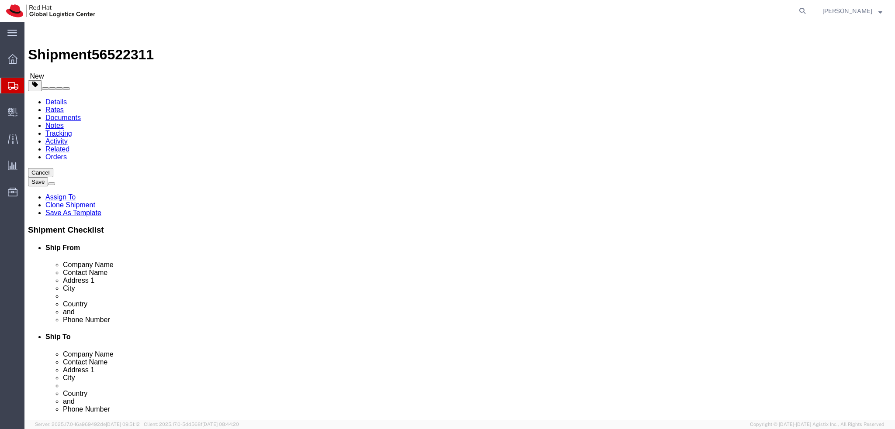
drag, startPoint x: 175, startPoint y: 166, endPoint x: 116, endPoint y: 172, distance: 58.8
click div "Location My Profile Location [GEOGRAPHIC_DATA] - [GEOGRAPHIC_DATA] - [GEOGRAPHI…"
type input "Katia Aresti Gonzalez"
click label "Address 1"
click link "Package Information"
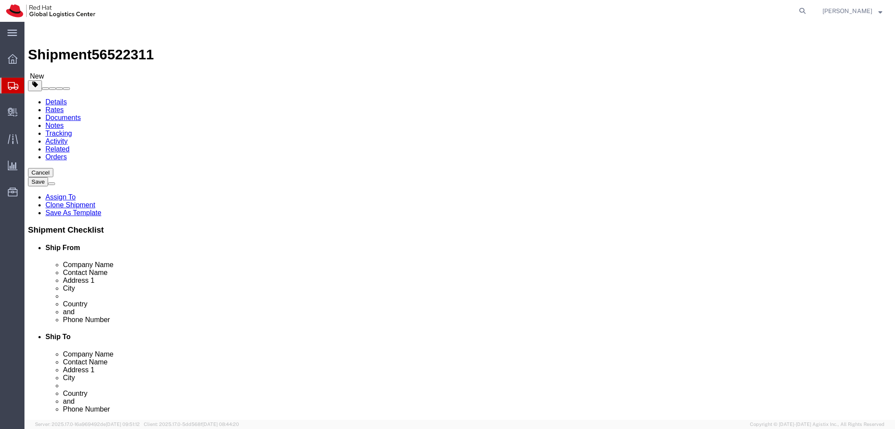
click dd "1.00 Each"
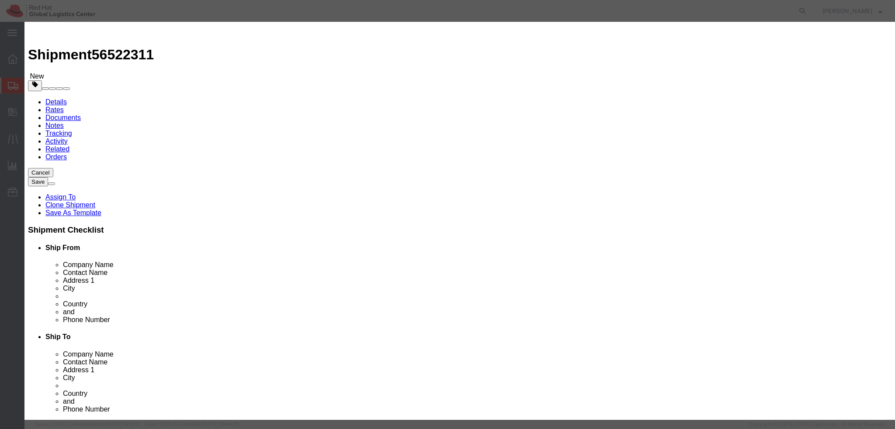
click textarea
type textarea "Laptop"
click label "Country Of Origin"
click select "Select Afghanistan Åland Islands Albania Algeria American Samoa Andorra Angola …"
select select "CN"
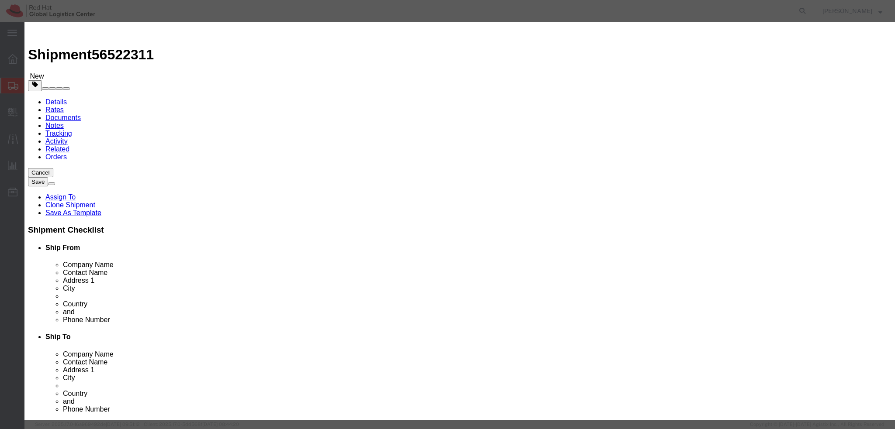
click select "Select Afghanistan Åland Islands Albania Algeria American Samoa Andorra Angola …"
click button "Save & Close"
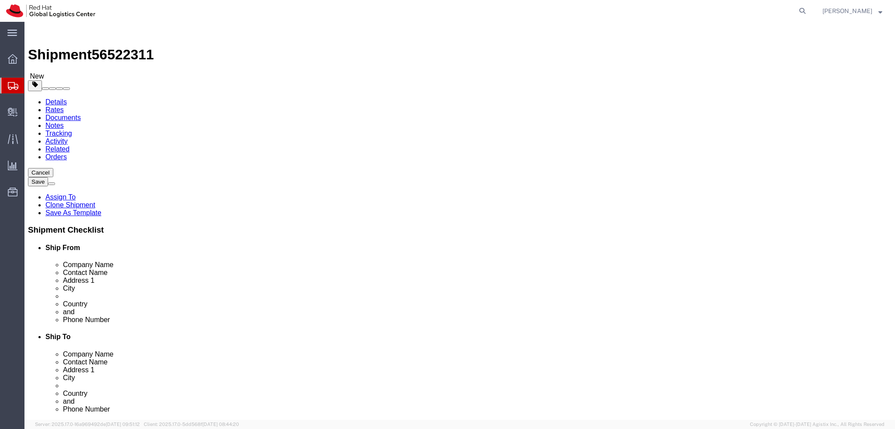
click link "Special Services"
select select "COSTCENTER"
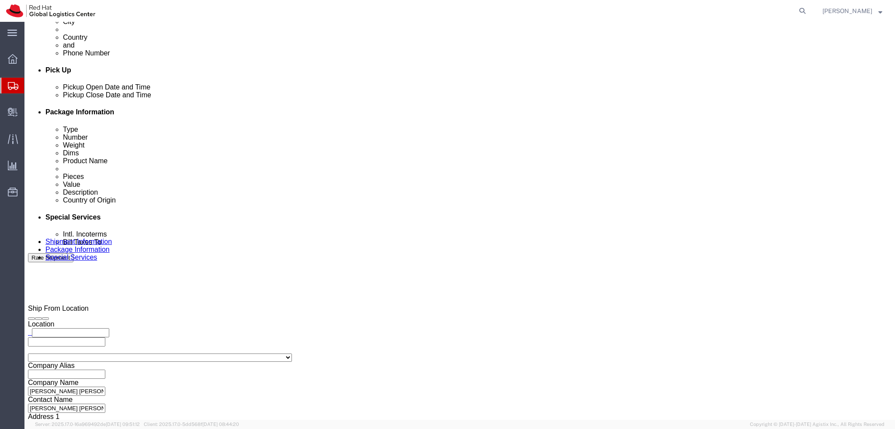
scroll to position [404, 0]
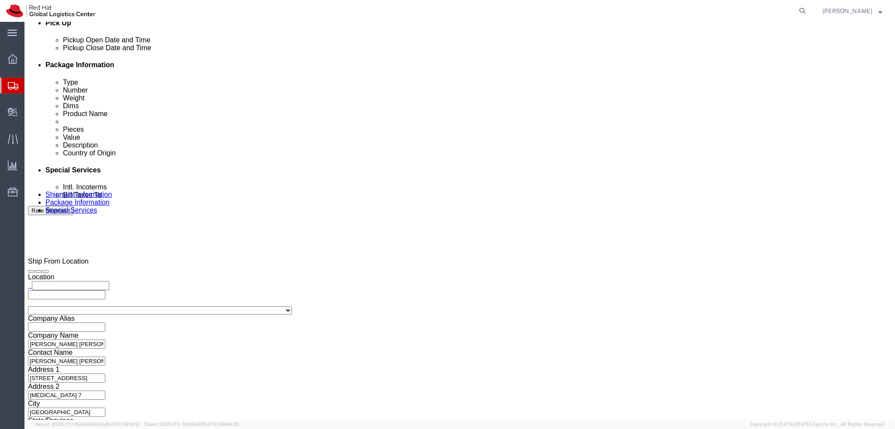
click button "Rate Shipment"
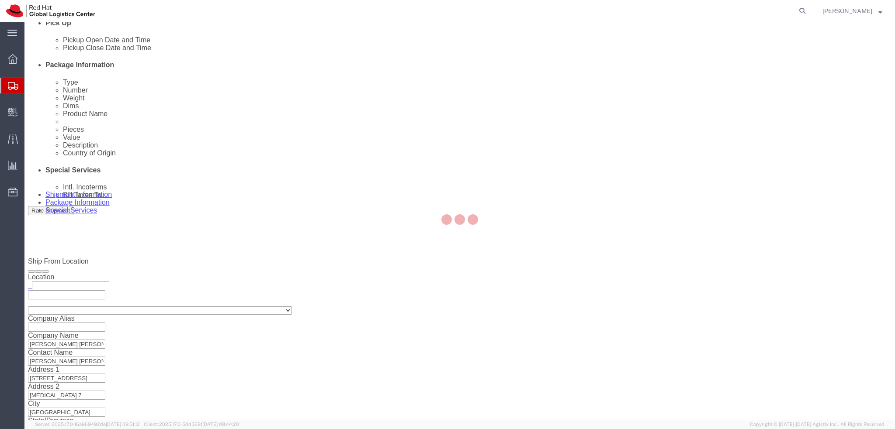
scroll to position [0, 0]
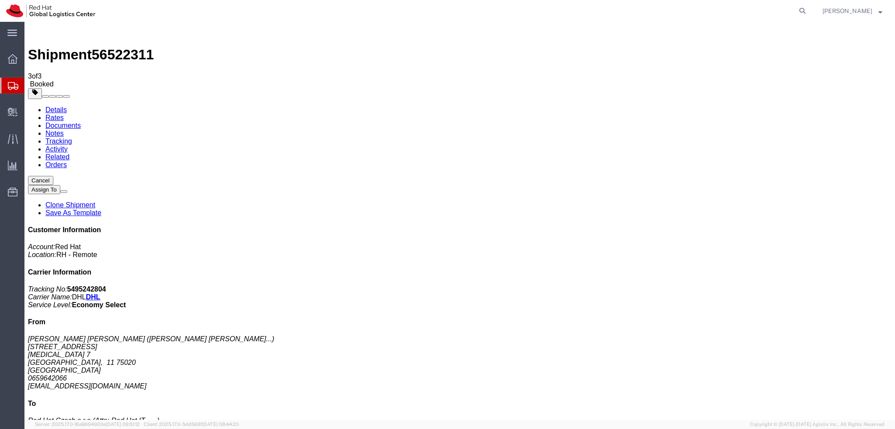
click at [57, 106] on link "Details" at bounding box center [55, 109] width 21 height 7
click span "button"
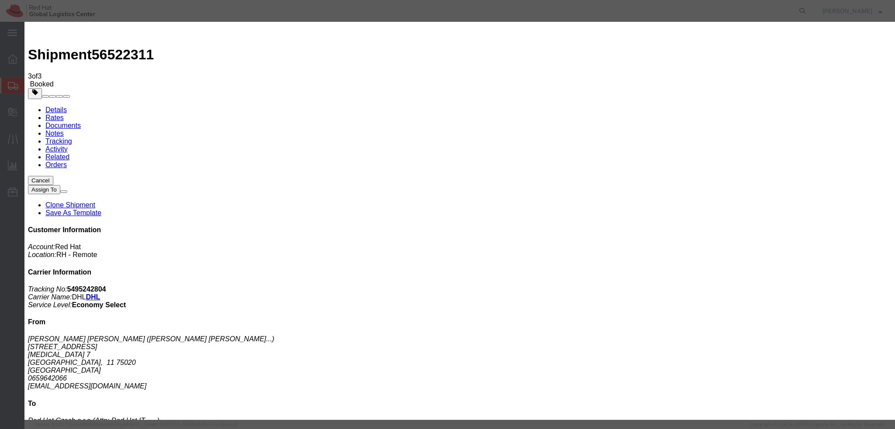
click div "Aug 18 2025 2:51 PM"
type input "9:00 AM"
click button "Apply"
click div "Aug 18 2025 4:00 PM"
type input "12:00 PM"
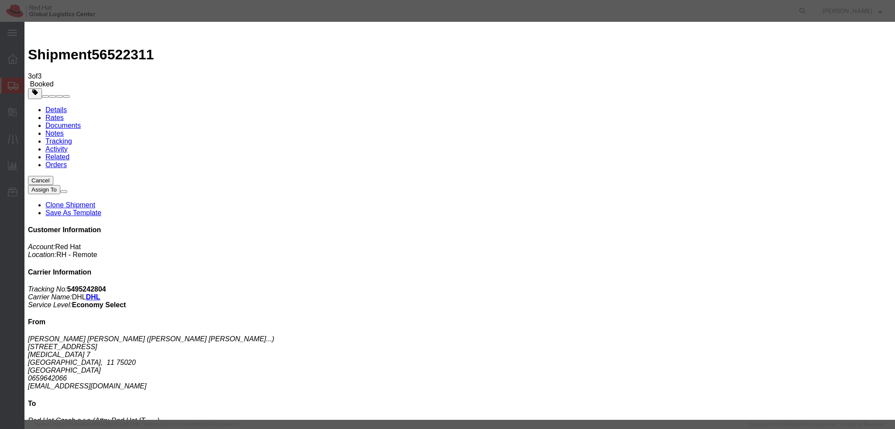
click button "Apply"
click button "Save"
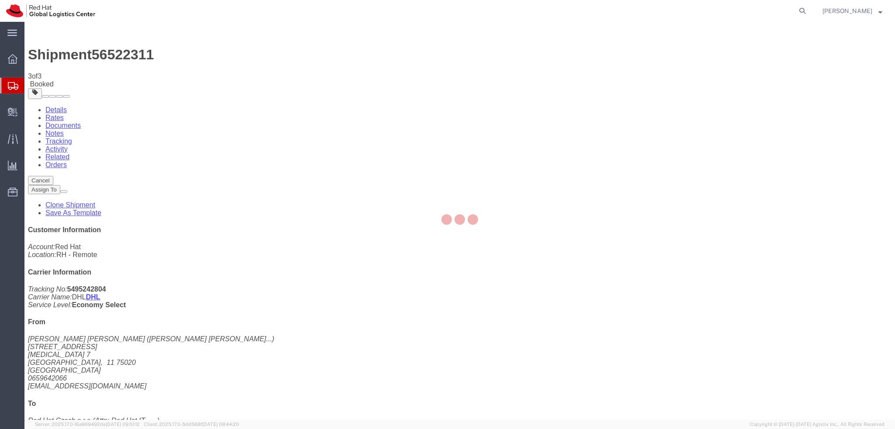
click at [582, 114] on div at bounding box center [459, 221] width 870 height 398
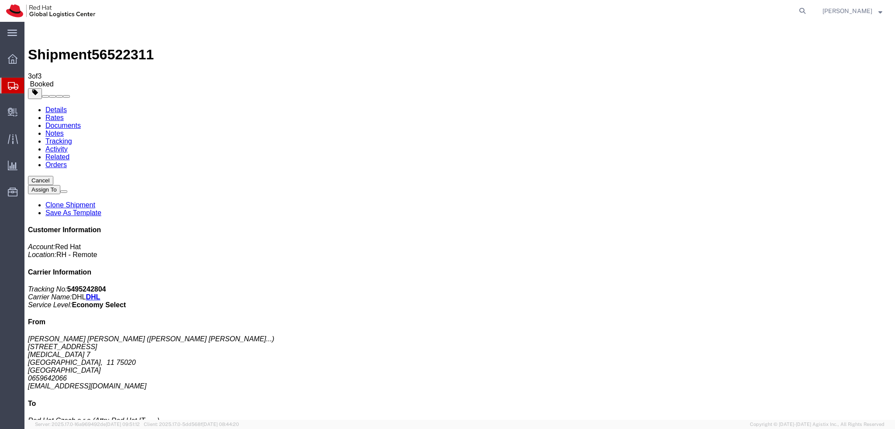
click button "Close"
click button "button"
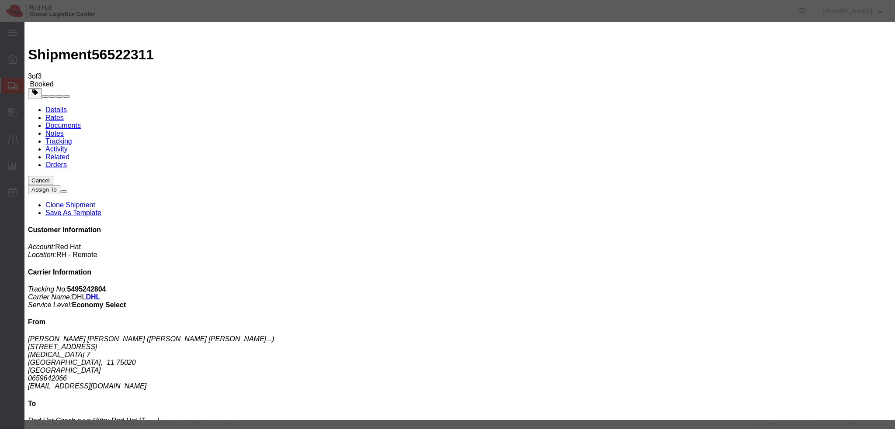
click div "Aug 18 2025 2:51 PM"
click input "2:51 PM"
type input "9:00 AM"
click button "Apply"
click div "[DATE] 10:00 AM"
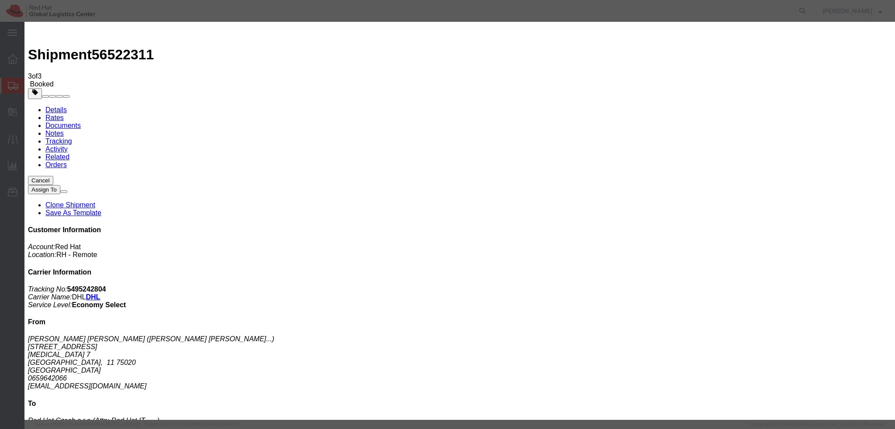
type input "12:00 PM"
click button "Apply"
click button "Save"
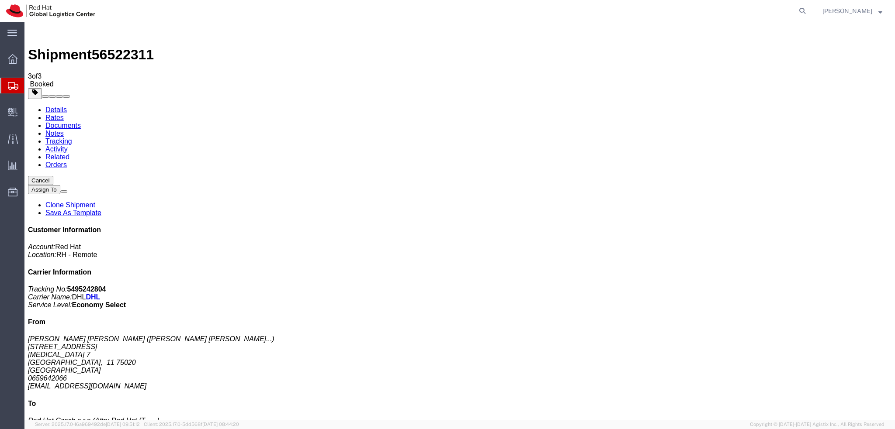
click button "Close"
click address "Katia Aresti Gonzalez ( Katia Aresti Gonzal... ) 18 Rue des Maraîchers Bal 7 PA…"
copy div "karestig@redhat.com"
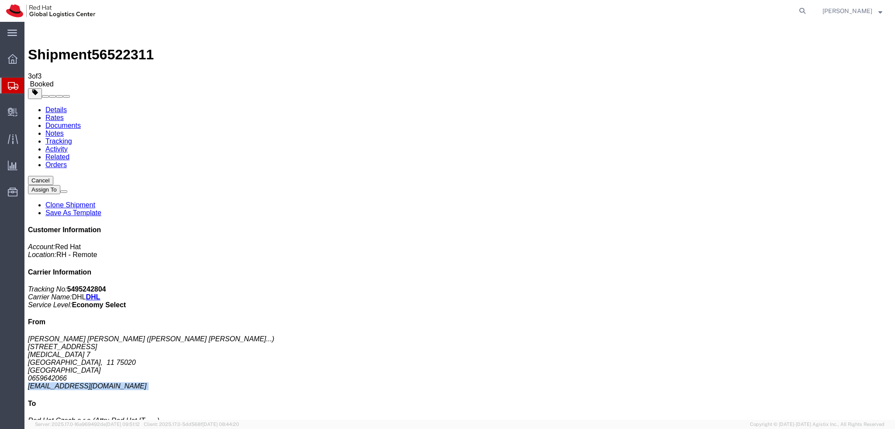
click address "Katia Aresti Gonzalez ( Katia Aresti Gonzal... ) 18 Rue des Maraîchers Bal 7 PA…"
copy div "karestig@redhat.com"
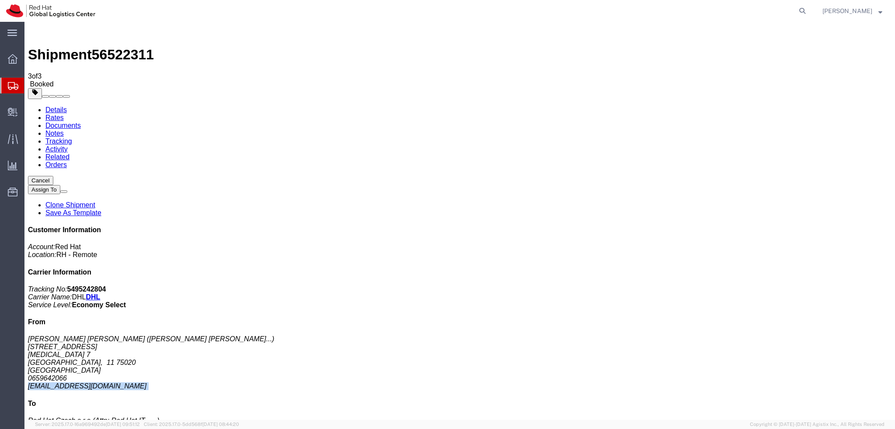
click link "Documents"
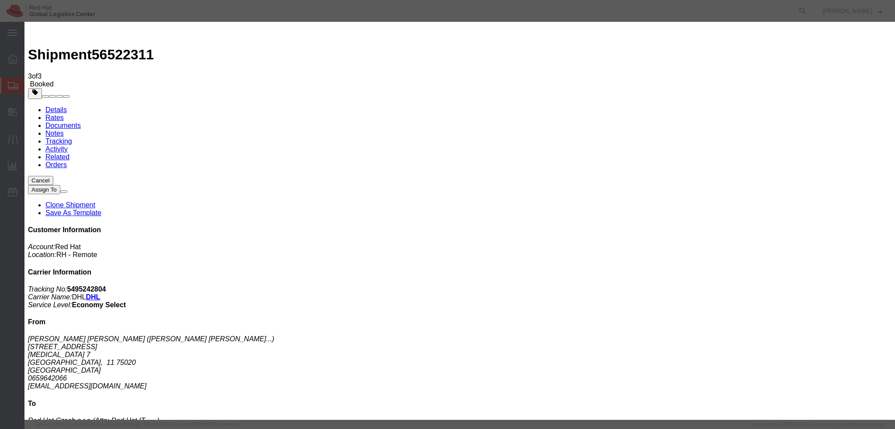
paste input "karestig@redhat.com"
type input "karestig@redhat.com"
paste textarea "Hi A, please find the label for your shipment to B attached to this email. Plea…"
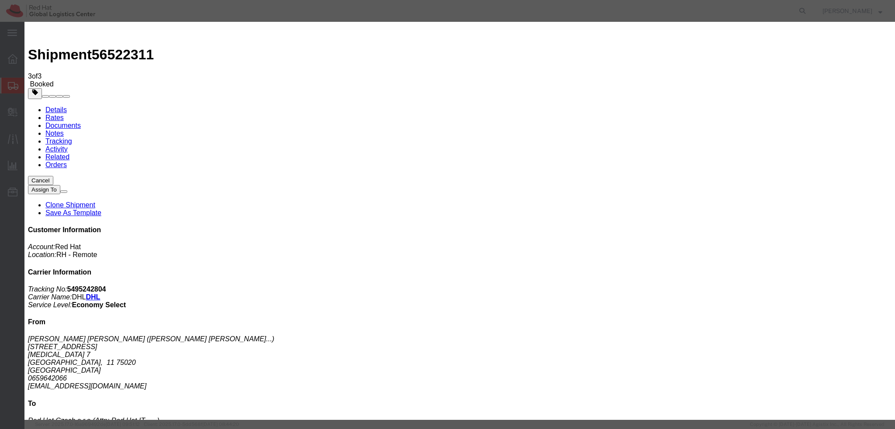
type textarea "Hi [PERSON_NAME], please find the label for your shipment to [GEOGRAPHIC_DATA] …"
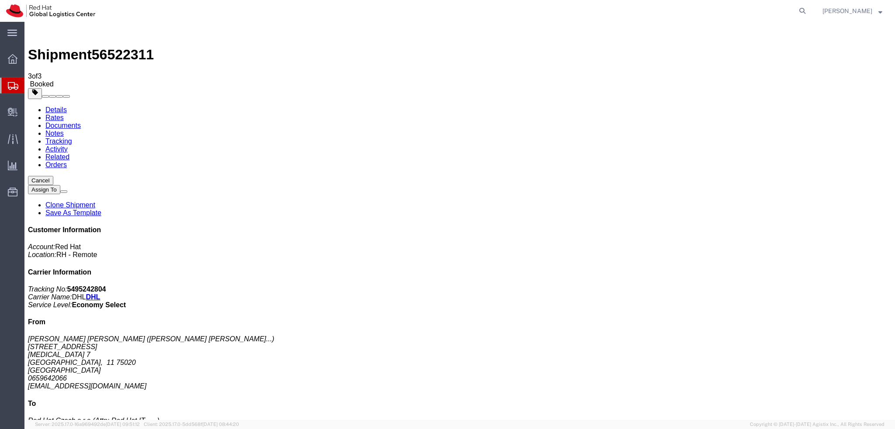
click at [62, 106] on link "Details" at bounding box center [55, 109] width 21 height 7
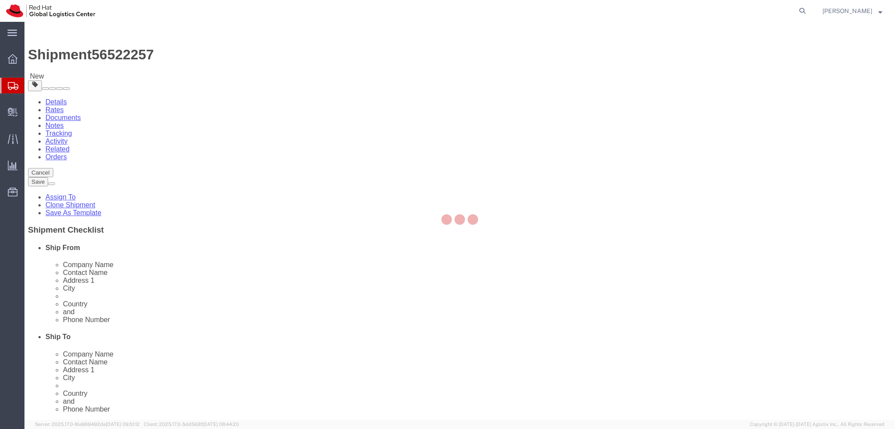
select select
select select "38036"
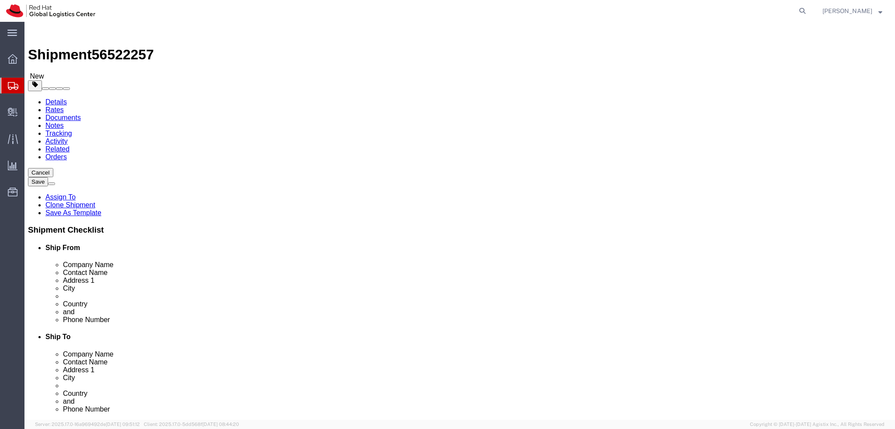
drag, startPoint x: 143, startPoint y: 187, endPoint x: 73, endPoint y: 193, distance: 70.5
click div "Location My Profile Location [GEOGRAPHIC_DATA] - [GEOGRAPHIC_DATA] - [GEOGRAPHI…"
drag, startPoint x: 170, startPoint y: 166, endPoint x: 56, endPoint y: 177, distance: 114.1
click div "Location My Profile Location [GEOGRAPHIC_DATA] - [GEOGRAPHIC_DATA] - [GEOGRAPHI…"
paste input "[PERSON_NAME]"
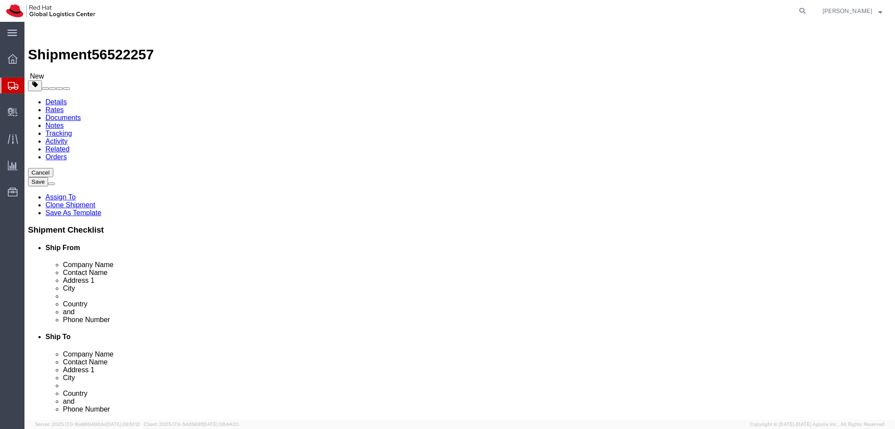
type input "[PERSON_NAME]"
click label "Address 1"
click icon
click dd "500.00 EUR"
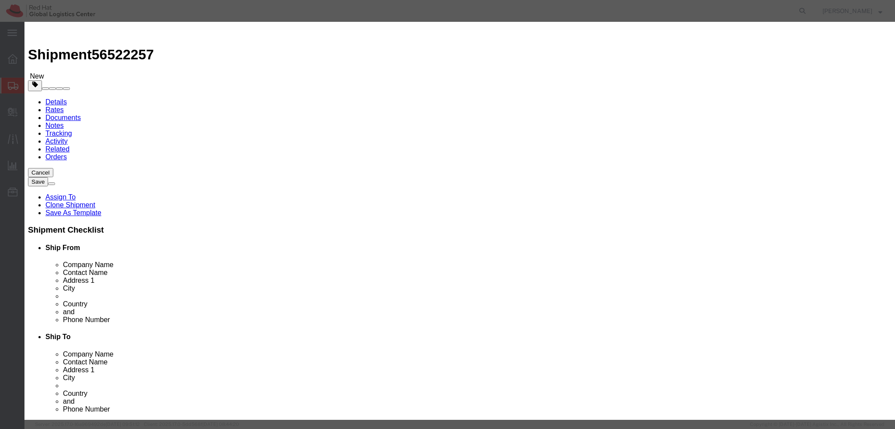
click textarea
type textarea "Laptop"
click button "Save & Close"
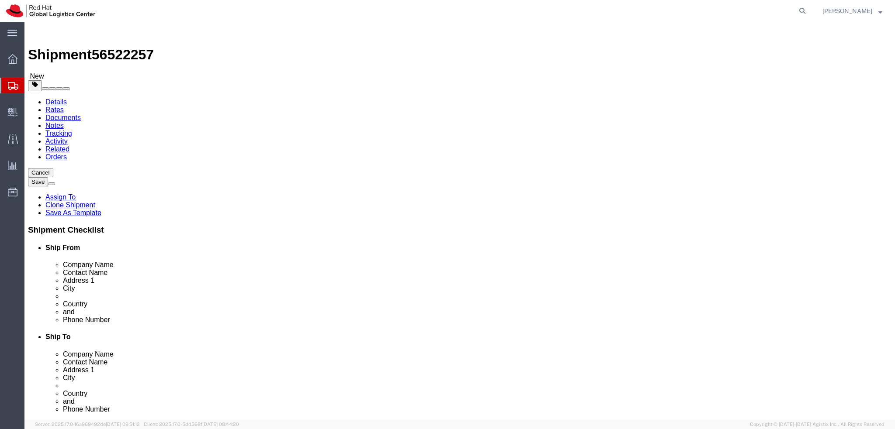
click link "Special Services"
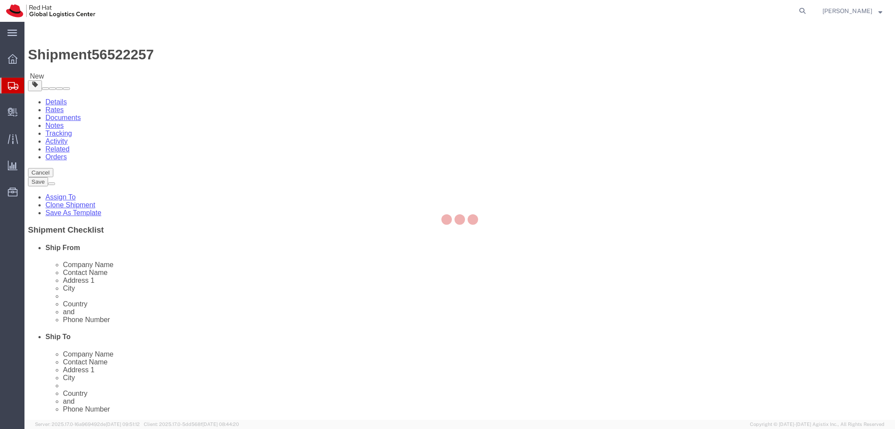
select select "COSTCENTER"
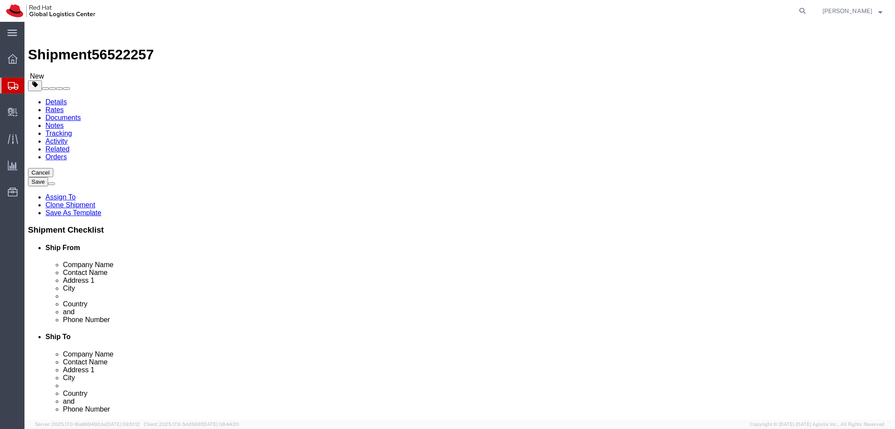
click button "Rate Shipment"
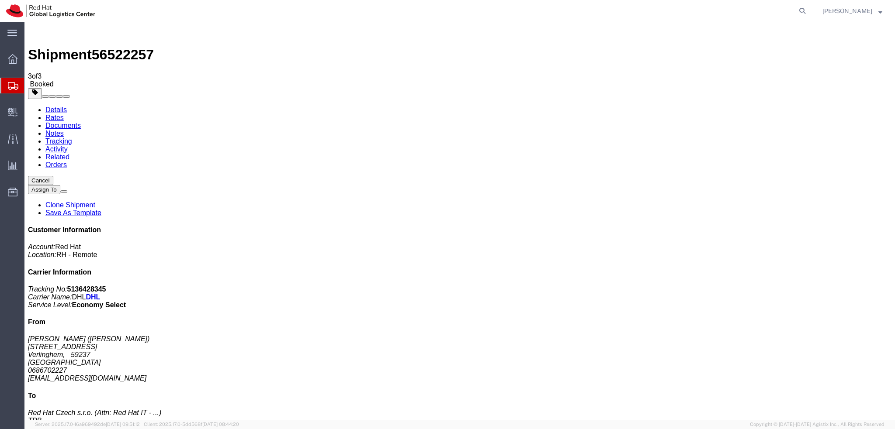
click at [50, 106] on link "Details" at bounding box center [55, 109] width 21 height 7
click span "button"
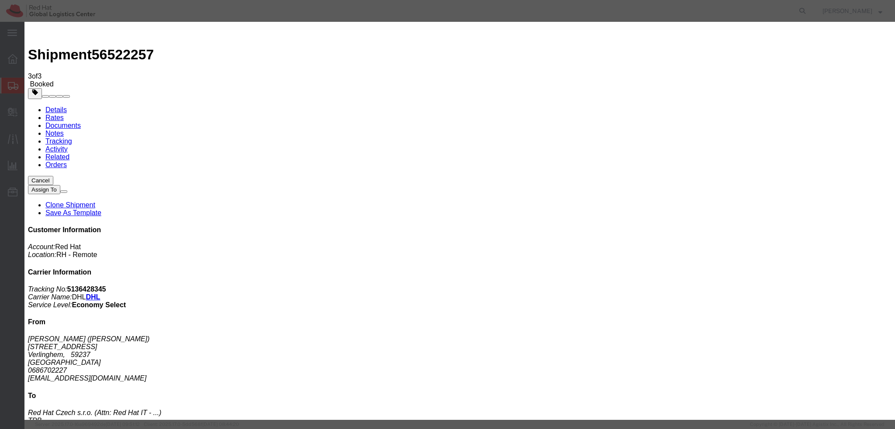
click div "[DATE] 3:27 PM"
click input "3:27 PM"
type input "9:00 AM"
click button "Apply"
click div "Aug 19 2025 10:00 AM"
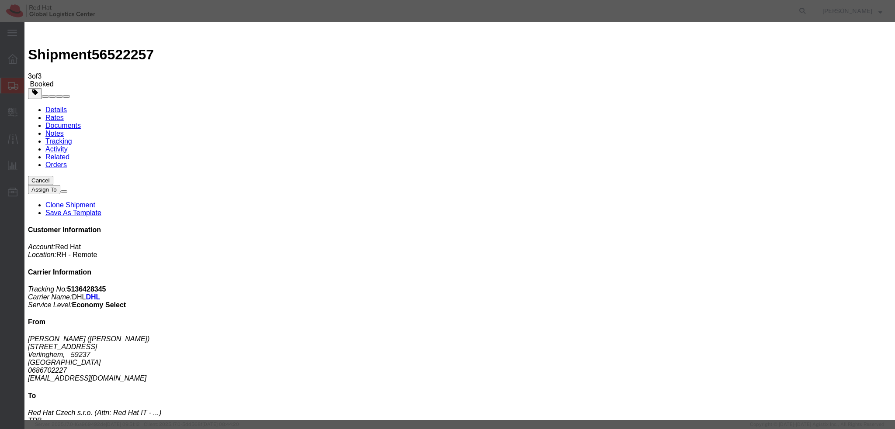
type input "12:00 PM"
click button "Apply"
click button "Save"
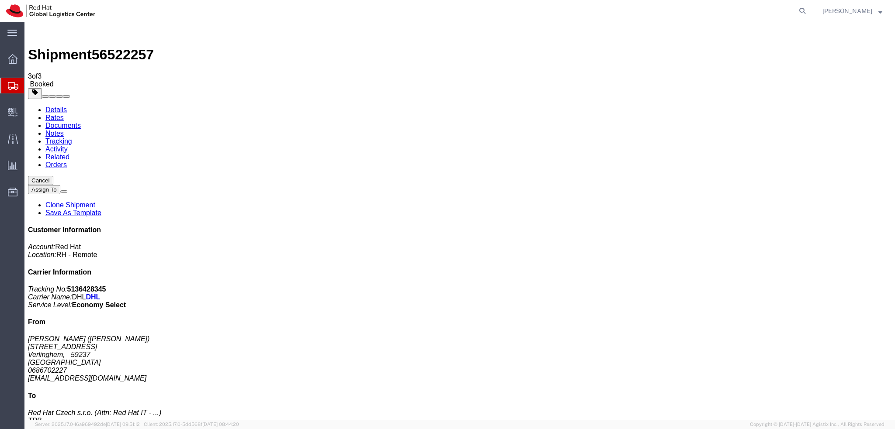
click button "Close"
click link "Documents"
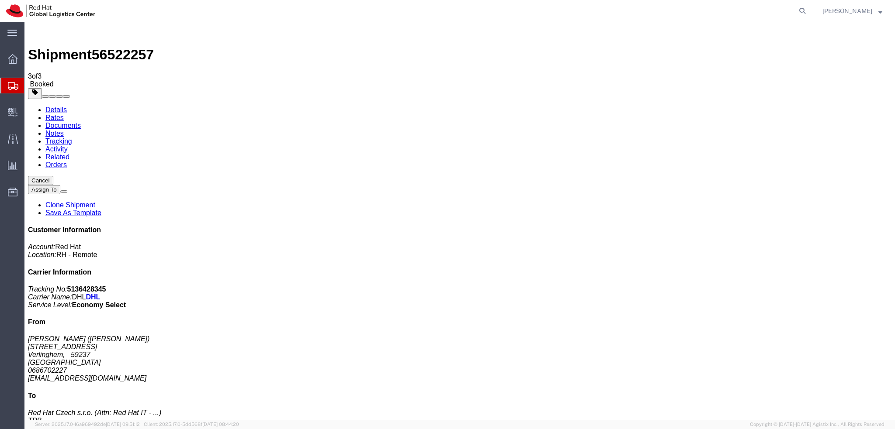
click at [781, 336] on address "Adrien Luneau (Adrien Luneau) 7 rue de l'orée du bois Verlinghem, 59237 France …" at bounding box center [459, 359] width 863 height 47
copy div "aluneau@redhat.com"
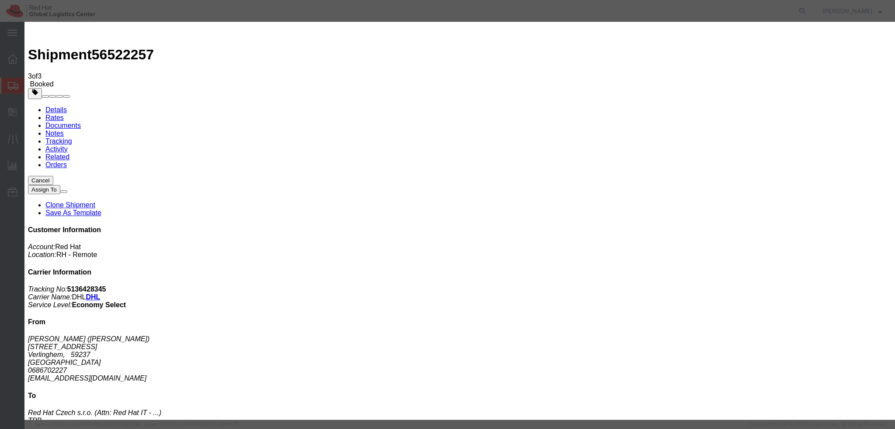
paste input "aluneau@redhat.com"
drag, startPoint x: 370, startPoint y: 107, endPoint x: 391, endPoint y: 156, distance: 52.7
type input "Enter Email Address"
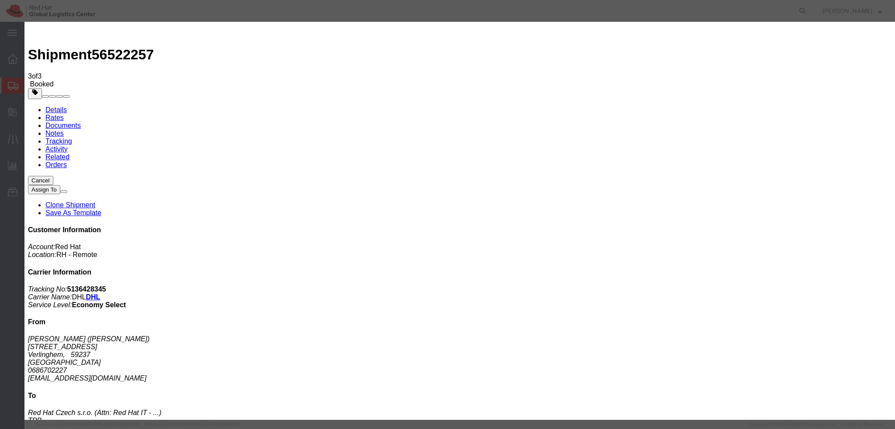
paste input "aluneau@redhat.com"
type input "aluneau@redhat.com"
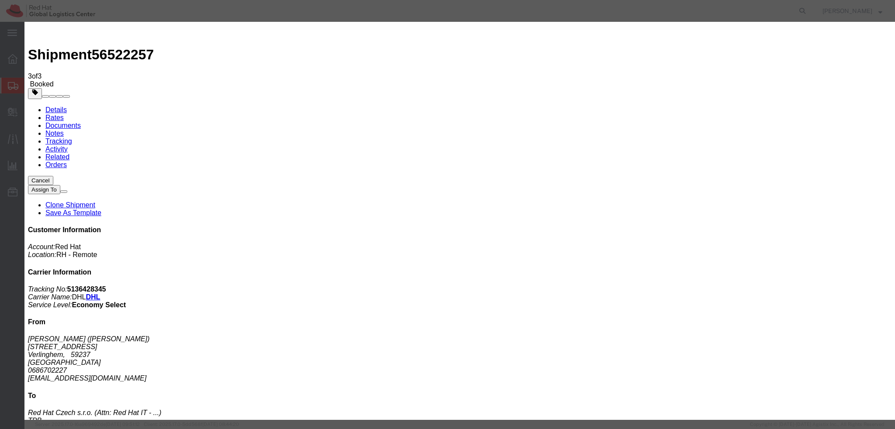
paste textarea "Hi Katia, please find the label for your shipment to Brno attached to this emai…"
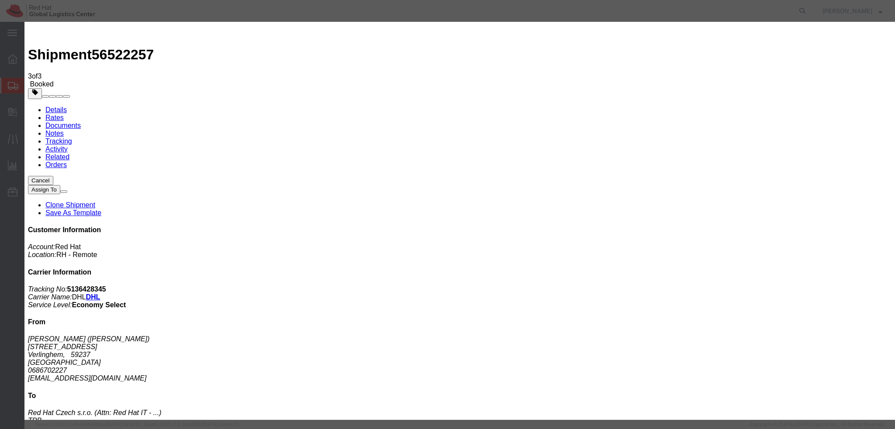
type textarea "Hi Adrien, please find the label for your shipment to Brno attached to this ema…"
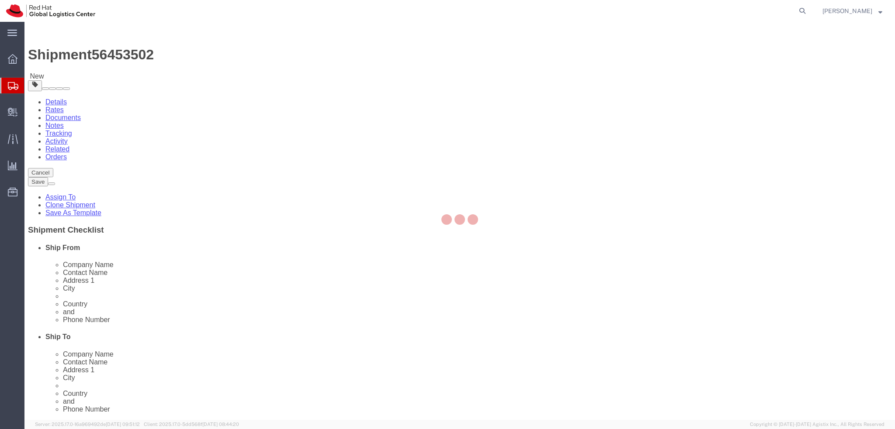
select select "65231"
select select "38036"
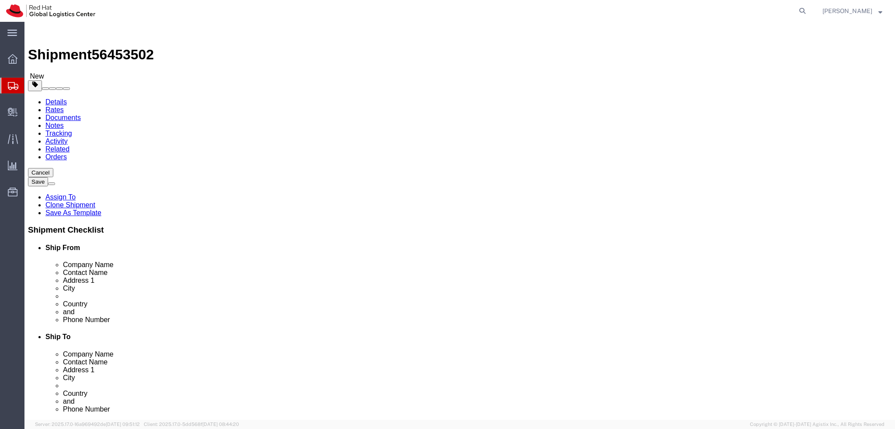
scroll to position [218, 0]
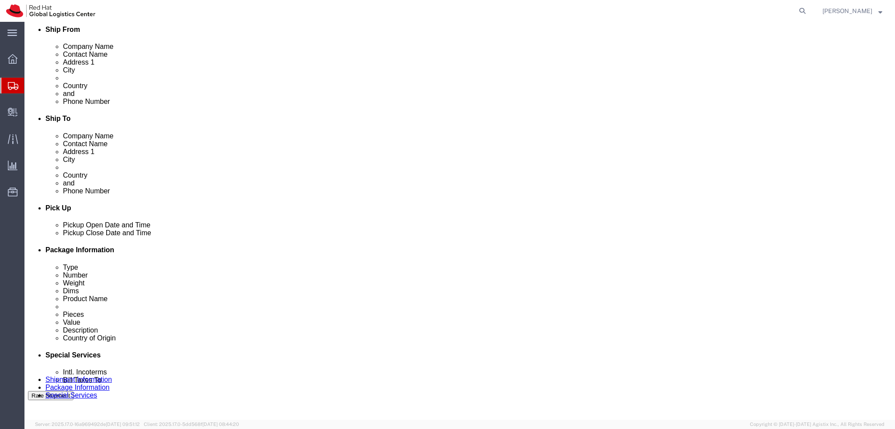
drag, startPoint x: 506, startPoint y: 236, endPoint x: 519, endPoint y: 236, distance: 13.1
click icon
click button
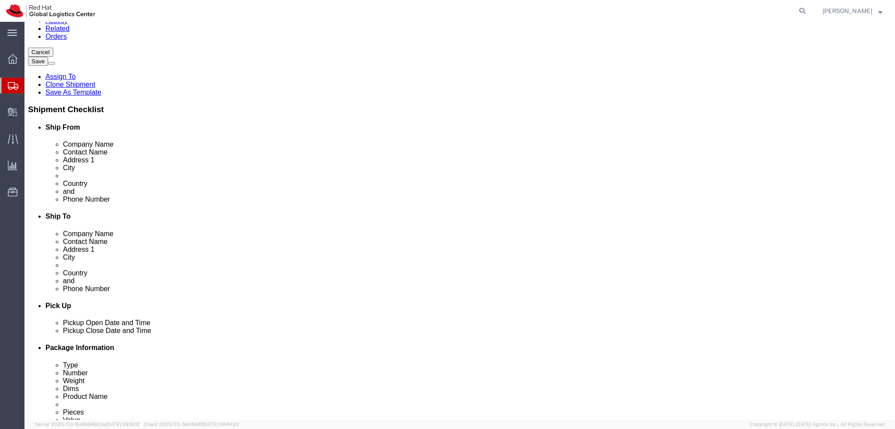
scroll to position [0, 0]
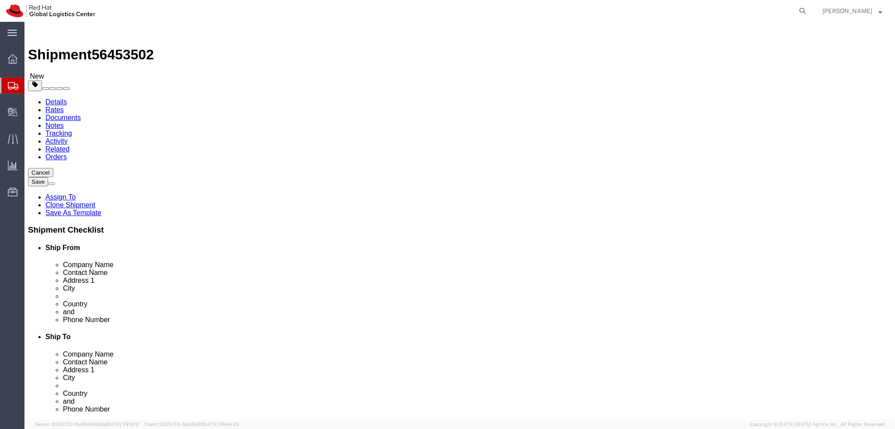
click icon
click dd "1.00 Each"
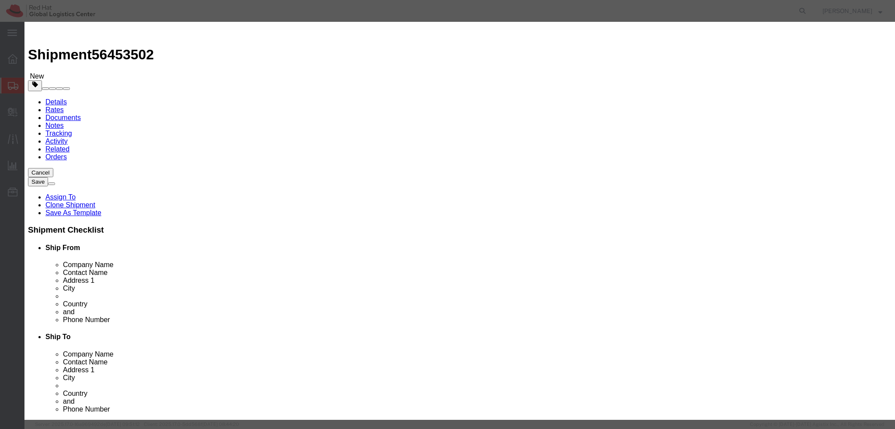
click input "100.00"
type input "500"
click div "Commodity library"
click textarea
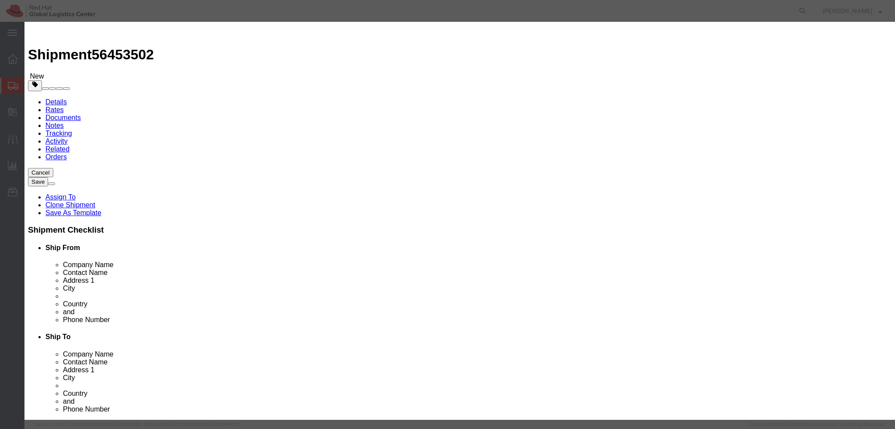
type textarea "Laptop"
click button "Save & Close"
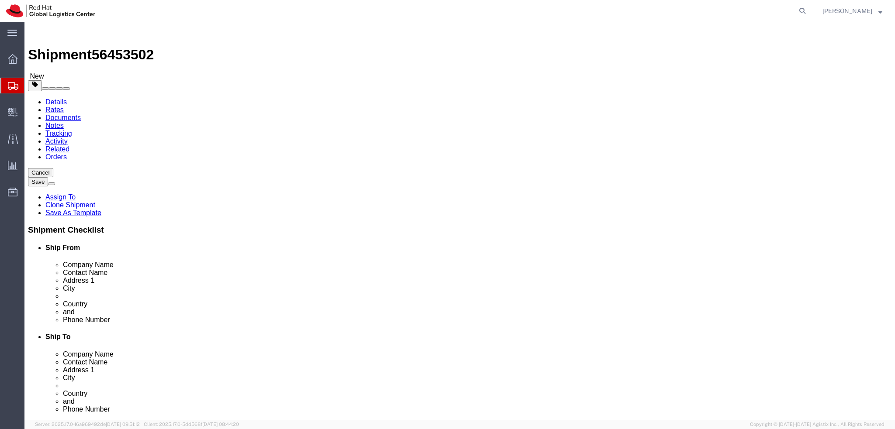
click link "Special Services"
click icon
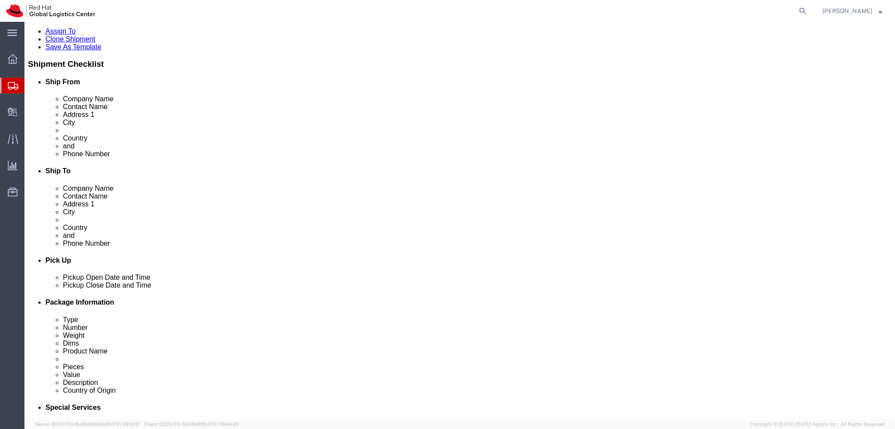
scroll to position [262, 0]
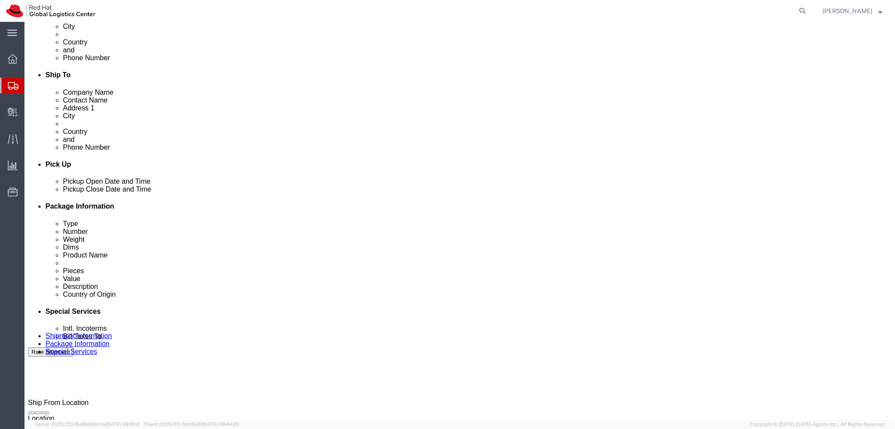
click button "Rate Shipment"
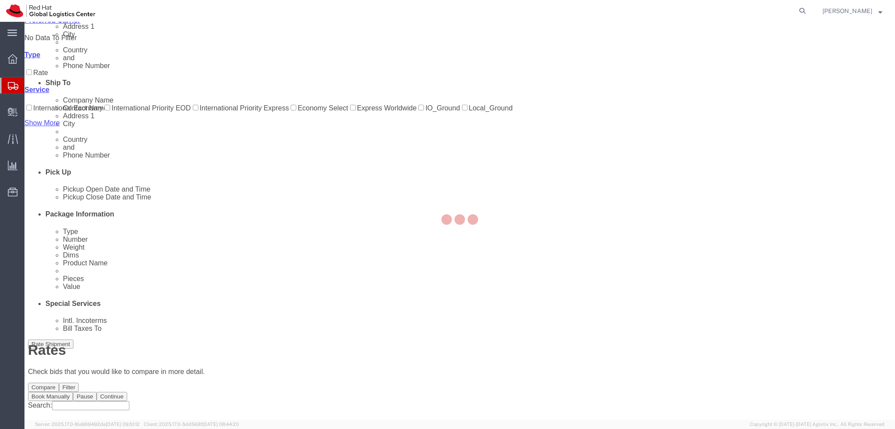
scroll to position [0, 0]
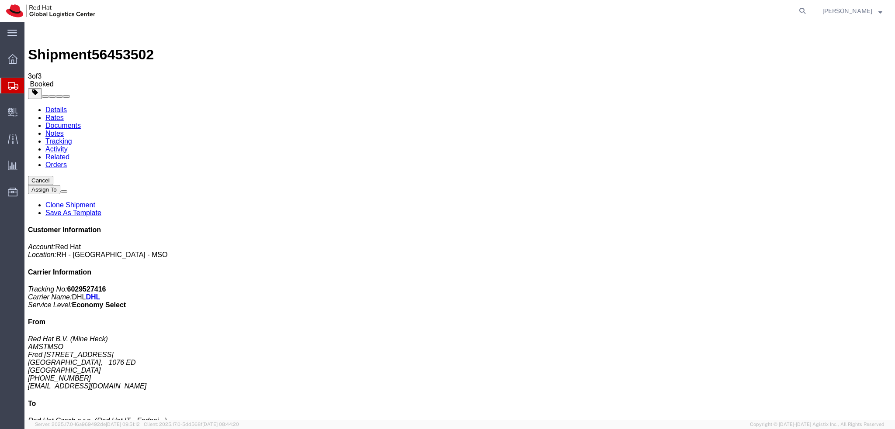
click at [57, 106] on link "Details" at bounding box center [55, 109] width 21 height 7
click button "button"
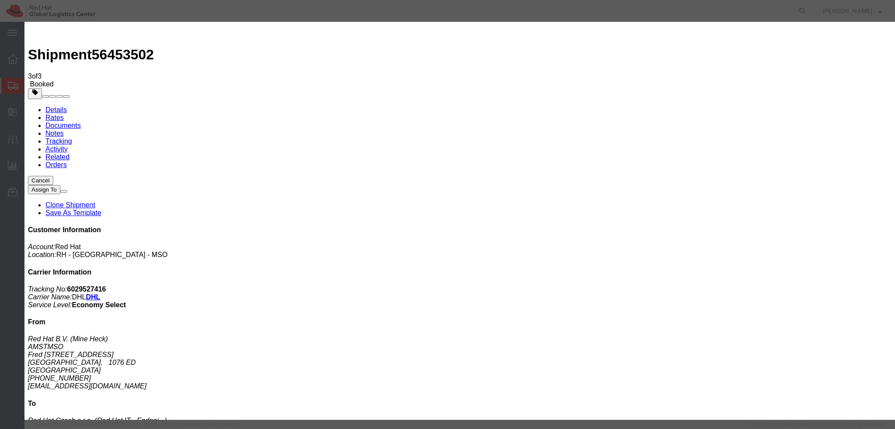
click div "Aug 19 2025 12:00 PM"
type input "9:00 AM"
click button "Apply"
click div "Aug 19 2025 4:00 PM"
type input "12:00 PM"
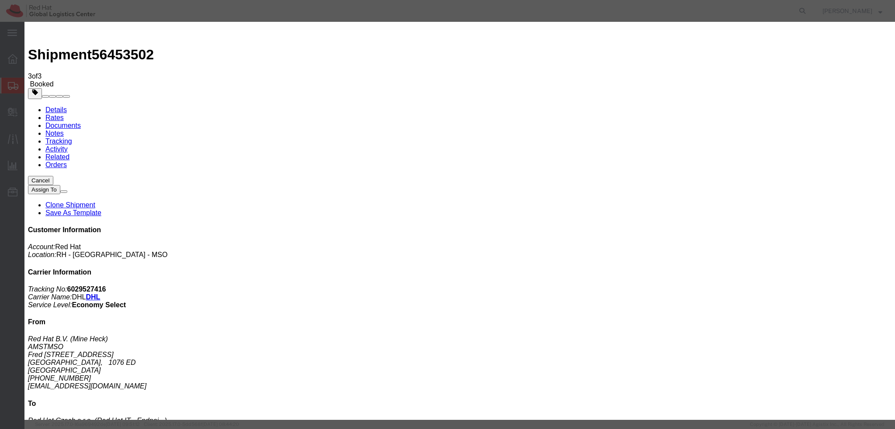
click button "Apply"
click button "Save"
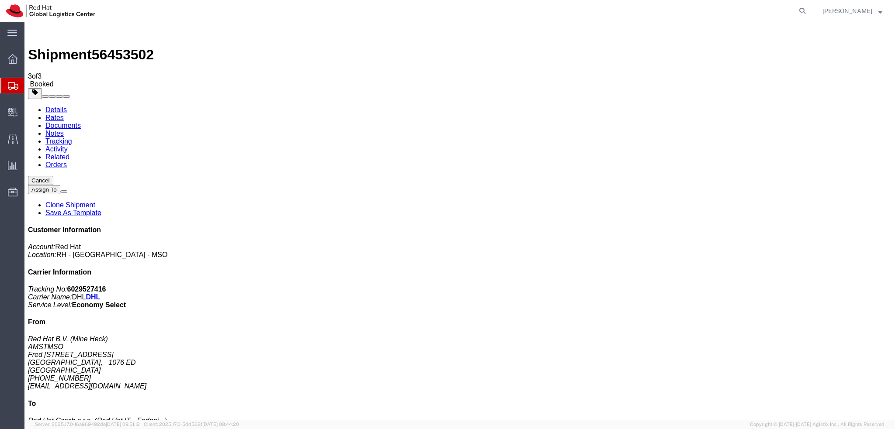
click button "Close"
click span "button"
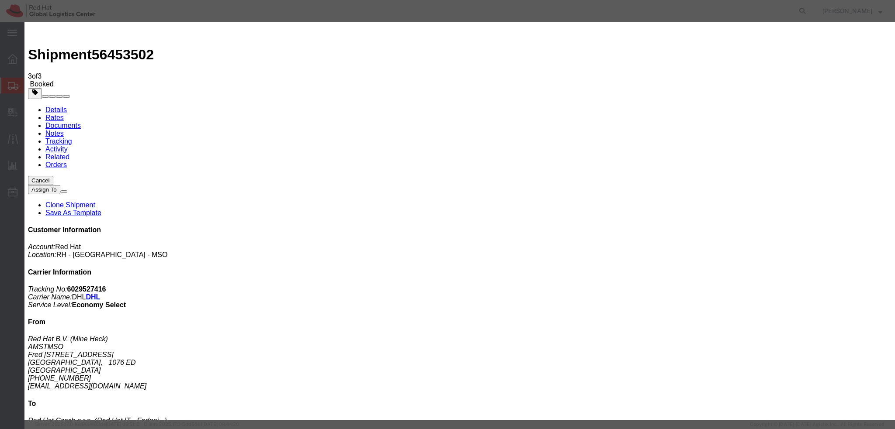
click div "Aug 19 2025 4:00 PM"
type input "3:00 PM"
click button "Apply"
click button "Save"
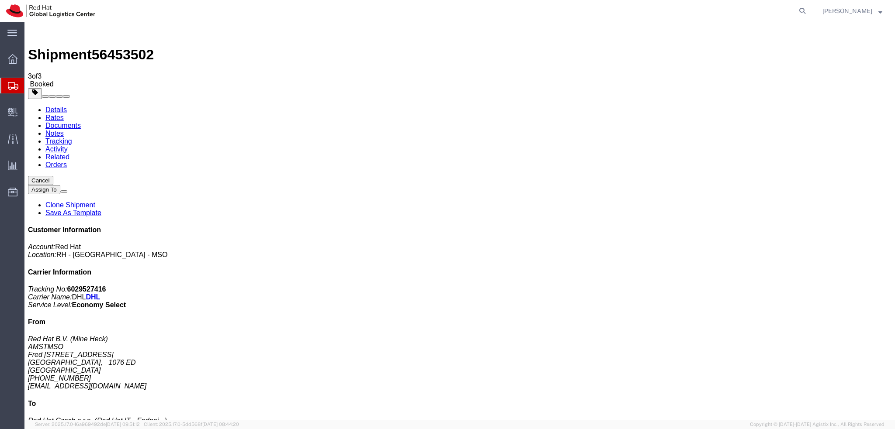
click button "Close"
click link "Schedule pickup request"
click address "Red Hat B.V. (Mine Heck) AMSTMSO Fred Roeskestraat 100 AMSTERDAM, 1076 ED Nethe…"
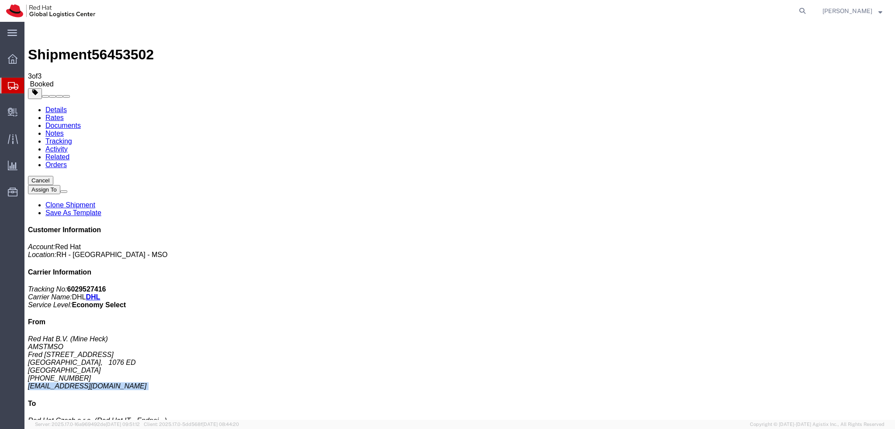
copy div "mheck@redhat.com"
click address "Red Hat B.V. (Mine Heck) AMSTMSO Fred Roeskestraat 100 AMSTERDAM, 1076 ED Nethe…"
copy div "mheck@redhat.com"
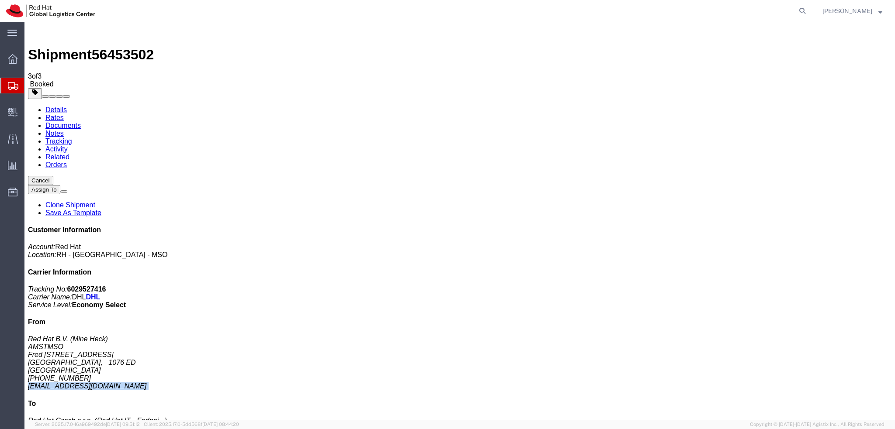
click link "Documents"
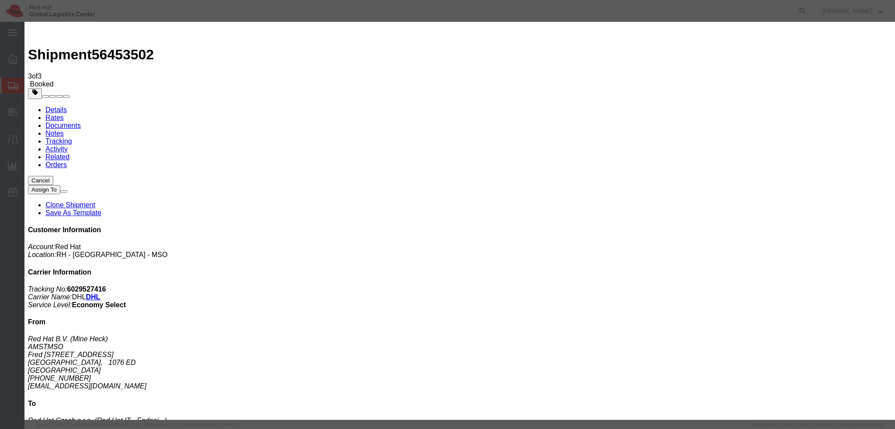
paste input "mheck@redhat.com"
type input "mheck@redhat.com"
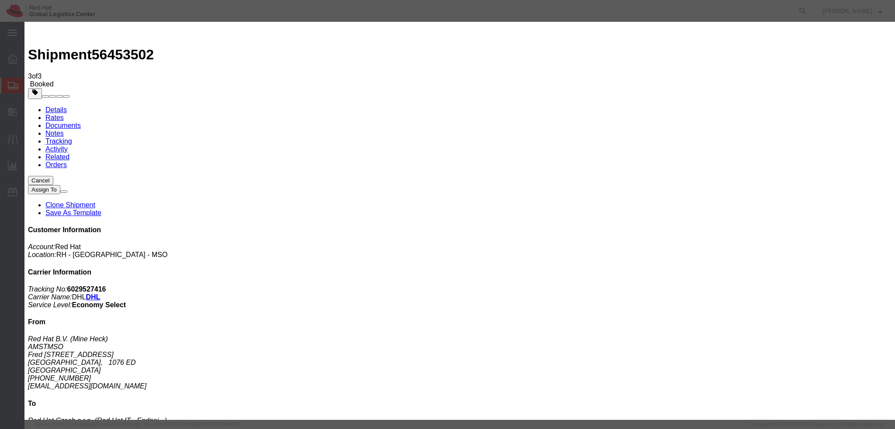
paste textarea "Hi A, please find the label for your shipment to B attached to this email. Plea…"
drag, startPoint x: 509, startPoint y: 222, endPoint x: 295, endPoint y: 197, distance: 215.0
paste textarea "Katia, please find the label for your shipment to Brno attached to this email. …"
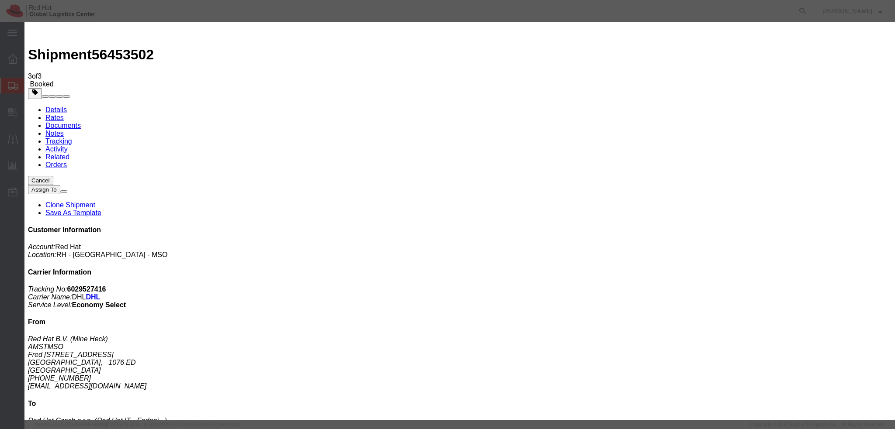
paste textarea "Please bring your package to the reception for the courier collection."
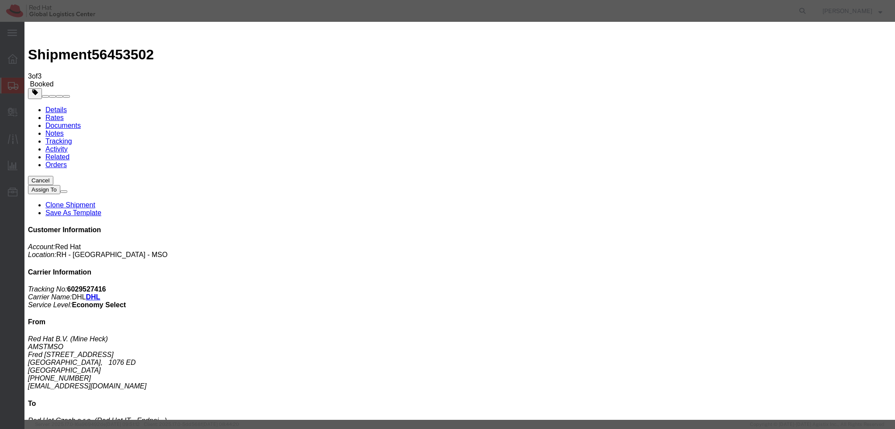
type textarea "Hi Mine, please find the label for your shipment to Brno attached to this email…"
paste input "tsalazar@redhat.com"
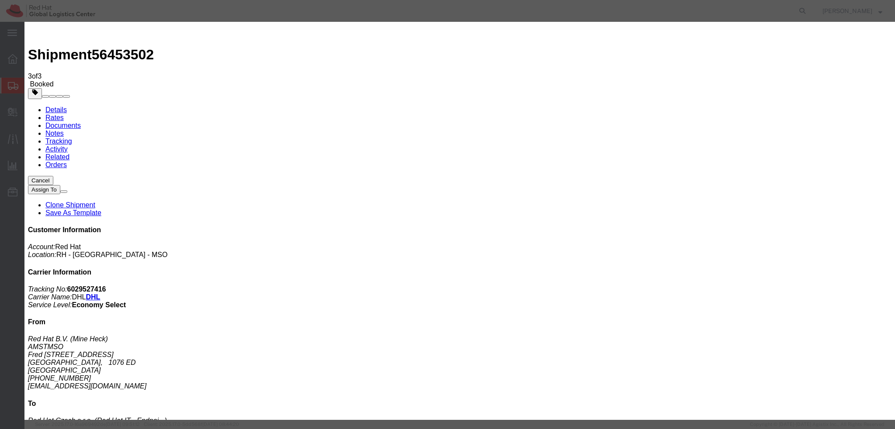
type input "tsalazar@redhat.com"
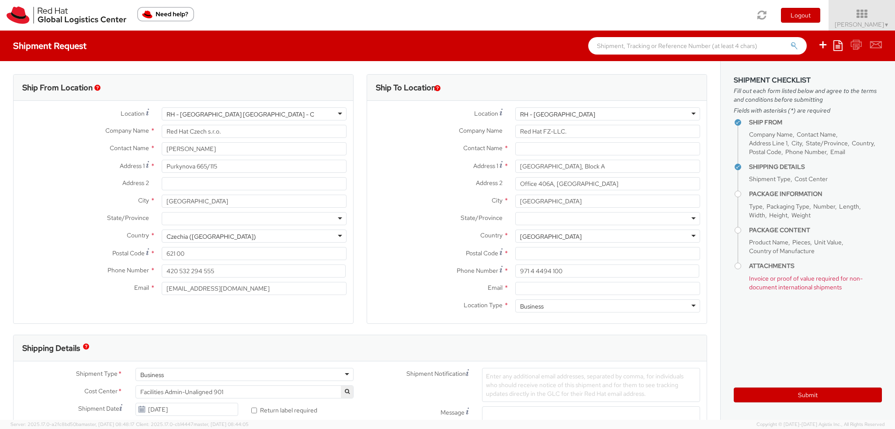
select select
click at [649, 108] on div "RH - [GEOGRAPHIC_DATA]" at bounding box center [607, 113] width 185 height 13
type input "ams"
type input "Red Hat B.V."
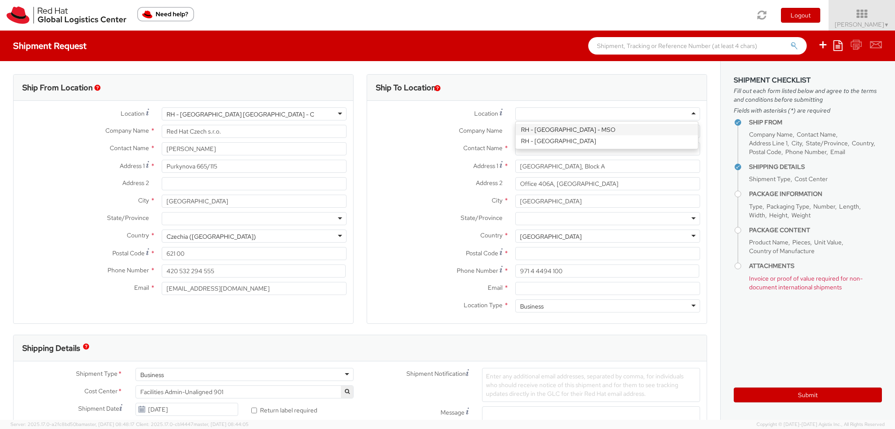
type input "Fred [STREET_ADDRESS]"
type input "[GEOGRAPHIC_DATA]"
type input "1076 ED"
